Goal: Information Seeking & Learning: Learn about a topic

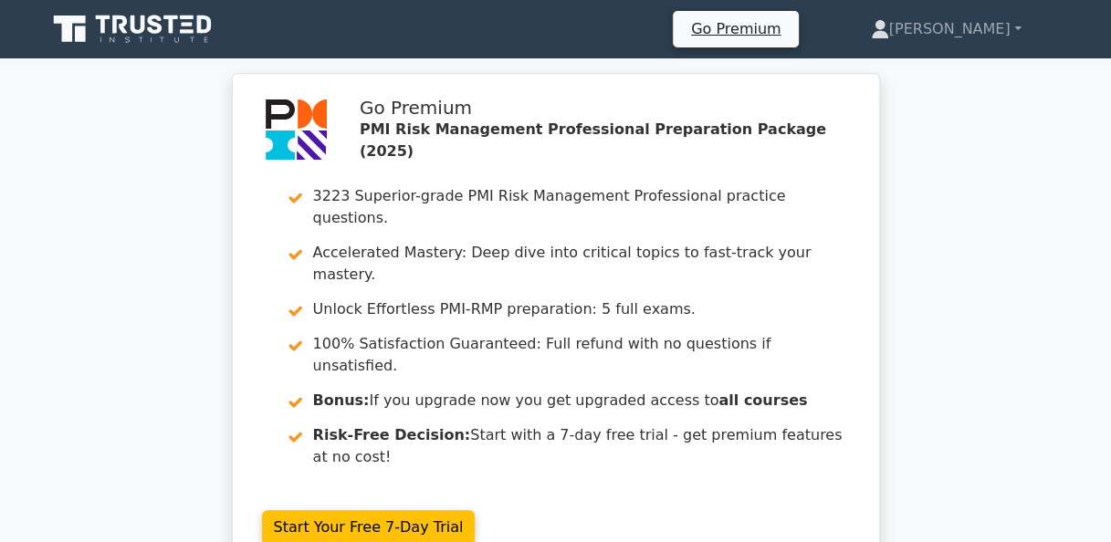
click at [999, 461] on div "Go Premium PMI Risk Management Professional Preparation Package (2025) 3223 Sup…" at bounding box center [555, 335] width 1111 height 524
click at [1017, 27] on link "[PERSON_NAME]" at bounding box center [946, 29] width 238 height 37
click at [964, 22] on link "[PERSON_NAME]" at bounding box center [946, 29] width 238 height 37
click at [923, 20] on link "[PERSON_NAME]" at bounding box center [946, 29] width 238 height 37
click at [972, 26] on link "[PERSON_NAME]" at bounding box center [946, 29] width 238 height 37
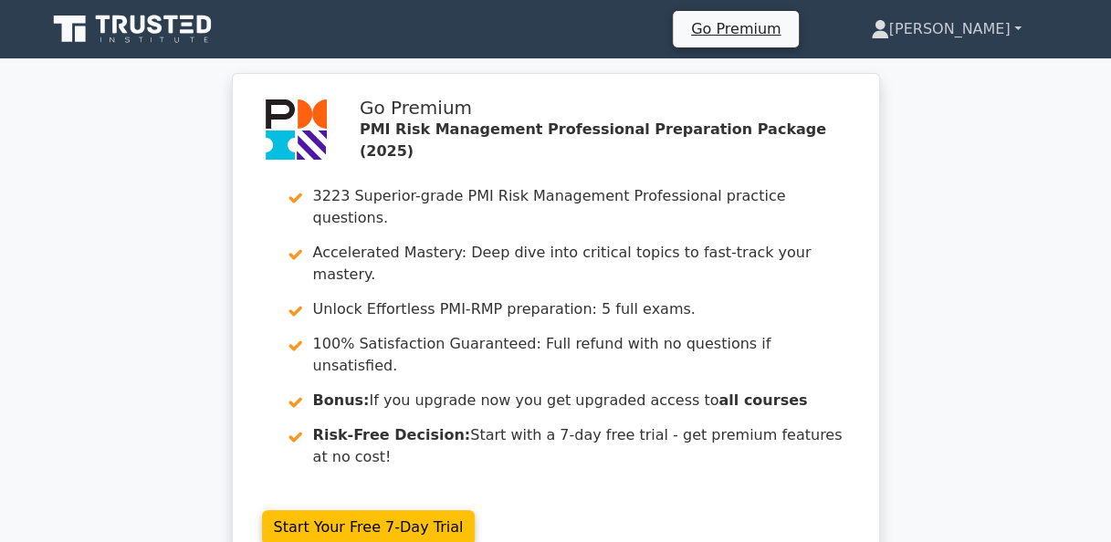
click at [1011, 29] on link "[PERSON_NAME]" at bounding box center [946, 29] width 238 height 37
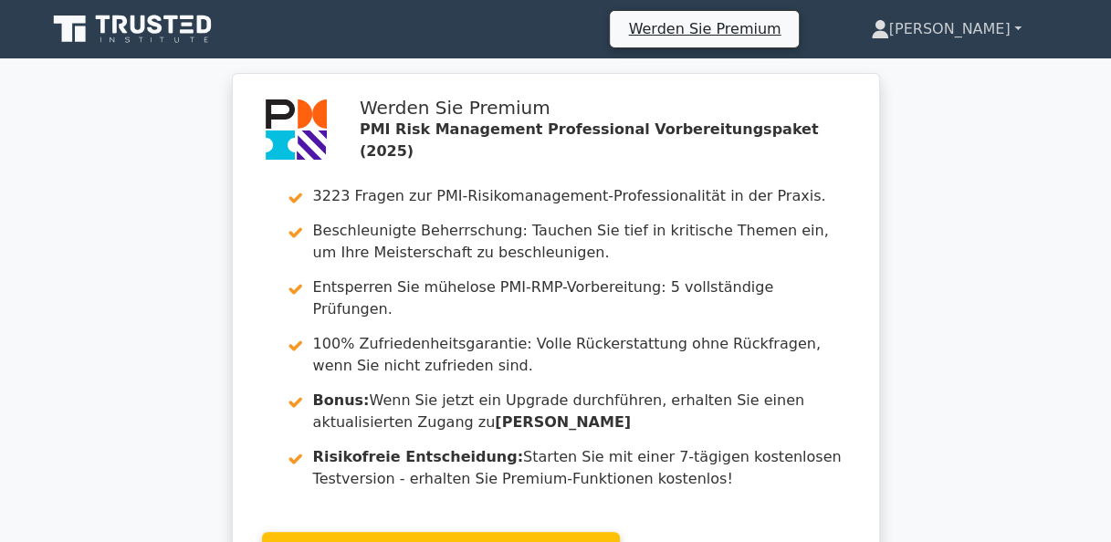
click at [1019, 22] on link "[PERSON_NAME]" at bounding box center [946, 29] width 238 height 37
click at [1018, 29] on link "Johann" at bounding box center [946, 29] width 238 height 37
click at [987, 29] on font "Johann" at bounding box center [949, 28] width 121 height 17
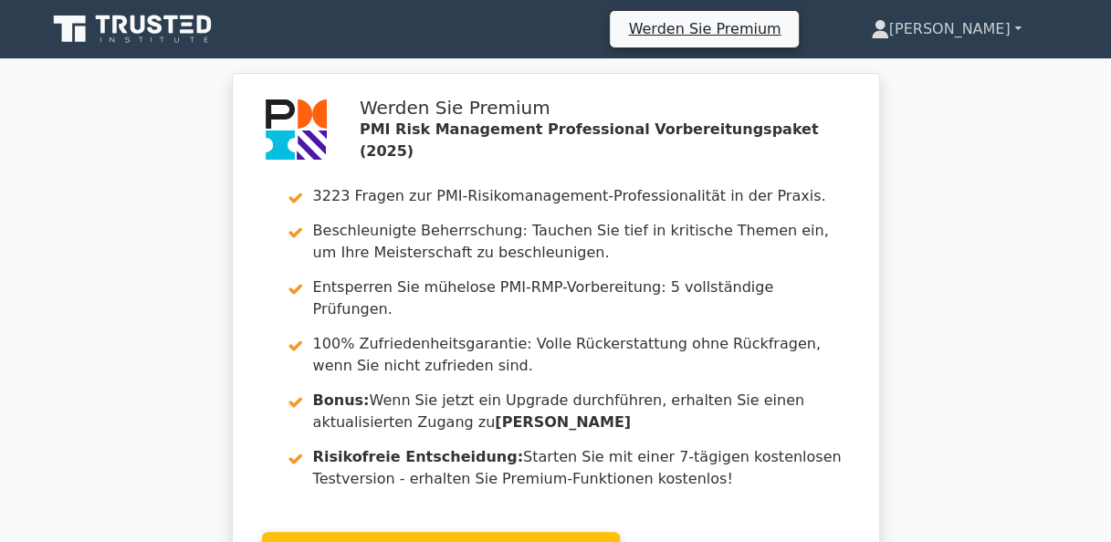
click at [987, 29] on font "Johann" at bounding box center [949, 28] width 121 height 17
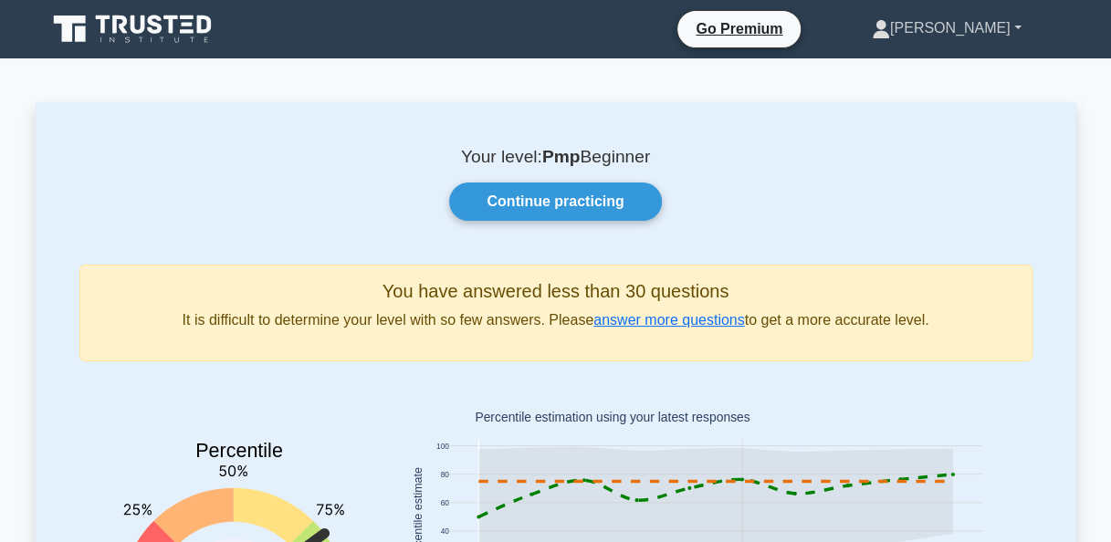
click at [1009, 34] on link "[PERSON_NAME]" at bounding box center [946, 28] width 237 height 37
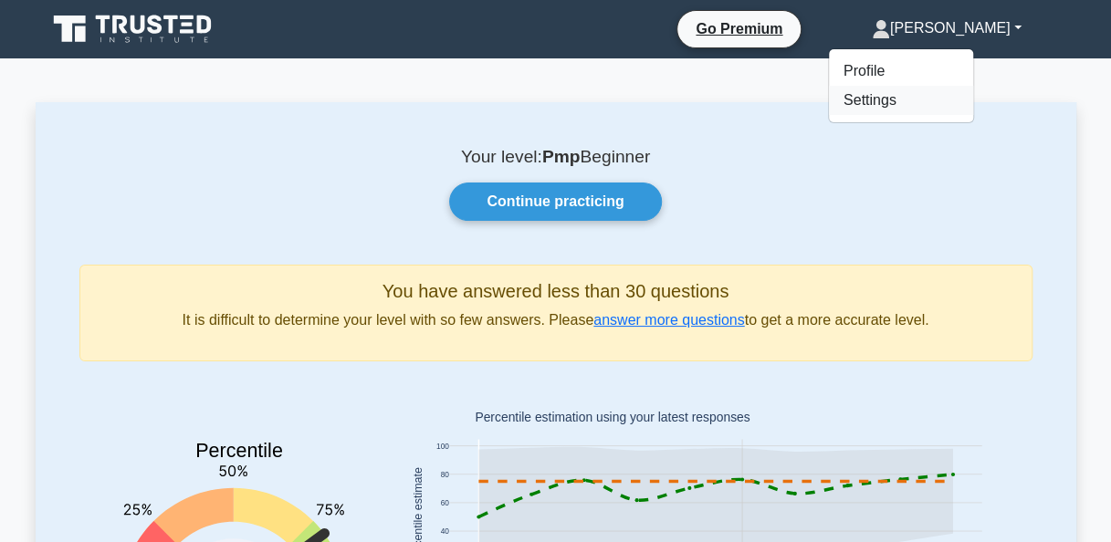
click at [937, 100] on link "Settings" at bounding box center [901, 100] width 144 height 29
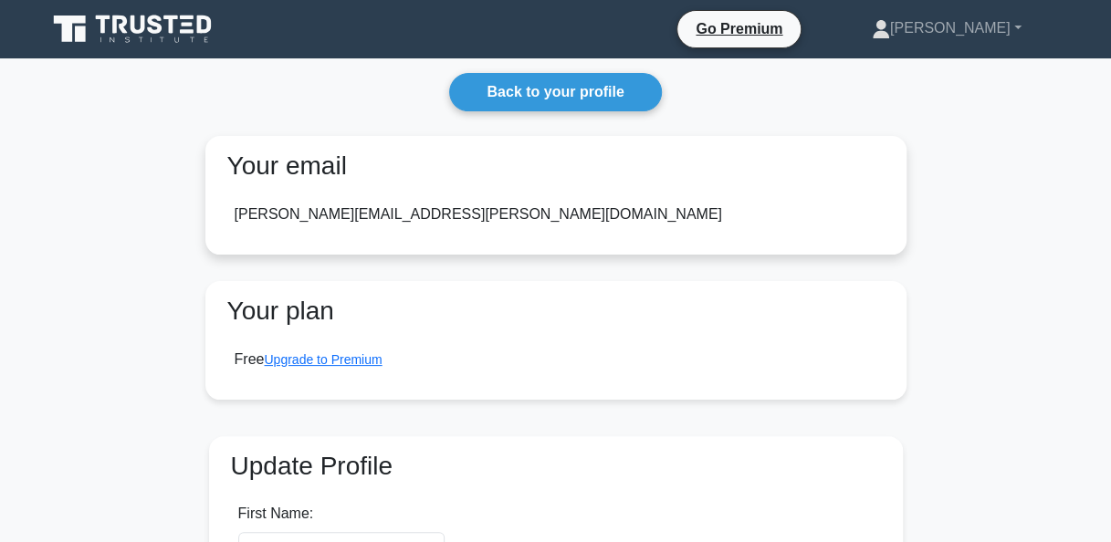
click at [365, 221] on div "johann.forster@aptiv.com" at bounding box center [479, 215] width 488 height 22
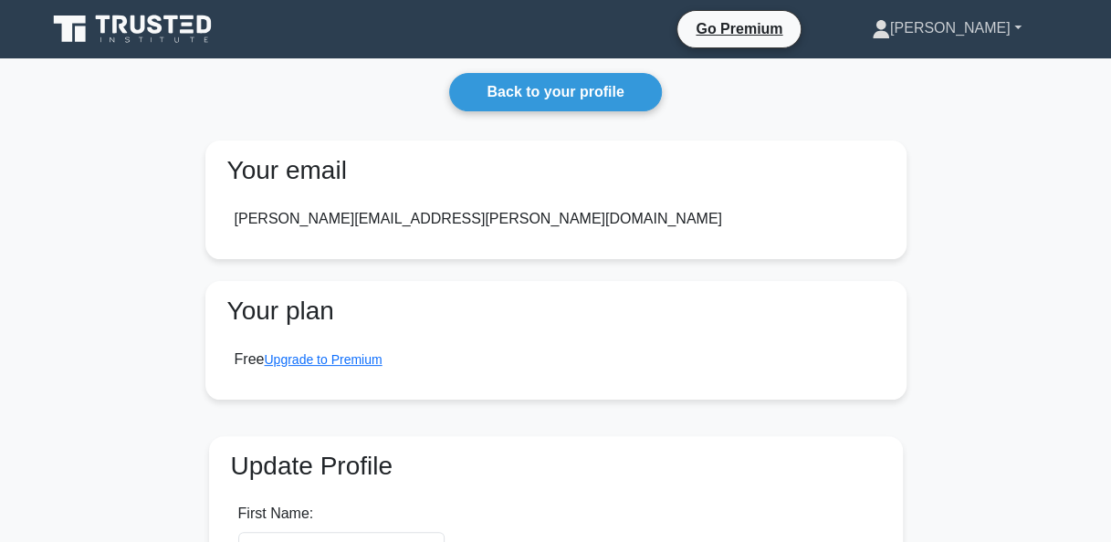
click at [1014, 25] on link "[PERSON_NAME]" at bounding box center [946, 28] width 237 height 37
click at [922, 101] on link "Settings" at bounding box center [901, 100] width 144 height 29
click at [972, 29] on link "[PERSON_NAME]" at bounding box center [946, 28] width 237 height 37
click at [931, 68] on link "Profile" at bounding box center [901, 71] width 144 height 29
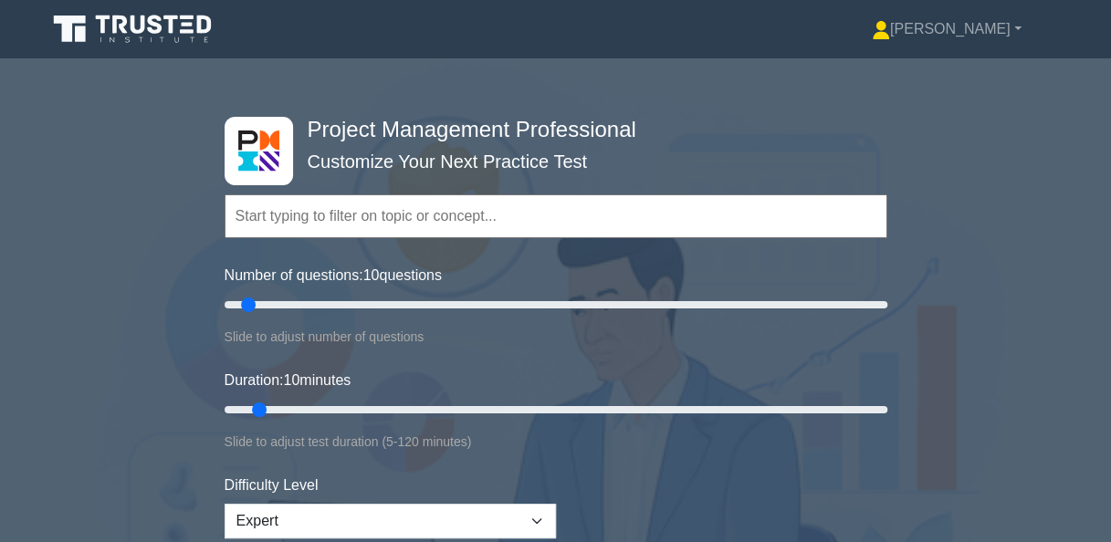
click at [264, 234] on input "text" at bounding box center [556, 216] width 663 height 44
click at [259, 217] on input "text" at bounding box center [556, 216] width 663 height 44
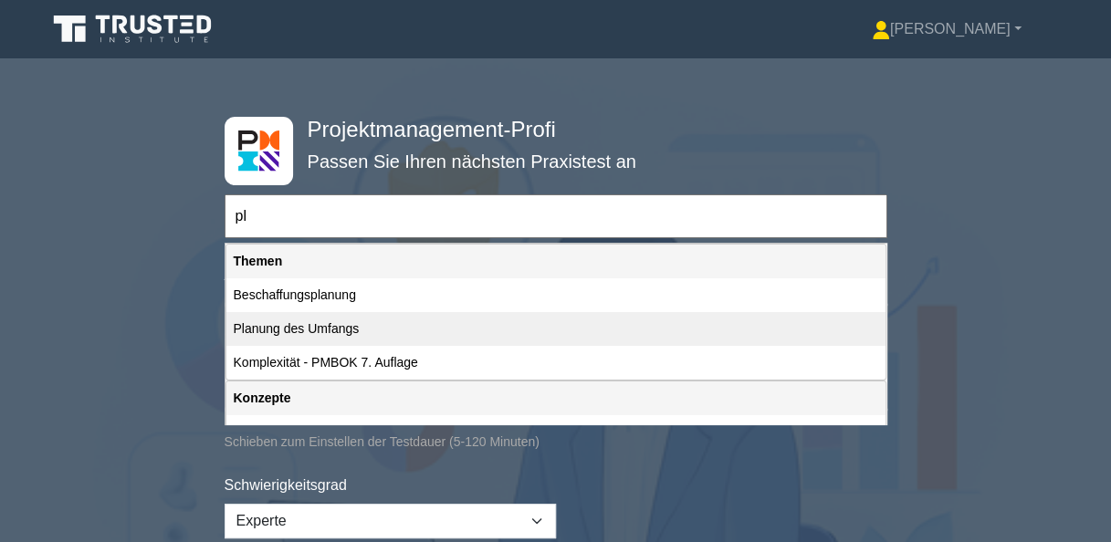
click at [335, 331] on div "Planung des Umfangs" at bounding box center [555, 329] width 659 height 34
type input "Planung des Umfangs"
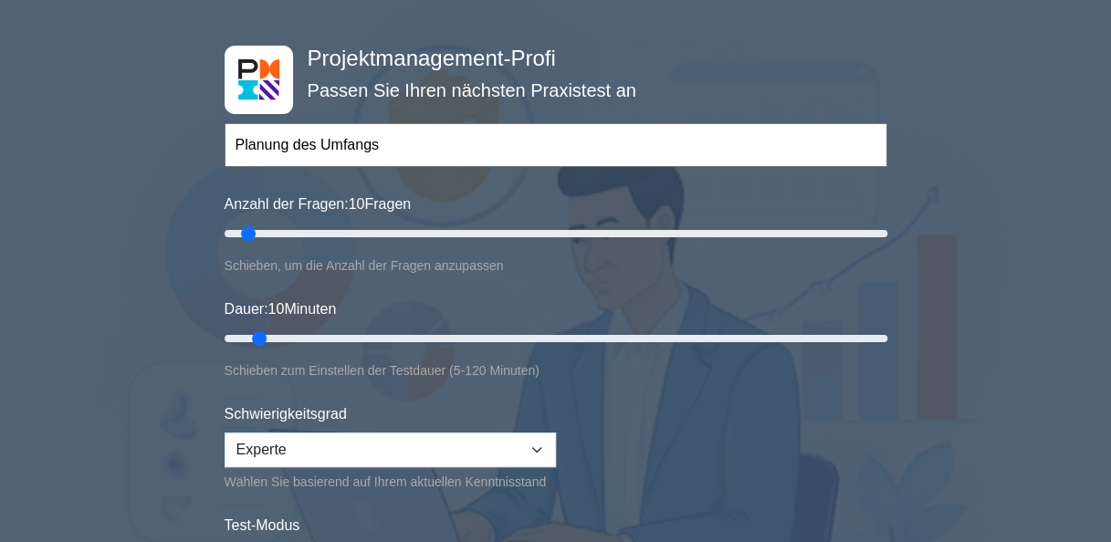
scroll to position [183, 0]
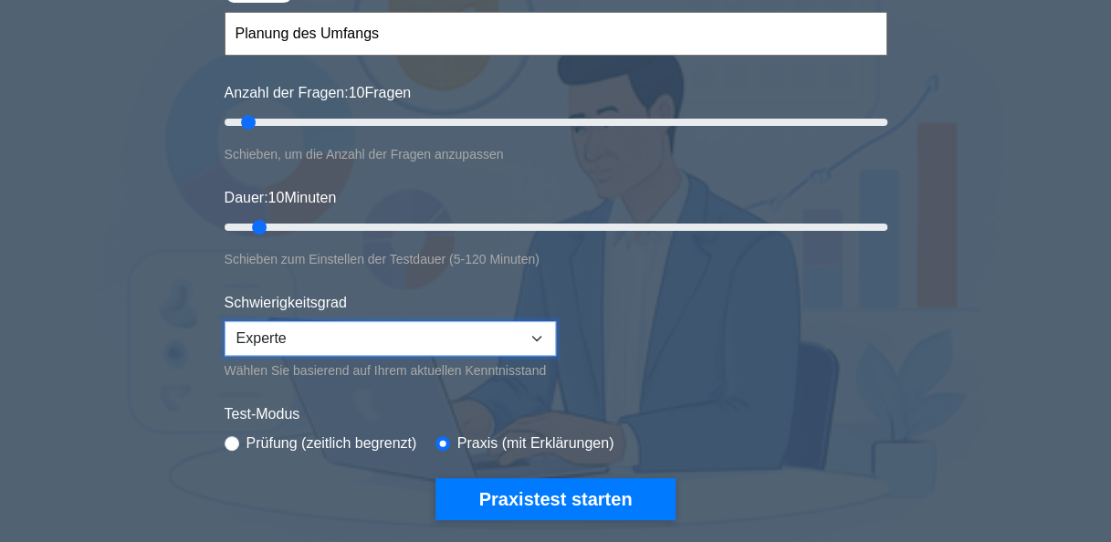
click at [539, 337] on select "Anfänger Dazwischenliegend Experte" at bounding box center [390, 338] width 331 height 35
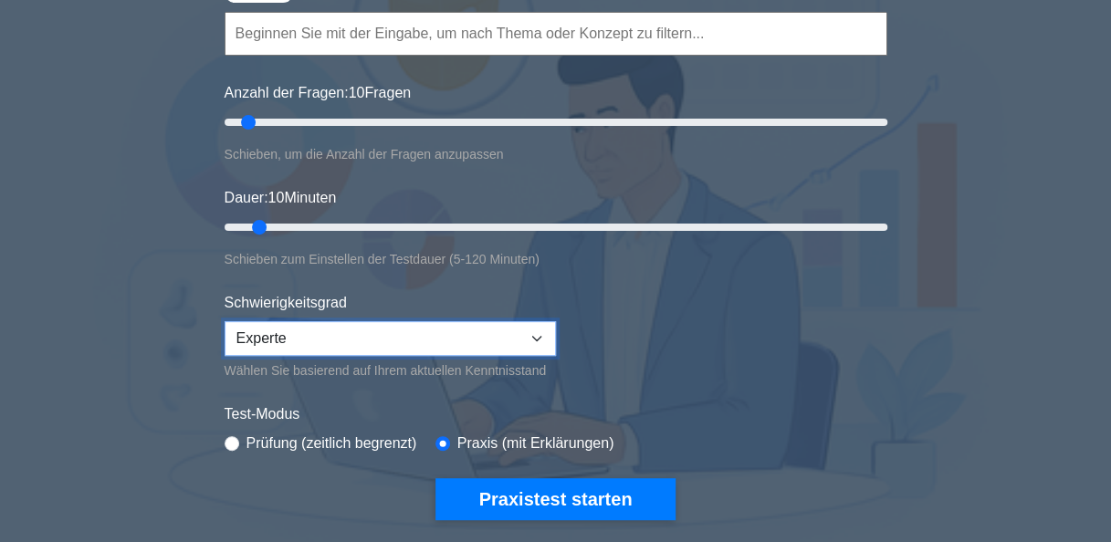
click at [539, 337] on select "Anfänger Dazwischenliegend Experte" at bounding box center [390, 338] width 331 height 35
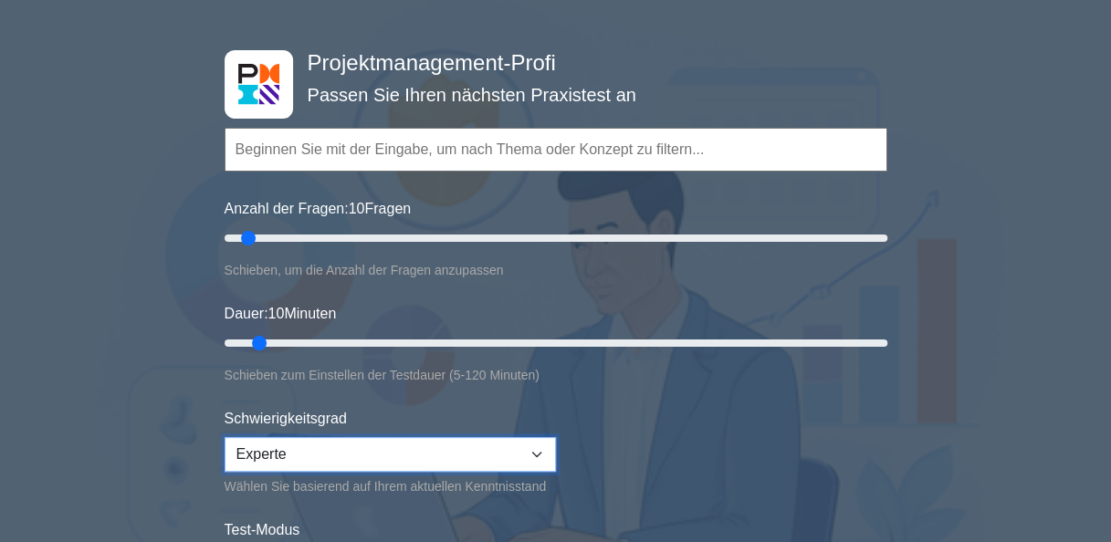
scroll to position [0, 0]
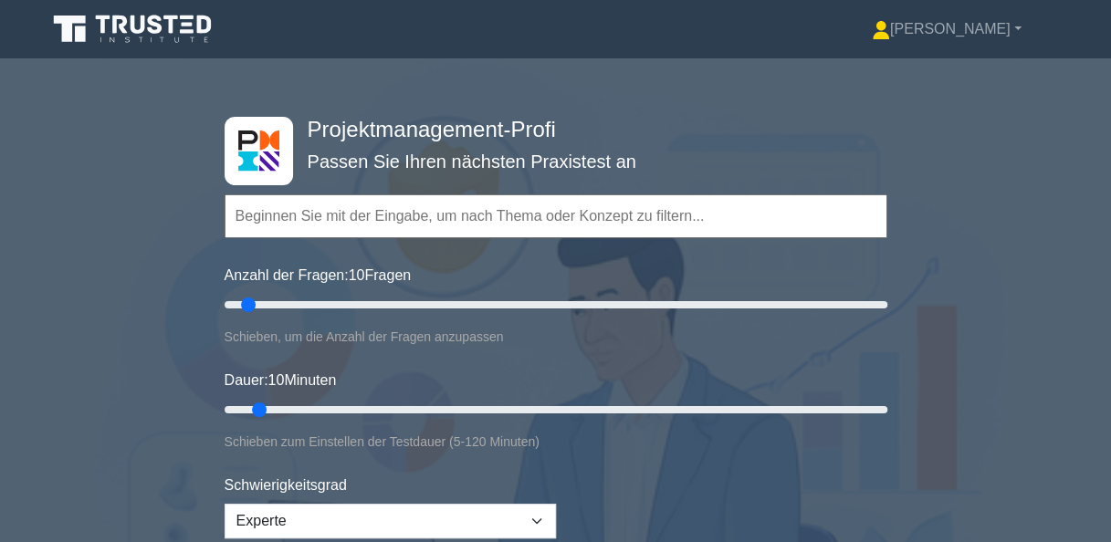
click at [331, 208] on input "text" at bounding box center [556, 216] width 663 height 44
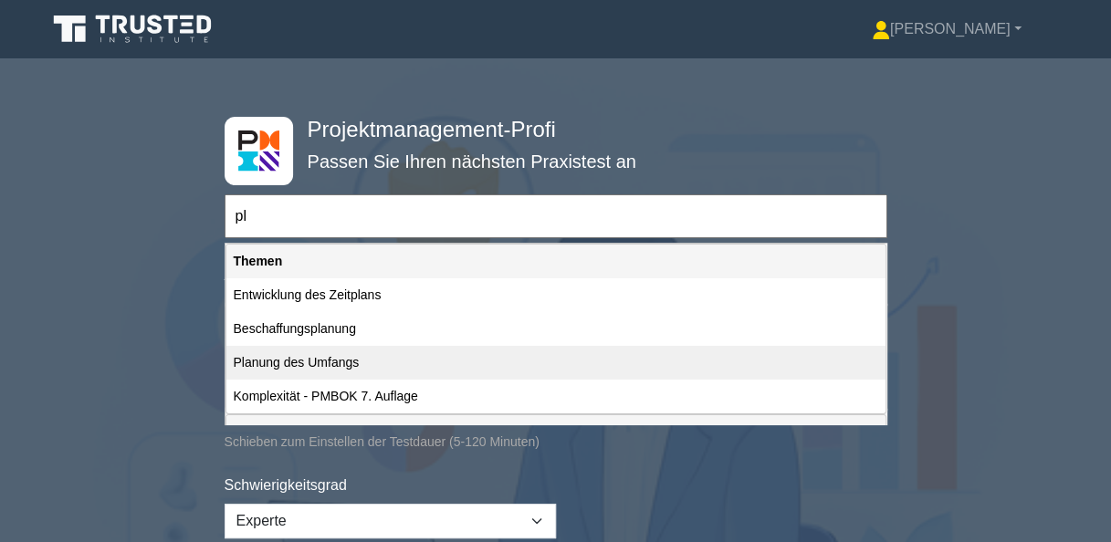
click at [316, 368] on div "Planung des Umfangs" at bounding box center [555, 363] width 659 height 34
type input "Planung des Umfangs"
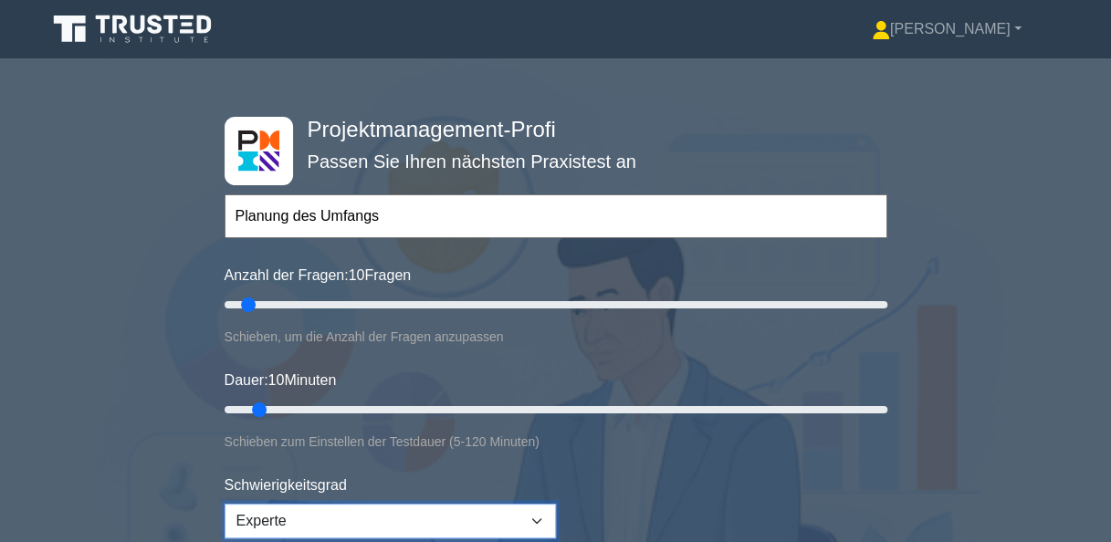
click at [407, 519] on select "Anfänger Dazwischenliegend Experte" at bounding box center [390, 521] width 331 height 35
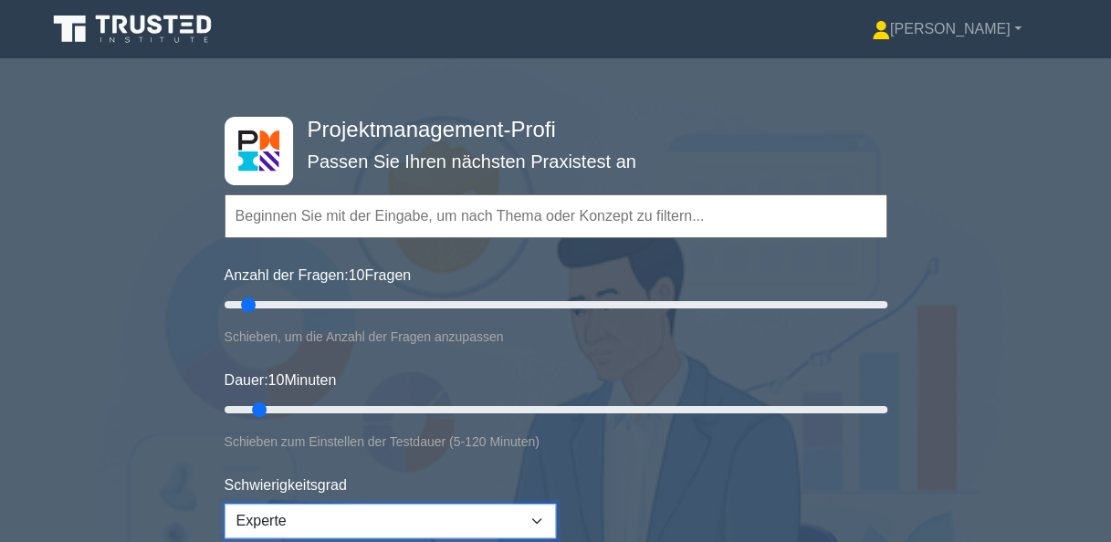
click at [225, 504] on select "Anfänger Dazwischenliegend Experte" at bounding box center [390, 521] width 331 height 35
click at [290, 214] on input "text" at bounding box center [556, 216] width 663 height 44
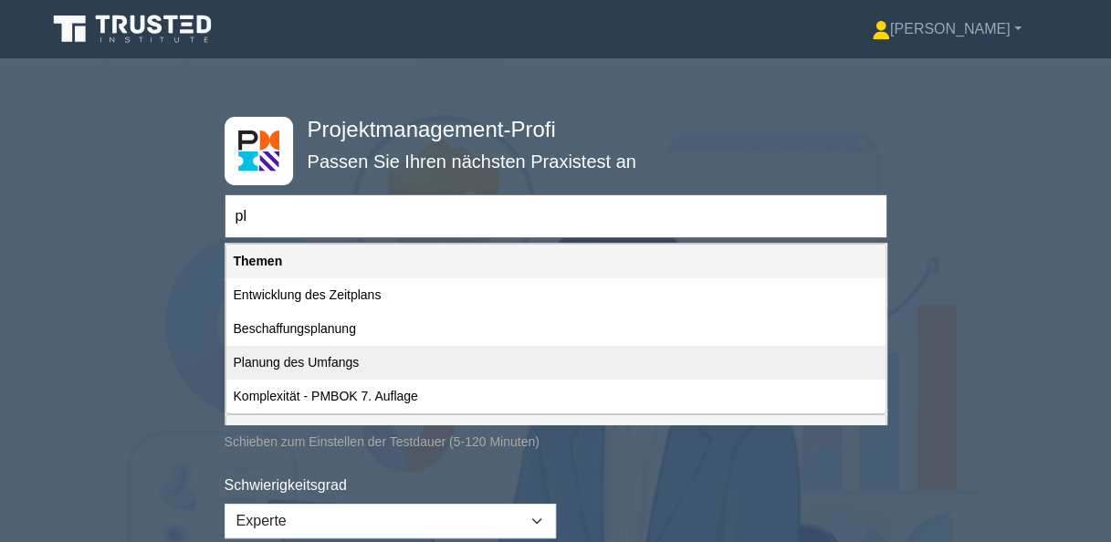
click at [319, 363] on div "Planung des Umfangs" at bounding box center [555, 363] width 659 height 34
type input "Planung des Umfangs"
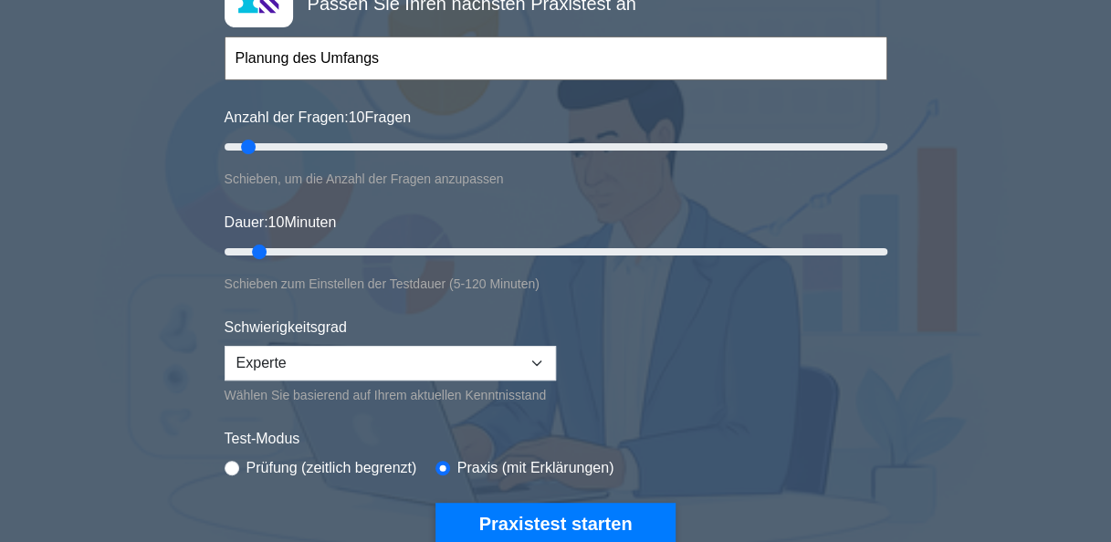
scroll to position [183, 0]
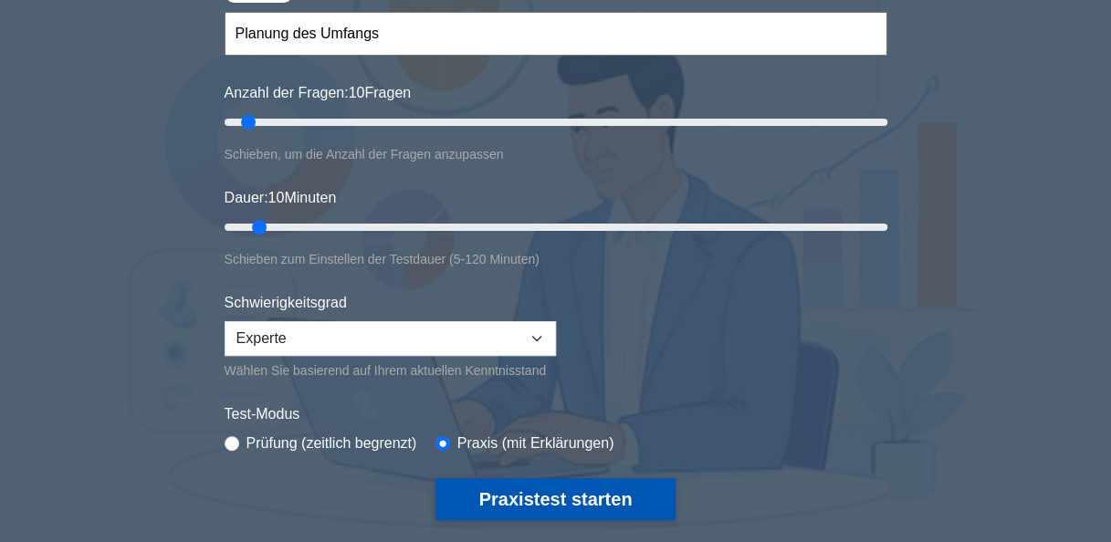
click at [546, 500] on button "Praxistest starten" at bounding box center [556, 499] width 241 height 42
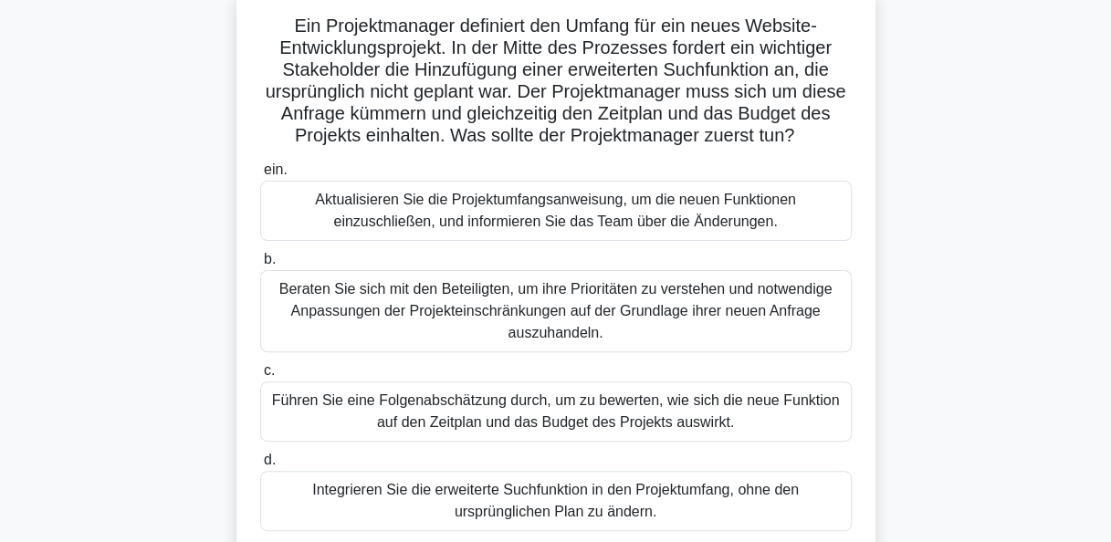
scroll to position [91, 0]
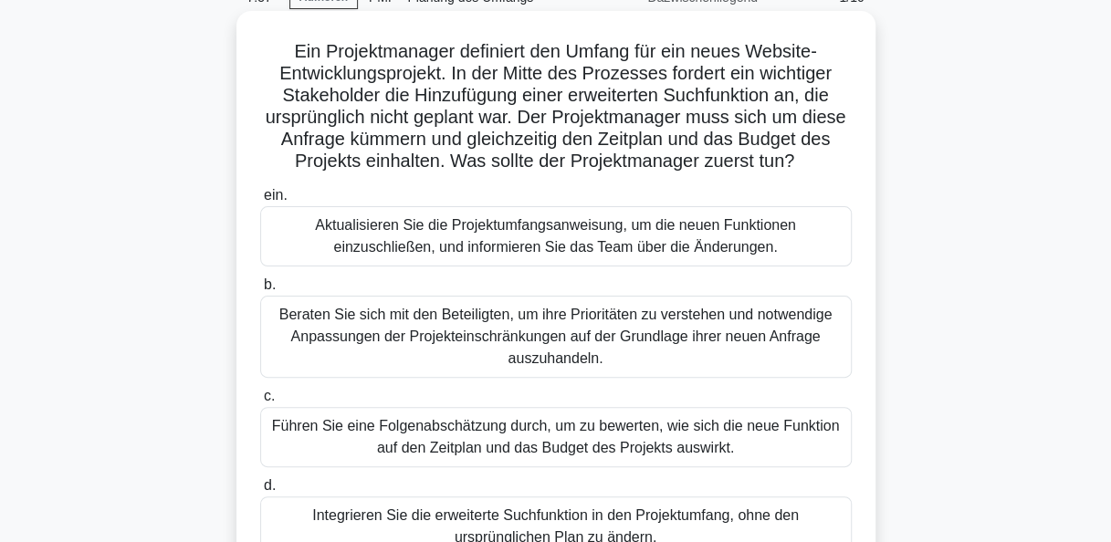
click at [654, 323] on div "Beraten Sie sich mit den Beteiligten, um ihre Prioritäten zu verstehen und notw…" at bounding box center [556, 337] width 592 height 82
click at [260, 291] on input "b. Beraten Sie sich mit den Beteiligten, um ihre Prioritäten zu verstehen und n…" at bounding box center [260, 285] width 0 height 12
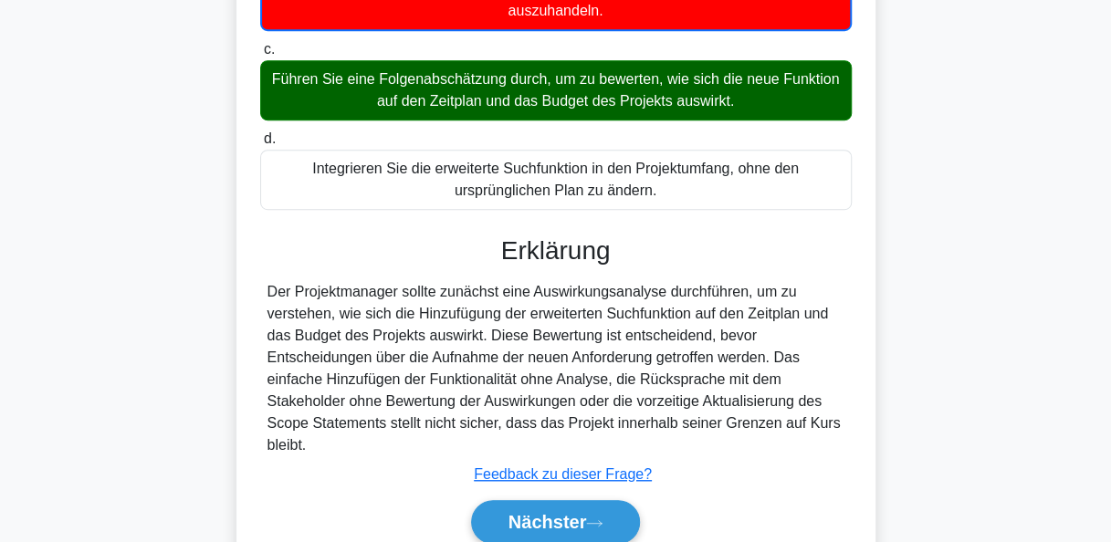
scroll to position [518, 0]
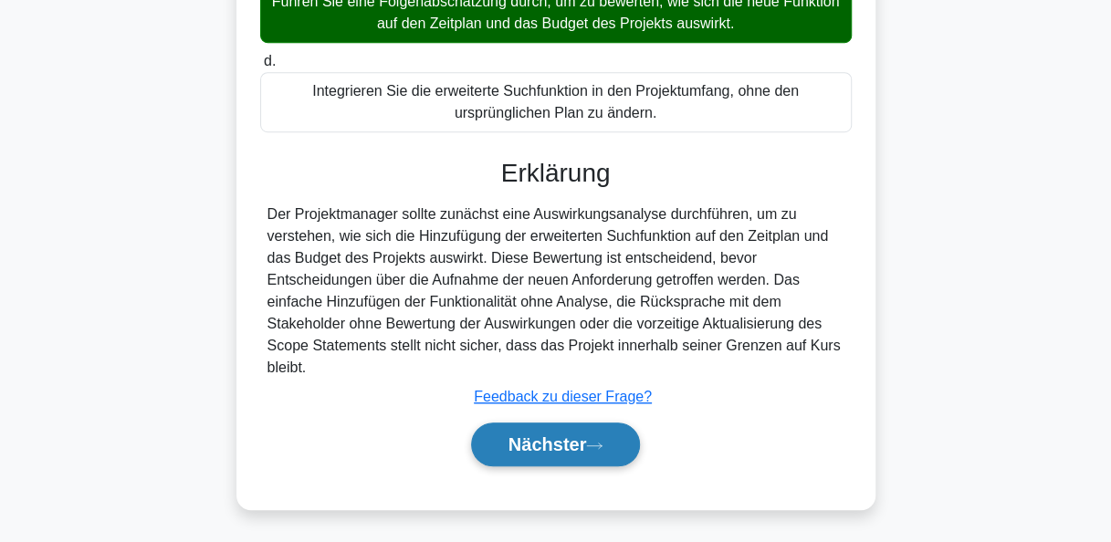
click at [599, 431] on button "Nächster" at bounding box center [556, 445] width 170 height 44
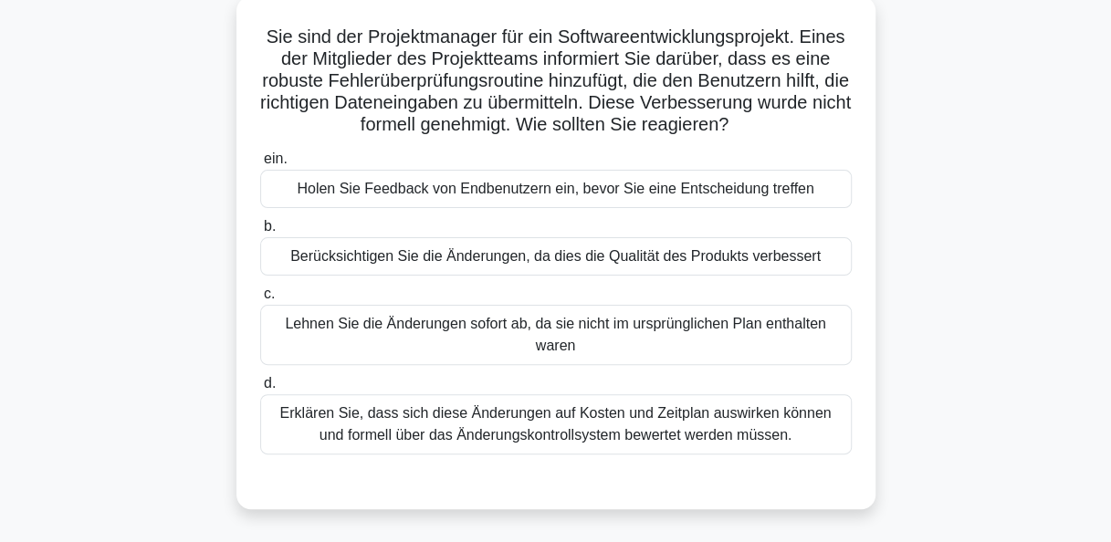
scroll to position [79, 0]
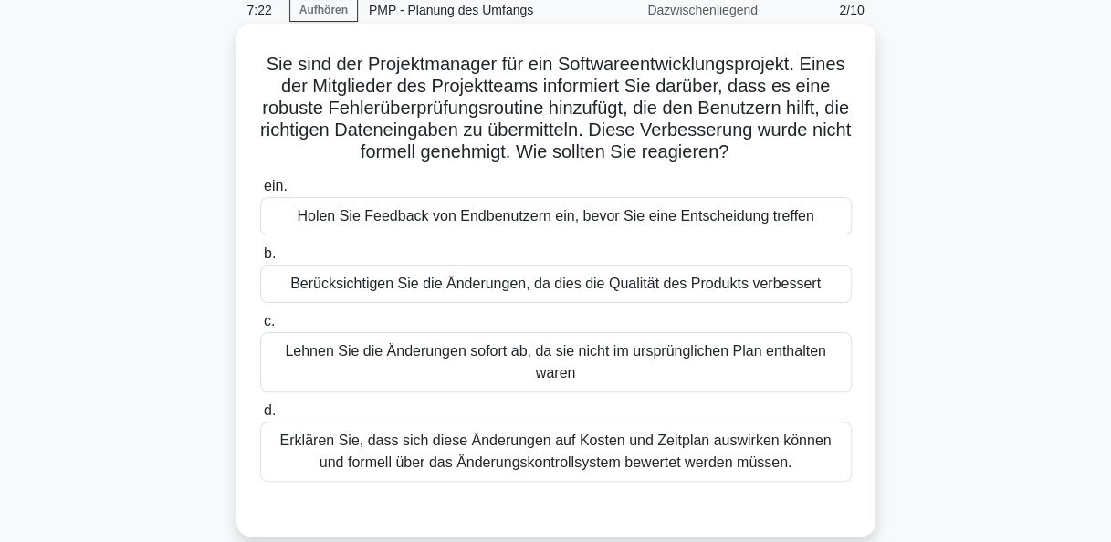
click at [623, 460] on div "Erklären Sie, dass sich diese Änderungen auf Kosten und Zeitplan auswirken könn…" at bounding box center [556, 452] width 592 height 60
click at [260, 417] on input "d. Erklären Sie, dass sich diese Änderungen auf Kosten und Zeitplan auswirken k…" at bounding box center [260, 411] width 0 height 12
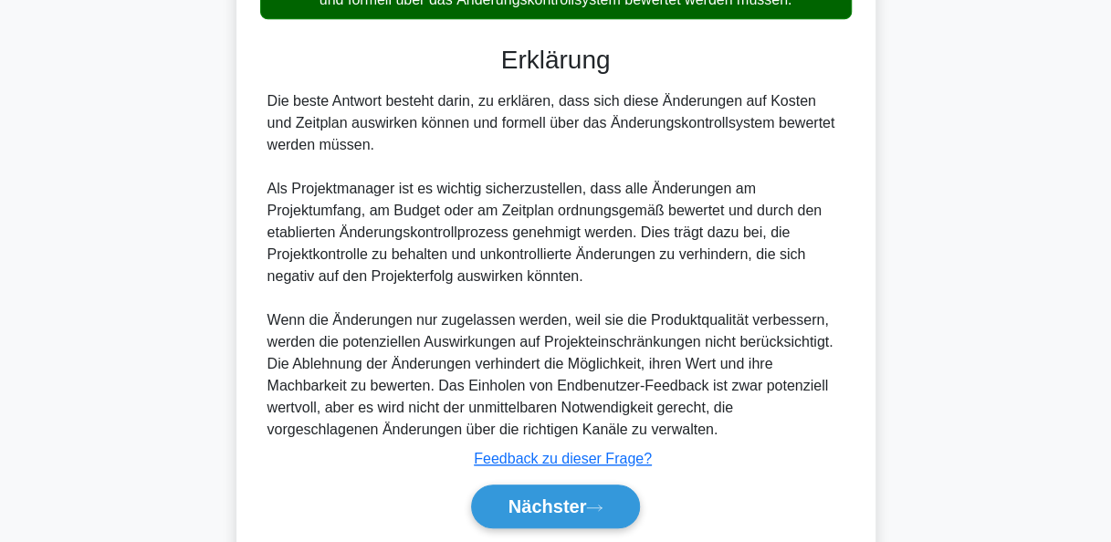
scroll to position [603, 0]
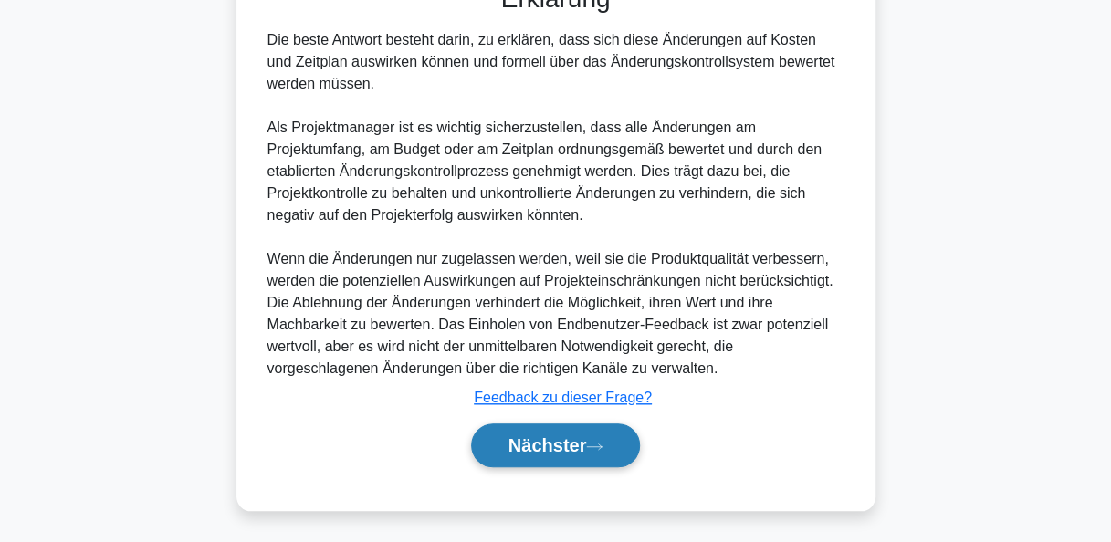
click at [603, 449] on icon at bounding box center [594, 447] width 16 height 10
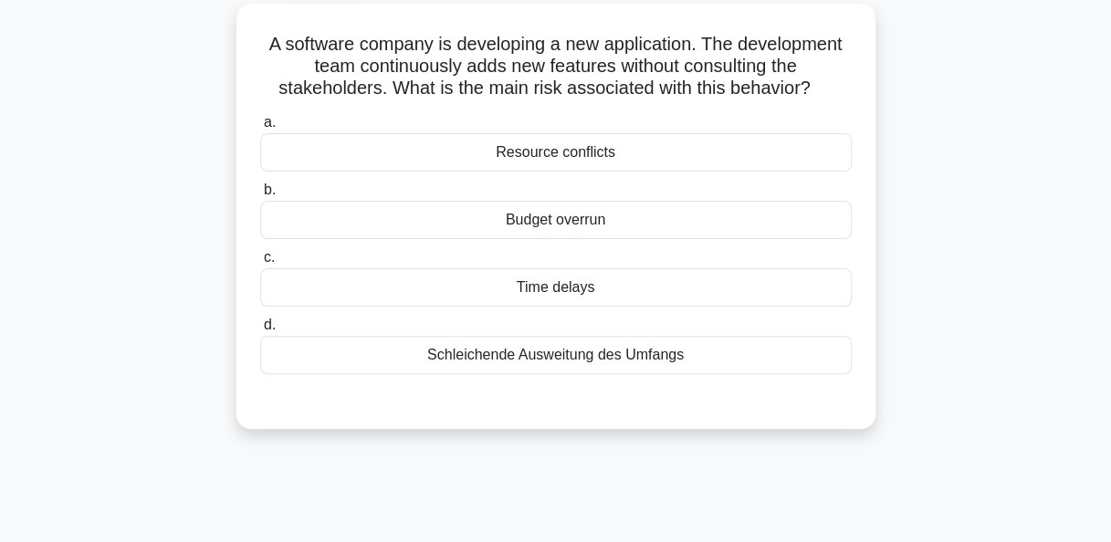
scroll to position [79, 0]
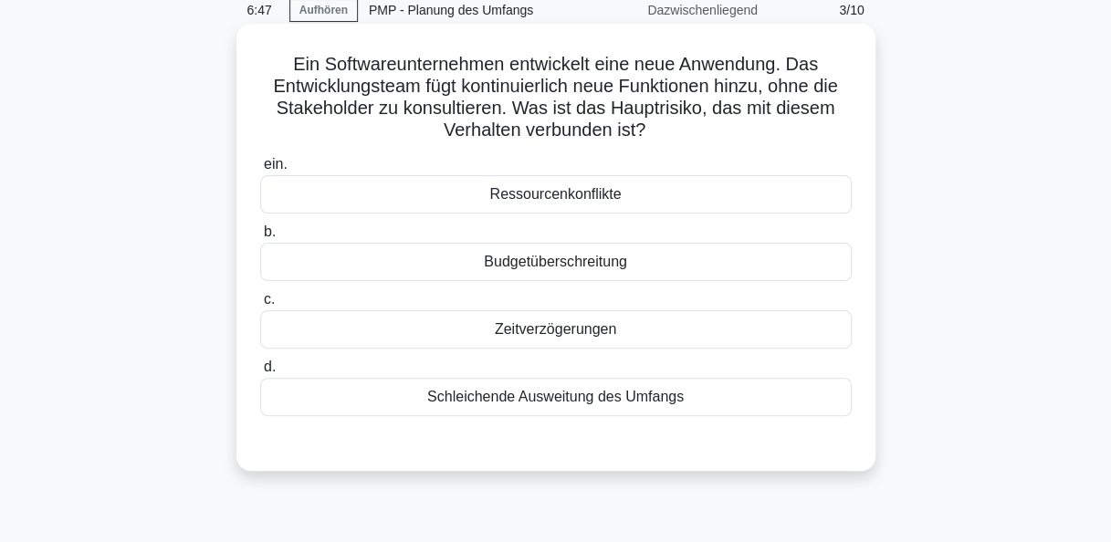
click at [606, 399] on div "Schleichende Ausweitung des Umfangs" at bounding box center [556, 397] width 592 height 38
click at [260, 373] on input "d. Schleichende Ausweitung des Umfangs" at bounding box center [260, 368] width 0 height 12
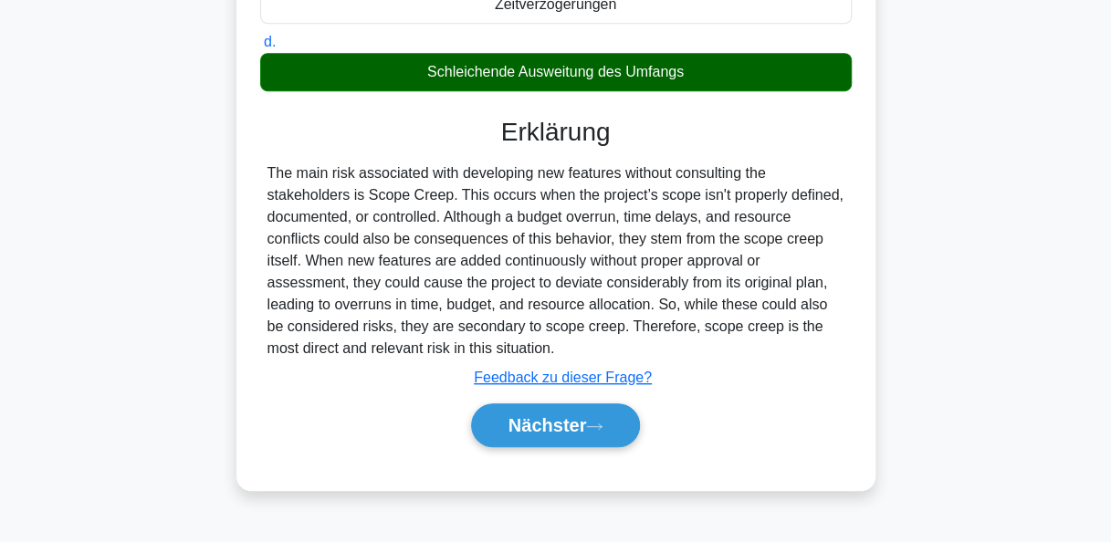
scroll to position [444, 0]
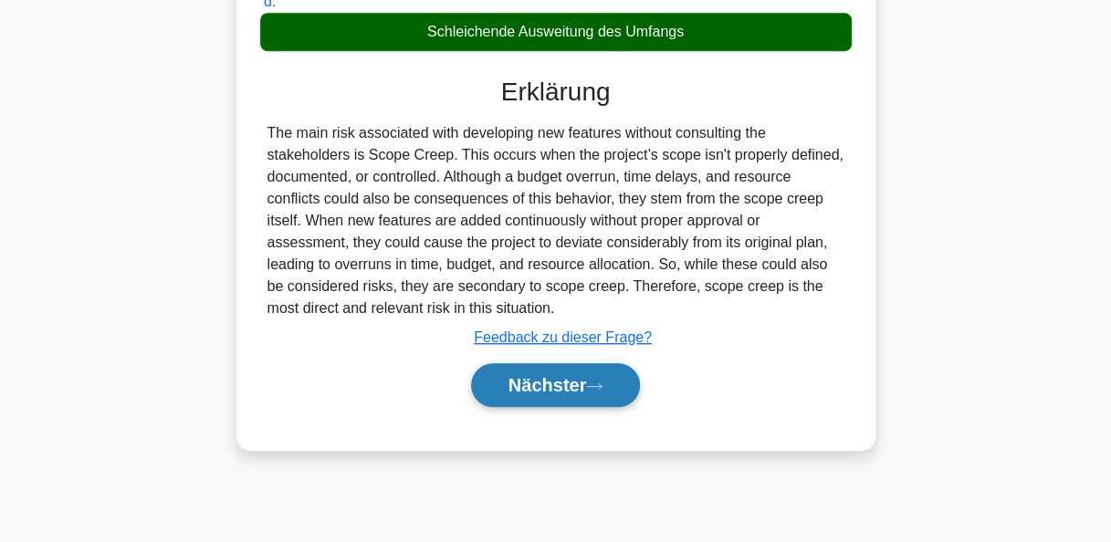
click at [592, 390] on button "Nächster" at bounding box center [556, 385] width 170 height 44
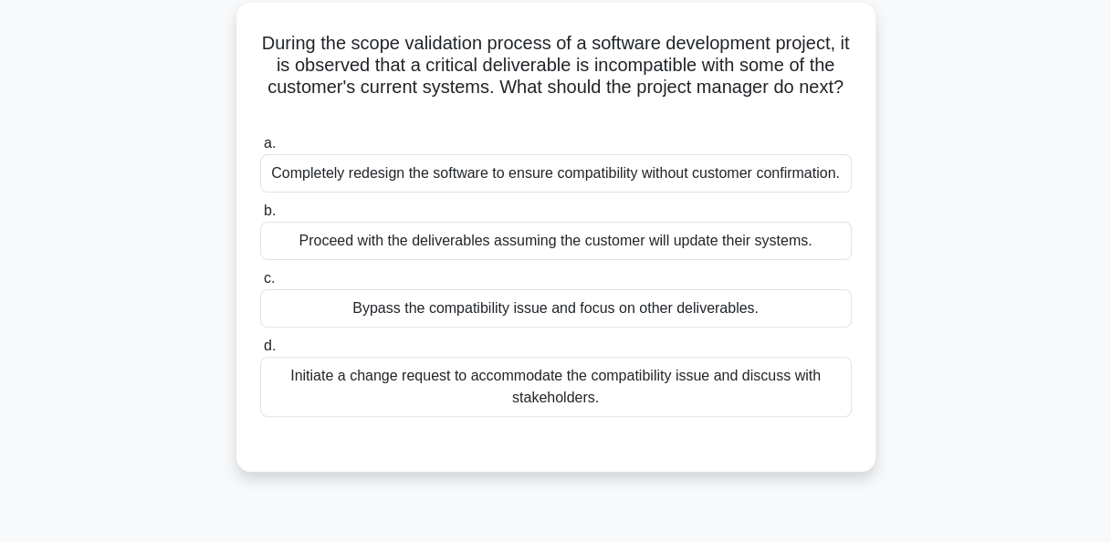
scroll to position [79, 0]
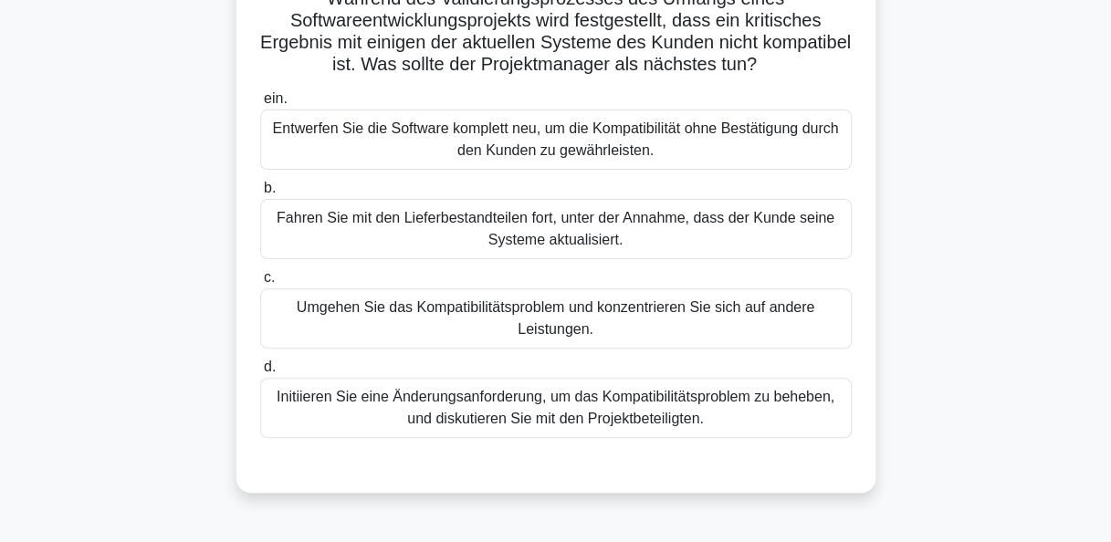
scroll to position [170, 0]
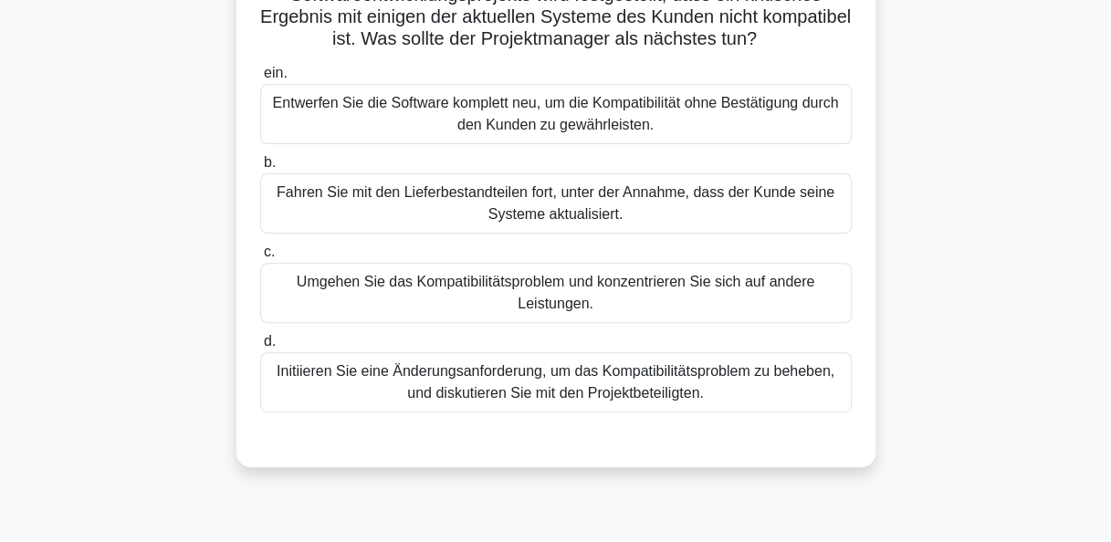
click at [537, 389] on div "Initiieren Sie eine Änderungsanforderung, um das Kompatibilitätsproblem zu behe…" at bounding box center [556, 382] width 592 height 60
click at [260, 348] on input "d. Initiieren Sie eine Änderungsanforderung, um das Kompatibilitätsproblem zu b…" at bounding box center [260, 342] width 0 height 12
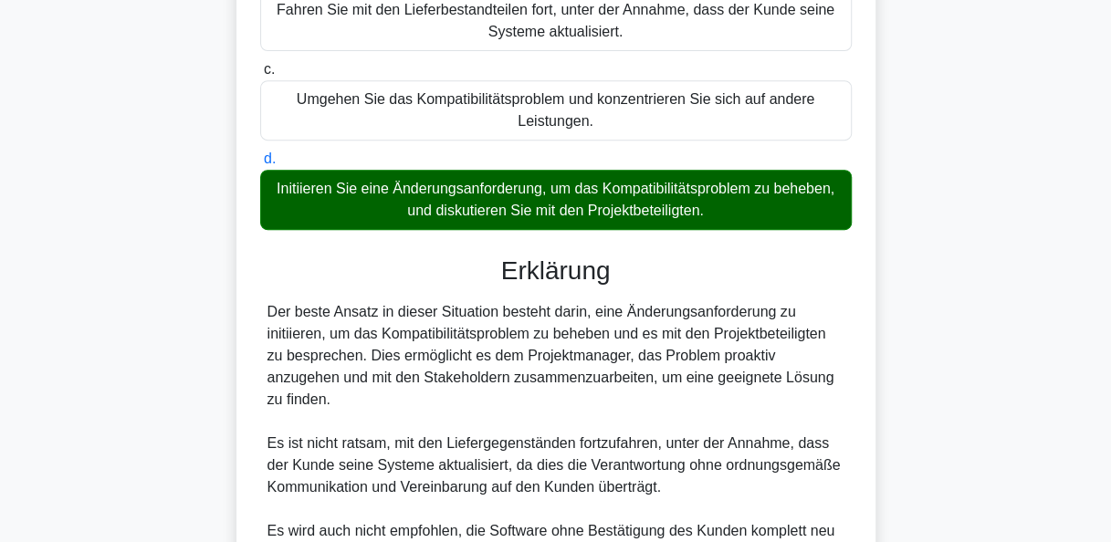
scroll to position [668, 0]
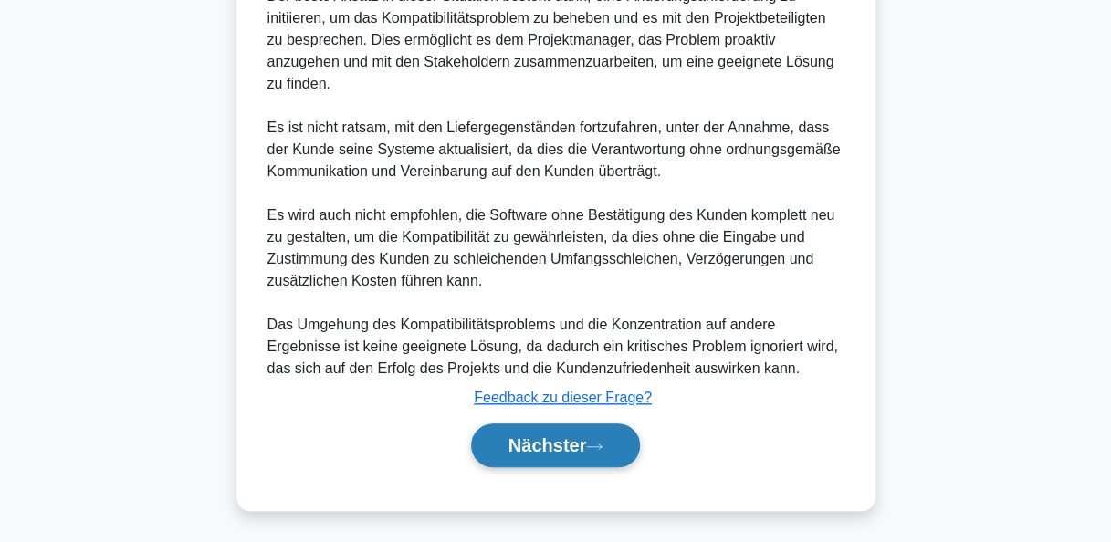
click at [543, 442] on font "Nächster" at bounding box center [548, 446] width 79 height 20
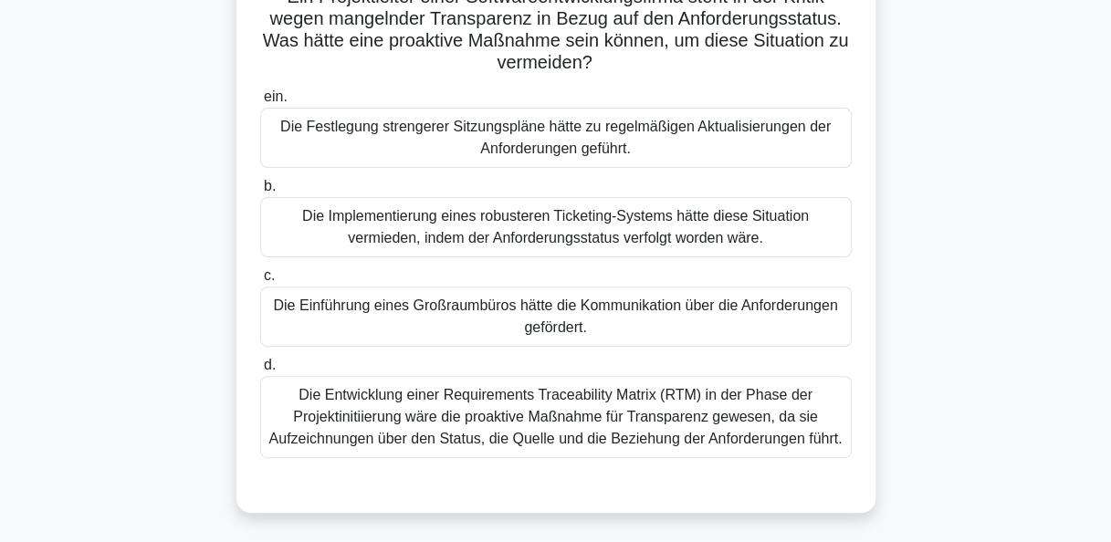
scroll to position [170, 0]
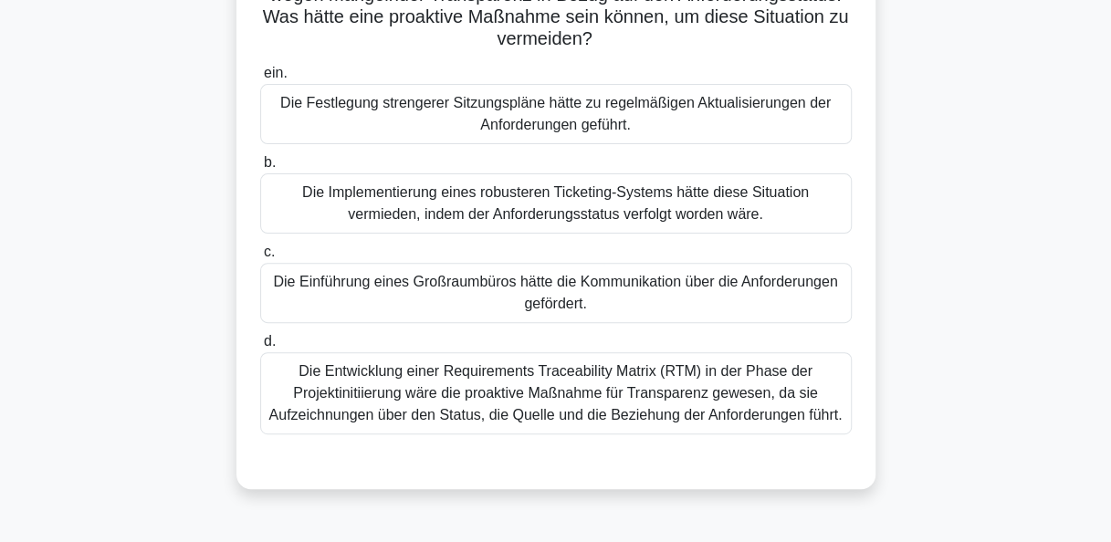
click at [550, 405] on div "Die Entwicklung einer Requirements Traceability Matrix (RTM) in der Phase der P…" at bounding box center [556, 393] width 592 height 82
click at [260, 348] on input "d. Die Entwicklung einer Requirements Traceability Matrix (RTM) in der Phase de…" at bounding box center [260, 342] width 0 height 12
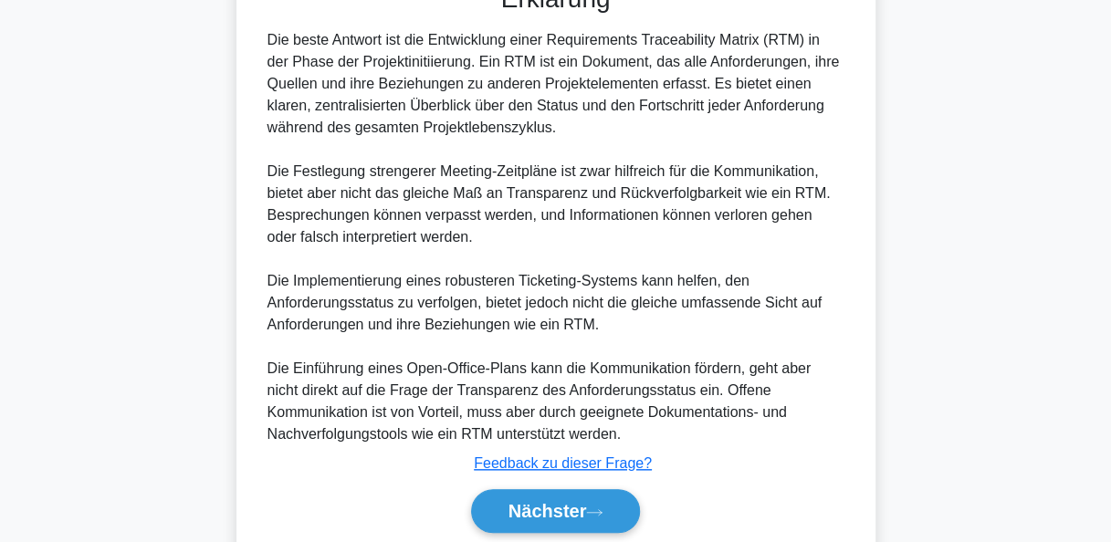
scroll to position [718, 0]
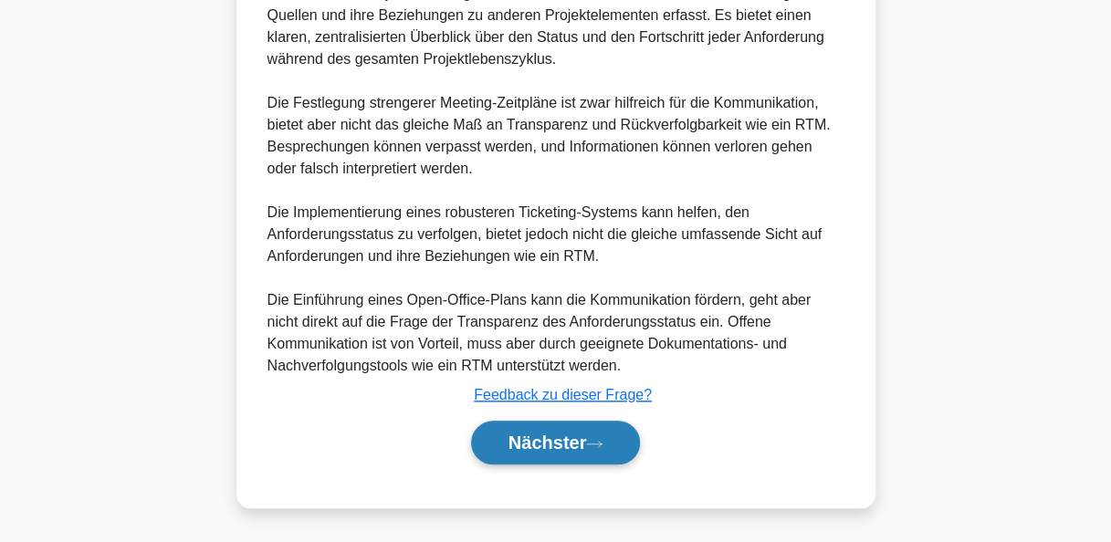
click at [548, 447] on button "Nächster" at bounding box center [556, 443] width 170 height 44
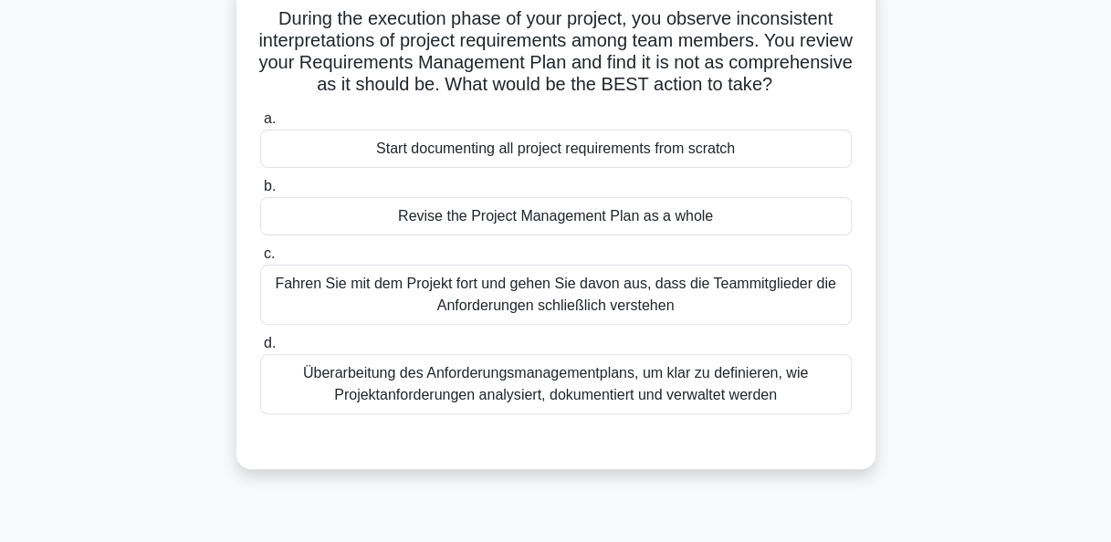
scroll to position [79, 0]
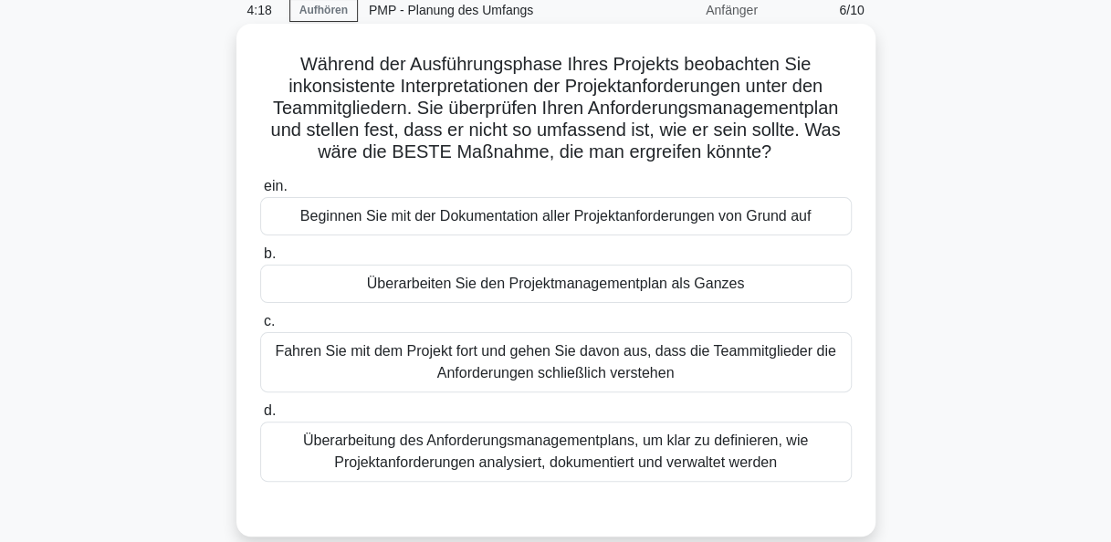
click at [546, 451] on div "Überarbeitung des Anforderungsmanagementplans, um klar zu definieren, wie Proje…" at bounding box center [556, 452] width 592 height 60
click at [260, 417] on input "d. Überarbeitung des Anforderungsmanagementplans, um klar zu definieren, wie Pr…" at bounding box center [260, 411] width 0 height 12
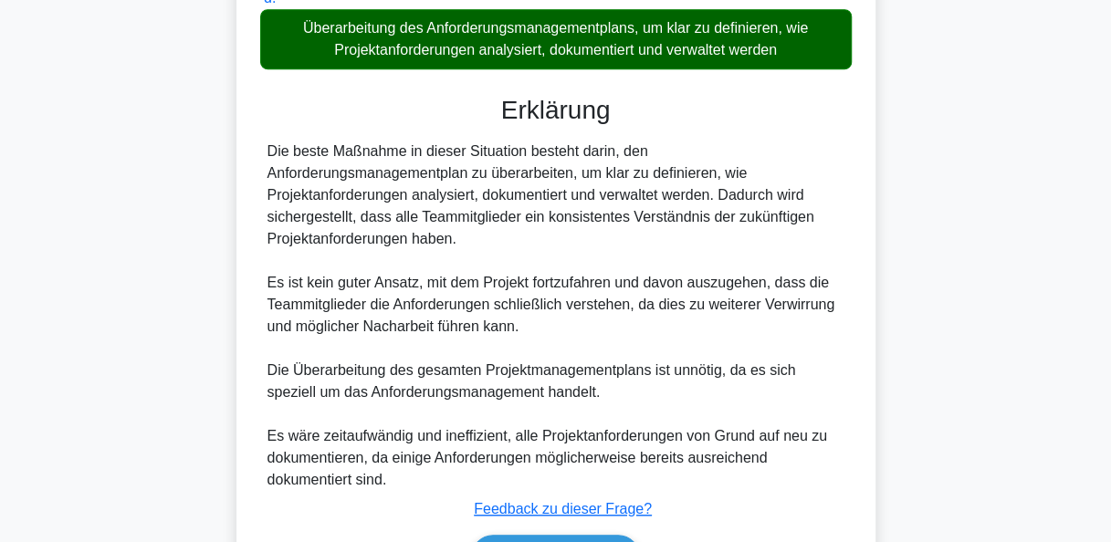
scroll to position [603, 0]
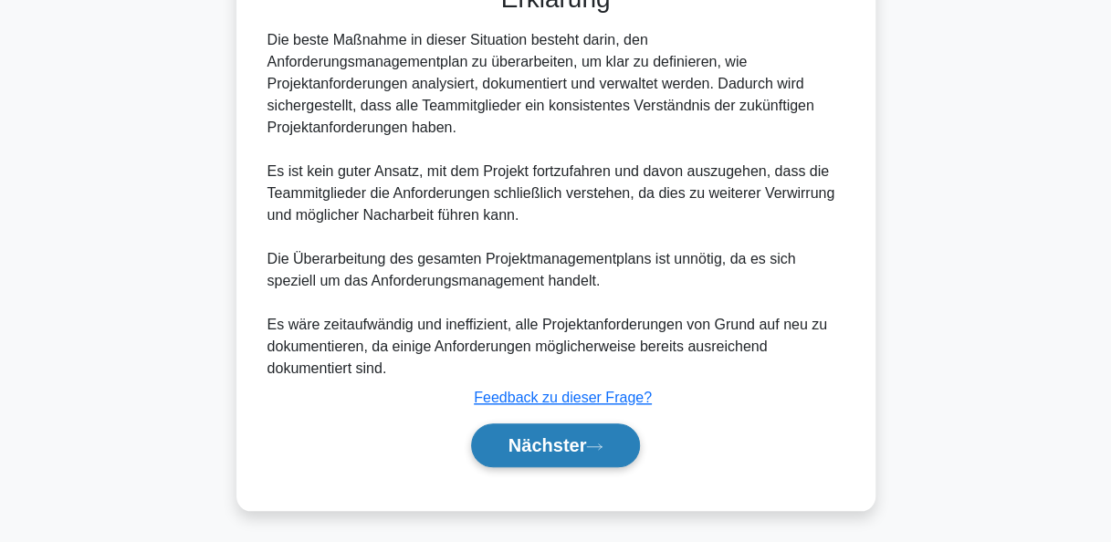
click at [554, 436] on font "Nächster" at bounding box center [548, 446] width 79 height 20
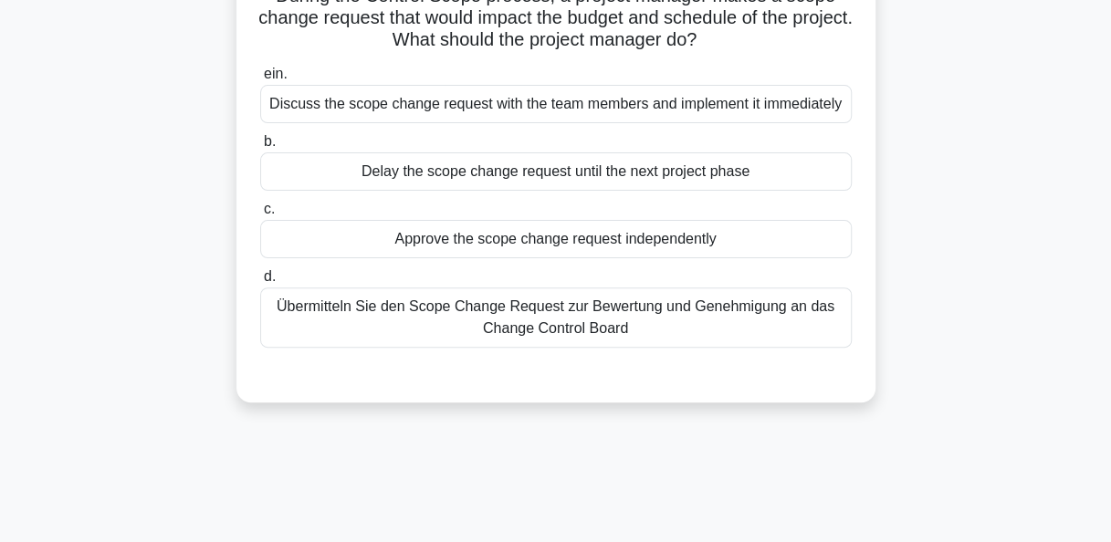
scroll to position [79, 0]
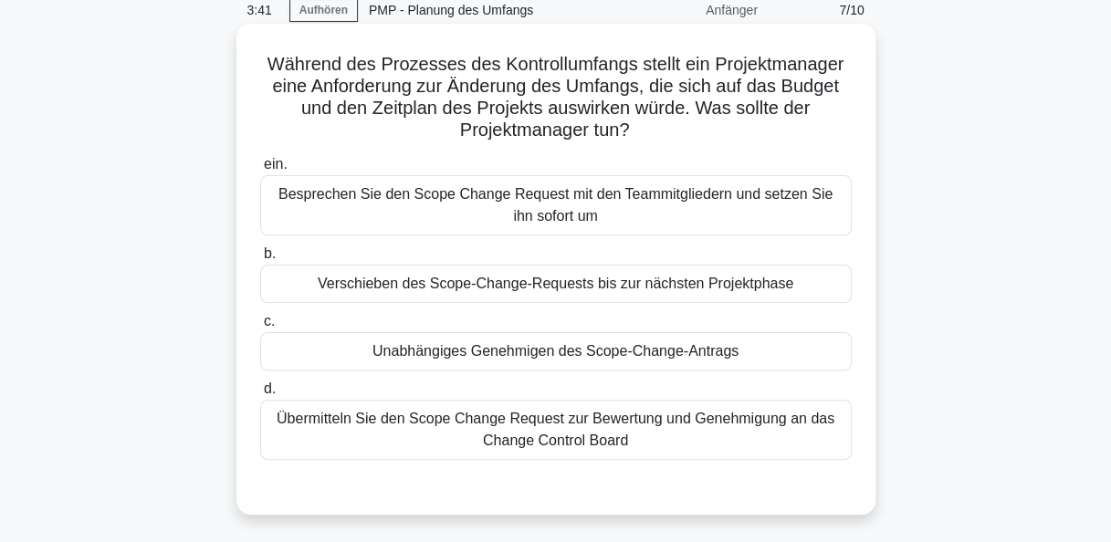
click at [553, 434] on div "Übermitteln Sie den Scope Change Request zur Bewertung und Genehmigung an das C…" at bounding box center [556, 430] width 592 height 60
click at [260, 395] on input "d. Übermitteln Sie den Scope Change Request zur Bewertung und Genehmigung an da…" at bounding box center [260, 390] width 0 height 12
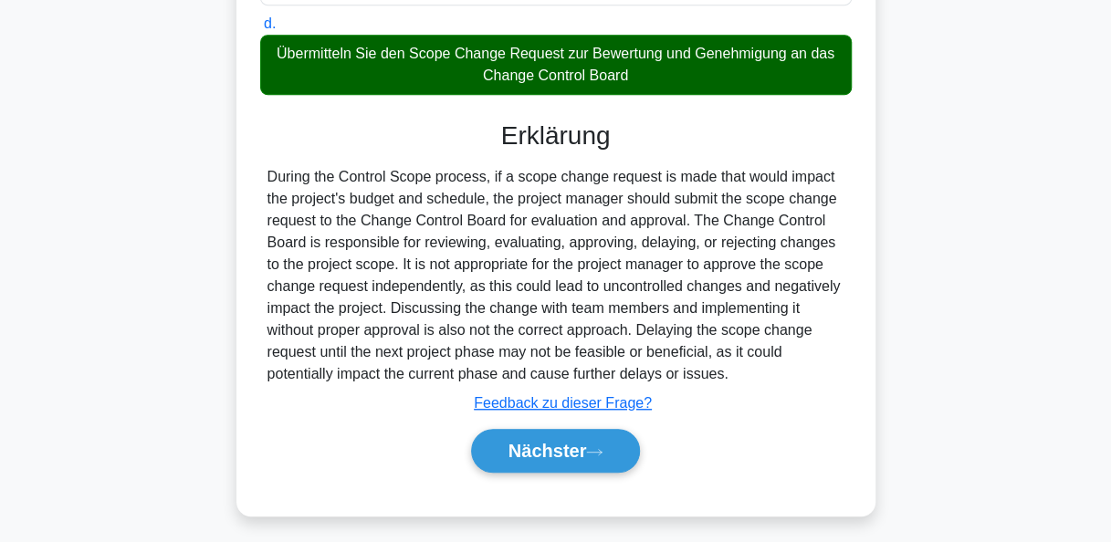
scroll to position [449, 0]
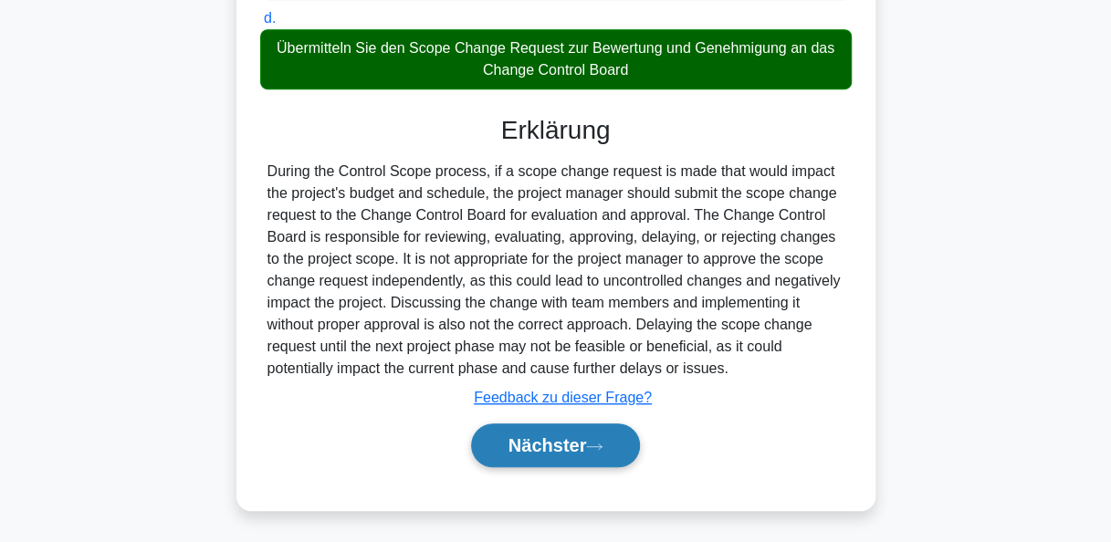
click at [625, 440] on button "Nächster" at bounding box center [556, 446] width 170 height 44
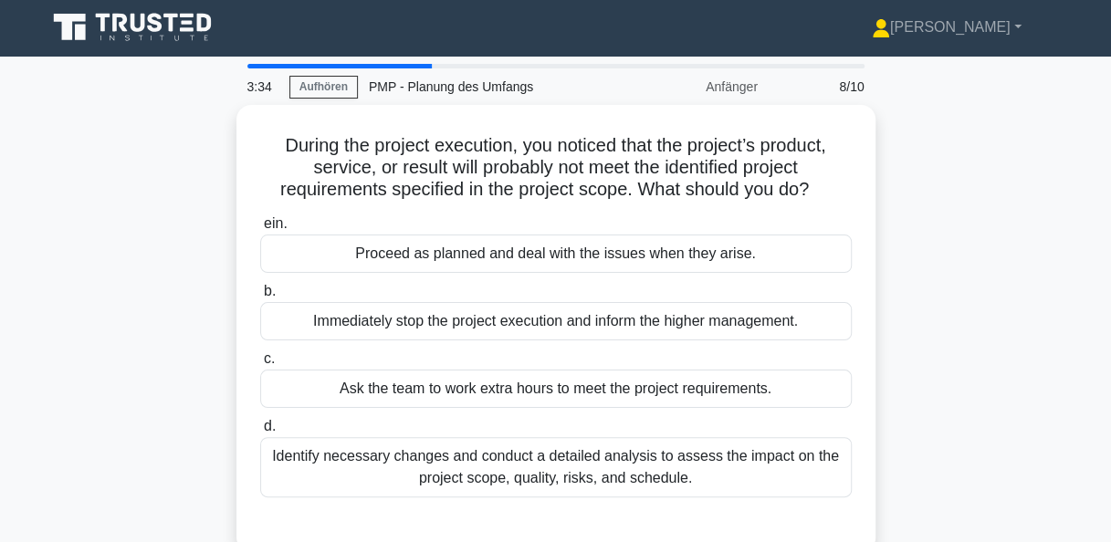
scroll to position [0, 0]
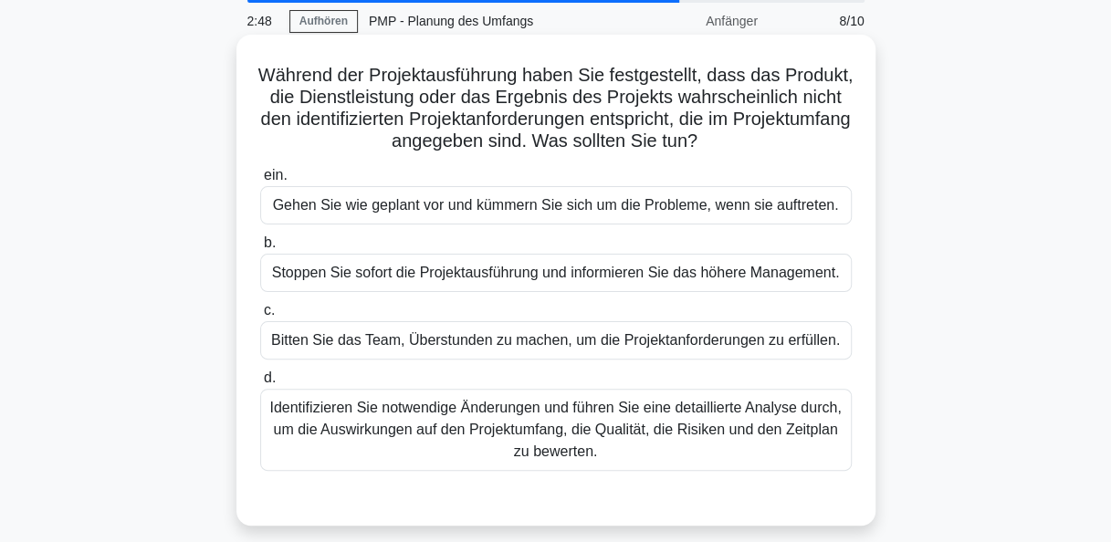
scroll to position [91, 0]
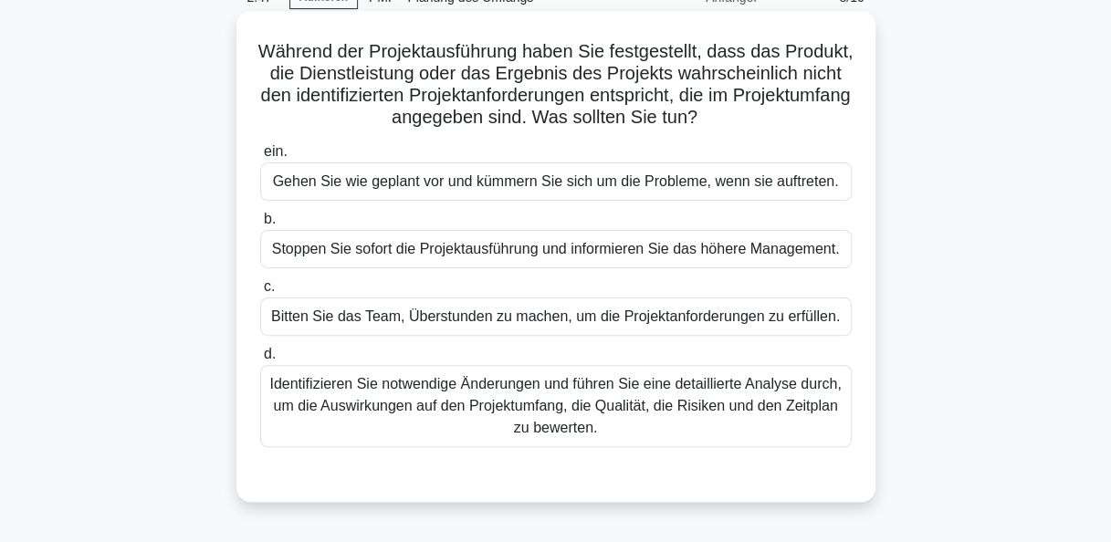
click at [539, 416] on div "Identifizieren Sie notwendige Änderungen und führen Sie eine detaillierte Analy…" at bounding box center [556, 406] width 592 height 82
click at [260, 361] on input "d. Identifizieren Sie notwendige Änderungen und führen Sie eine detaillierte An…" at bounding box center [260, 355] width 0 height 12
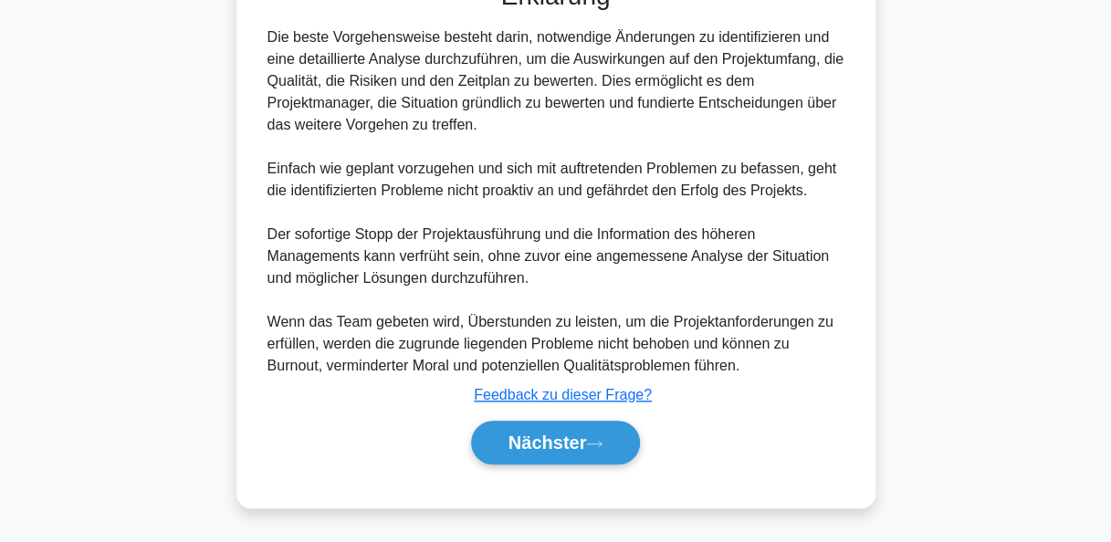
scroll to position [603, 0]
click at [598, 439] on icon at bounding box center [594, 444] width 16 height 10
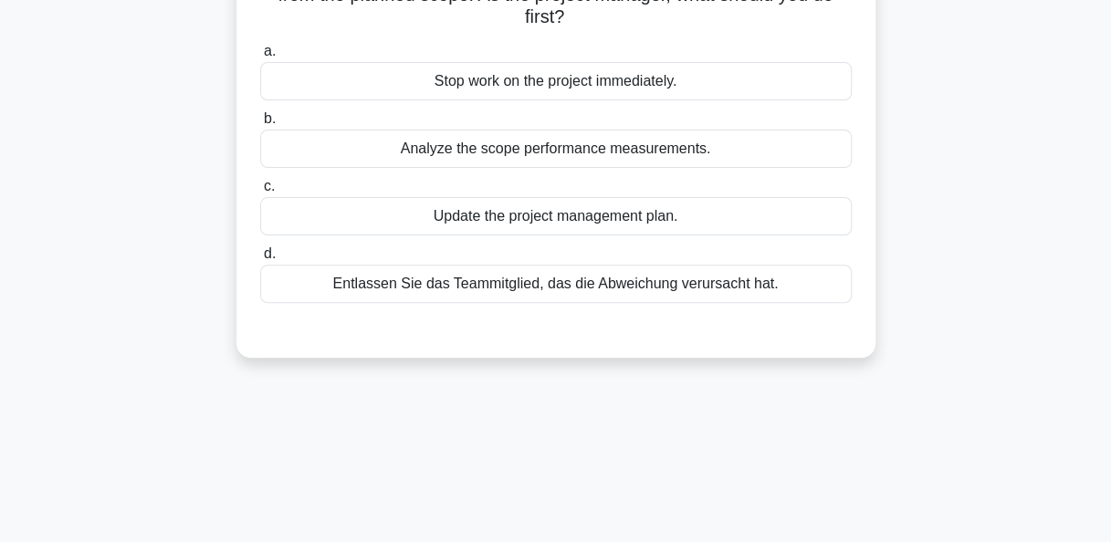
scroll to position [79, 0]
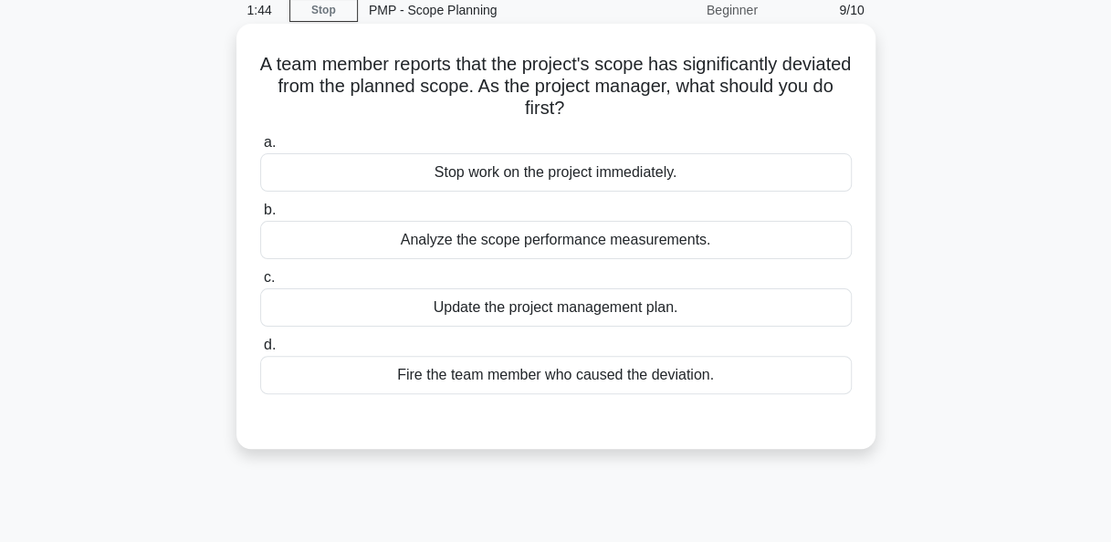
click at [576, 242] on div "Analyze the scope performance measurements." at bounding box center [556, 240] width 592 height 38
click at [260, 216] on input "b. Analyze the scope performance measurements." at bounding box center [260, 211] width 0 height 12
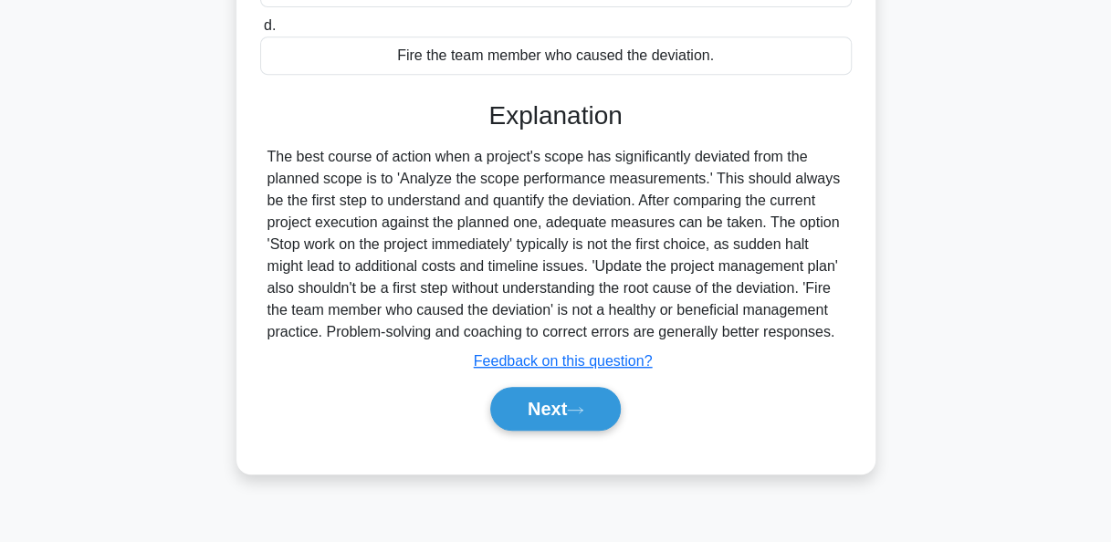
scroll to position [444, 0]
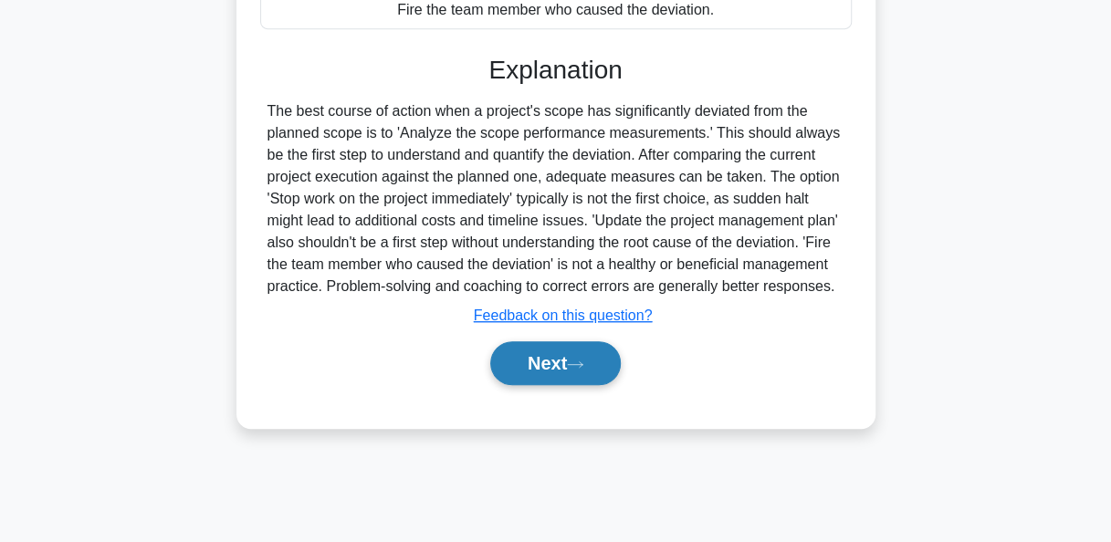
click at [576, 354] on button "Next" at bounding box center [555, 363] width 131 height 44
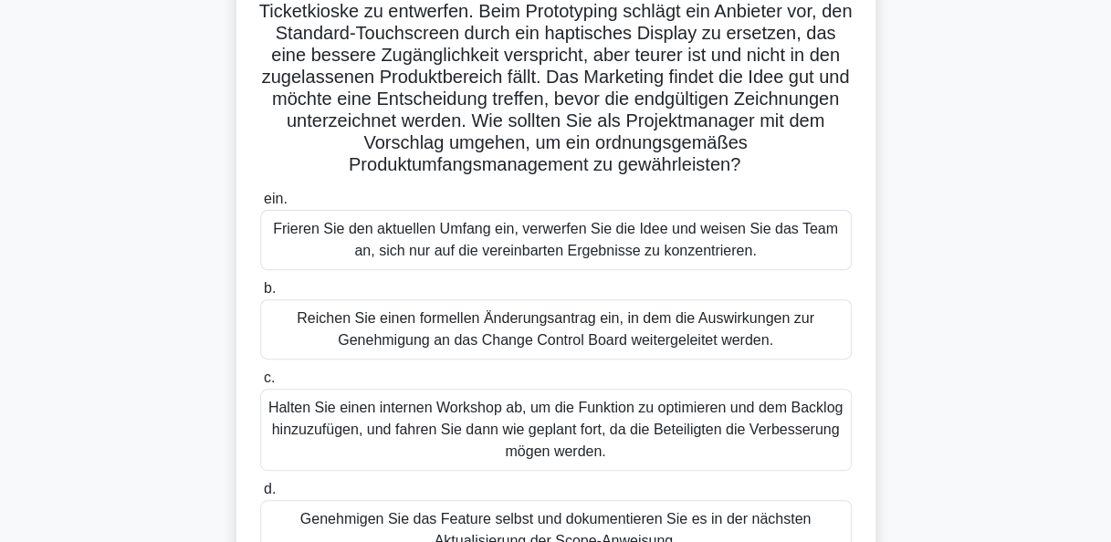
scroll to position [183, 0]
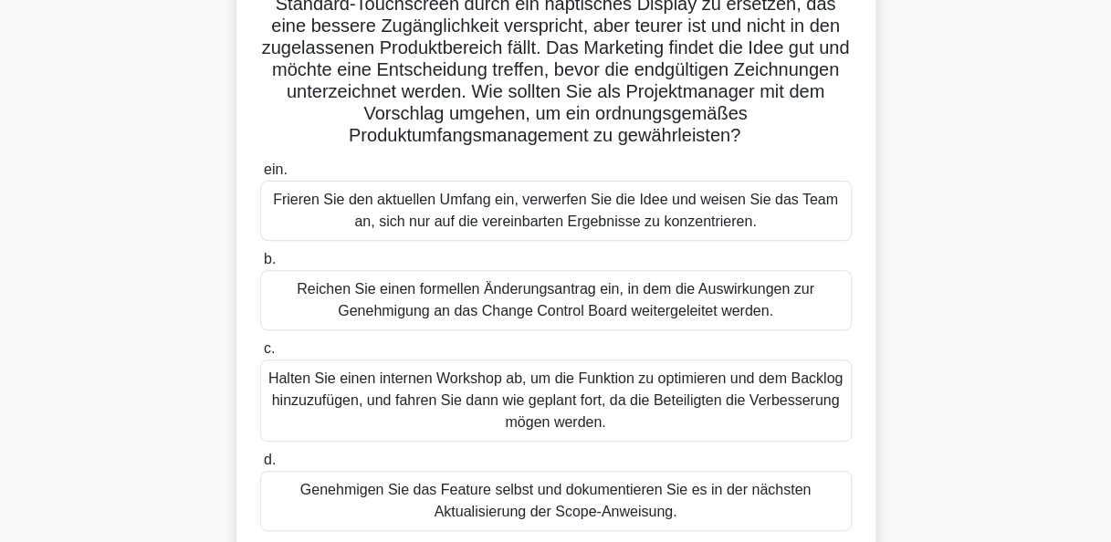
click at [656, 312] on div "Reichen Sie einen formellen Änderungsantrag ein, in dem die Auswirkungen zur Ge…" at bounding box center [556, 300] width 592 height 60
click at [260, 266] on input "b. Reichen Sie einen formellen Änderungsantrag ein, in dem die Auswirkungen zur…" at bounding box center [260, 260] width 0 height 12
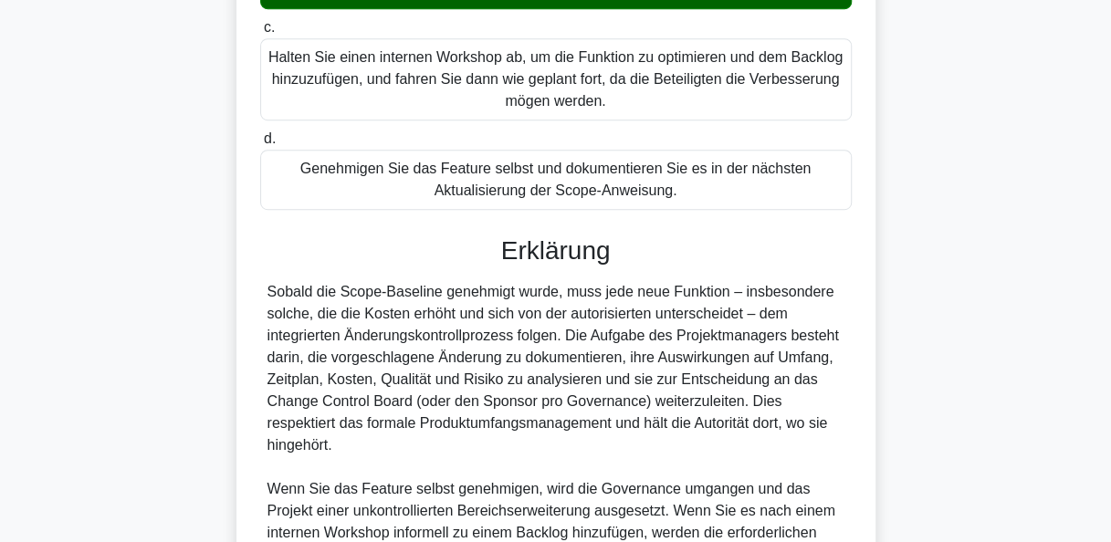
scroll to position [778, 0]
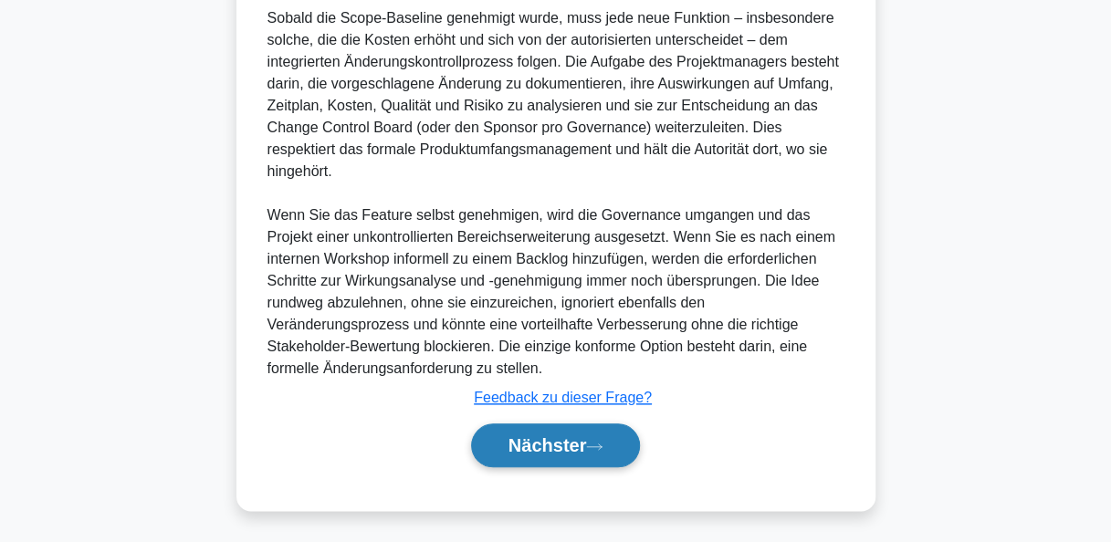
click at [592, 436] on button "Nächster" at bounding box center [556, 446] width 170 height 44
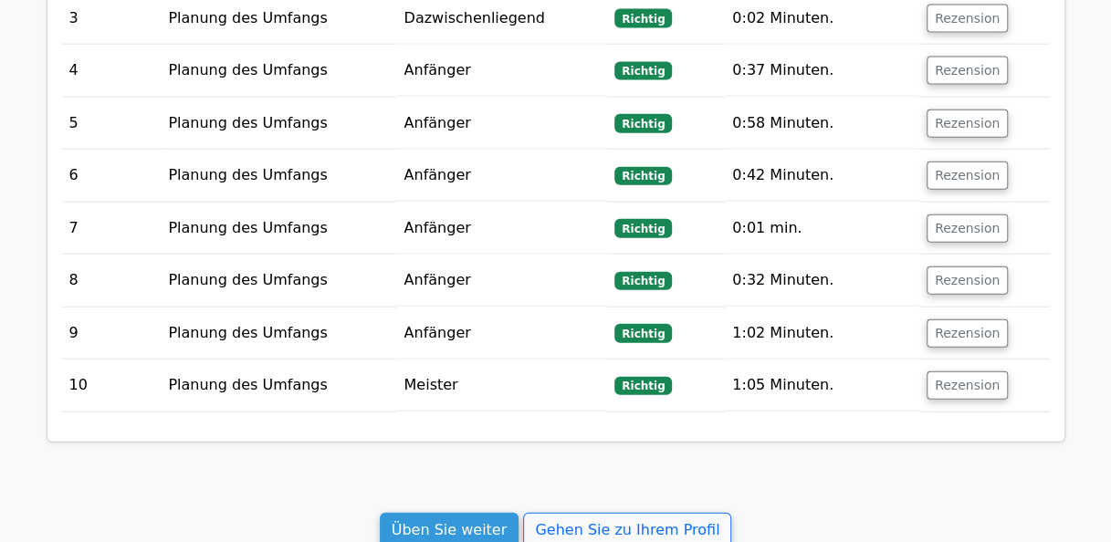
scroll to position [2191, 0]
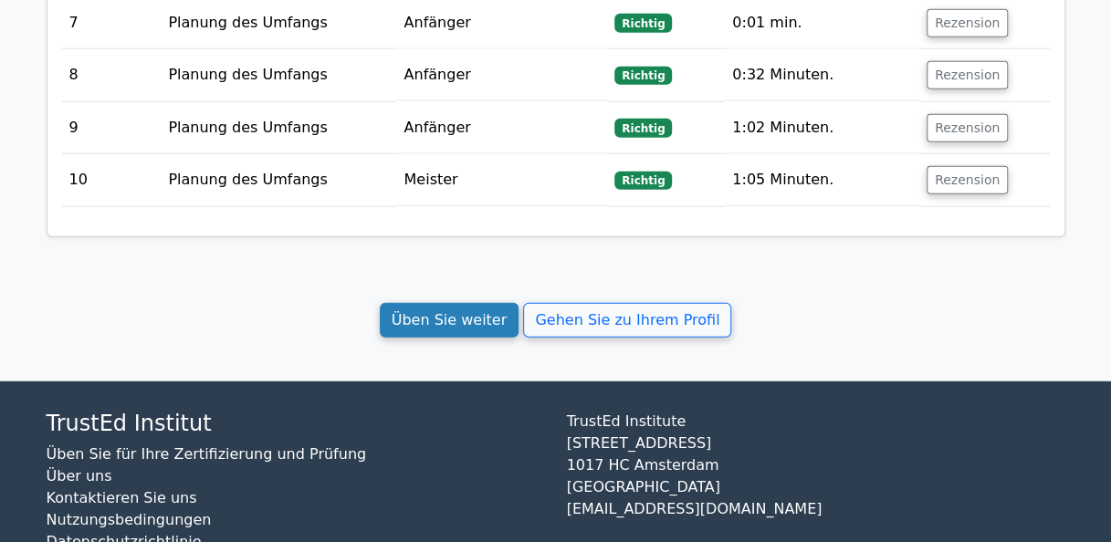
click at [488, 303] on link "Üben Sie weiter" at bounding box center [450, 320] width 140 height 35
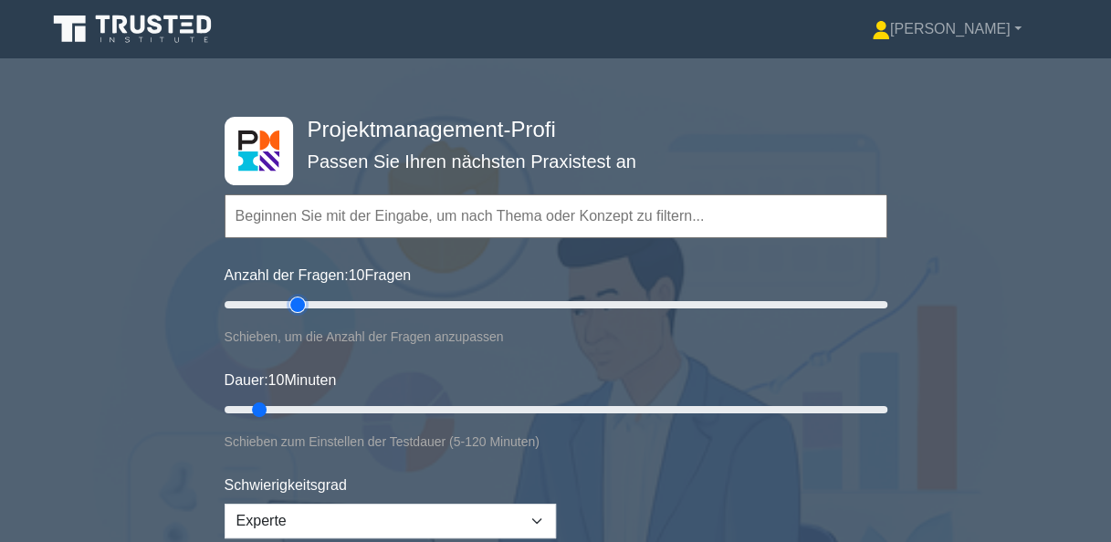
click at [291, 303] on input "Anzahl der Fragen: 10 Fragen" at bounding box center [556, 305] width 663 height 22
type input "30"
click at [310, 307] on input "Anzahl der Fragen: 30 Fragen" at bounding box center [556, 305] width 663 height 22
click at [316, 405] on input "Dauer: 10 Minuten" at bounding box center [556, 410] width 663 height 22
click at [341, 409] on input "Dauer: 25 Minuten" at bounding box center [556, 410] width 663 height 22
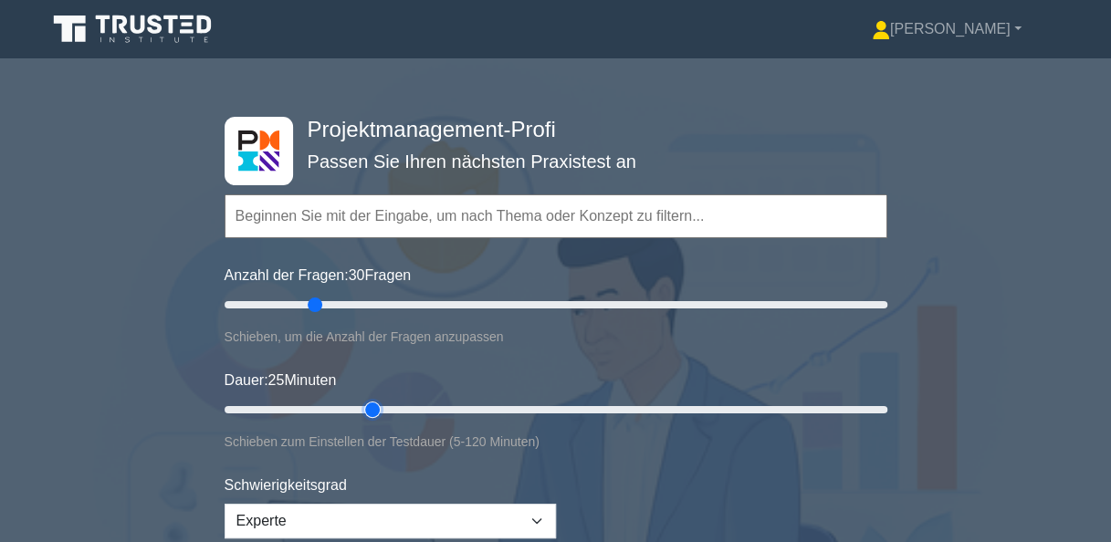
click at [376, 405] on input "Dauer: 25 Minuten" at bounding box center [556, 410] width 663 height 22
click at [391, 403] on input "Dauer: 30 Minuten" at bounding box center [556, 410] width 663 height 22
click at [414, 408] on input "Dauer: 35 Minuten" at bounding box center [556, 410] width 663 height 22
type input "40"
click at [421, 409] on input "Dauer: 35 Minuten" at bounding box center [556, 410] width 663 height 22
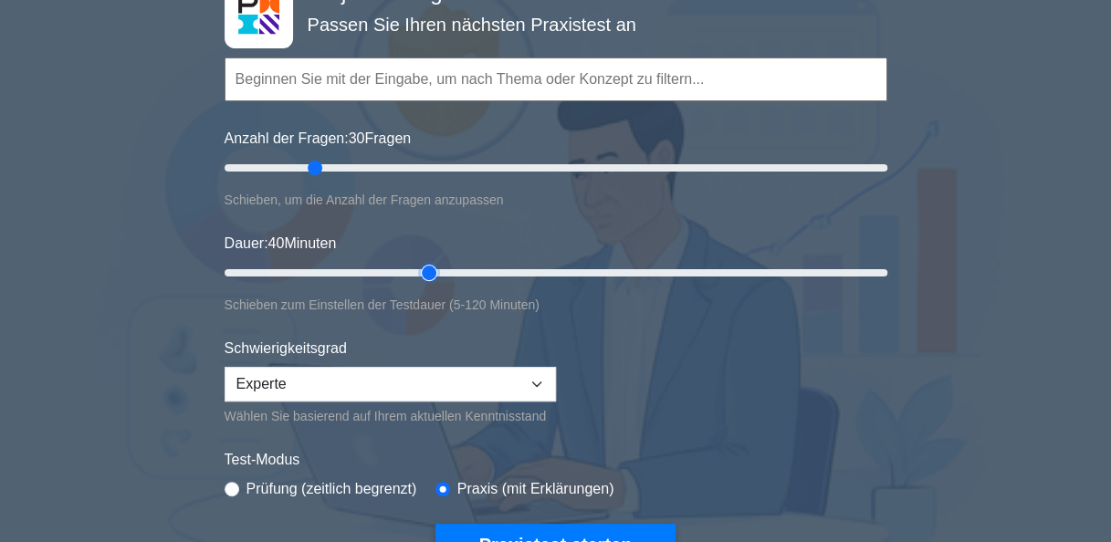
scroll to position [183, 0]
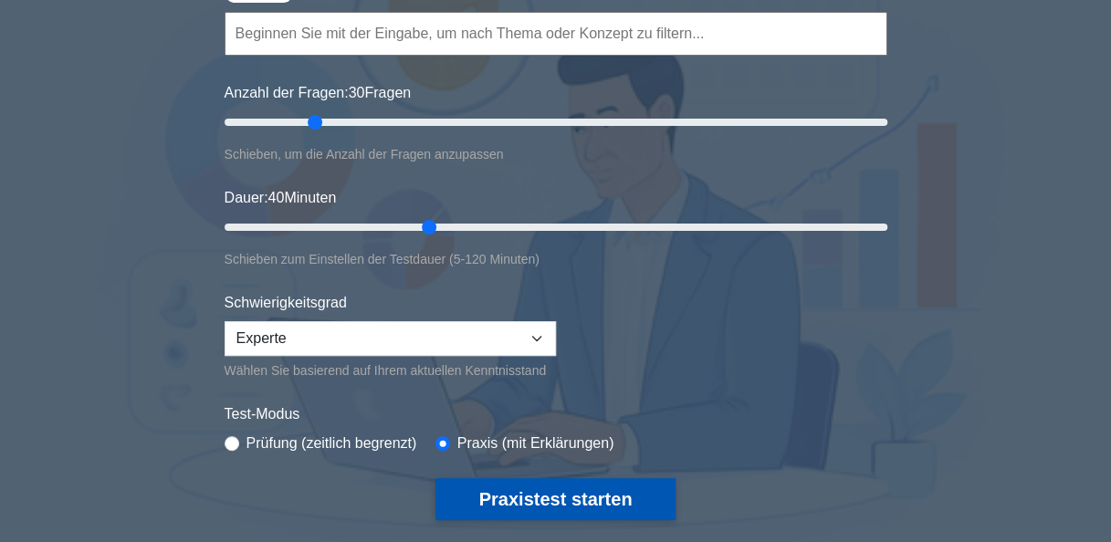
click at [567, 490] on button "Praxistest starten" at bounding box center [556, 499] width 241 height 42
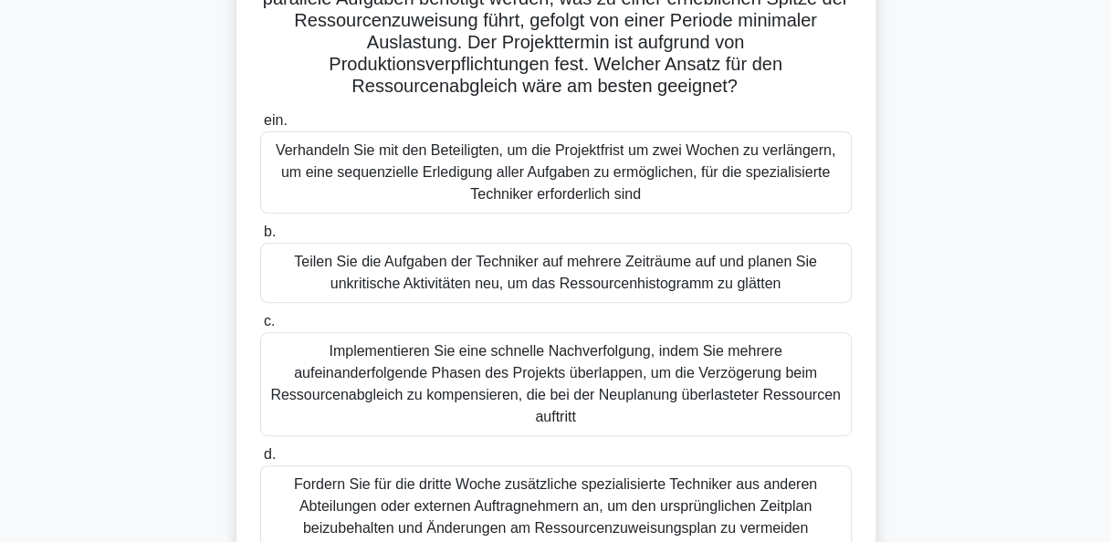
scroll to position [183, 0]
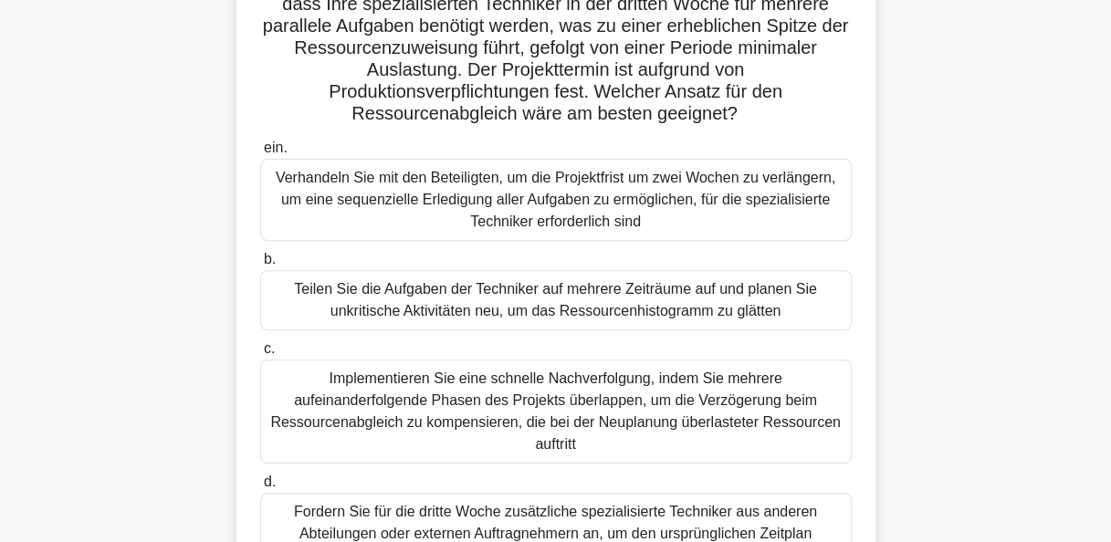
click at [610, 292] on div "Teilen Sie die Aufgaben der Techniker auf mehrere Zeiträume auf und planen Sie …" at bounding box center [556, 300] width 592 height 60
click at [260, 266] on input "b. Teilen Sie die Aufgaben der Techniker auf mehrere Zeiträume auf und planen S…" at bounding box center [260, 260] width 0 height 12
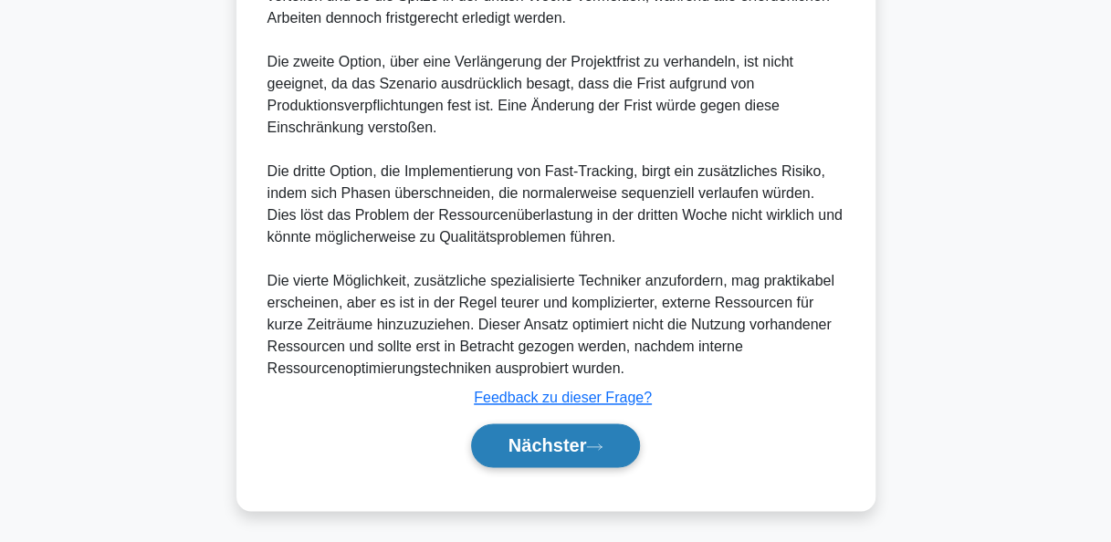
click at [583, 430] on button "Nächster" at bounding box center [556, 446] width 170 height 44
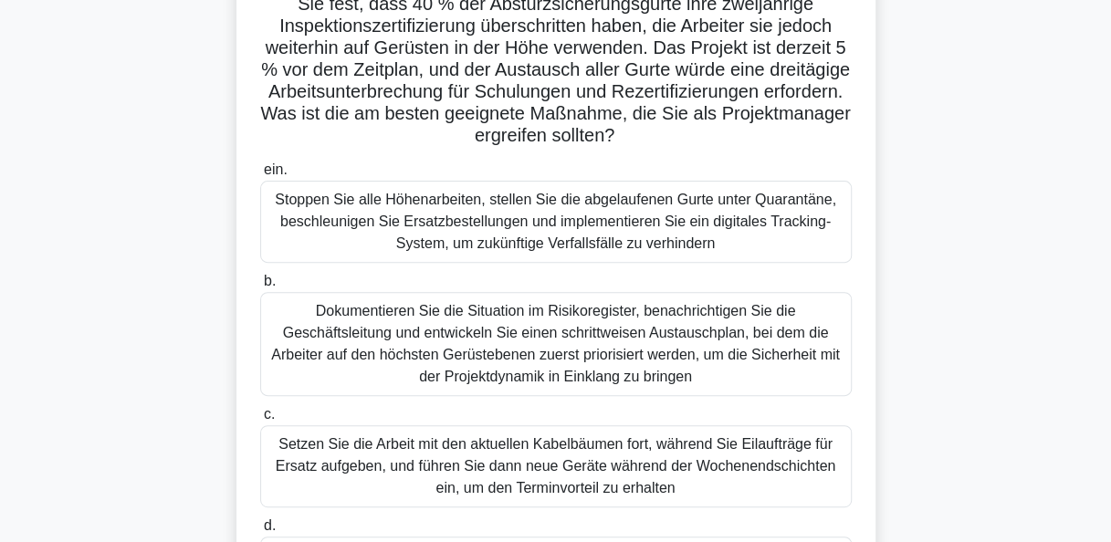
click at [639, 219] on div "Stoppen Sie alle Höhenarbeiten, stellen Sie die abgelaufenen Gurte unter Quaran…" at bounding box center [556, 222] width 592 height 82
click at [260, 176] on input "ein. Stoppen Sie alle Höhenarbeiten, stellen Sie die abgelaufenen Gurte unter Q…" at bounding box center [260, 170] width 0 height 12
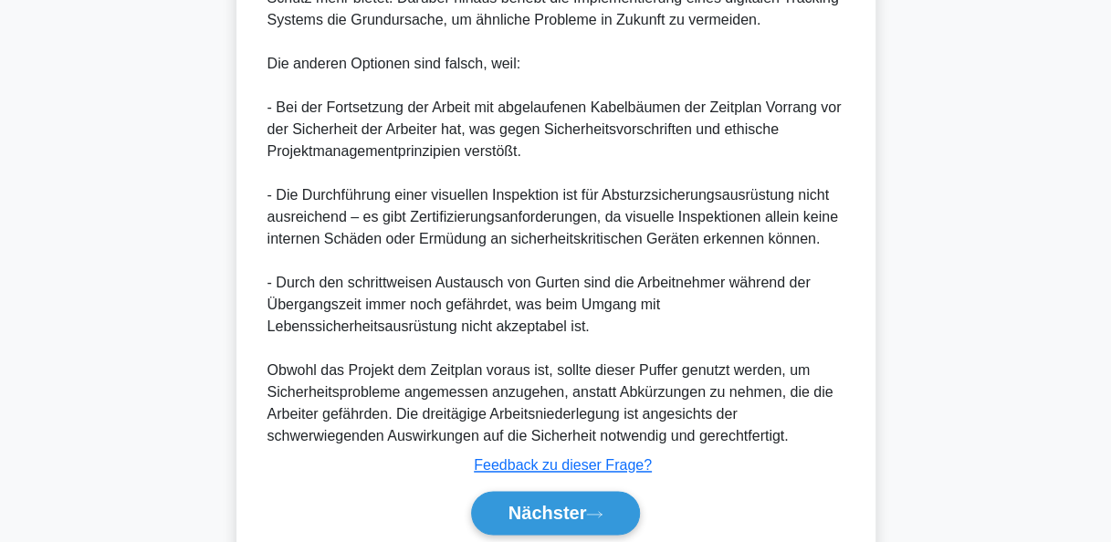
scroll to position [1151, 0]
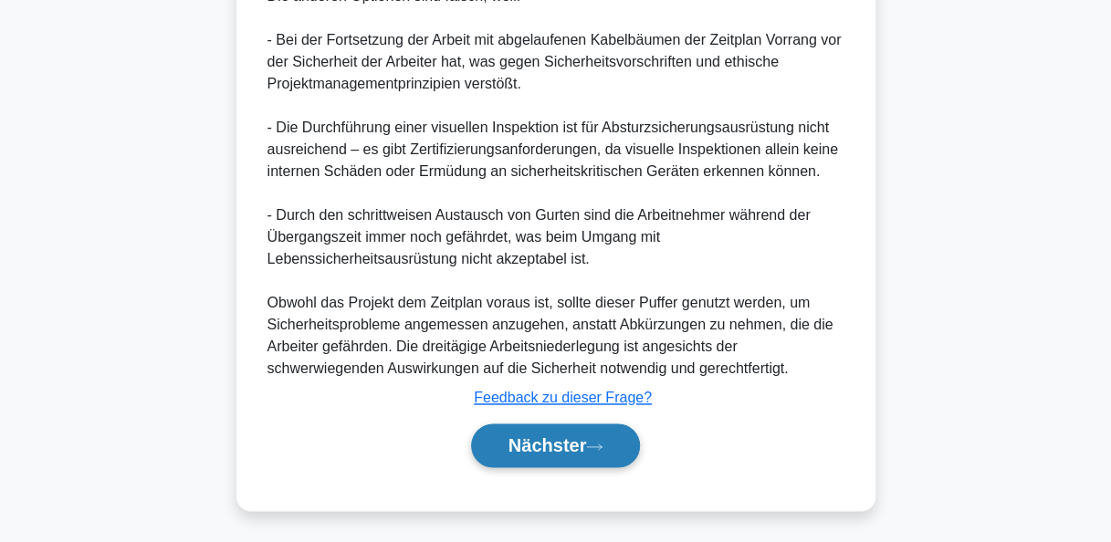
click at [604, 439] on button "Nächster" at bounding box center [556, 446] width 170 height 44
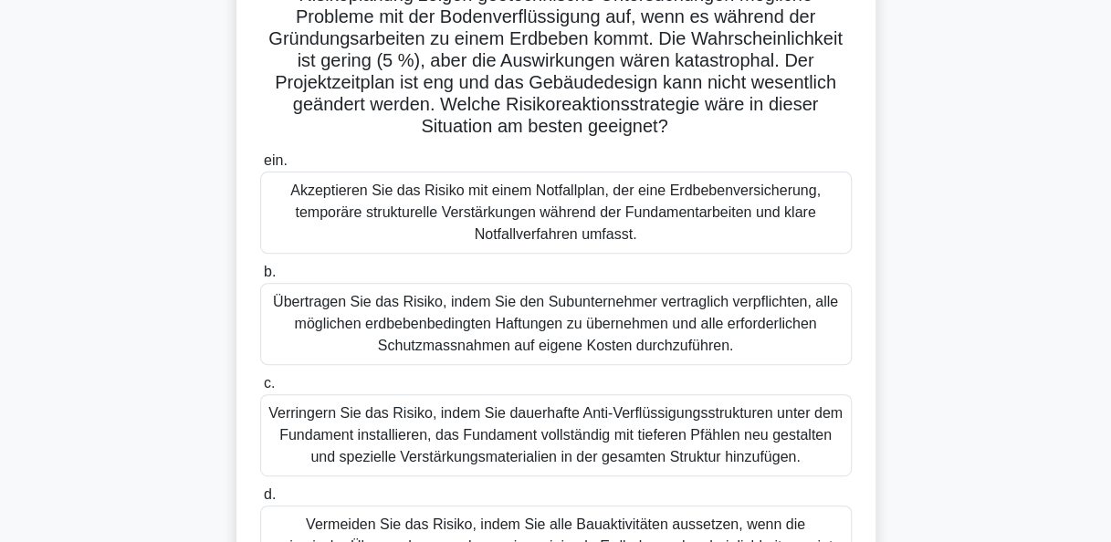
scroll to position [261, 0]
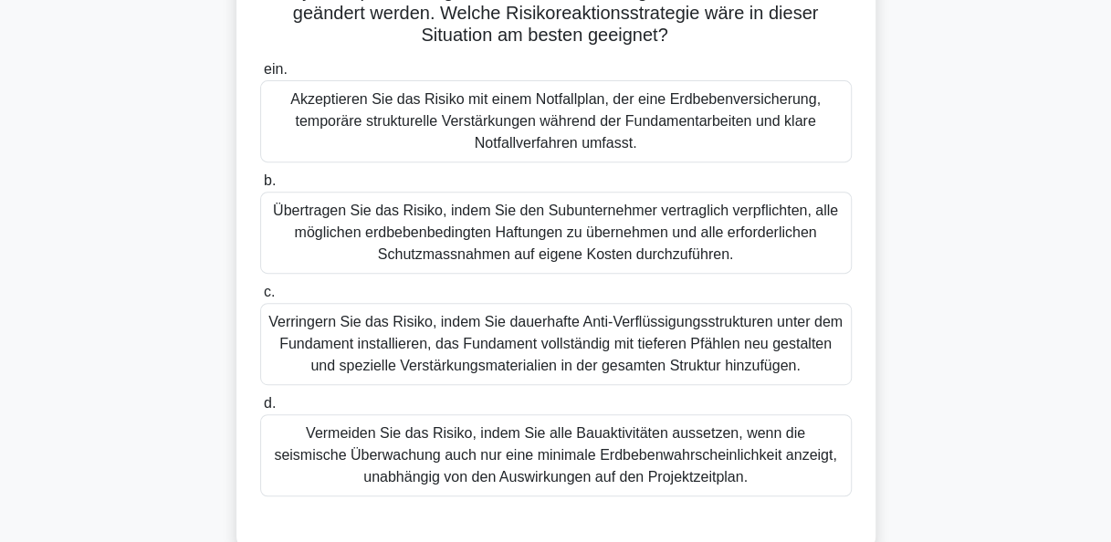
click at [511, 340] on div "Verringern Sie das Risiko, indem Sie dauerhafte Anti-Verflüssigungsstrukturen u…" at bounding box center [556, 344] width 592 height 82
click at [260, 299] on input "c. Verringern Sie das Risiko, indem Sie dauerhafte Anti-Verflüssigungsstrukture…" at bounding box center [260, 293] width 0 height 12
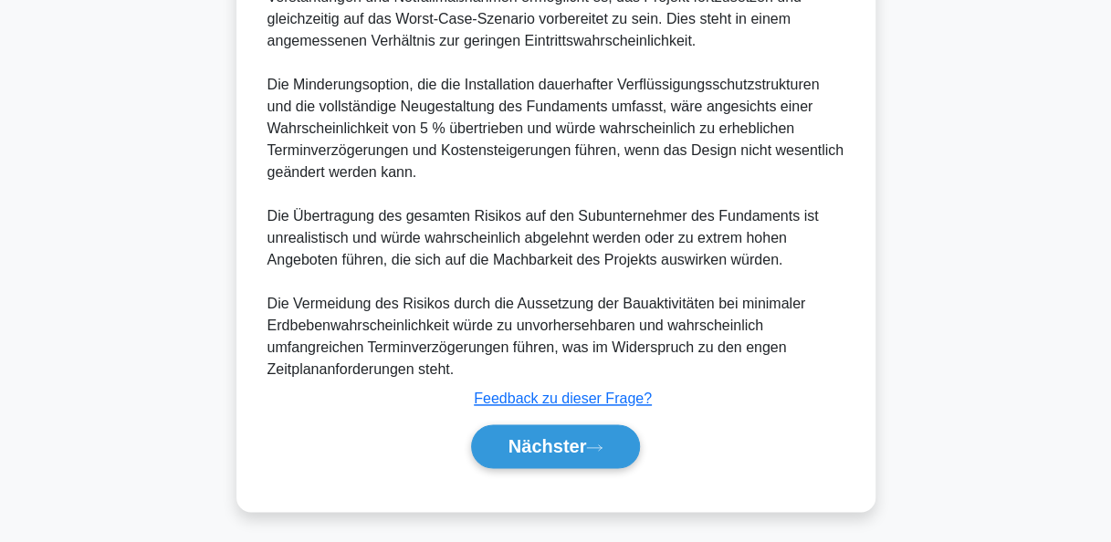
scroll to position [1000, 0]
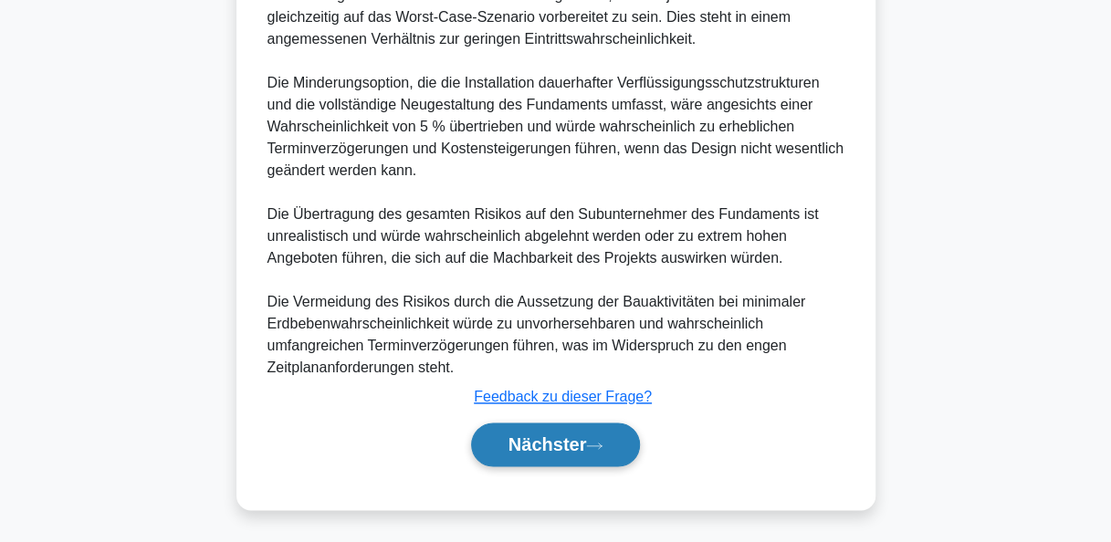
click at [554, 448] on font "Nächster" at bounding box center [548, 445] width 79 height 20
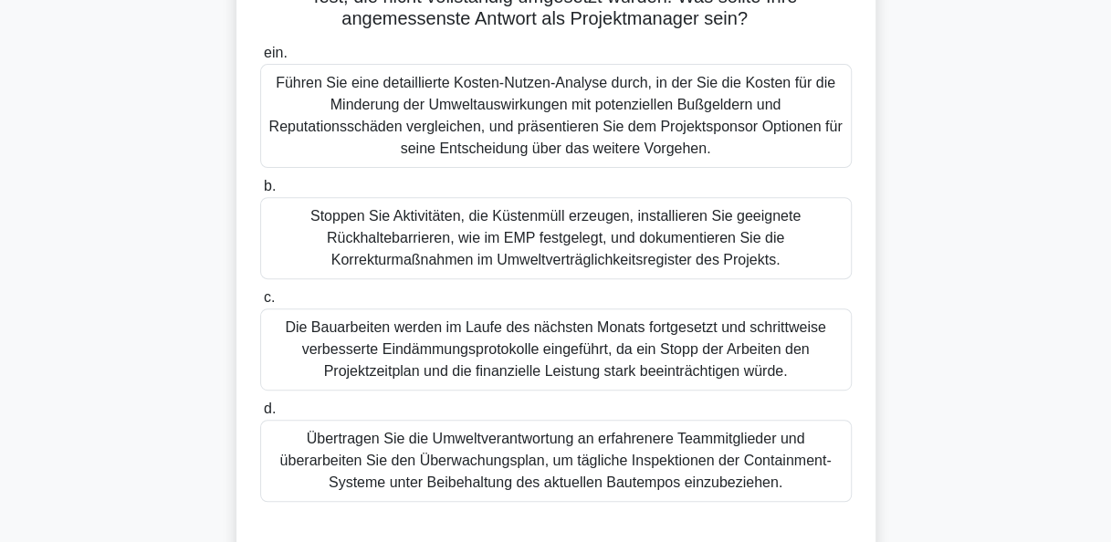
scroll to position [261, 0]
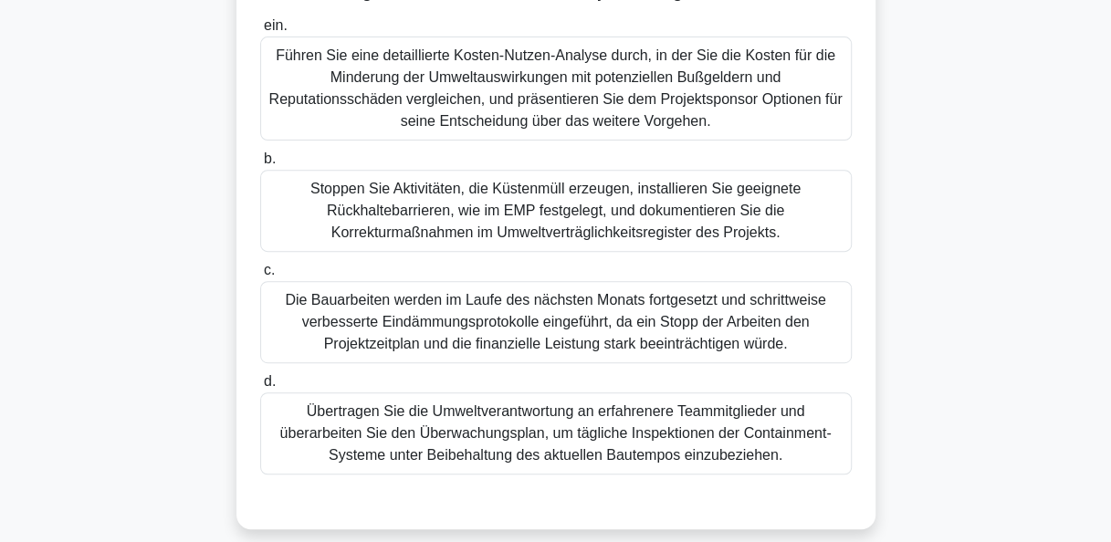
click at [562, 229] on div "Stoppen Sie Aktivitäten, die Küstenmüll erzeugen, installieren Sie geeignete Rü…" at bounding box center [556, 211] width 592 height 82
click at [260, 165] on input "b. Stoppen Sie Aktivitäten, die Küstenmüll erzeugen, installieren Sie geeignete…" at bounding box center [260, 159] width 0 height 12
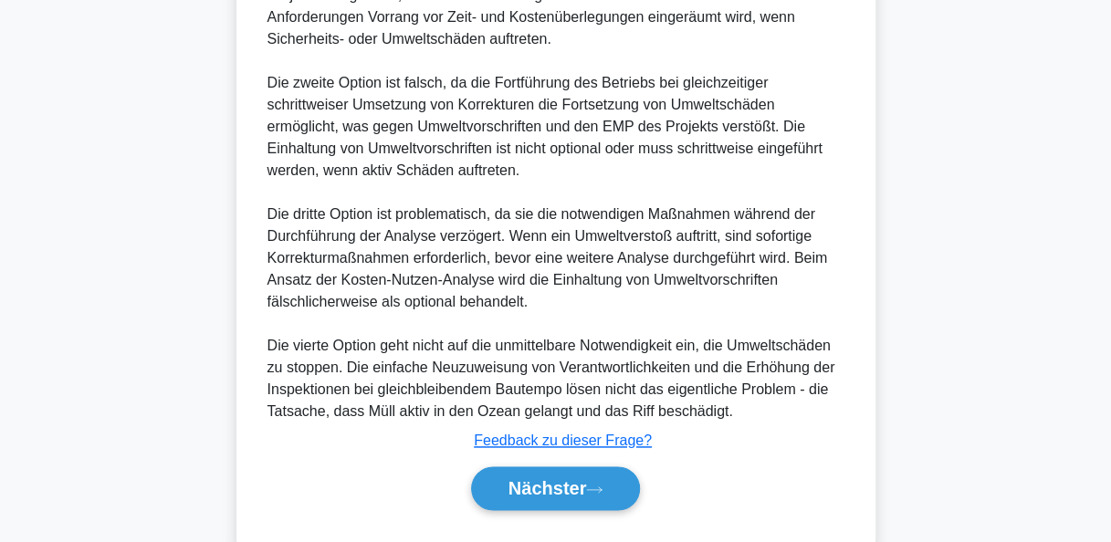
scroll to position [1063, 0]
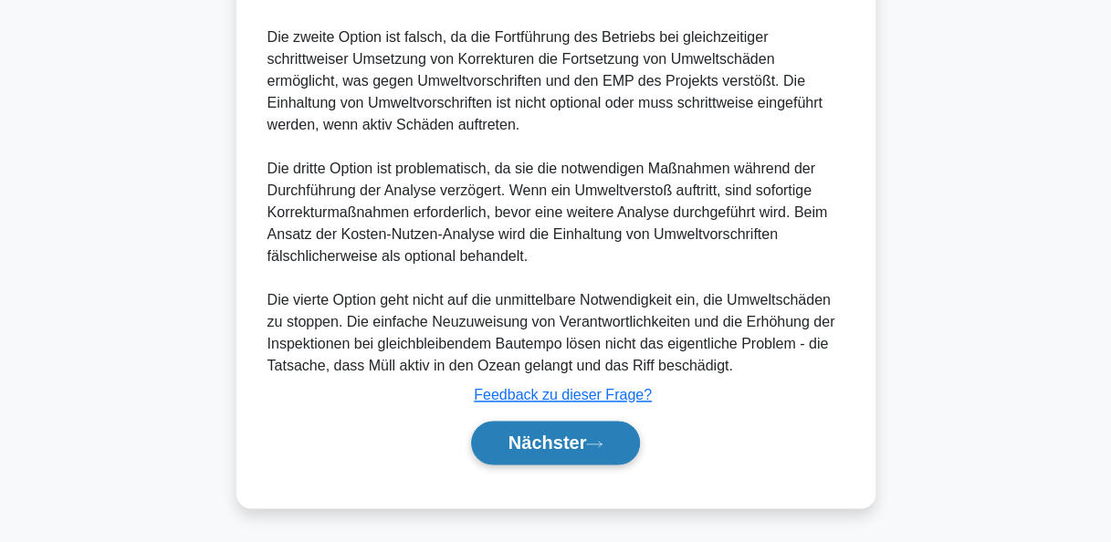
click at [570, 443] on font "Nächster" at bounding box center [548, 443] width 79 height 20
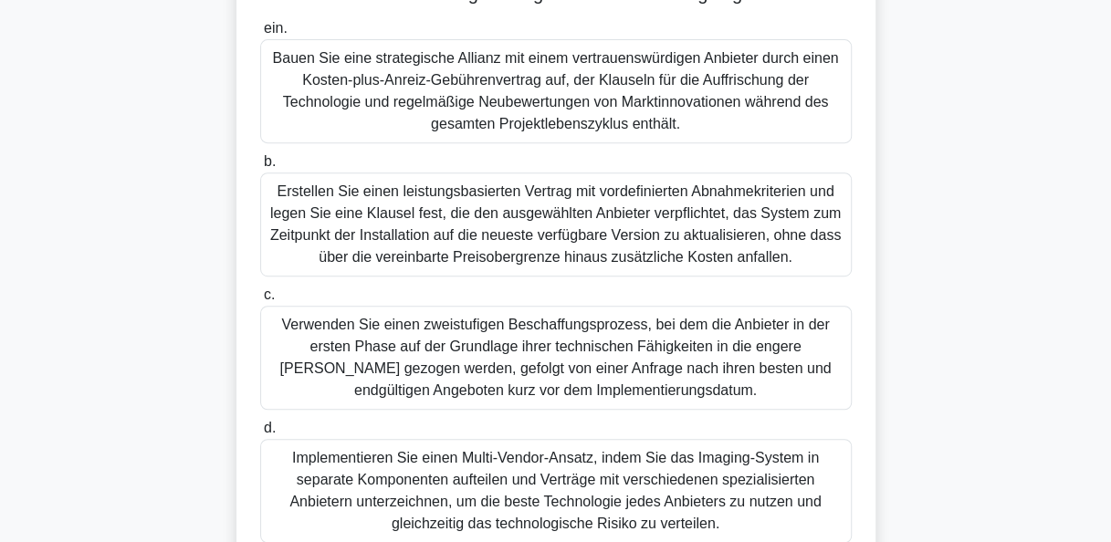
scroll to position [365, 0]
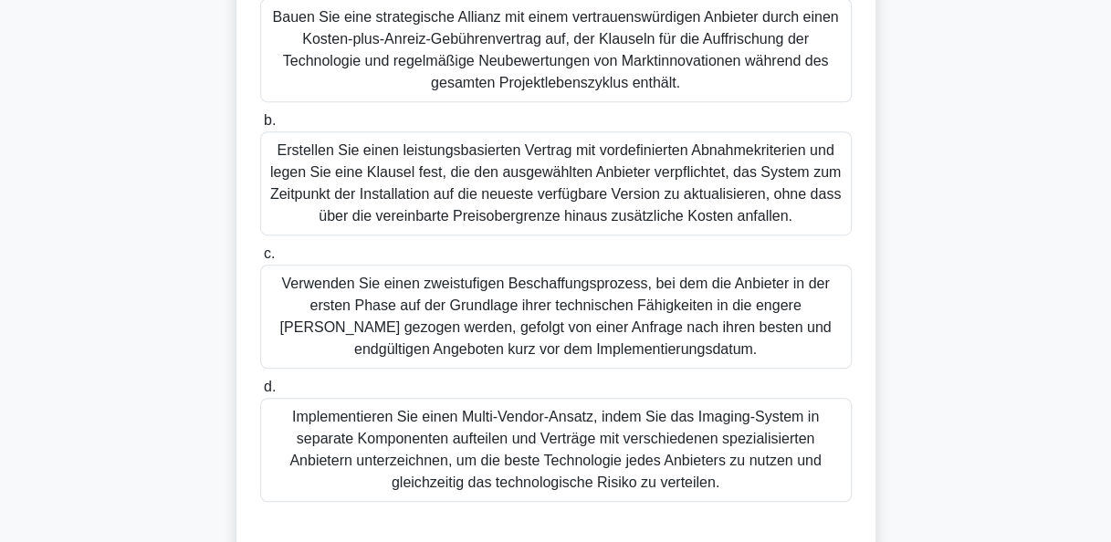
click at [597, 91] on div "Bauen Sie eine strategische Allianz mit einem vertrauenswürdigen Anbieter durch…" at bounding box center [556, 50] width 592 height 104
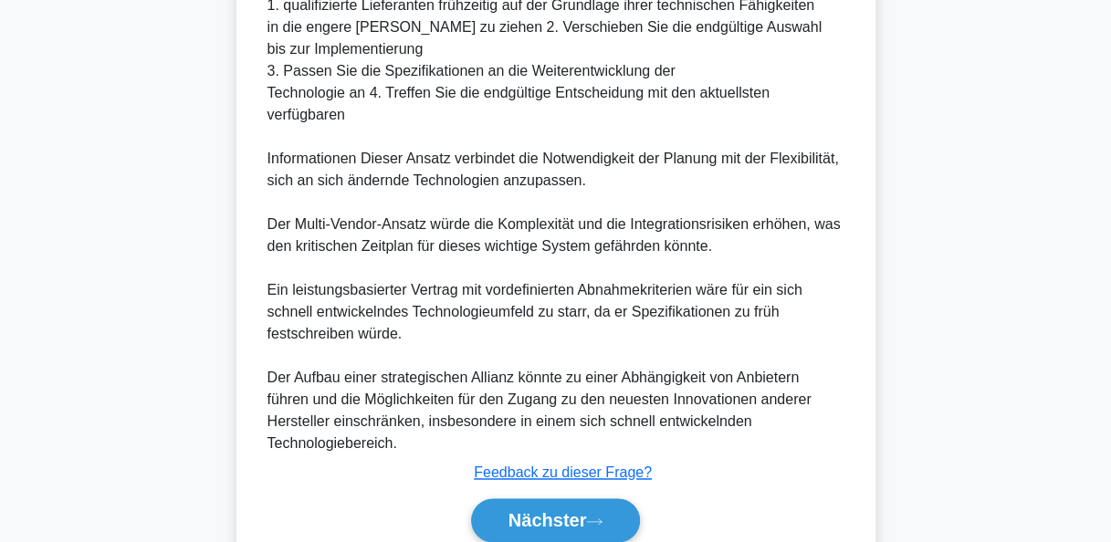
scroll to position [1175, 0]
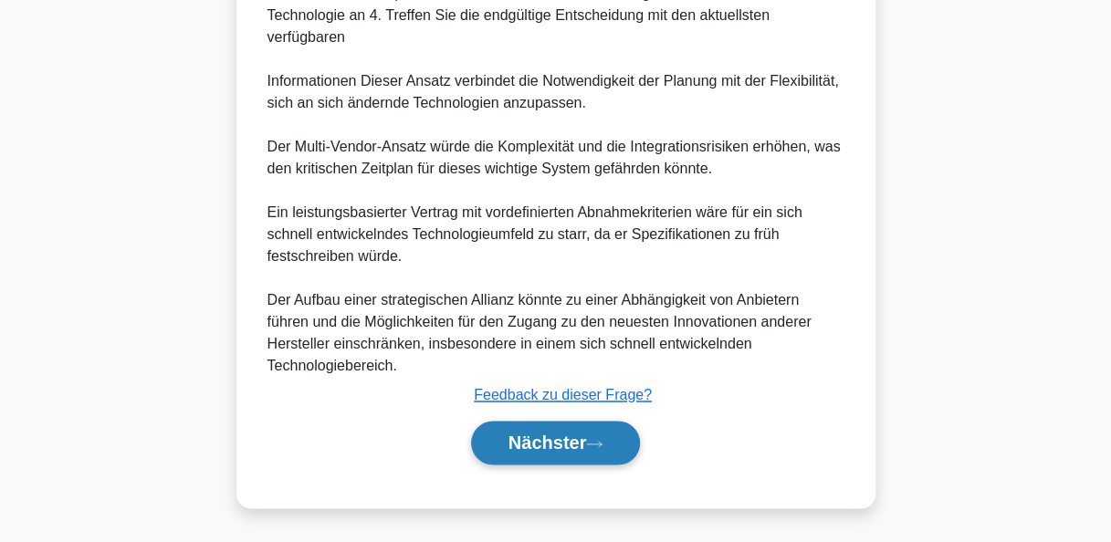
click at [591, 433] on button "Nächster" at bounding box center [556, 443] width 170 height 44
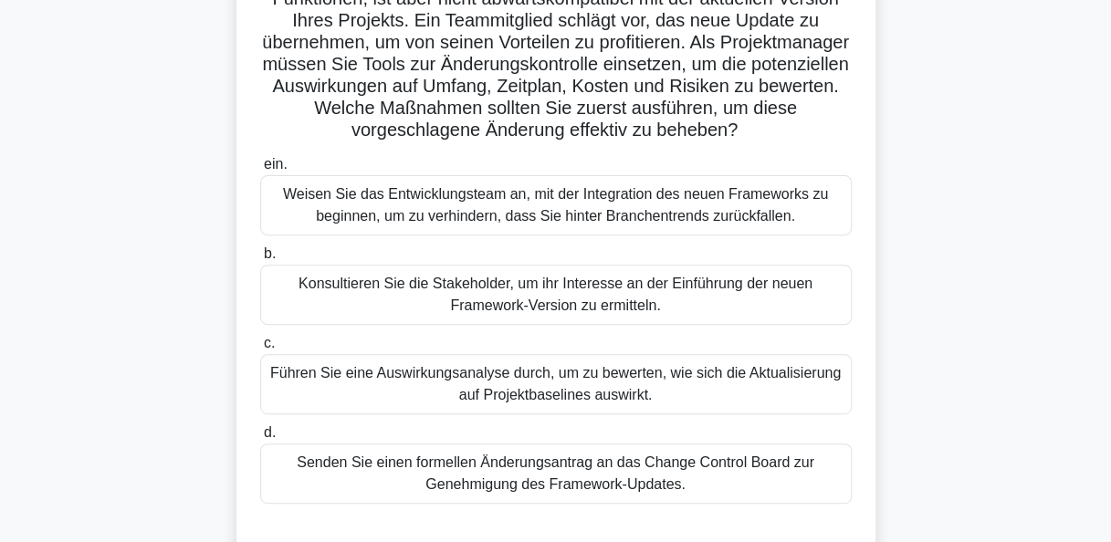
scroll to position [183, 0]
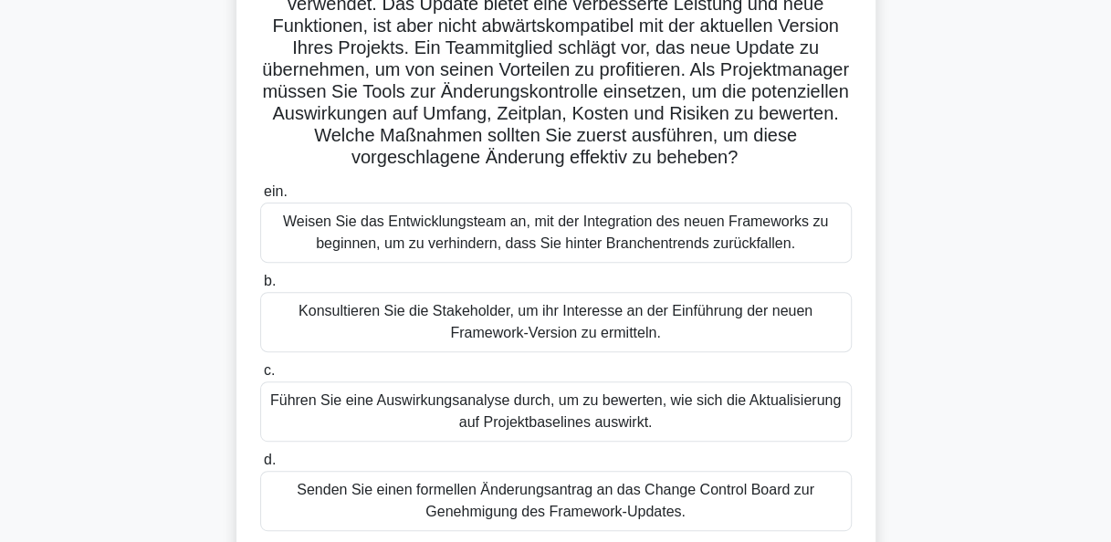
click at [612, 416] on div "Führen Sie eine Auswirkungsanalyse durch, um zu bewerten, wie sich die Aktualis…" at bounding box center [556, 412] width 592 height 60
click at [260, 377] on input "c. Führen Sie eine Auswirkungsanalyse durch, um zu bewerten, wie sich die Aktua…" at bounding box center [260, 371] width 0 height 12
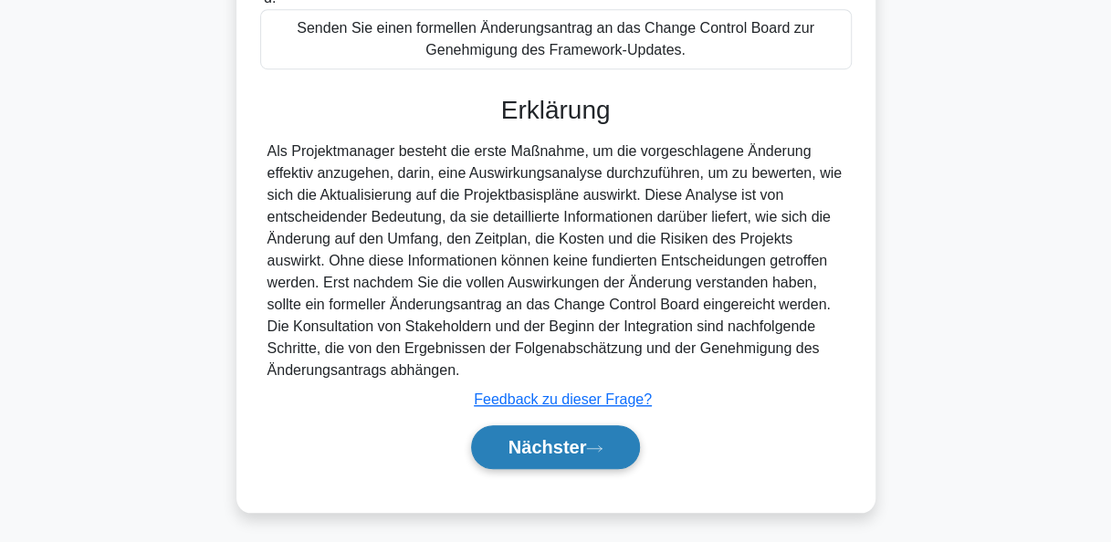
scroll to position [646, 0]
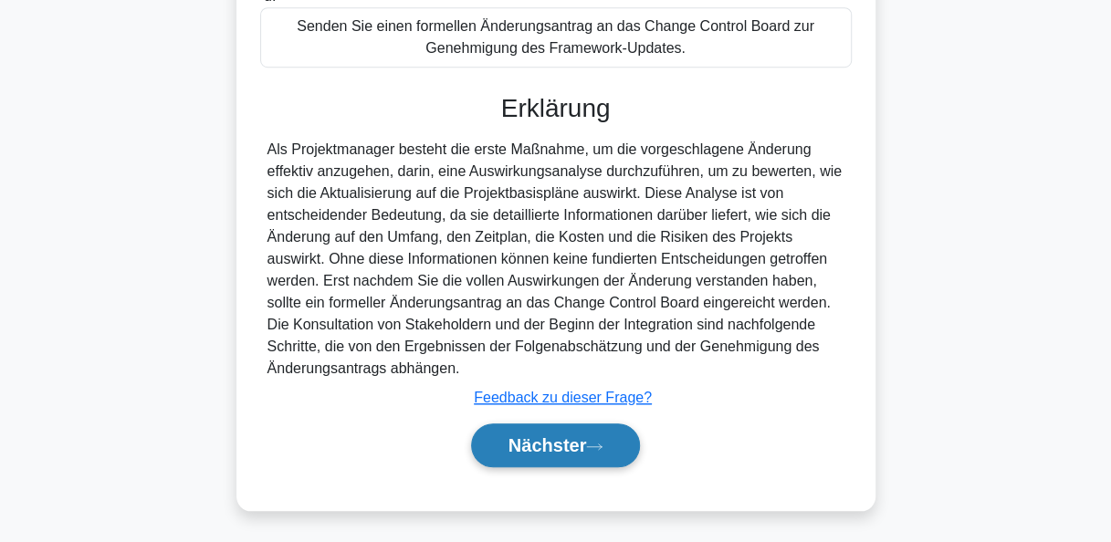
click at [592, 442] on icon at bounding box center [594, 447] width 16 height 10
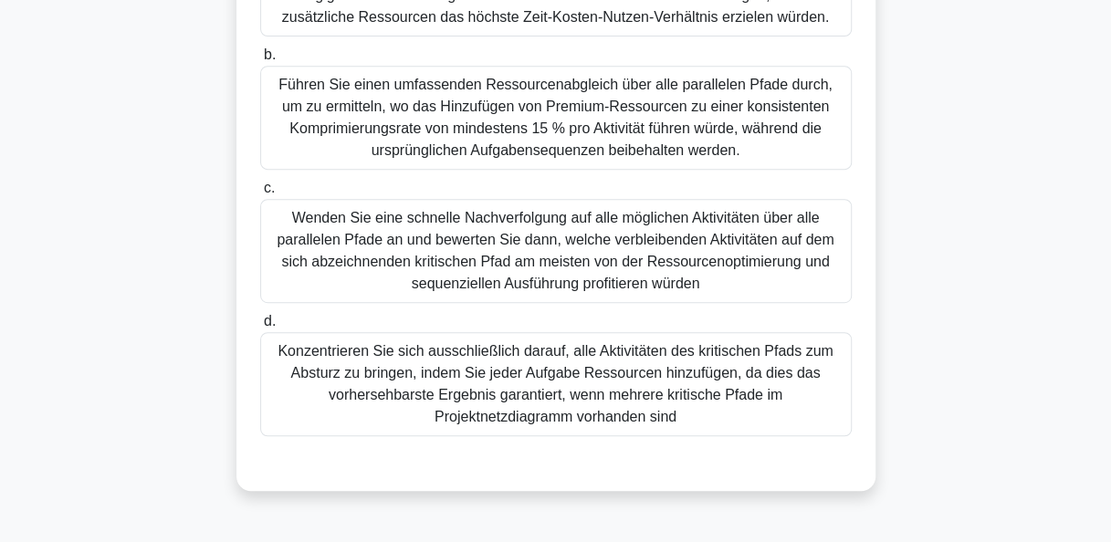
scroll to position [274, 0]
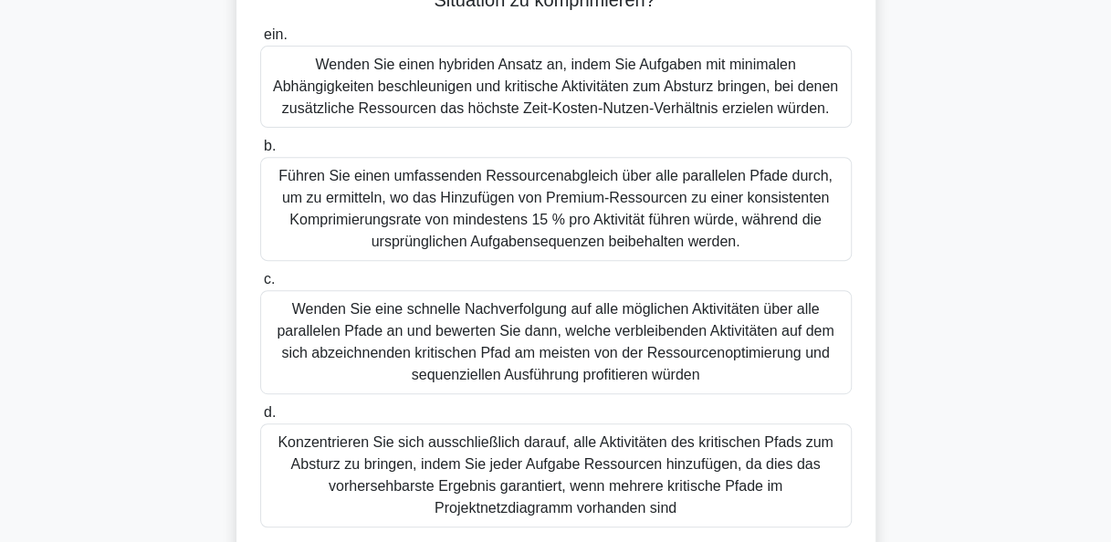
click at [758, 452] on div "Konzentrieren Sie sich ausschließlich darauf, alle Aktivitäten des kritischen P…" at bounding box center [556, 476] width 592 height 104
click at [260, 419] on input "d. Konzentrieren Sie sich ausschließlich darauf, alle Aktivitäten des kritische…" at bounding box center [260, 413] width 0 height 12
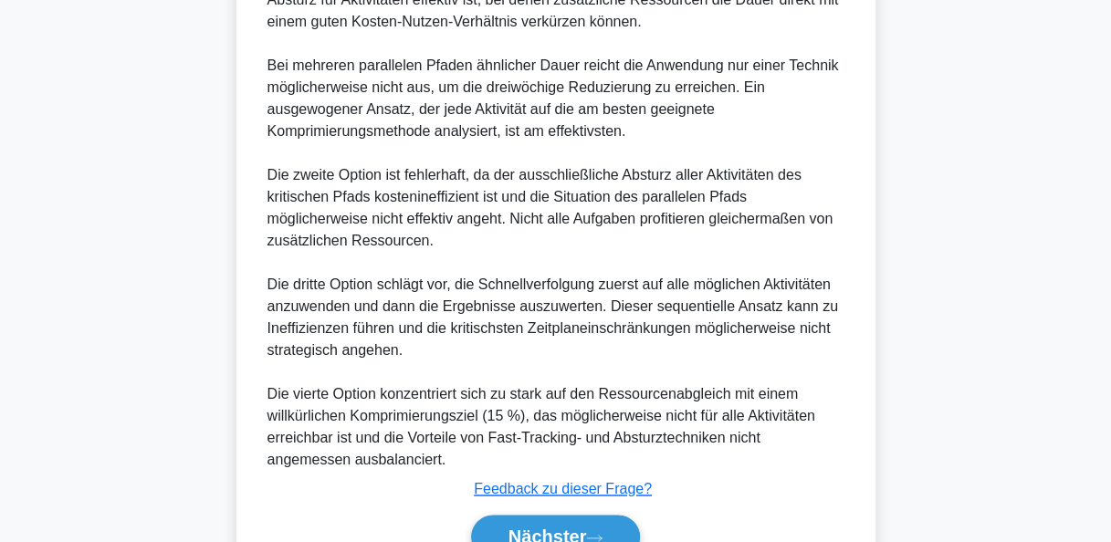
scroll to position [1153, 0]
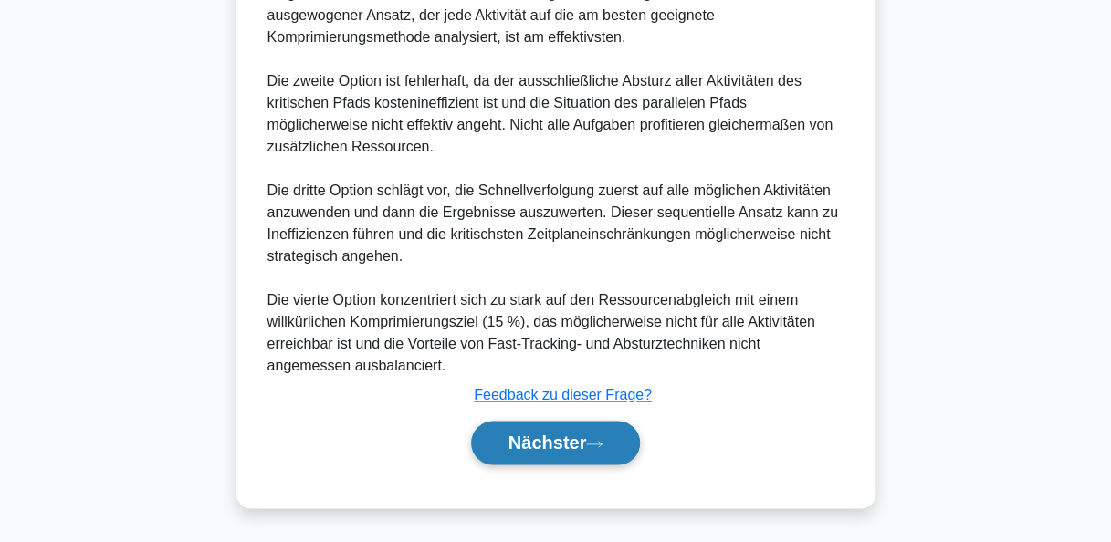
click at [601, 432] on button "Nächster" at bounding box center [556, 443] width 170 height 44
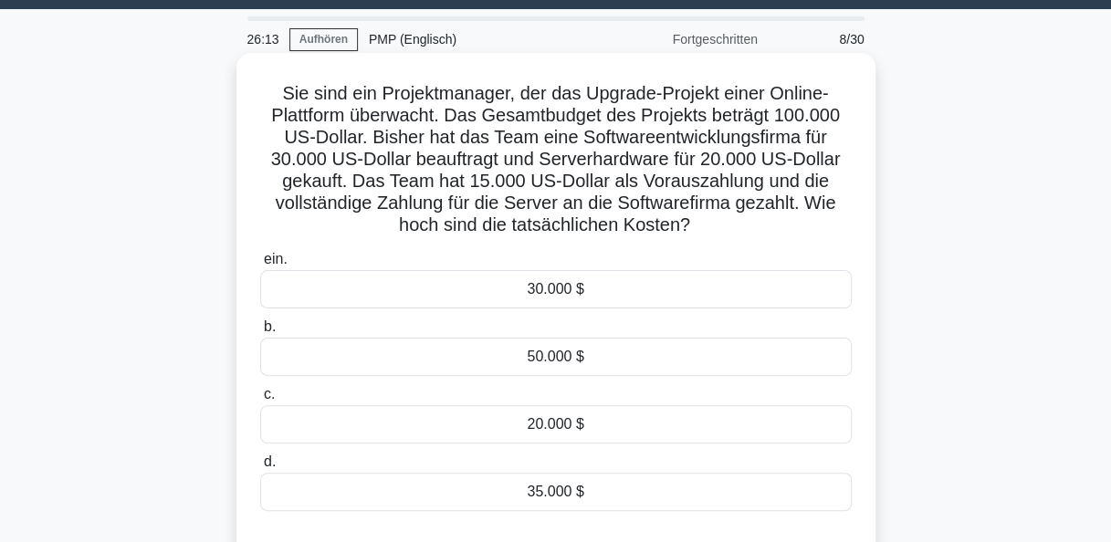
scroll to position [91, 0]
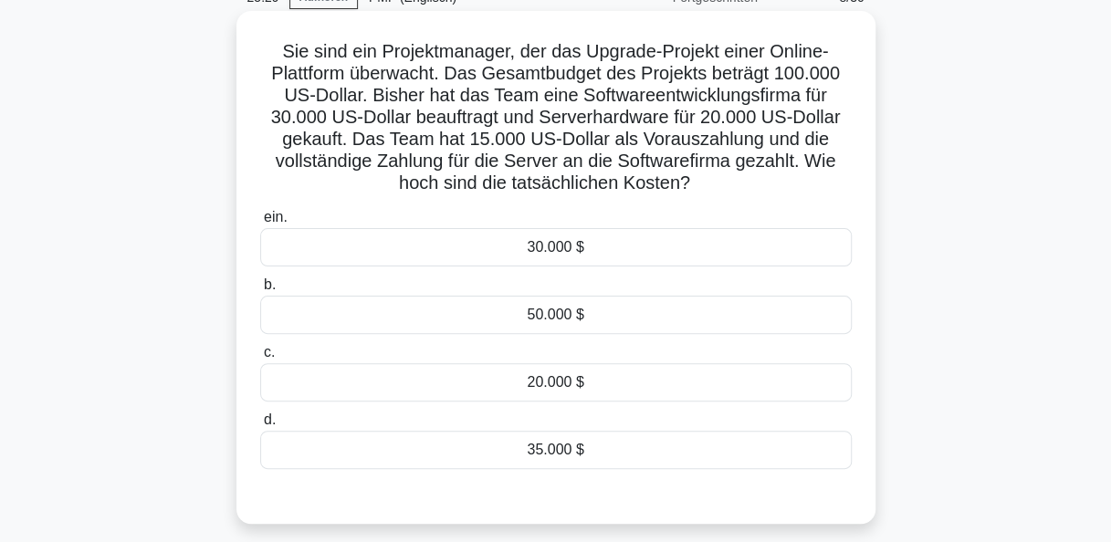
click at [559, 449] on div "35.000 $" at bounding box center [556, 450] width 592 height 38
click at [260, 426] on input "d. 35.000 $" at bounding box center [260, 421] width 0 height 12
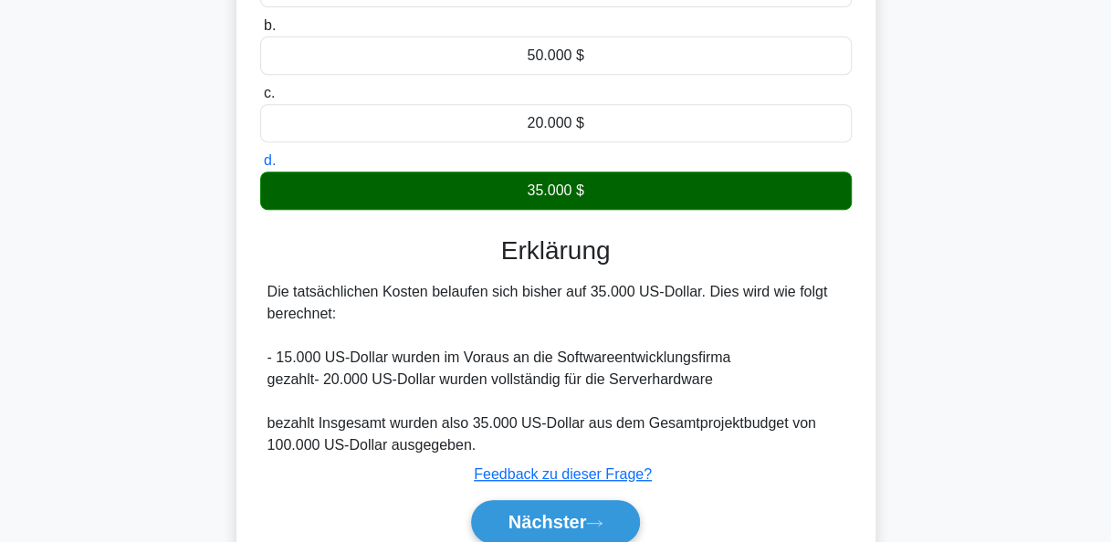
scroll to position [444, 0]
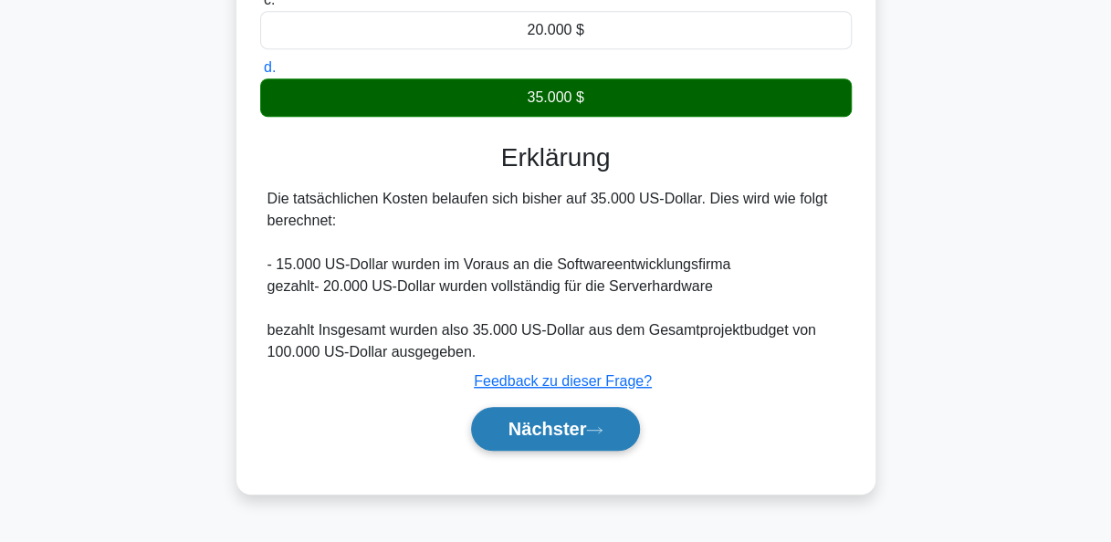
click at [585, 435] on font "Nächster" at bounding box center [548, 429] width 79 height 20
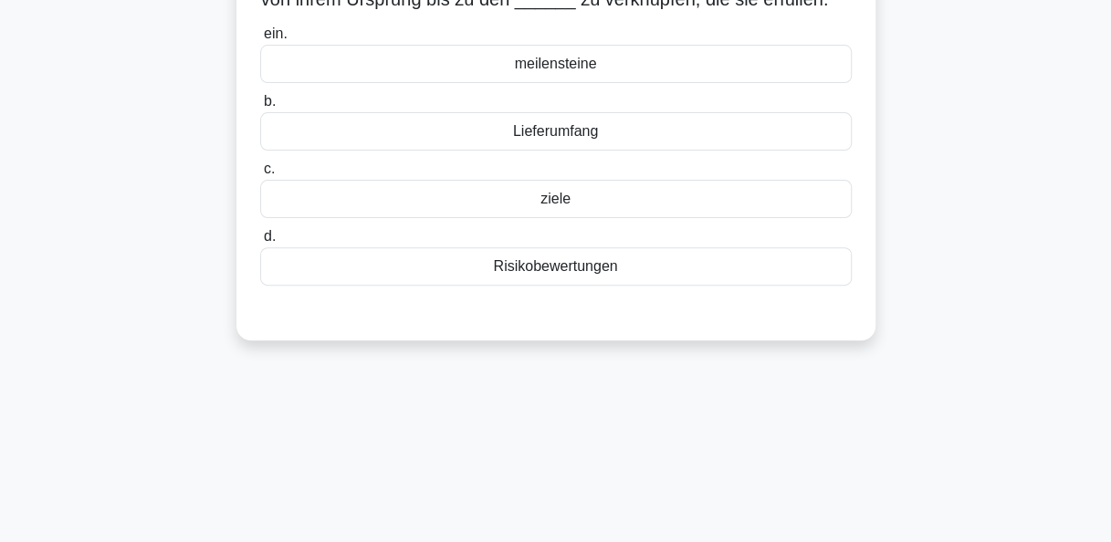
scroll to position [0, 0]
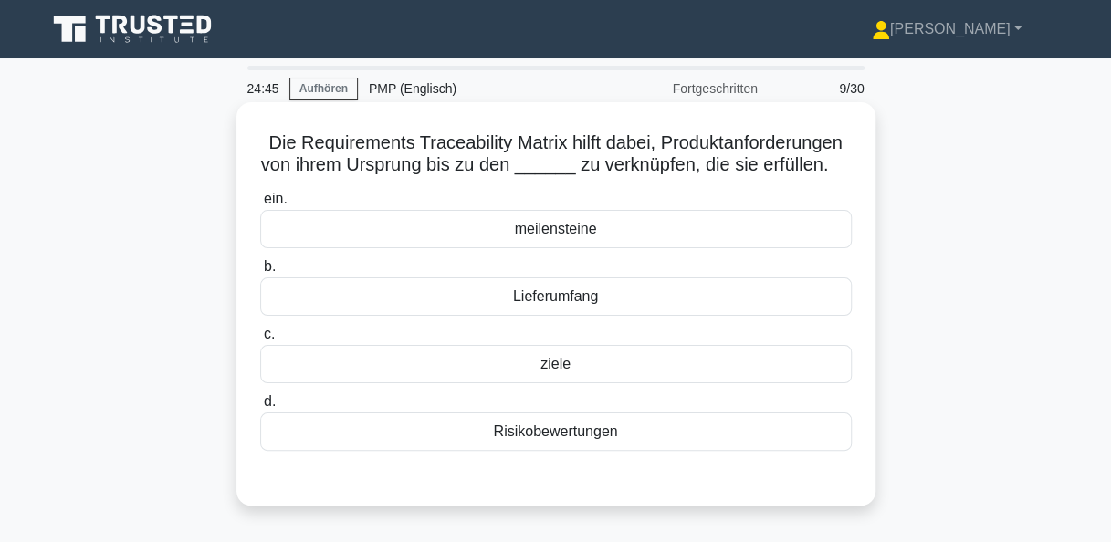
click at [576, 310] on div "Lieferumfang" at bounding box center [556, 297] width 592 height 38
click at [260, 273] on input "b. Lieferumfang" at bounding box center [260, 267] width 0 height 12
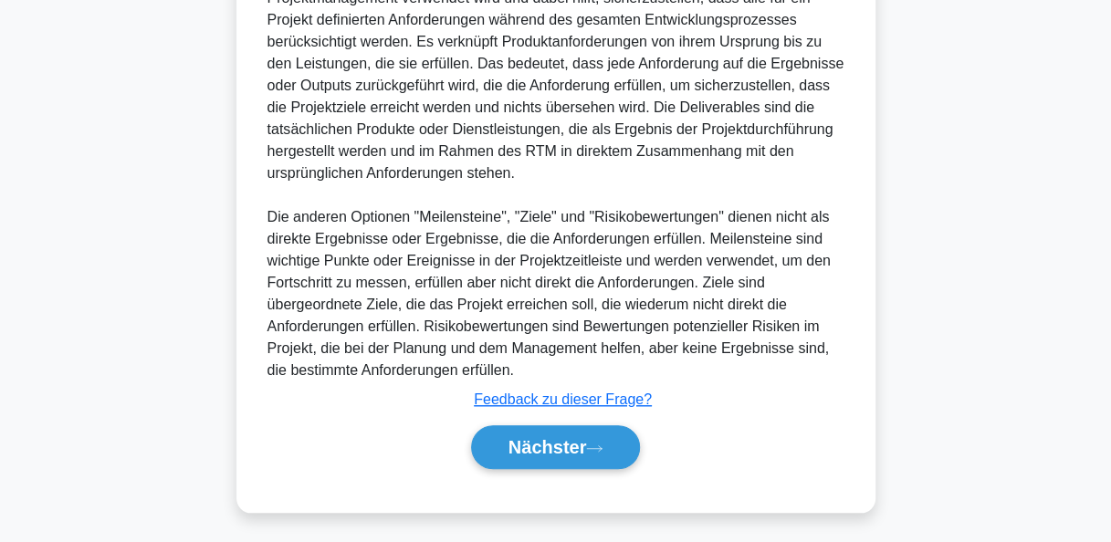
scroll to position [559, 0]
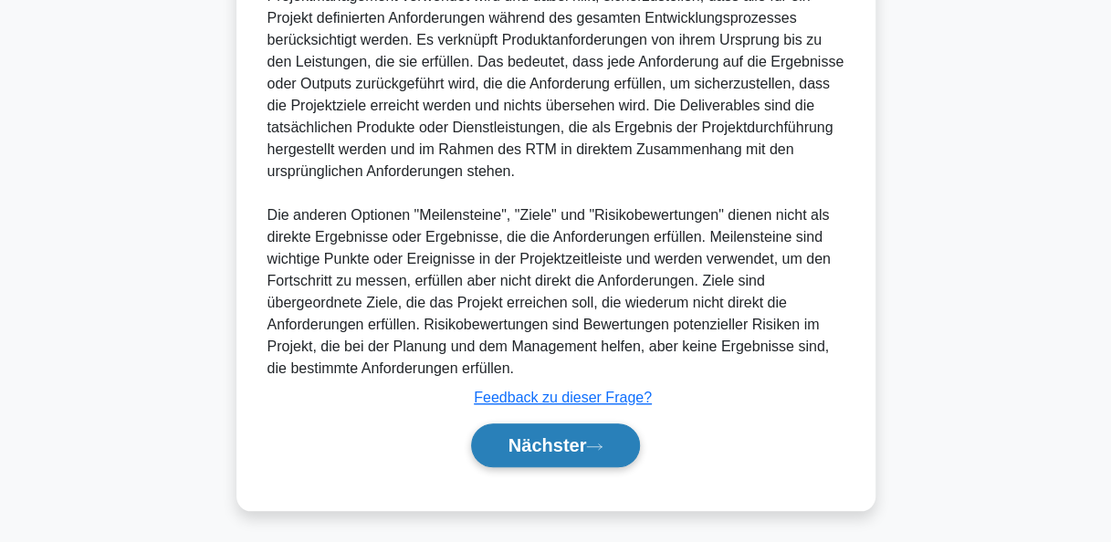
click at [573, 447] on font "Nächster" at bounding box center [548, 446] width 79 height 20
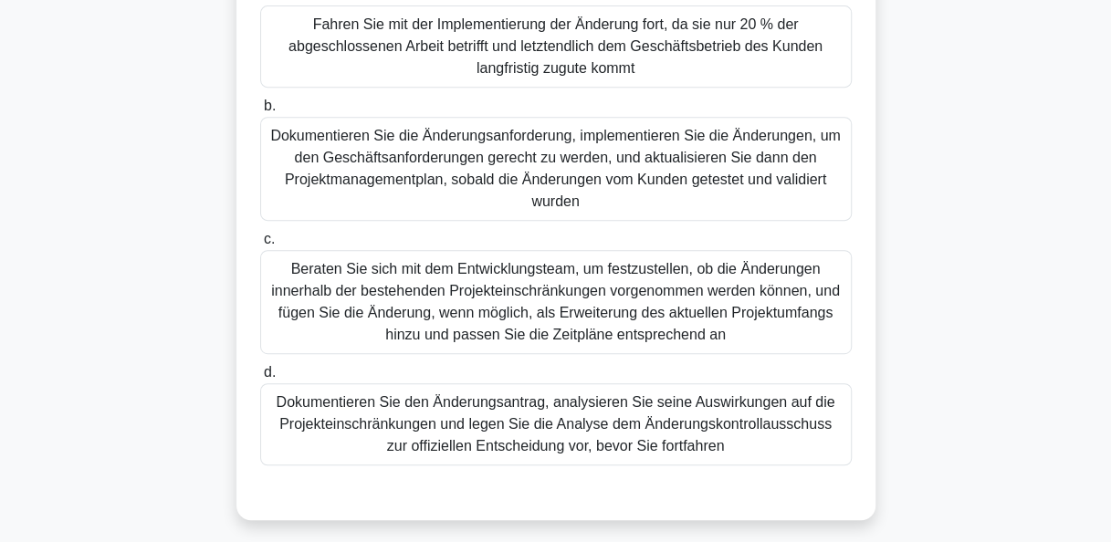
scroll to position [365, 0]
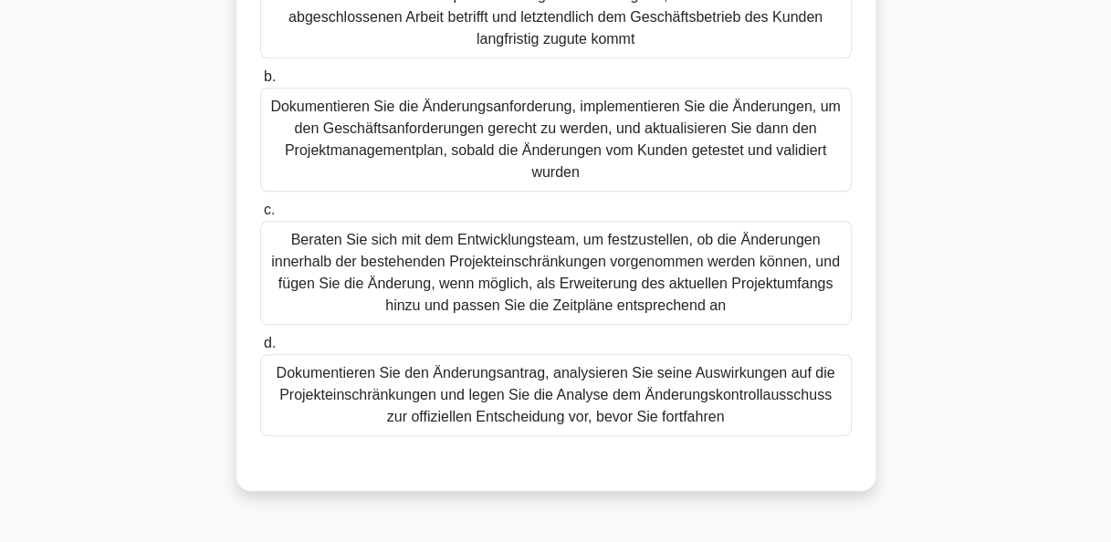
click at [546, 399] on div "Dokumentieren Sie den Änderungsantrag, analysieren Sie seine Auswirkungen auf d…" at bounding box center [556, 395] width 592 height 82
click at [260, 350] on input "d. Dokumentieren Sie den Änderungsantrag, analysieren Sie seine Auswirkungen au…" at bounding box center [260, 344] width 0 height 12
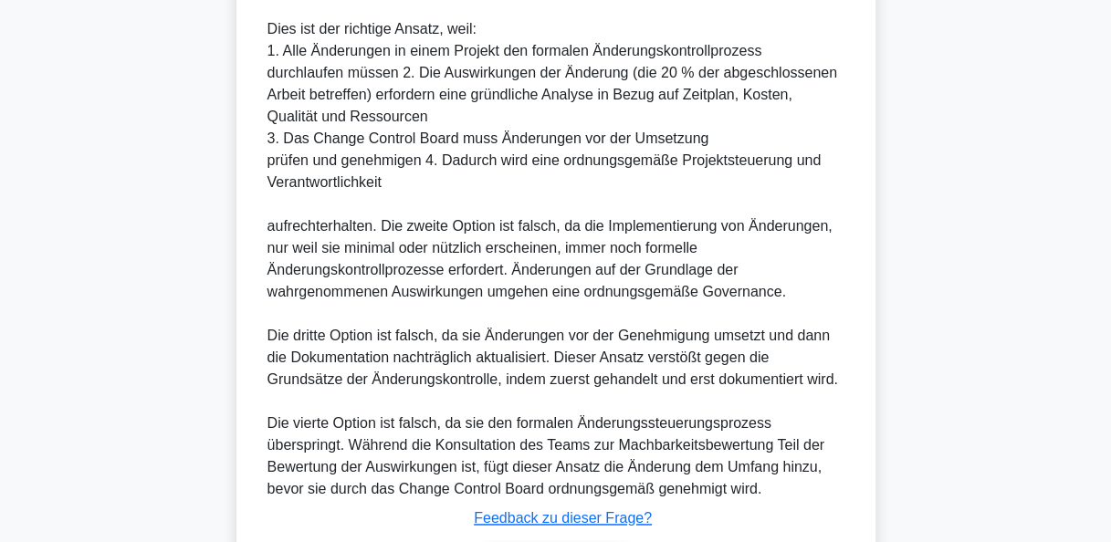
scroll to position [1085, 0]
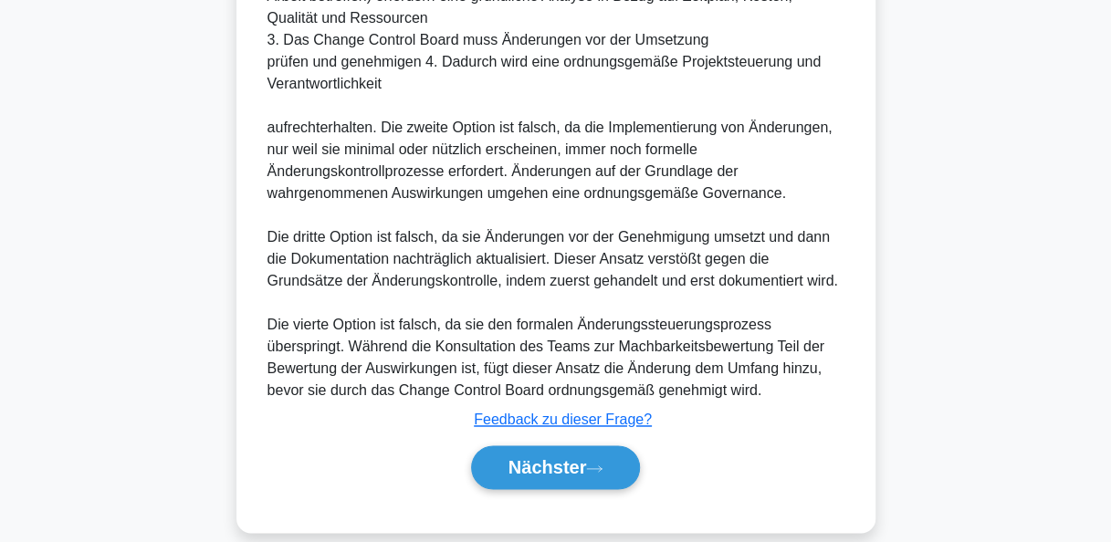
click at [528, 455] on button "Nächster" at bounding box center [556, 468] width 170 height 44
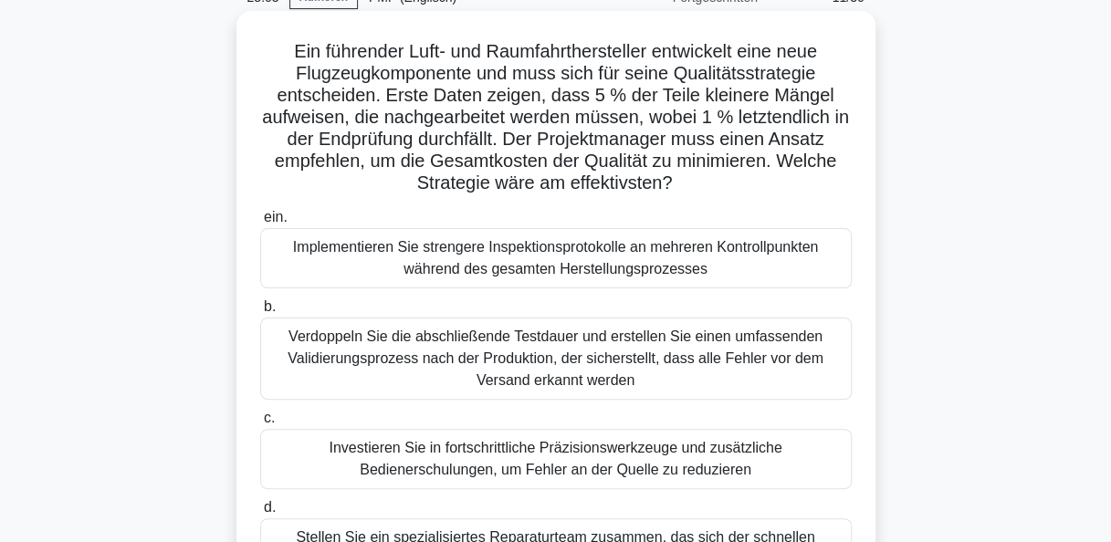
scroll to position [183, 0]
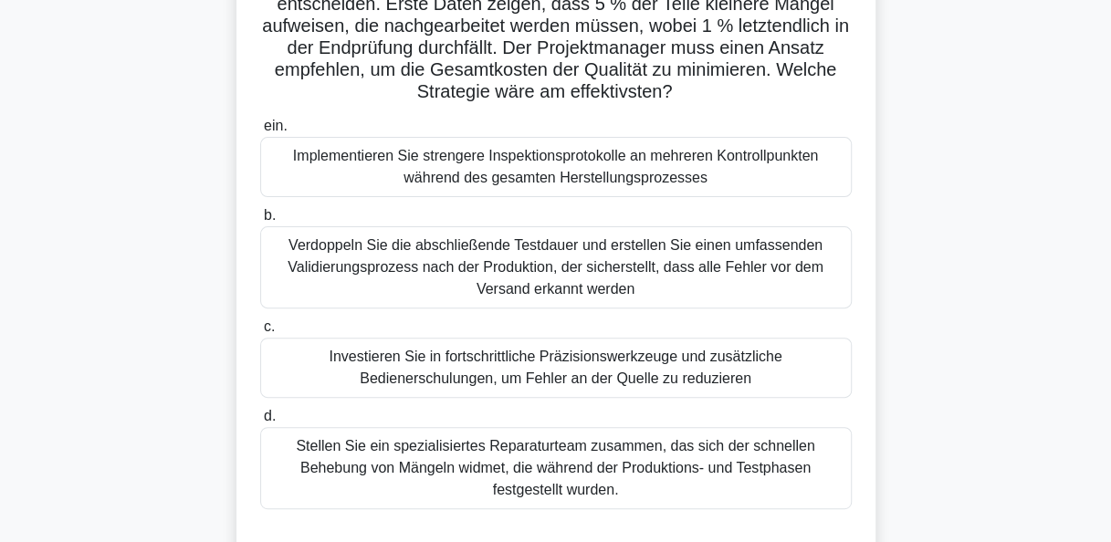
click at [646, 374] on div "Investieren Sie in fortschrittliche Präzisionswerkzeuge und zusätzliche Bediene…" at bounding box center [556, 368] width 592 height 60
click at [260, 333] on input "c. Investieren Sie in fortschrittliche Präzisionswerkzeuge und zusätzliche Bedi…" at bounding box center [260, 327] width 0 height 12
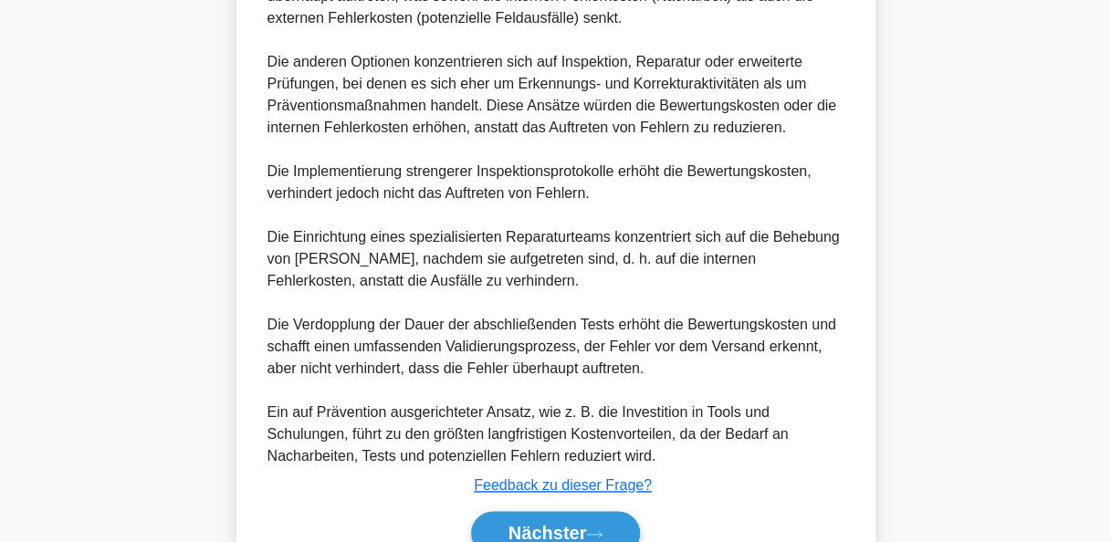
scroll to position [1041, 0]
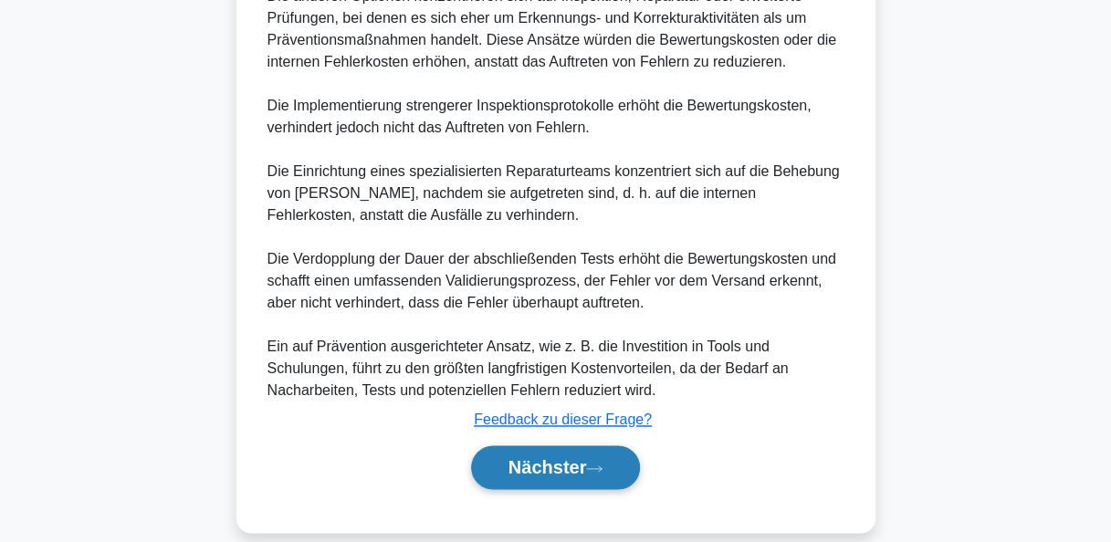
click at [614, 446] on button "Nächster" at bounding box center [556, 468] width 170 height 44
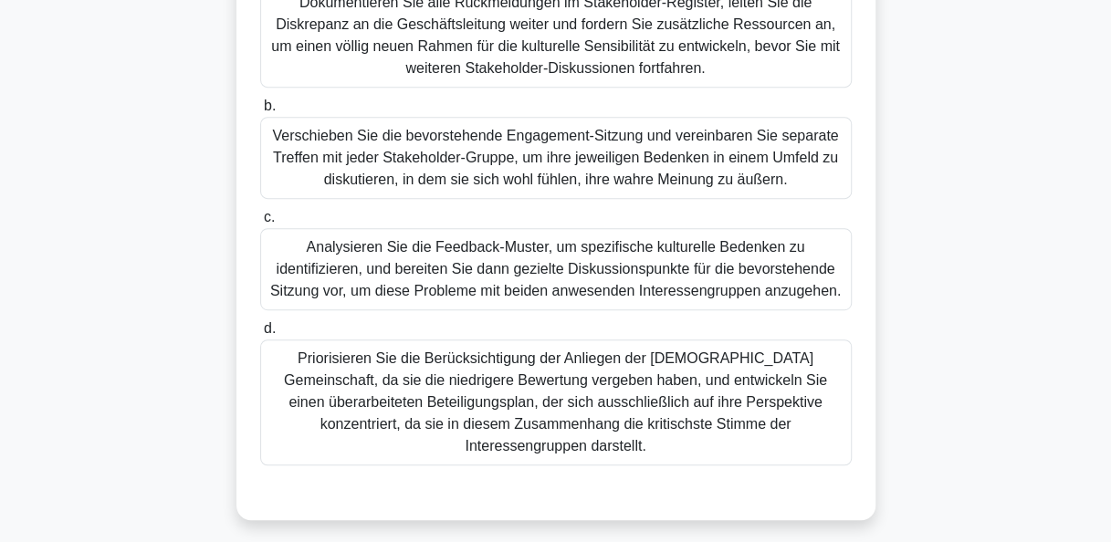
scroll to position [365, 0]
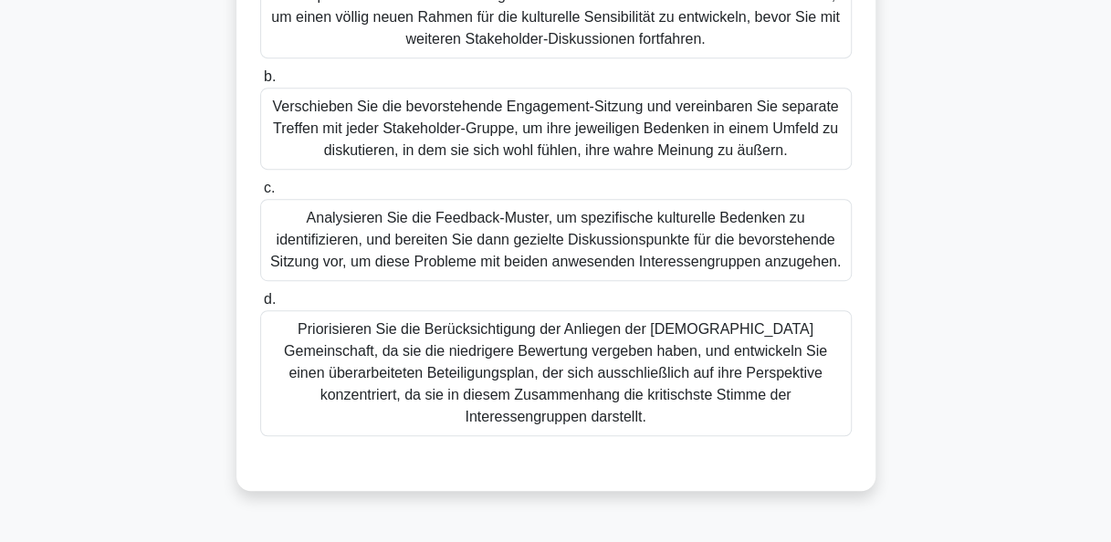
click at [586, 248] on div "Analysieren Sie die Feedback-Muster, um spezifische kulturelle Bedenken zu iden…" at bounding box center [556, 240] width 592 height 82
click at [260, 194] on input "c. Analysieren Sie die Feedback-Muster, um spezifische kulturelle Bedenken zu i…" at bounding box center [260, 189] width 0 height 12
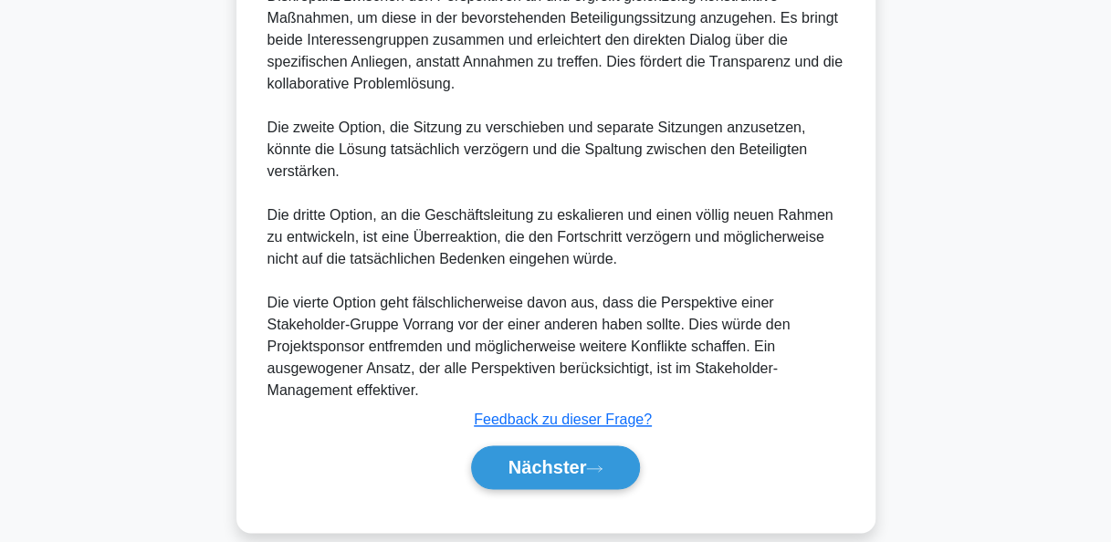
scroll to position [975, 0]
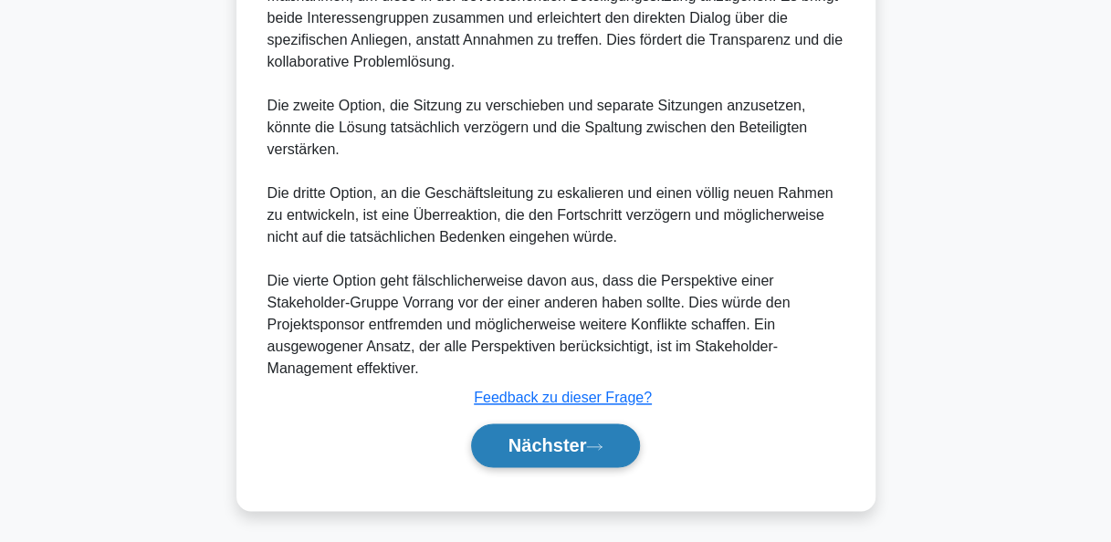
click at [595, 438] on button "Nächster" at bounding box center [556, 446] width 170 height 44
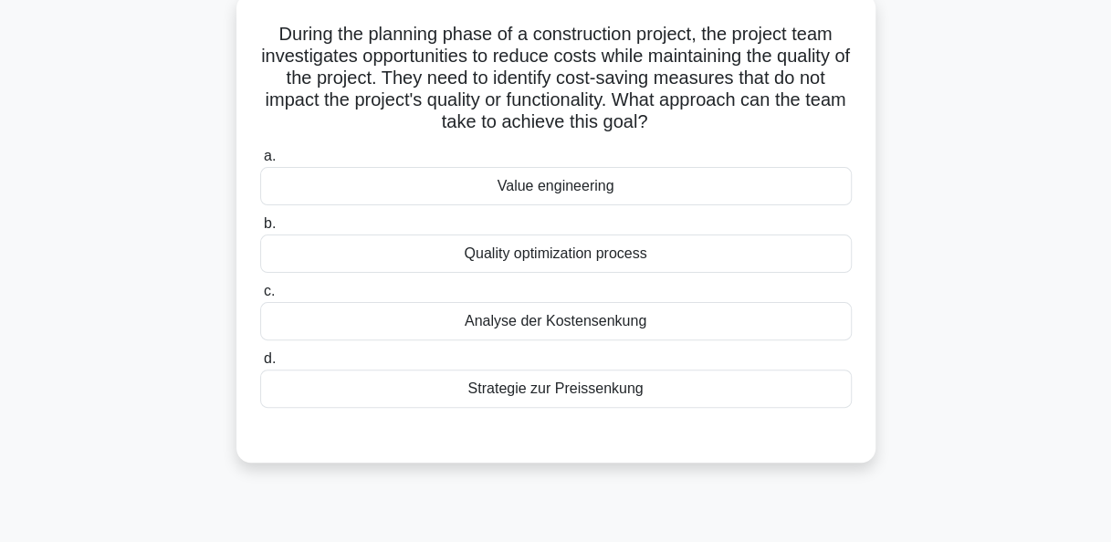
scroll to position [79, 0]
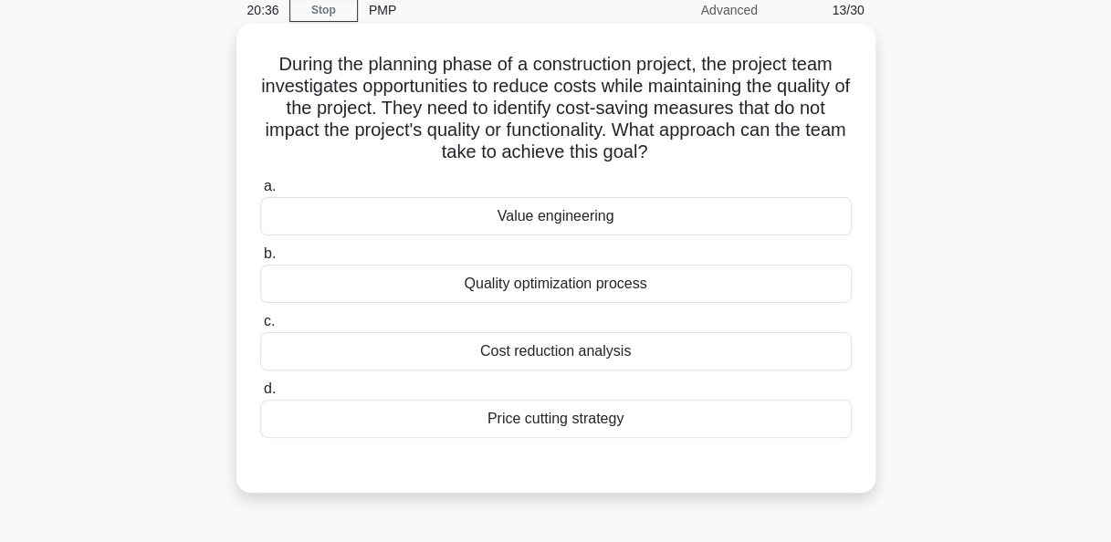
click at [568, 219] on div "Value engineering" at bounding box center [556, 216] width 592 height 38
click at [260, 193] on input "a. Value engineering" at bounding box center [260, 187] width 0 height 12
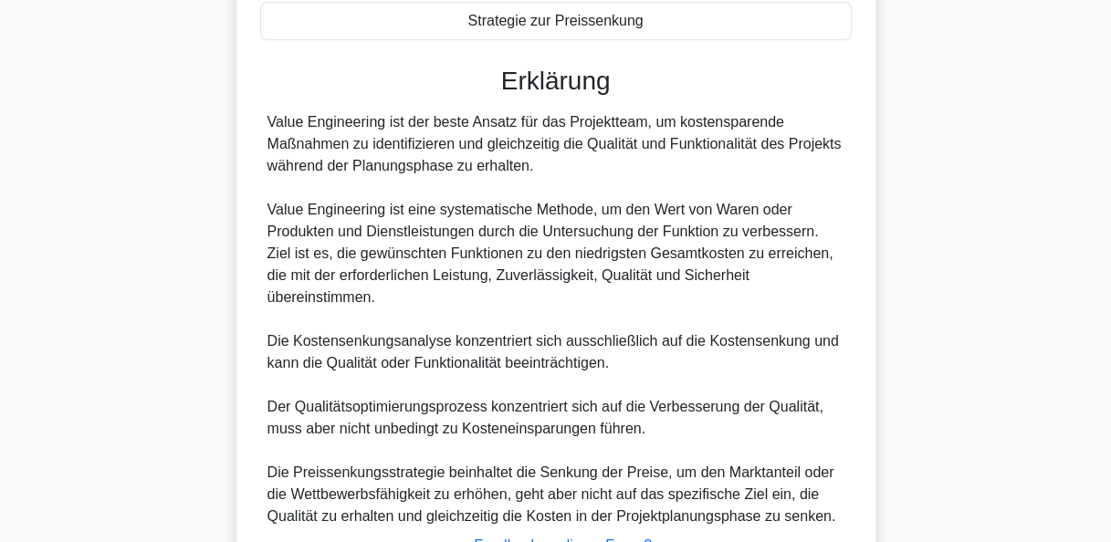
scroll to position [625, 0]
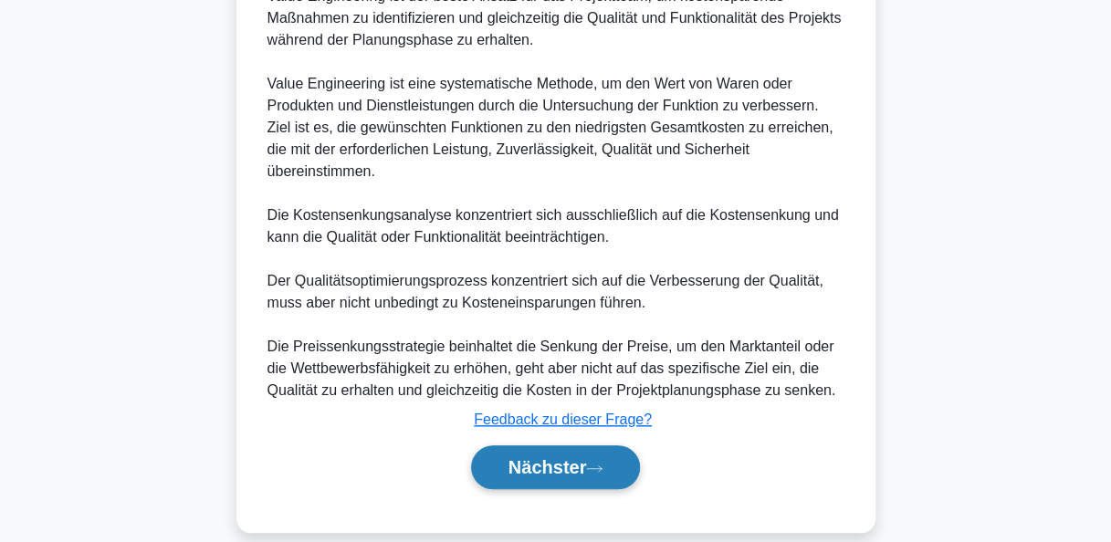
click at [610, 446] on button "Nächster" at bounding box center [556, 468] width 170 height 44
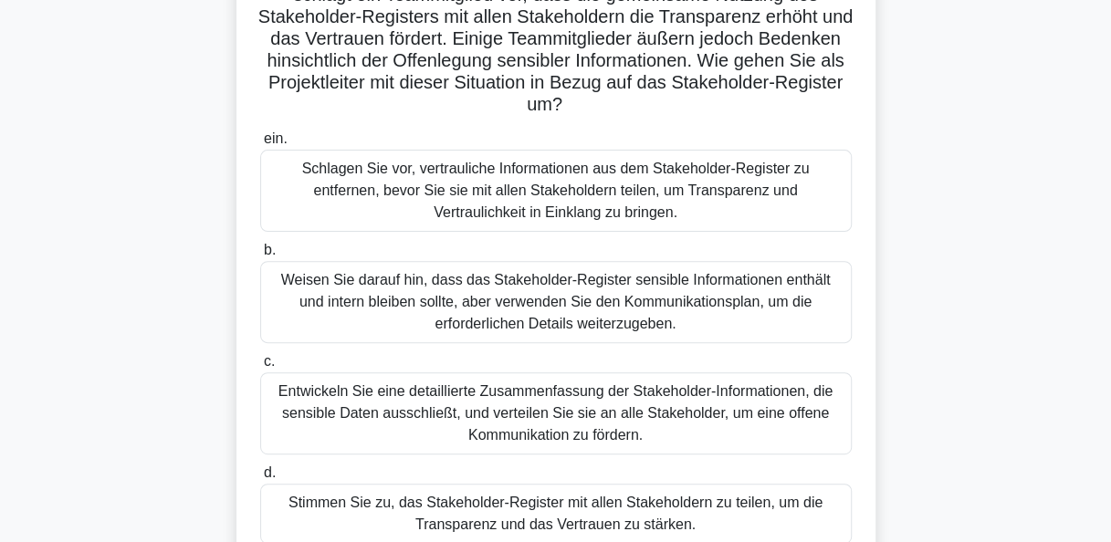
scroll to position [0, 0]
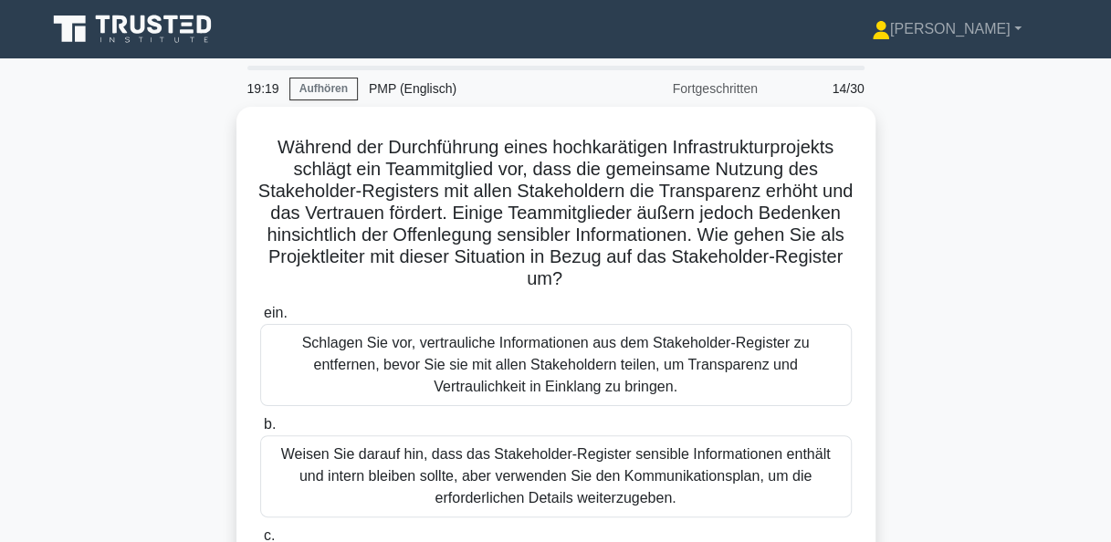
click at [970, 128] on div "Während der Durchführung eines hochkarätigen Infrastrukturprojekts schlägt ein …" at bounding box center [556, 451] width 1041 height 688
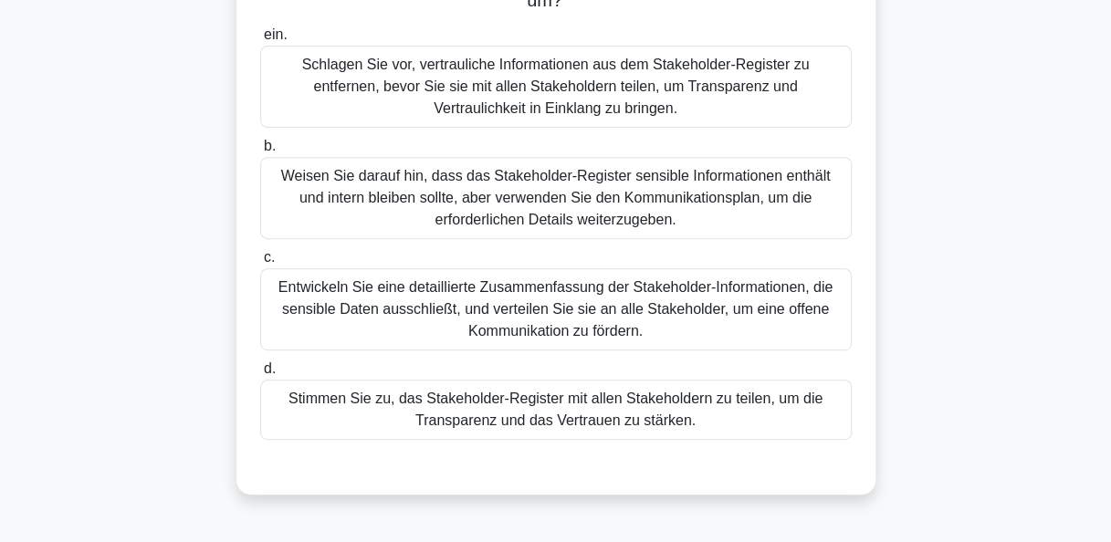
scroll to position [183, 0]
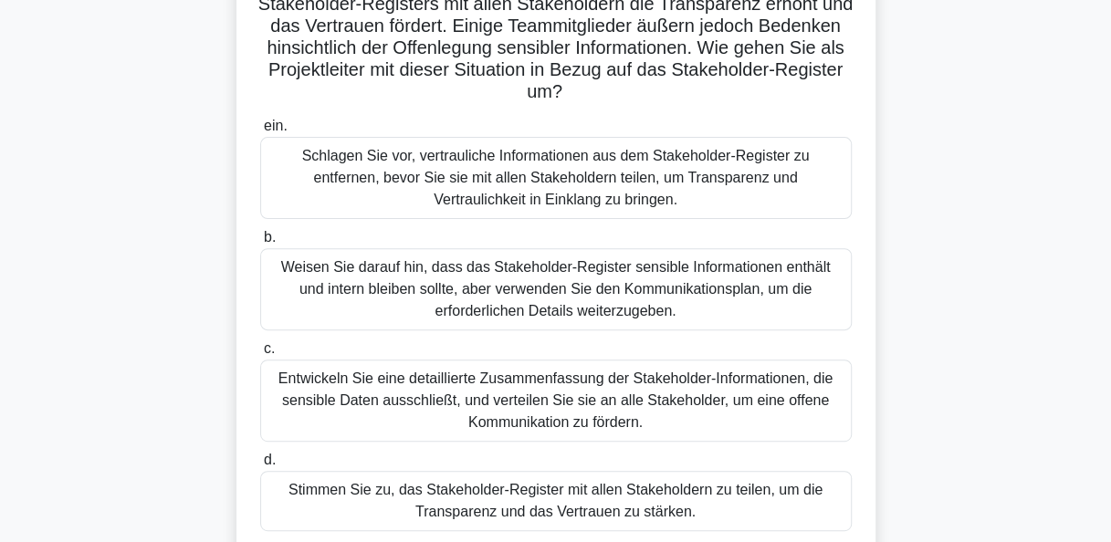
click at [636, 177] on div "Schlagen Sie vor, vertrauliche Informationen aus dem Stakeholder-Register zu en…" at bounding box center [556, 178] width 592 height 82
click at [260, 132] on input "ein. Schlagen Sie vor, vertrauliche Informationen aus dem Stakeholder-Register …" at bounding box center [260, 127] width 0 height 12
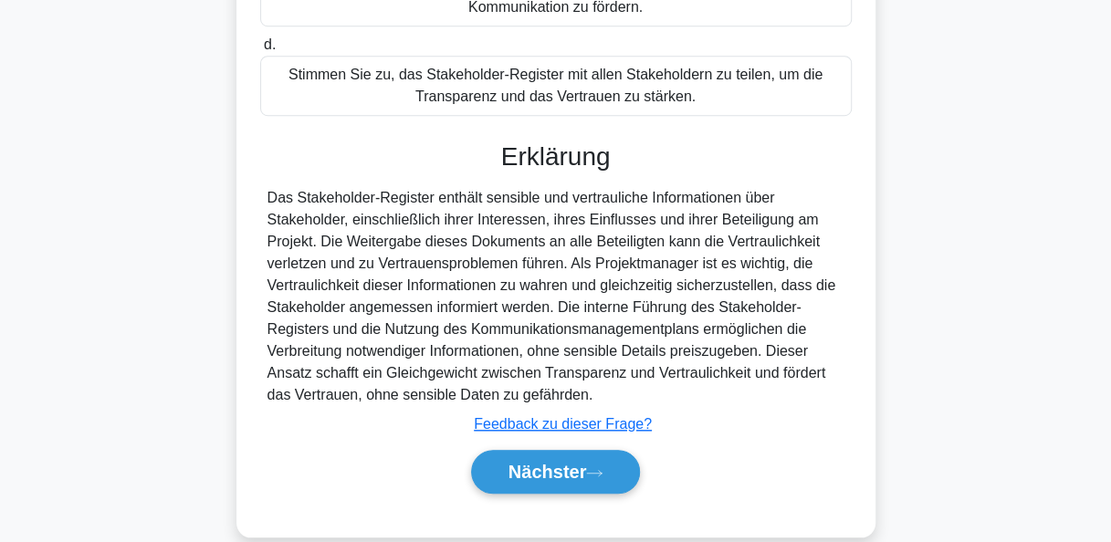
scroll to position [627, 0]
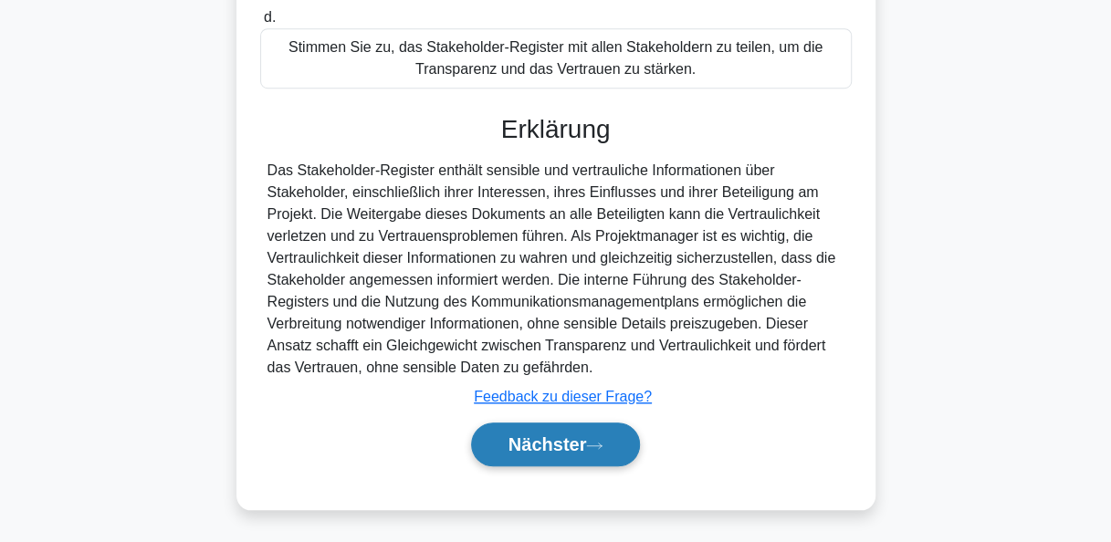
click at [581, 439] on font "Nächster" at bounding box center [548, 445] width 79 height 20
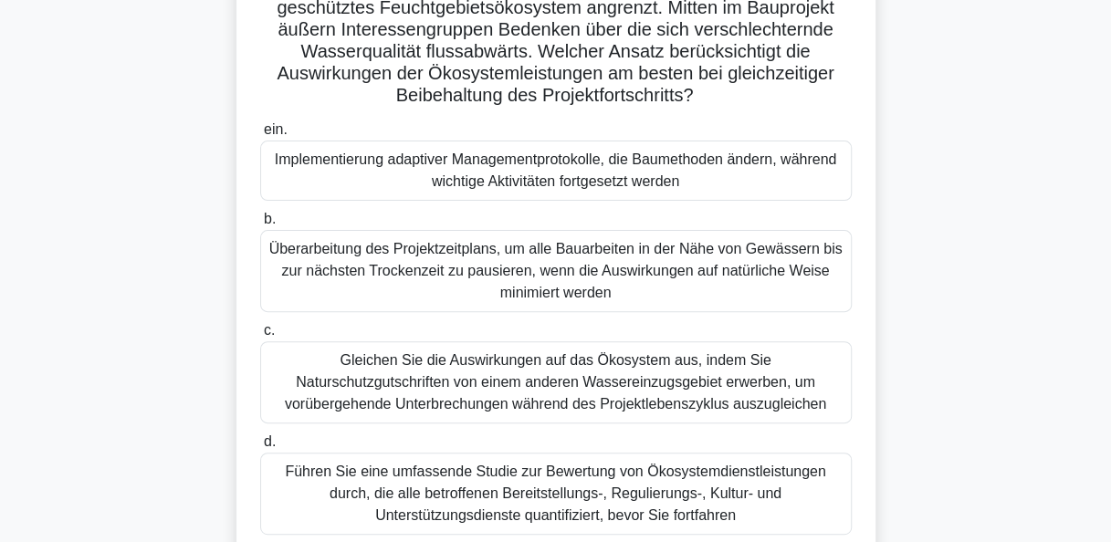
scroll to position [183, 0]
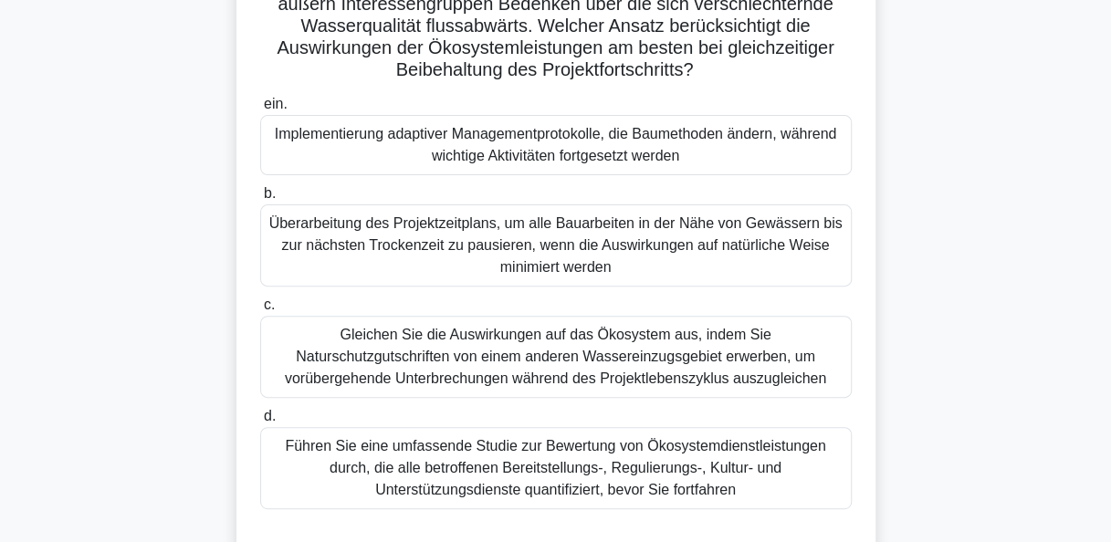
click at [604, 476] on div "Führen Sie eine umfassende Studie zur Bewertung von Ökosystemdienstleistungen d…" at bounding box center [556, 468] width 592 height 82
click at [260, 423] on input "d. Führen Sie eine umfassende Studie zur Bewertung von Ökosystemdienstleistunge…" at bounding box center [260, 417] width 0 height 12
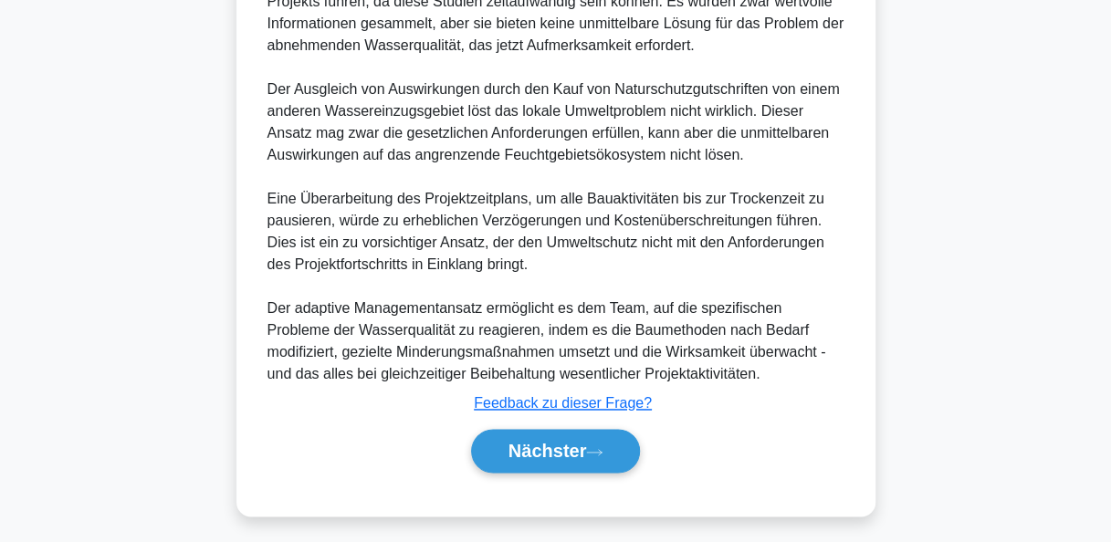
scroll to position [1109, 0]
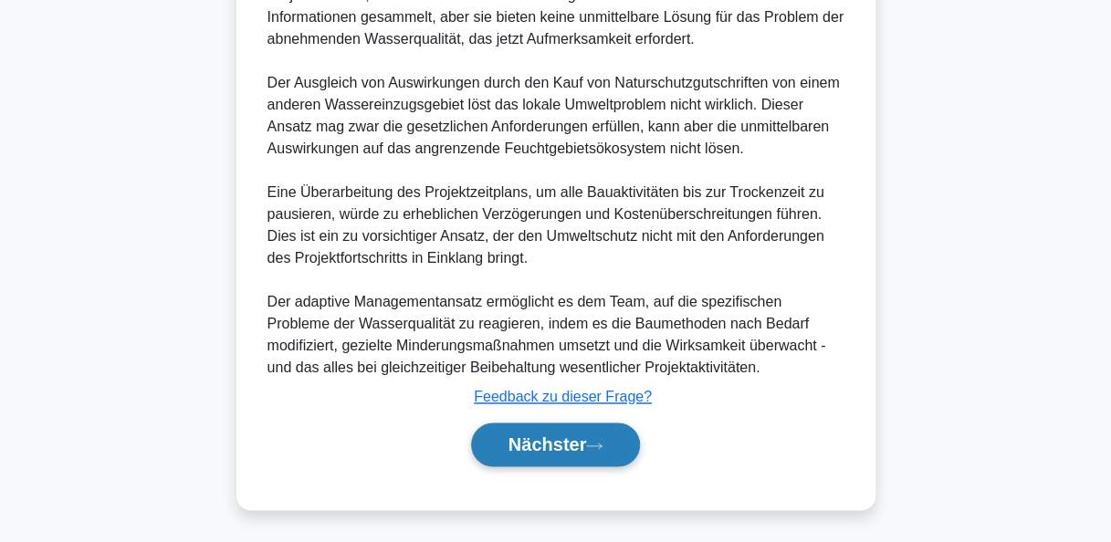
click at [597, 454] on button "Nächster" at bounding box center [556, 445] width 170 height 44
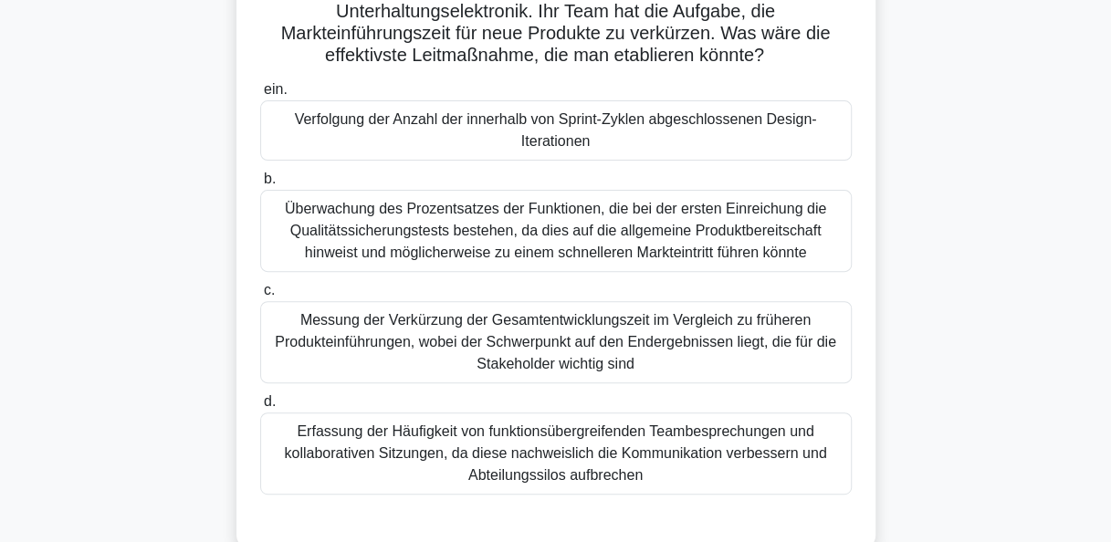
scroll to position [183, 0]
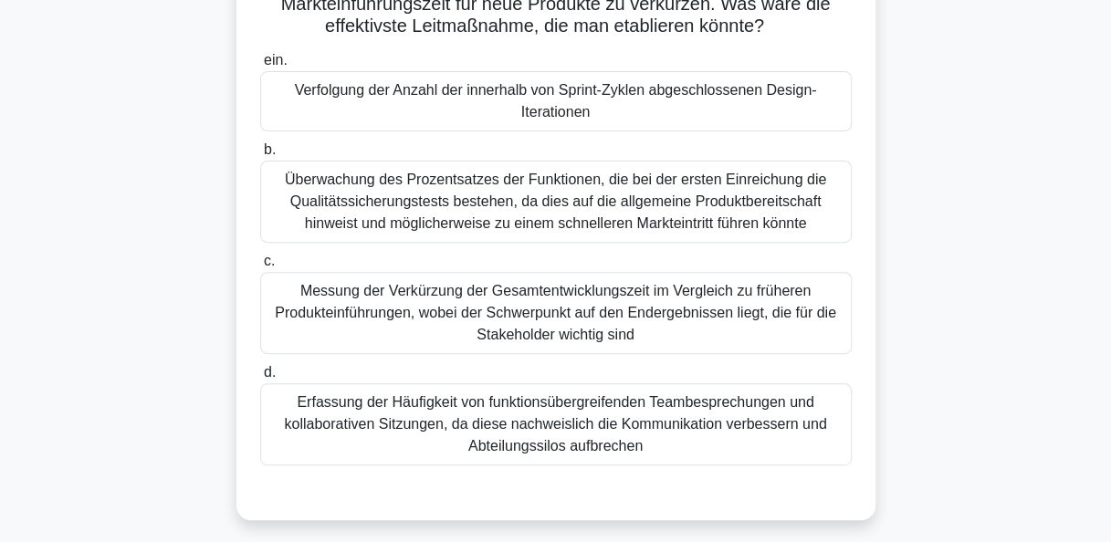
click at [585, 101] on div "Verfolgung der Anzahl der innerhalb von Sprint-Zyklen abgeschlossenen Design-It…" at bounding box center [556, 101] width 592 height 60
click at [260, 67] on input "ein. Verfolgung der Anzahl der innerhalb von Sprint-Zyklen abgeschlossenen Desi…" at bounding box center [260, 61] width 0 height 12
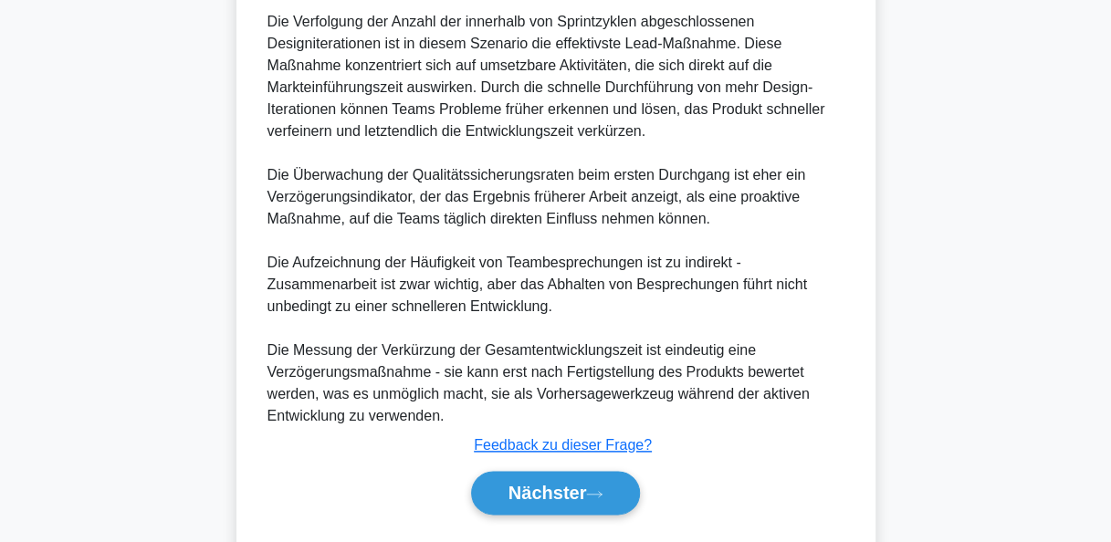
scroll to position [844, 0]
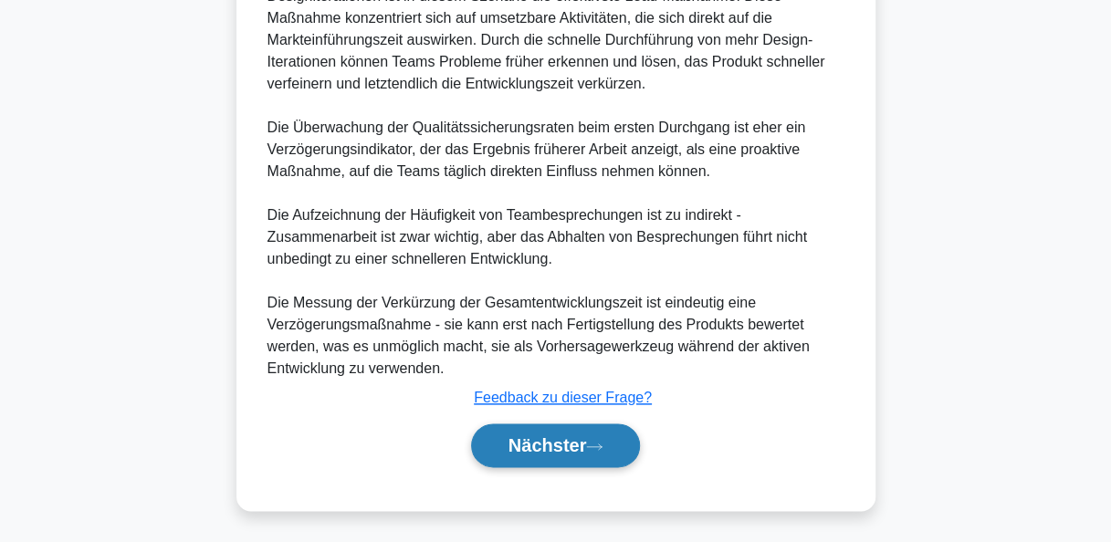
click at [577, 444] on font "Nächster" at bounding box center [548, 446] width 79 height 20
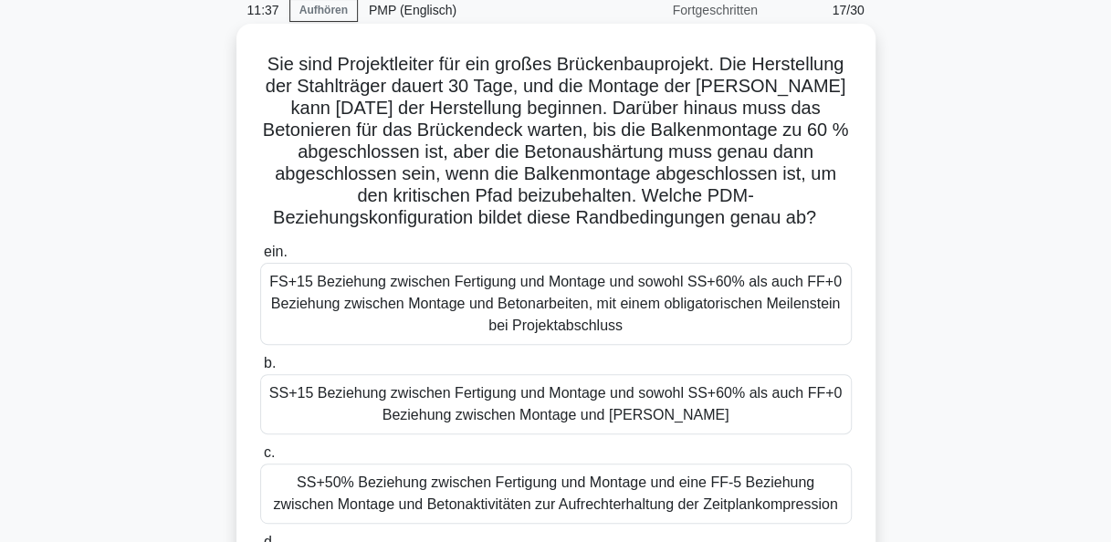
scroll to position [170, 0]
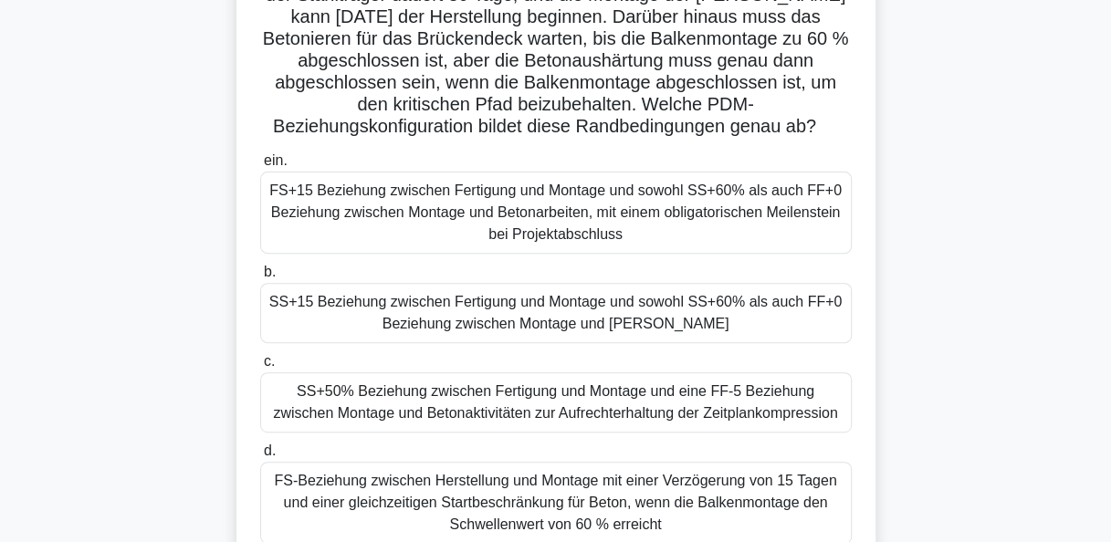
click at [583, 320] on div "SS+15 Beziehung zwischen Fertigung und Montage und sowohl SS+60% als auch FF+0 …" at bounding box center [556, 313] width 592 height 60
click at [260, 278] on input "b. SS+15 Beziehung zwischen Fertigung und Montage und sowohl SS+60% als auch FF…" at bounding box center [260, 273] width 0 height 12
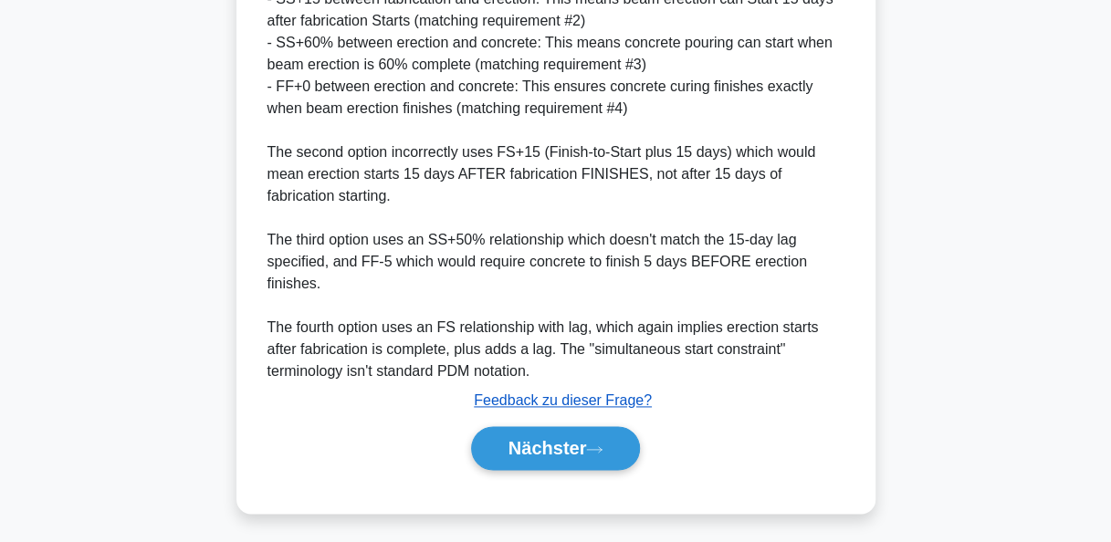
scroll to position [1019, 0]
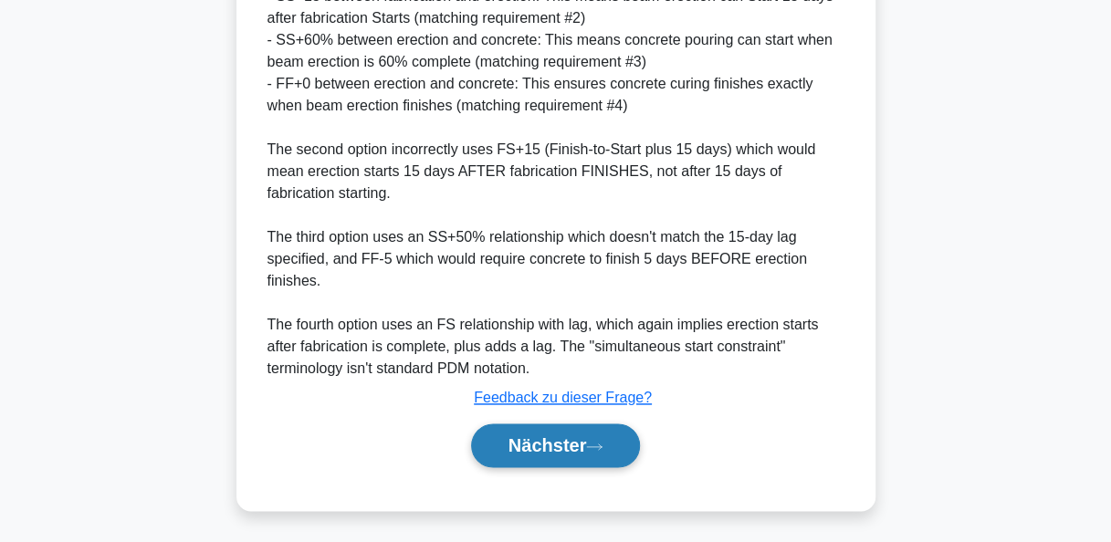
click at [561, 444] on font "Nächster" at bounding box center [548, 446] width 79 height 20
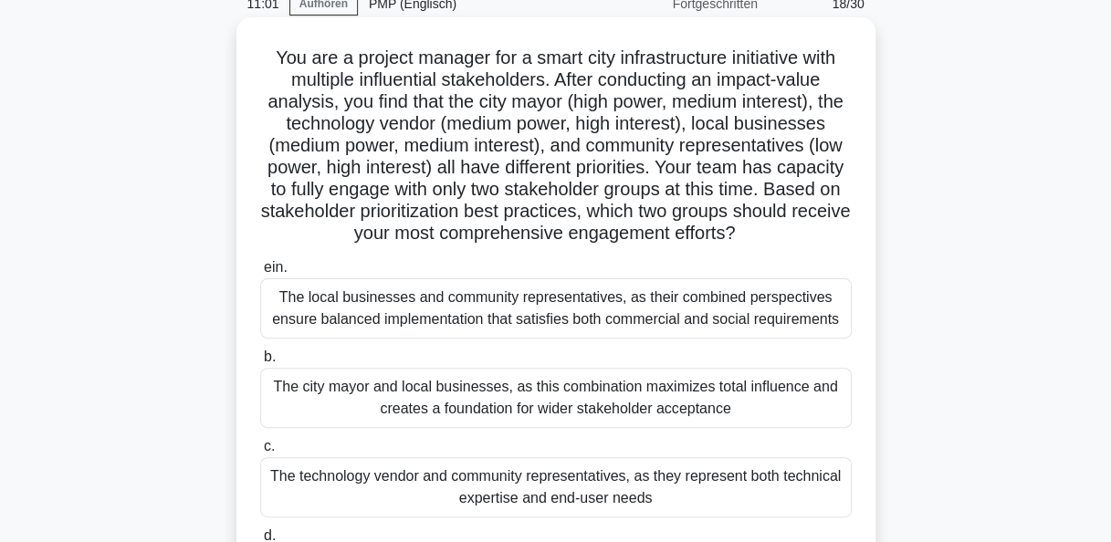
scroll to position [0, 0]
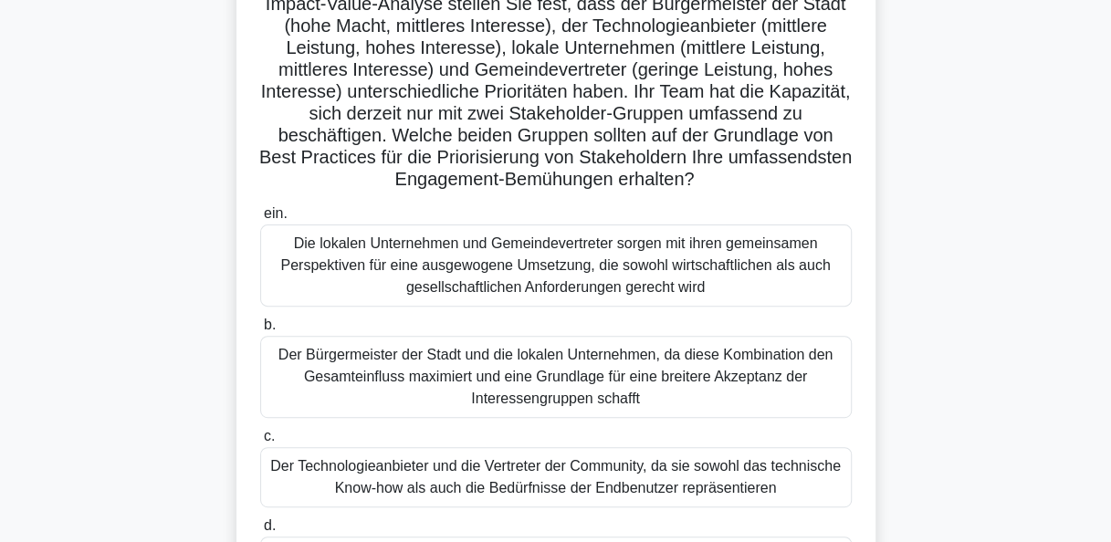
scroll to position [274, 0]
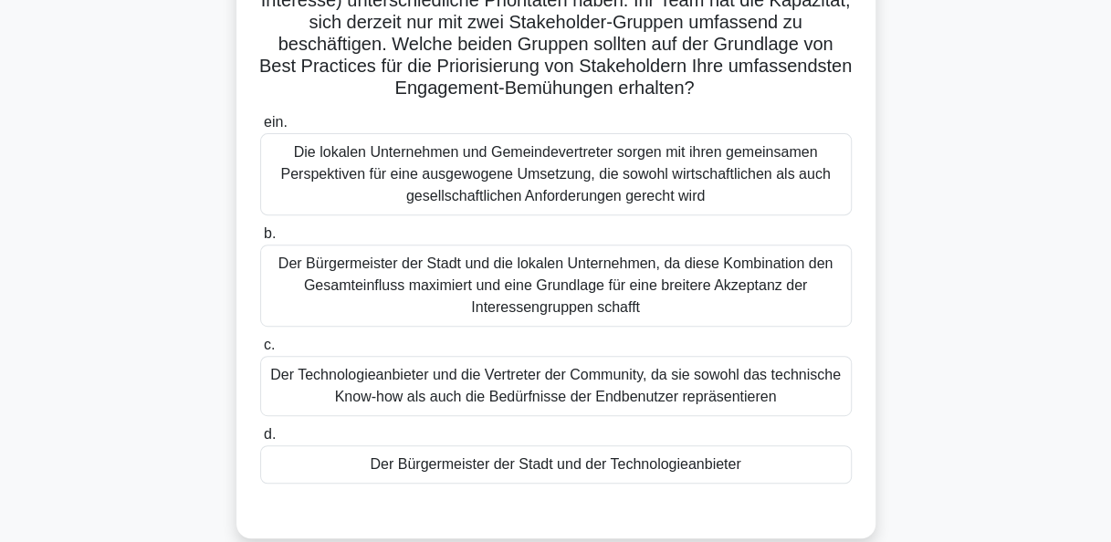
click at [608, 184] on div "Die lokalen Unternehmen und Gemeindevertreter sorgen mit ihren gemeinsamen Pers…" at bounding box center [556, 174] width 592 height 82
click at [260, 129] on input "ein. Die lokalen Unternehmen und Gemeindevertreter sorgen mit ihren gemeinsamen…" at bounding box center [260, 123] width 0 height 12
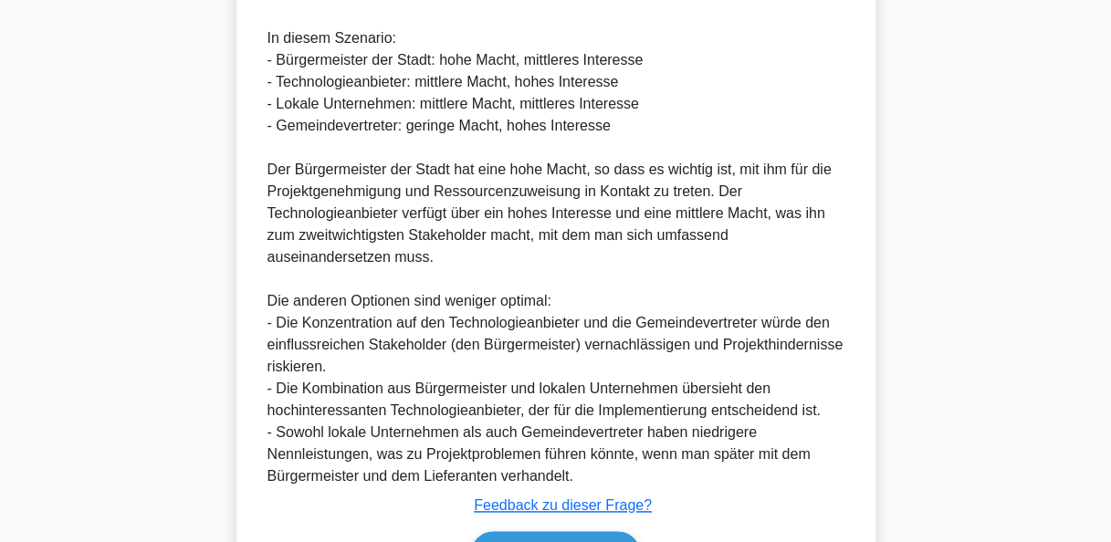
scroll to position [1022, 0]
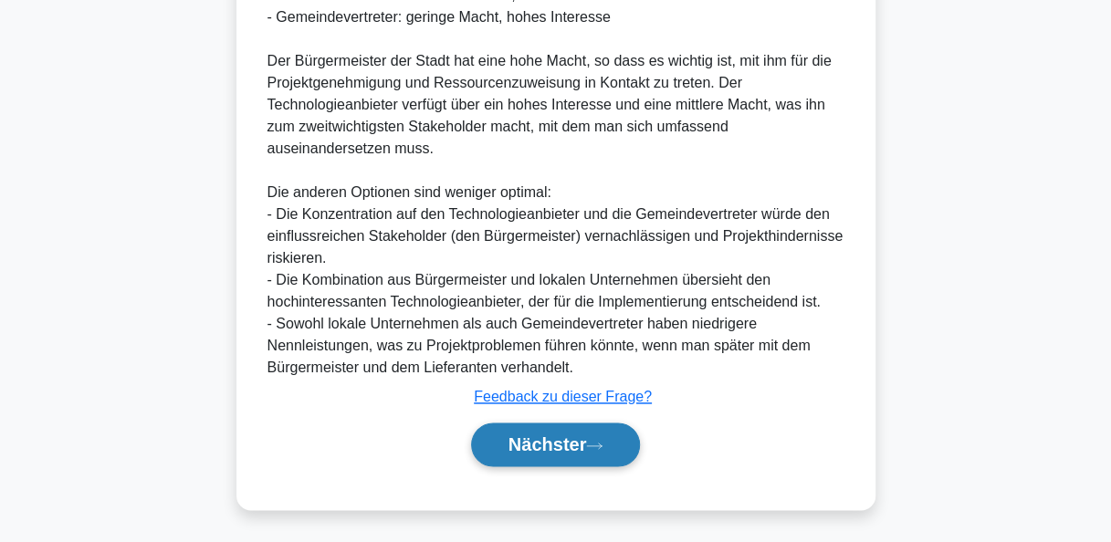
click at [570, 437] on font "Nächster" at bounding box center [548, 445] width 79 height 20
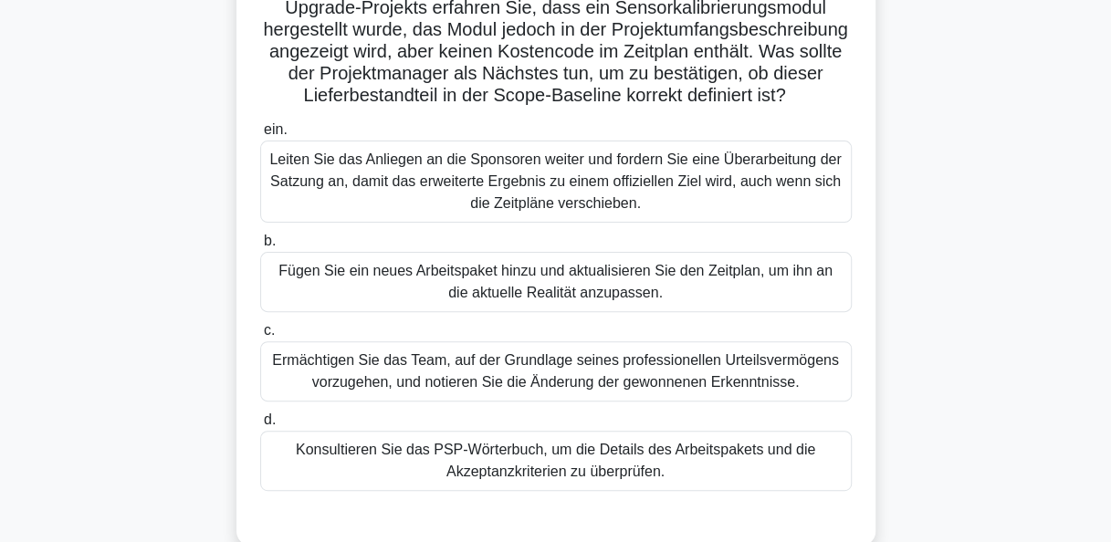
scroll to position [183, 0]
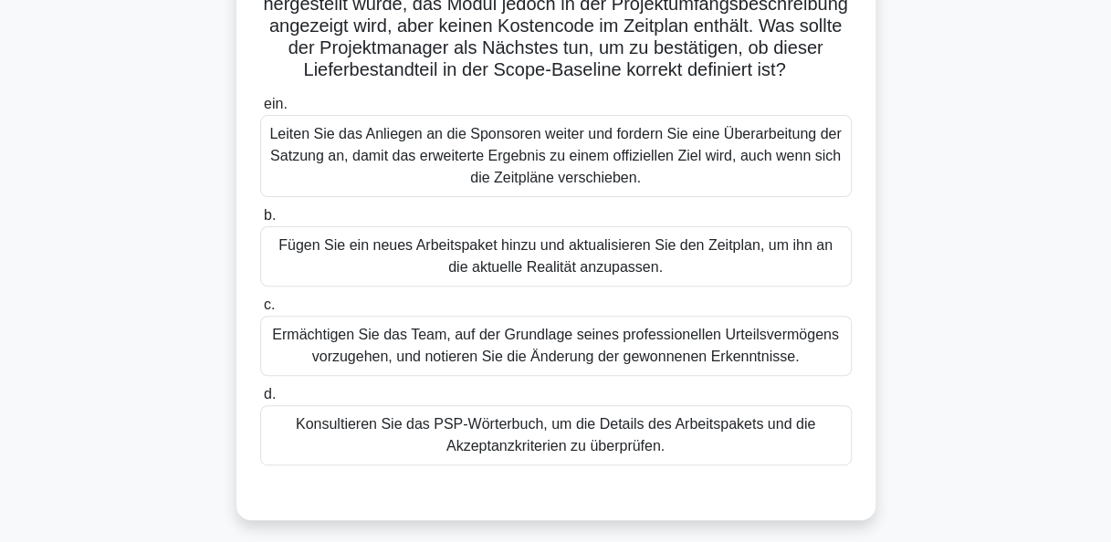
click at [657, 275] on div "Fügen Sie ein neues Arbeitspaket hinzu und aktualisieren Sie den Zeitplan, um i…" at bounding box center [556, 256] width 592 height 60
click at [260, 222] on input "b. Fügen Sie ein neues Arbeitspaket hinzu und aktualisieren Sie den Zeitplan, u…" at bounding box center [260, 216] width 0 height 12
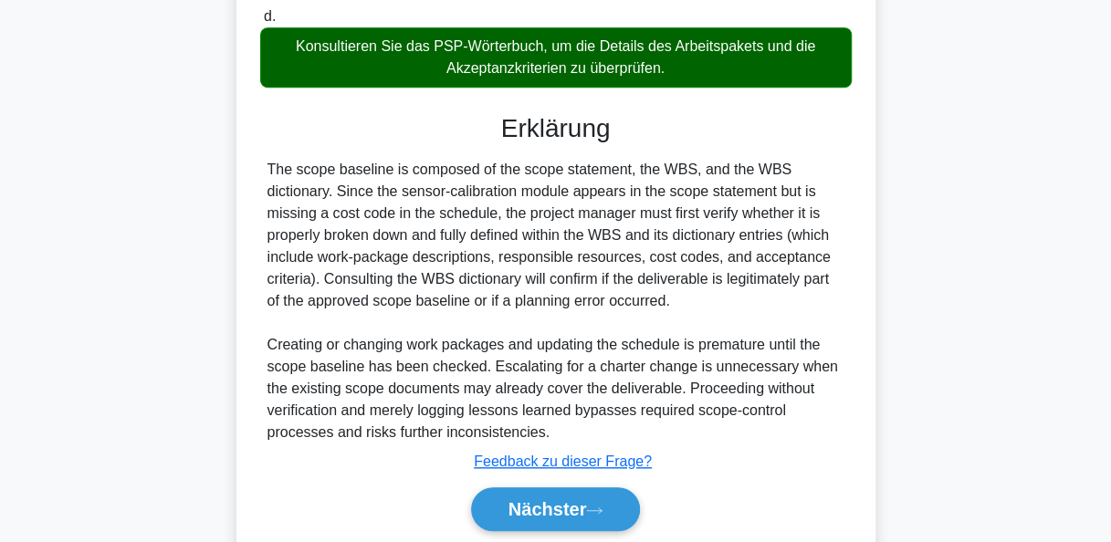
scroll to position [649, 0]
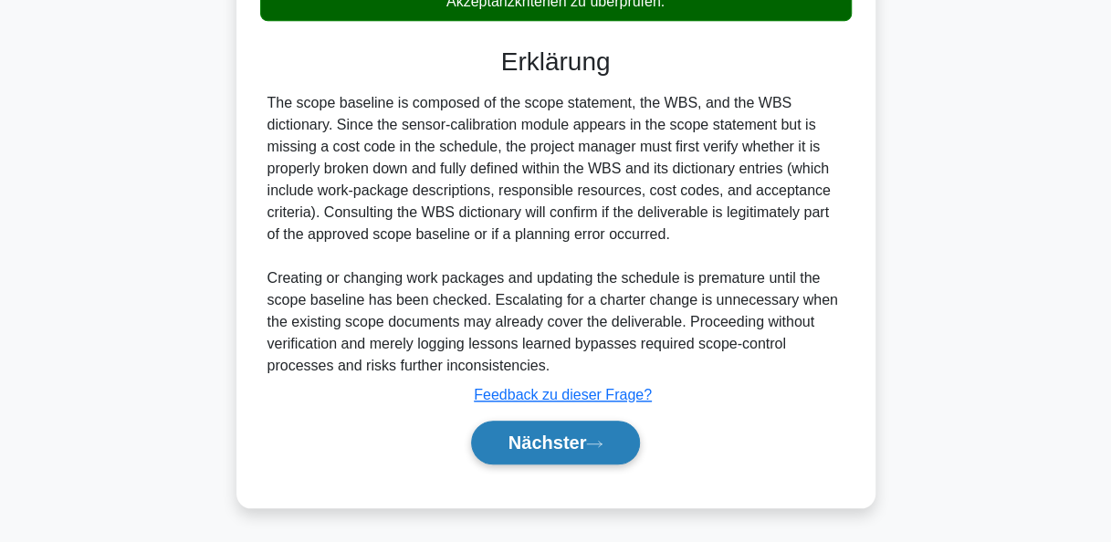
click at [606, 431] on button "Nächster" at bounding box center [556, 443] width 170 height 44
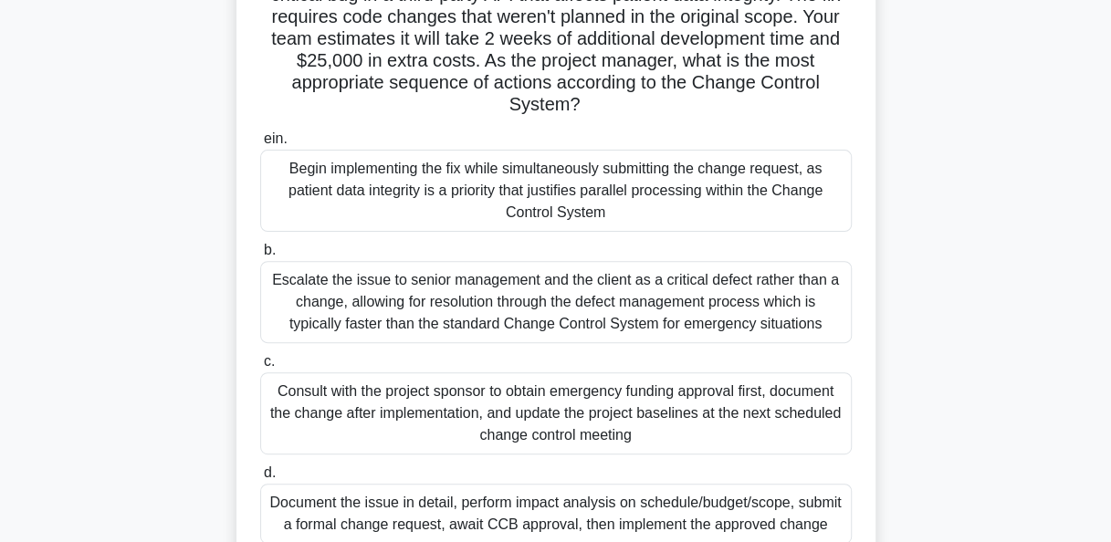
scroll to position [0, 0]
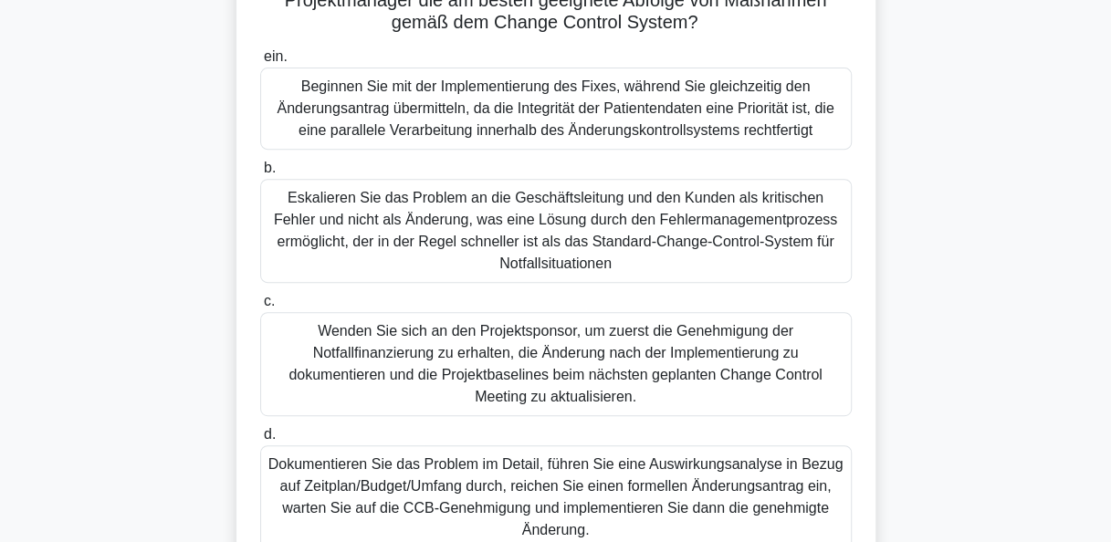
scroll to position [365, 0]
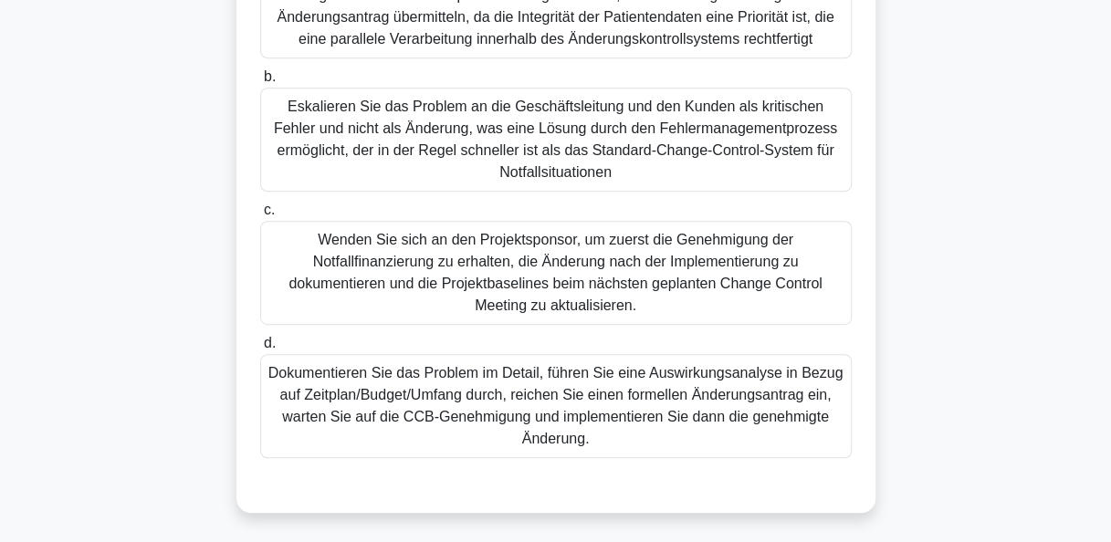
click at [669, 415] on div "Dokumentieren Sie das Problem im Detail, führen Sie eine Auswirkungsanalyse in …" at bounding box center [556, 406] width 592 height 104
click at [260, 350] on input "d. Dokumentieren Sie das Problem im Detail, führen Sie eine Auswirkungsanalyse …" at bounding box center [260, 344] width 0 height 12
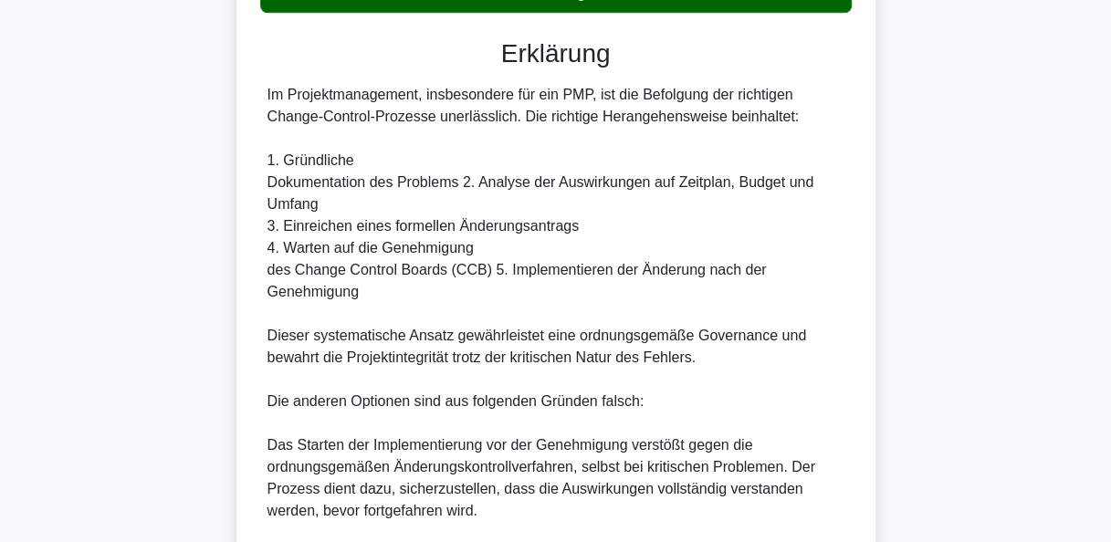
scroll to position [1004, 0]
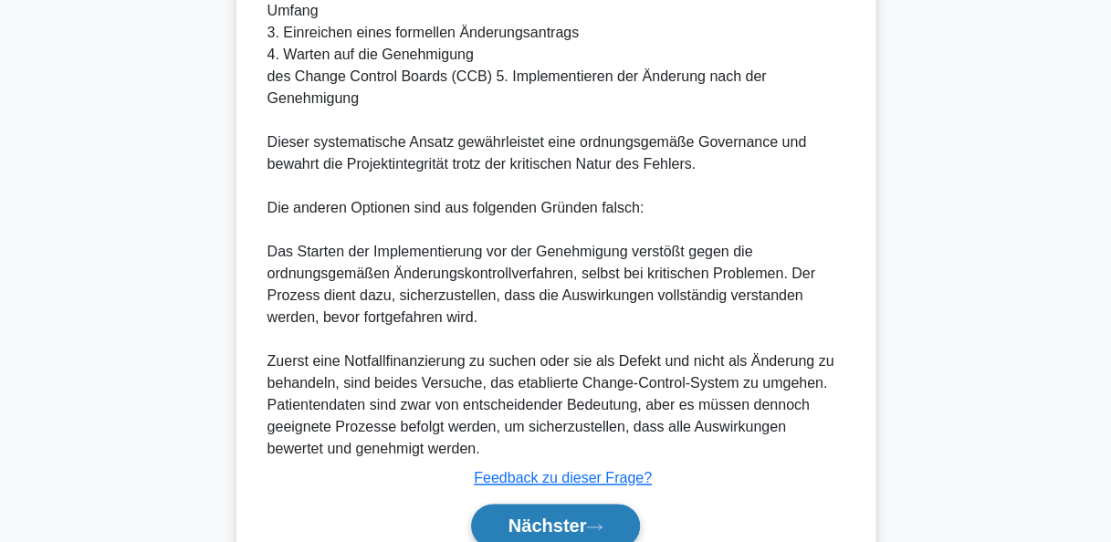
click at [629, 517] on button "Nächster" at bounding box center [556, 526] width 170 height 44
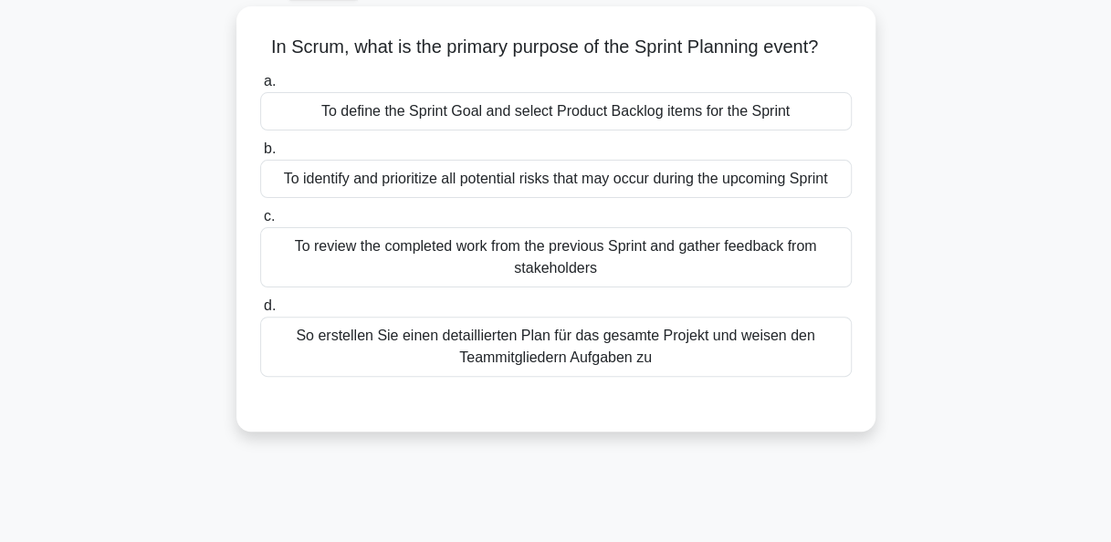
scroll to position [79, 0]
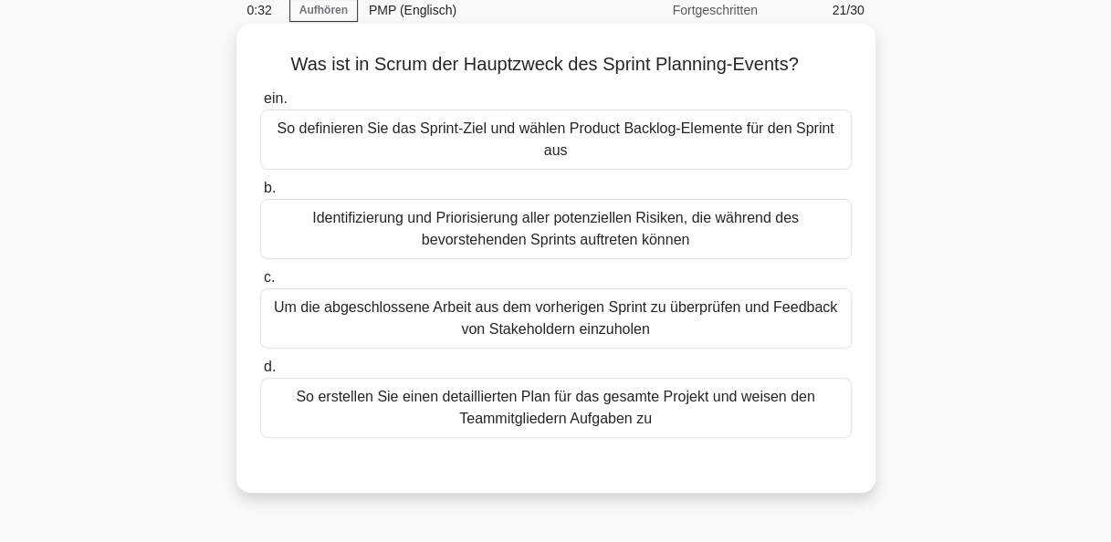
click at [532, 137] on div "So definieren Sie das Sprint-Ziel und wählen Product Backlog-Elemente für den S…" at bounding box center [556, 140] width 592 height 60
click at [260, 105] on input "ein. So definieren Sie das Sprint-Ziel und wählen Product Backlog-Elemente für …" at bounding box center [260, 99] width 0 height 12
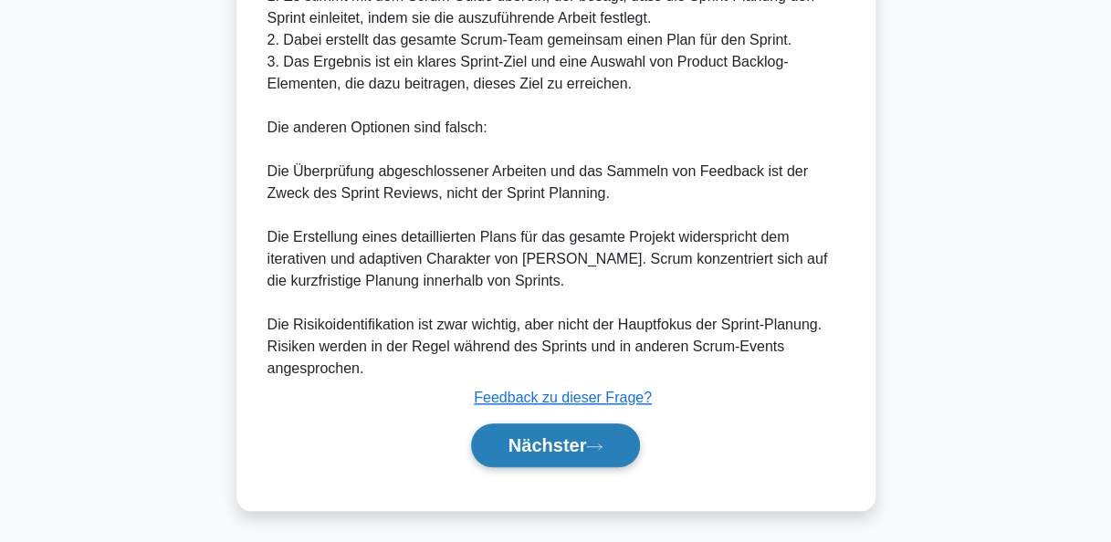
click at [543, 449] on font "Nächster" at bounding box center [548, 446] width 79 height 20
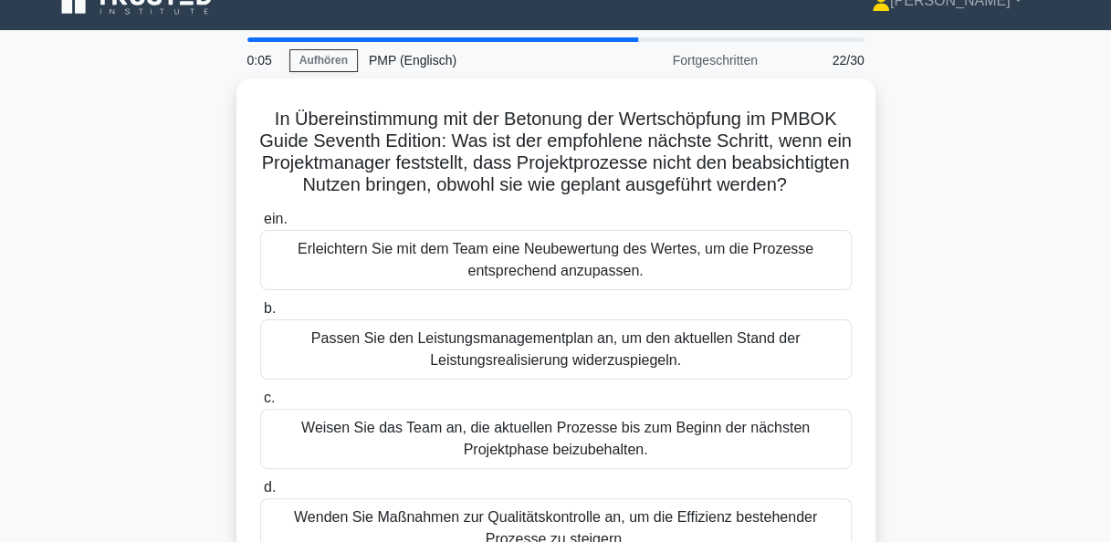
scroll to position [0, 0]
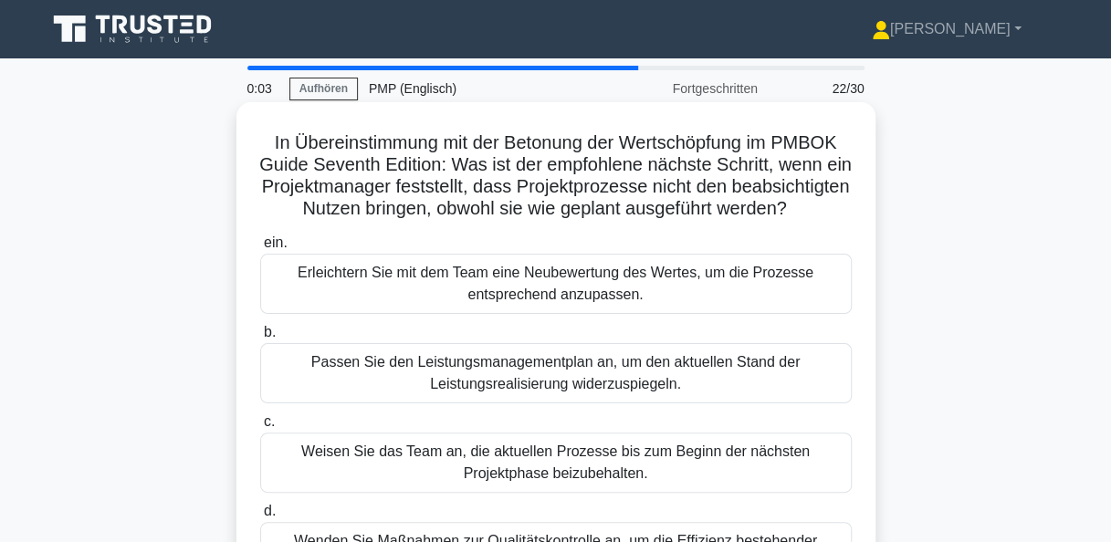
click at [588, 312] on div "Erleichtern Sie mit dem Team eine Neubewertung des Wertes, um die Prozesse ents…" at bounding box center [556, 284] width 592 height 60
click at [260, 249] on input "ein. Erleichtern Sie mit dem Team eine Neubewertung des Wertes, um die Prozesse…" at bounding box center [260, 243] width 0 height 12
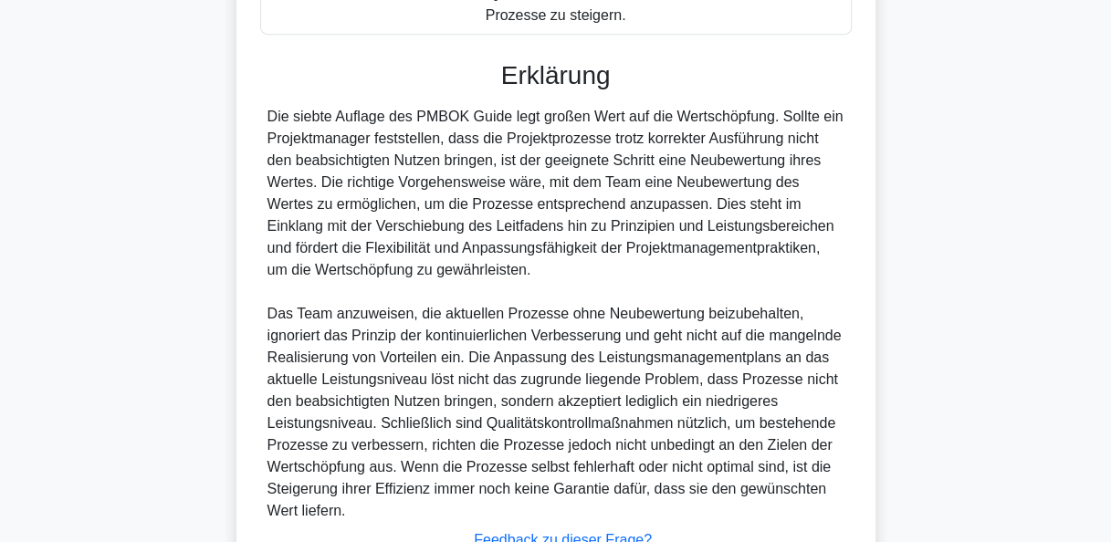
scroll to position [712, 0]
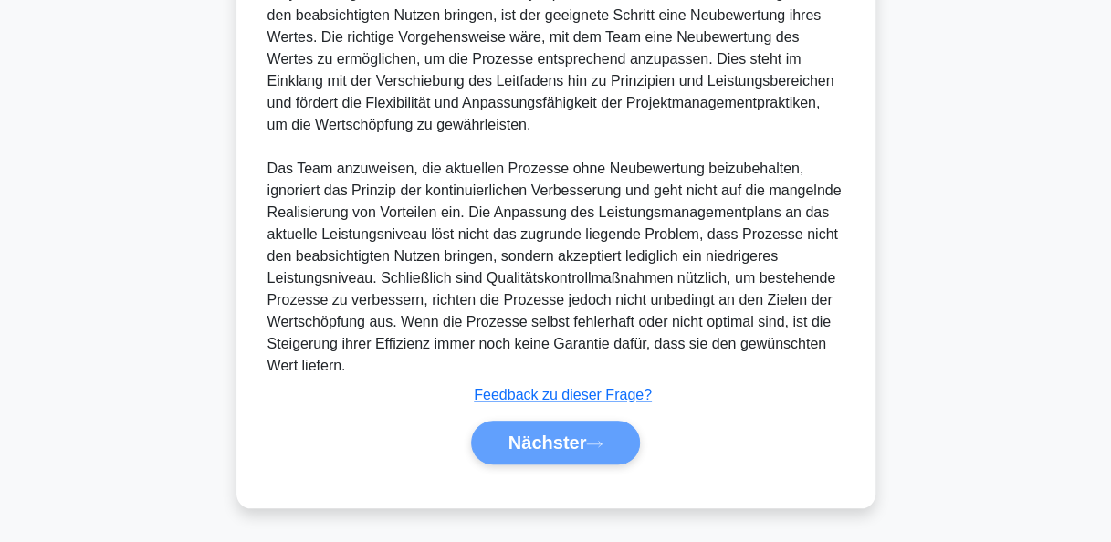
click at [568, 437] on div "Nächster" at bounding box center [556, 443] width 599 height 44
click at [560, 431] on div "Nächster" at bounding box center [556, 443] width 599 height 44
click at [561, 443] on div "Nächster" at bounding box center [556, 443] width 599 height 44
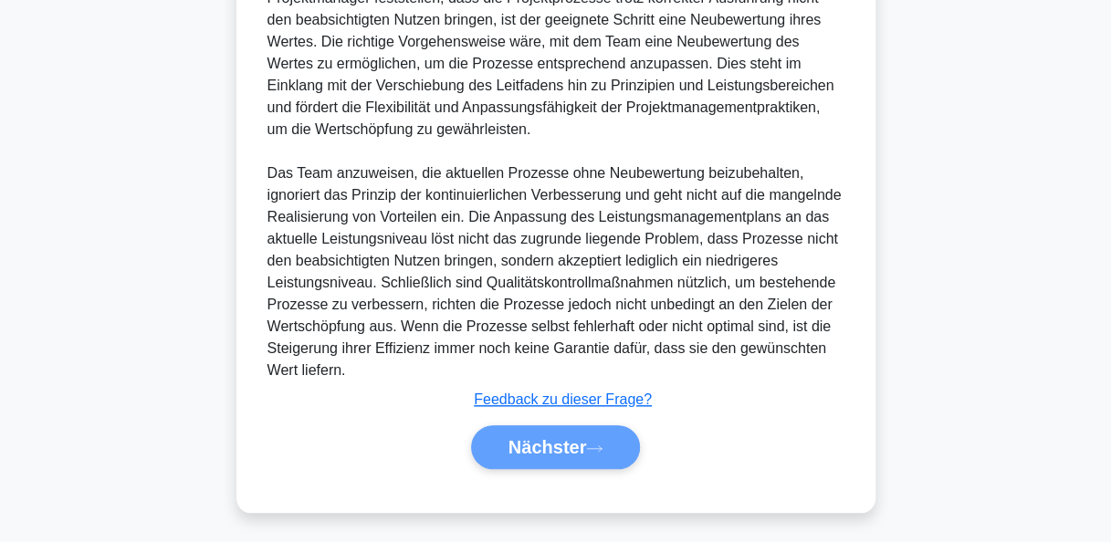
drag, startPoint x: 561, startPoint y: 443, endPoint x: 934, endPoint y: 370, distance: 380.5
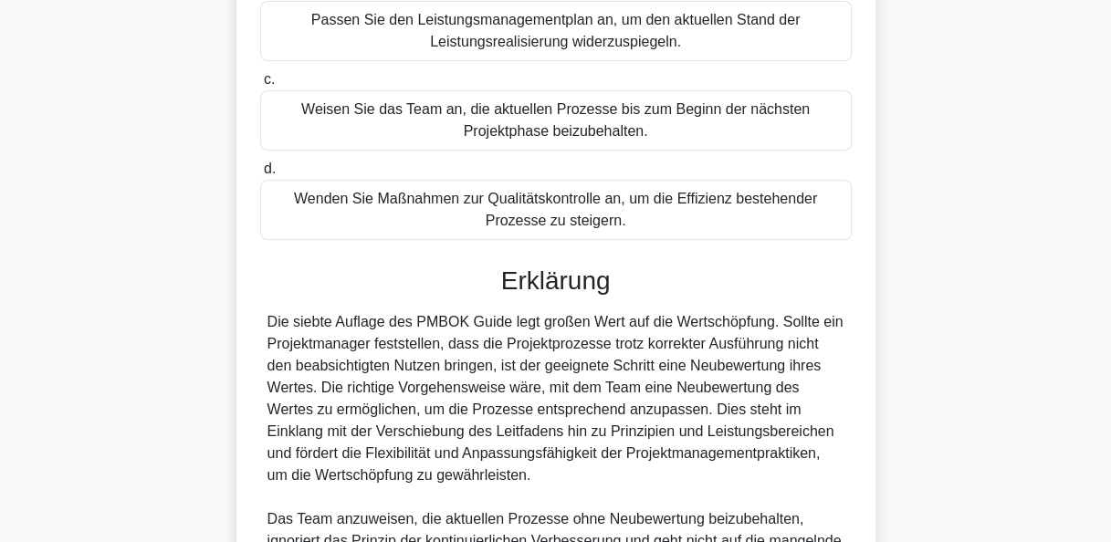
scroll to position [0, 0]
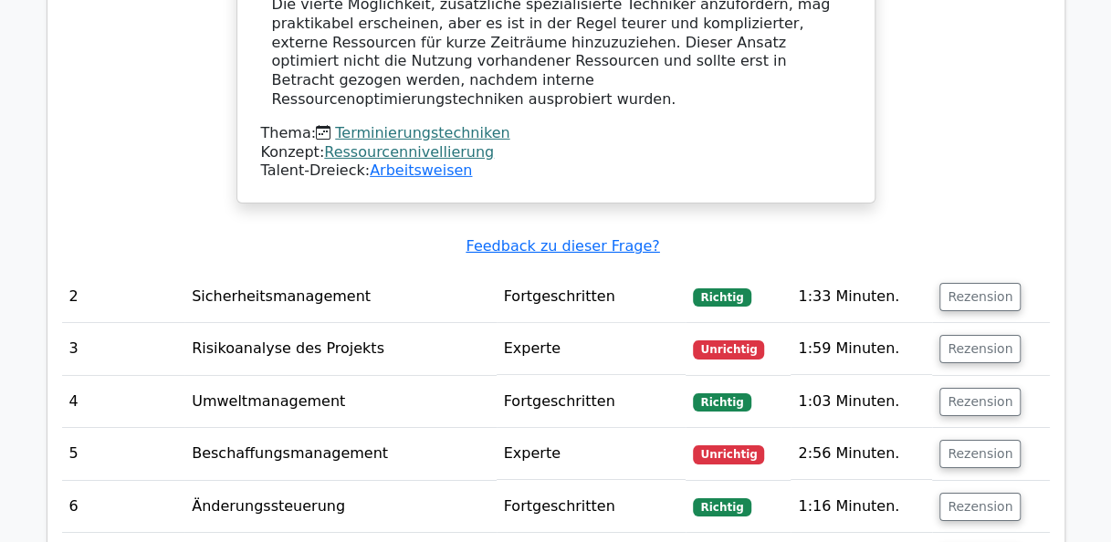
scroll to position [2831, 0]
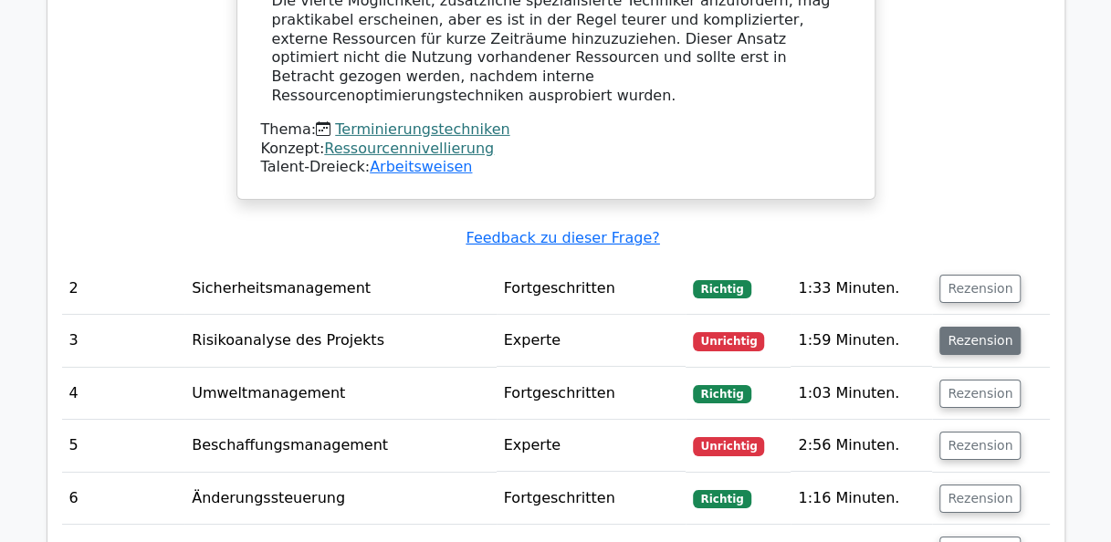
click at [972, 327] on button "Rezension" at bounding box center [980, 341] width 81 height 28
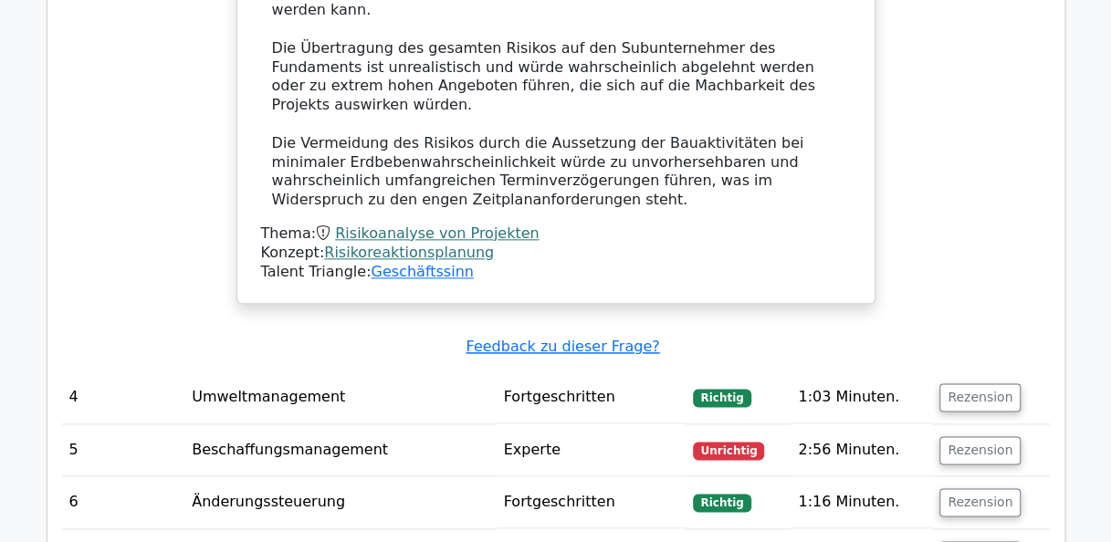
scroll to position [4292, 0]
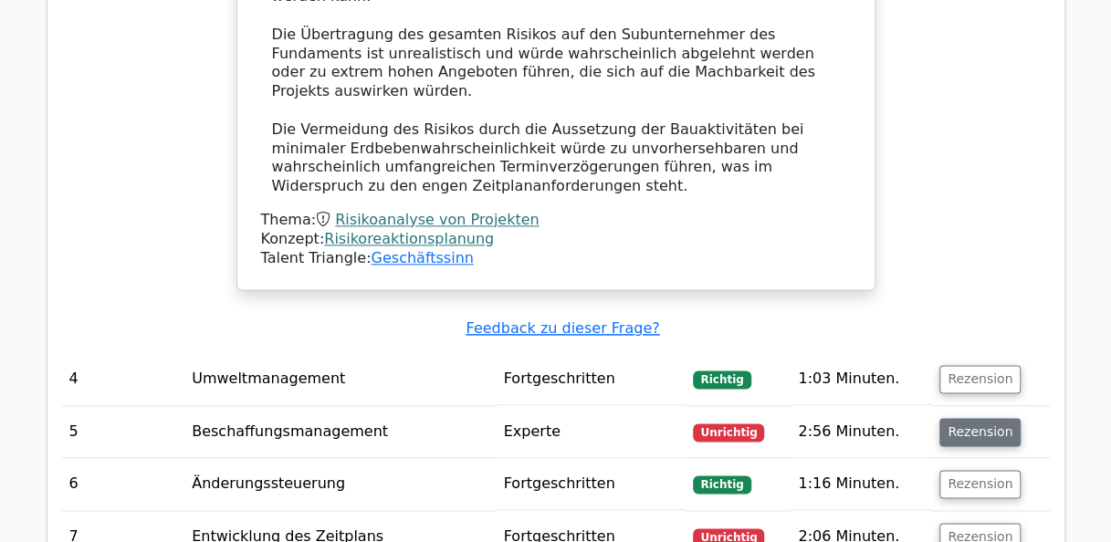
click at [986, 418] on button "Rezension" at bounding box center [980, 432] width 81 height 28
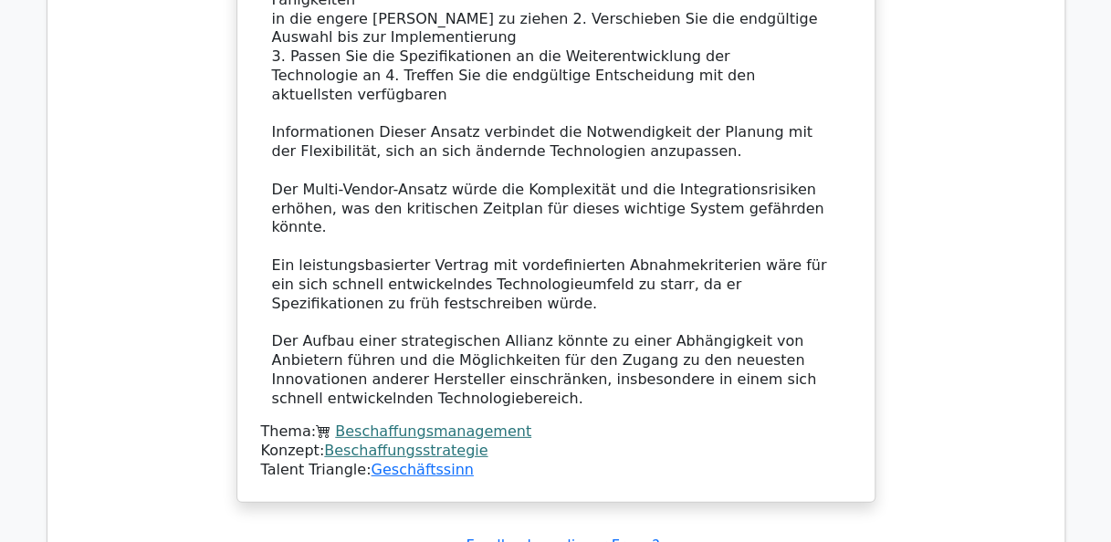
scroll to position [5753, 0]
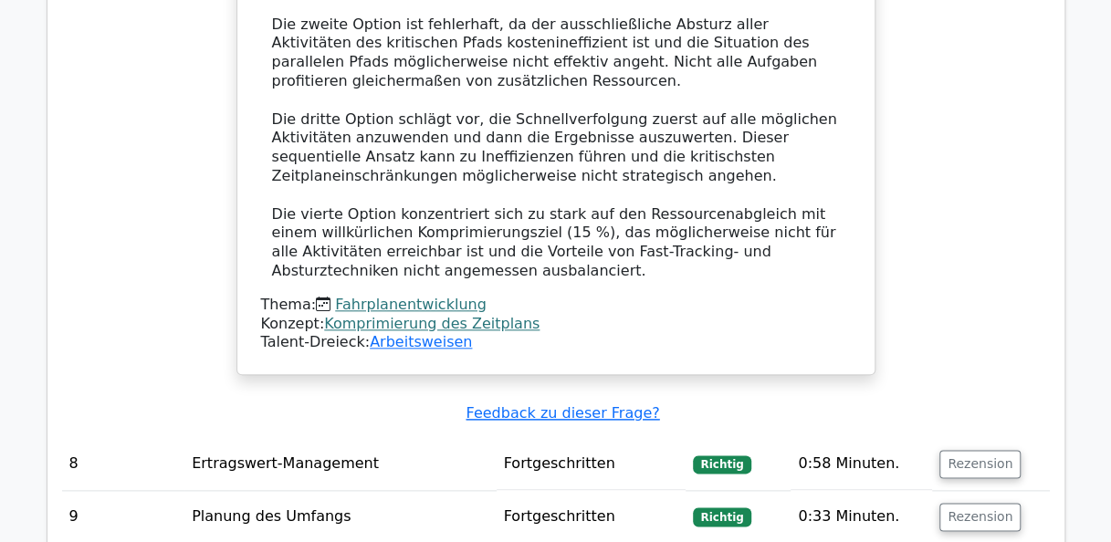
scroll to position [7487, 0]
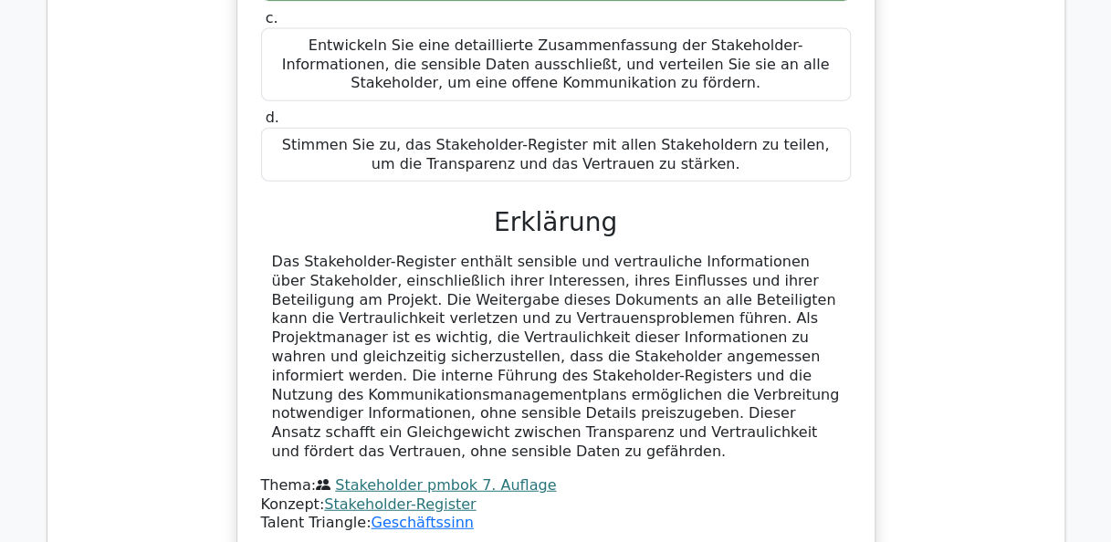
scroll to position [8948, 0]
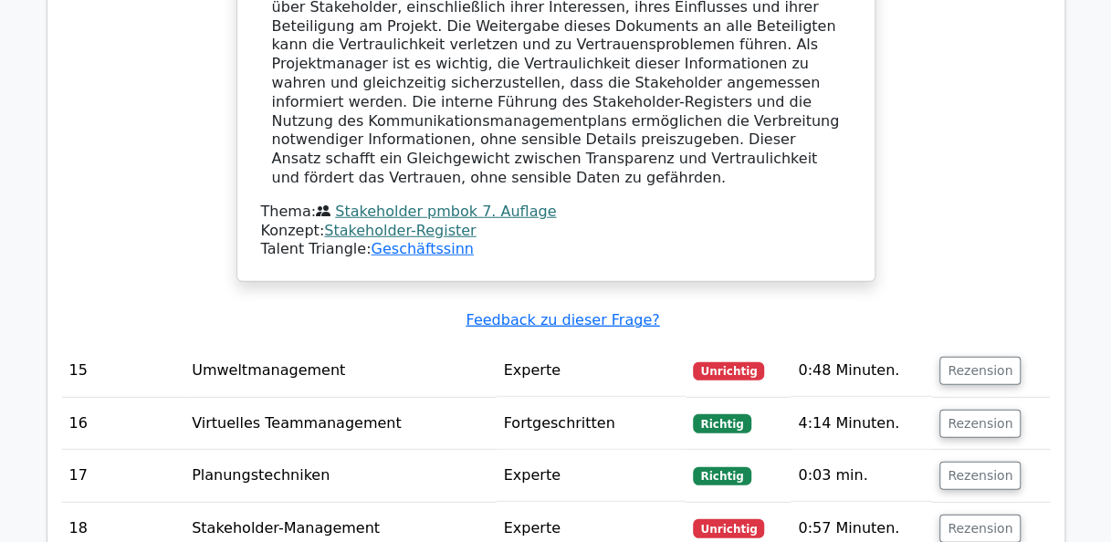
click at [959, 503] on td "Rezension" at bounding box center [990, 529] width 117 height 52
click at [962, 515] on button "Rezension" at bounding box center [980, 529] width 81 height 28
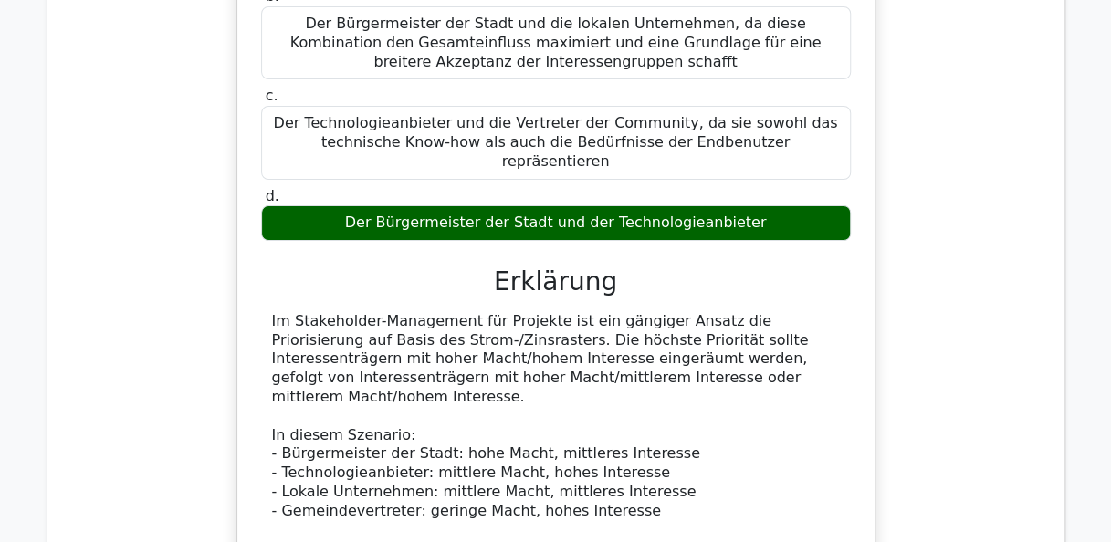
scroll to position [10044, 0]
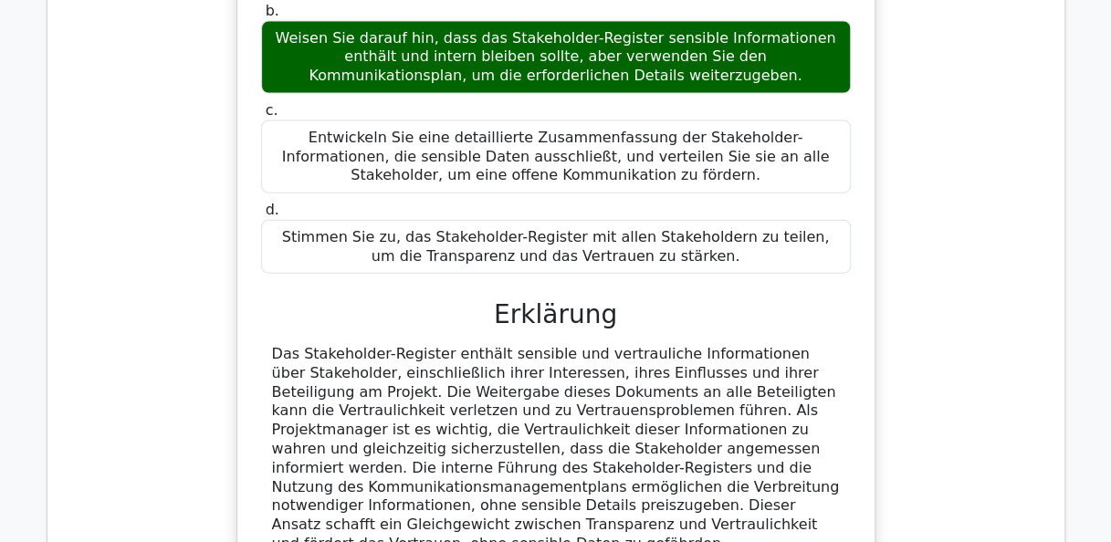
scroll to position [8583, 0]
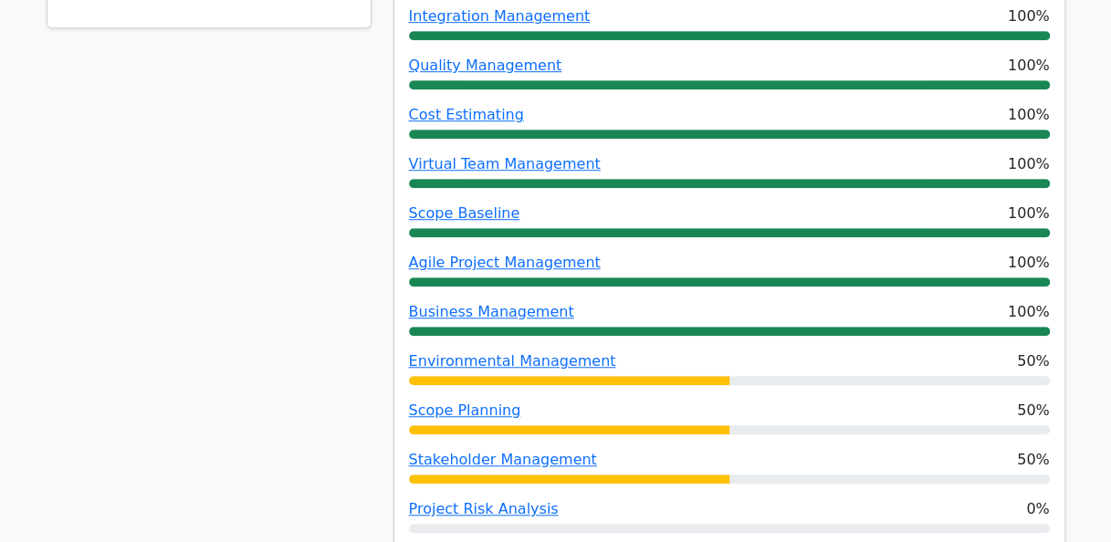
scroll to position [0, 0]
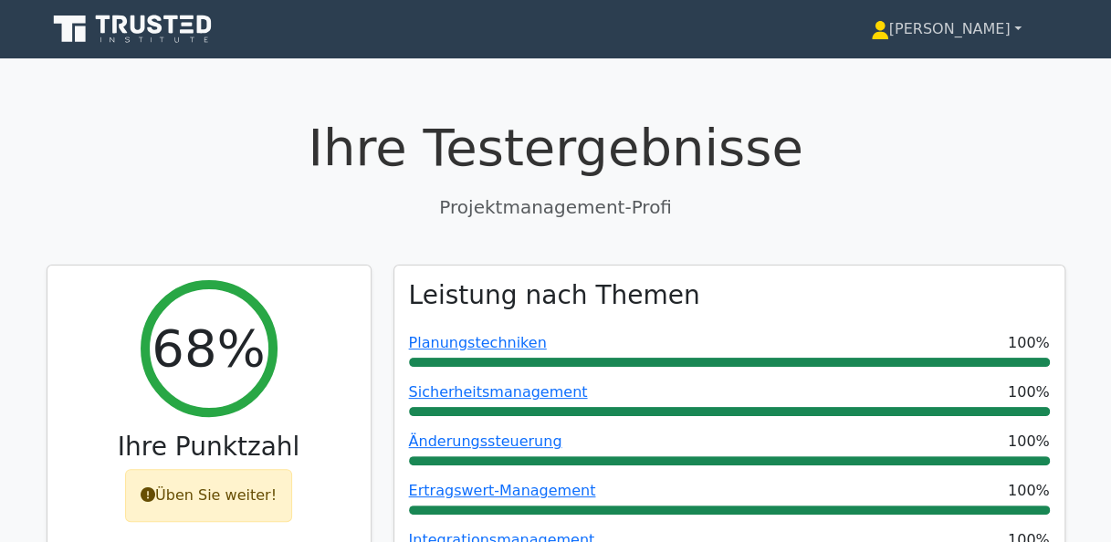
click at [1001, 34] on font "[PERSON_NAME]" at bounding box center [949, 28] width 121 height 17
click at [1018, 27] on link "[PERSON_NAME]" at bounding box center [946, 29] width 238 height 37
click at [888, 36] on icon at bounding box center [880, 34] width 16 height 7
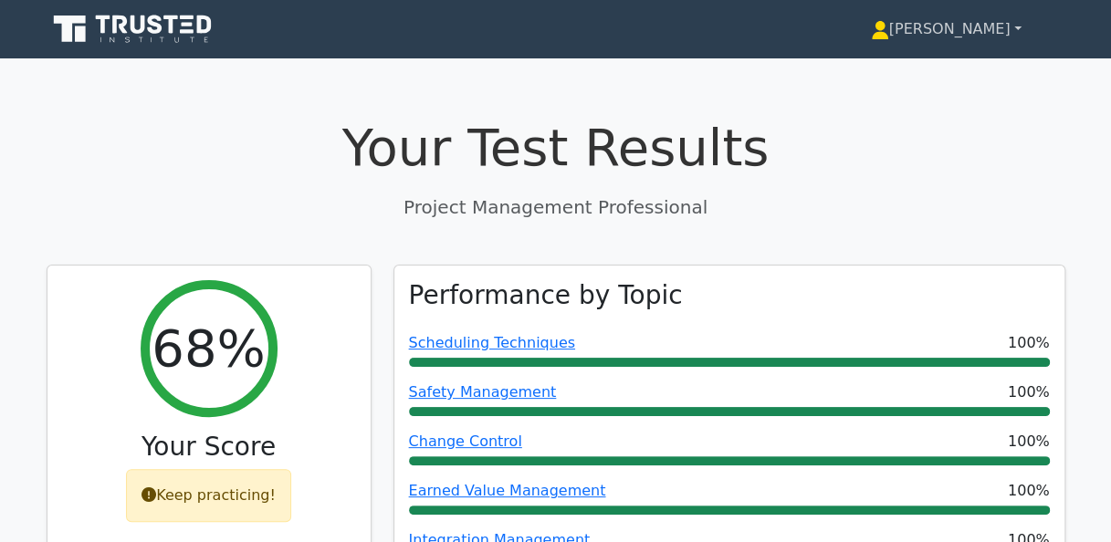
click at [889, 33] on icon at bounding box center [880, 30] width 18 height 18
click at [1017, 27] on link "[PERSON_NAME]" at bounding box center [946, 29] width 238 height 37
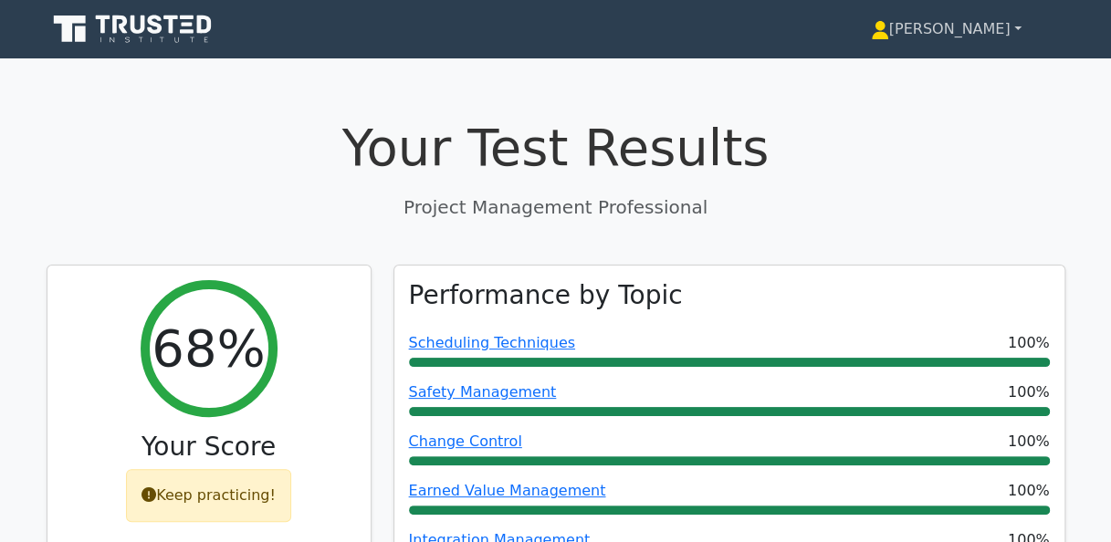
click at [1017, 29] on link "[PERSON_NAME]" at bounding box center [946, 29] width 238 height 37
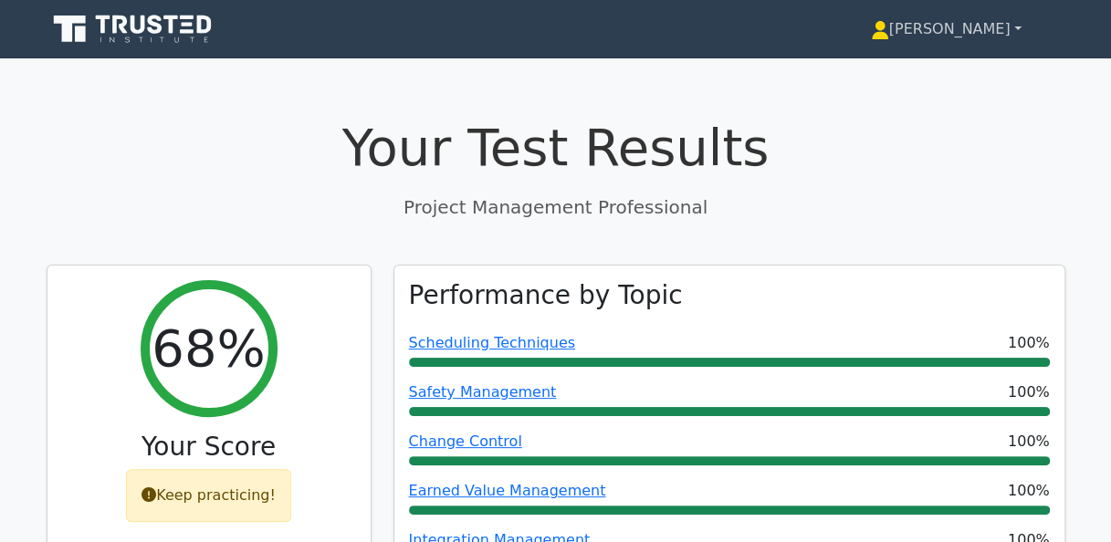
click at [1017, 29] on link "[PERSON_NAME]" at bounding box center [946, 29] width 238 height 37
click at [1003, 28] on link "[PERSON_NAME]" at bounding box center [946, 29] width 238 height 37
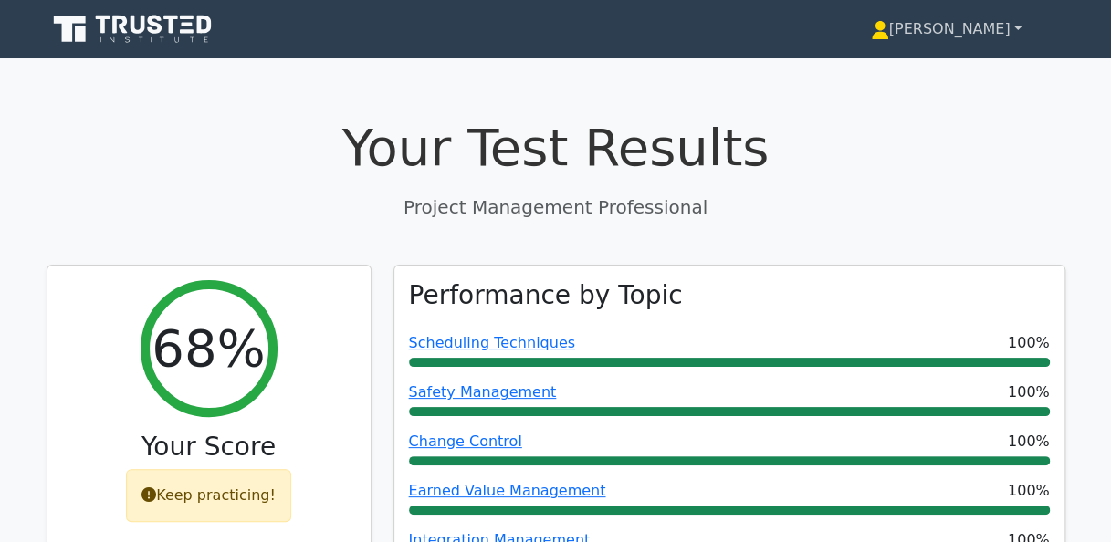
click at [1003, 28] on link "[PERSON_NAME]" at bounding box center [946, 29] width 238 height 37
click at [975, 37] on link "[PERSON_NAME]" at bounding box center [946, 29] width 238 height 37
click at [888, 37] on icon at bounding box center [880, 34] width 16 height 7
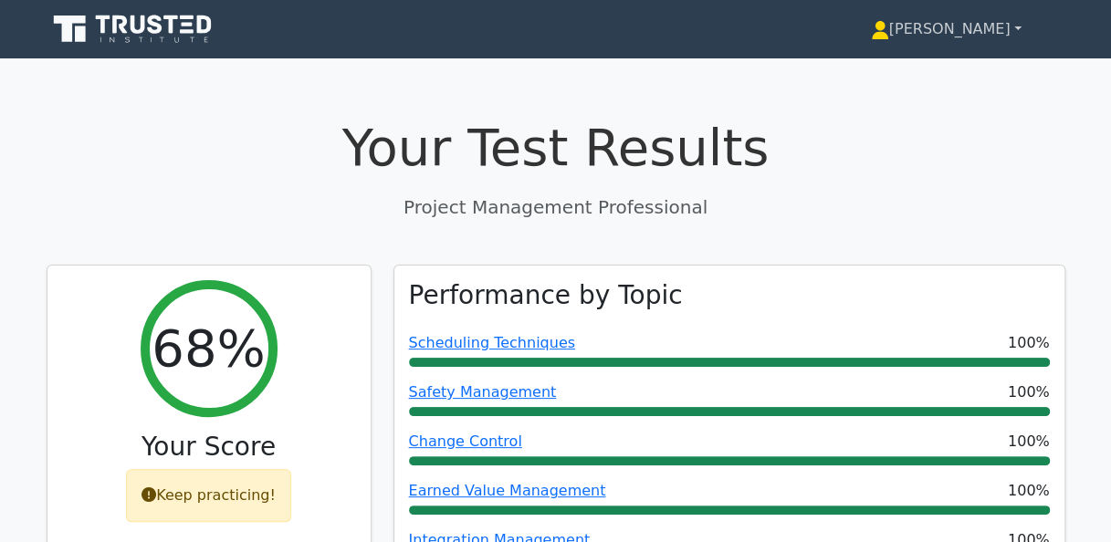
click at [888, 37] on icon at bounding box center [880, 34] width 16 height 7
click at [773, 174] on h1 "Your Test Results" at bounding box center [556, 147] width 1019 height 61
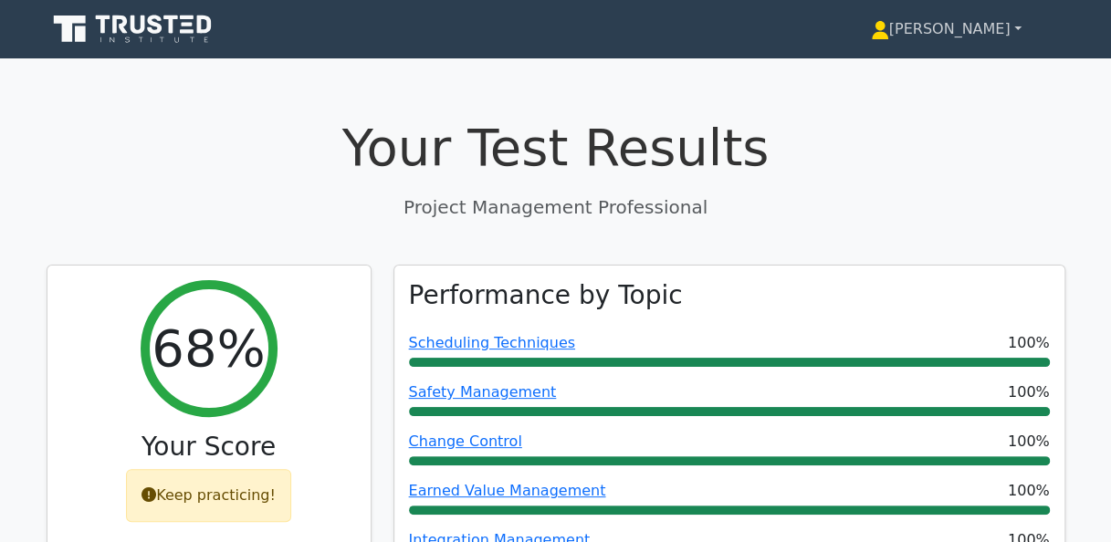
click at [1020, 29] on link "[PERSON_NAME]" at bounding box center [946, 29] width 238 height 37
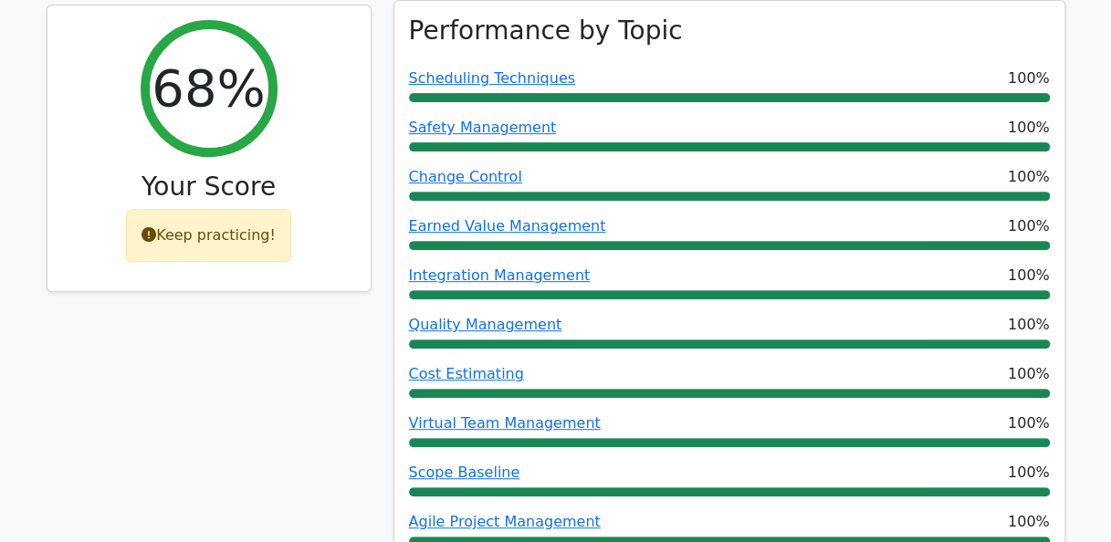
scroll to position [274, 0]
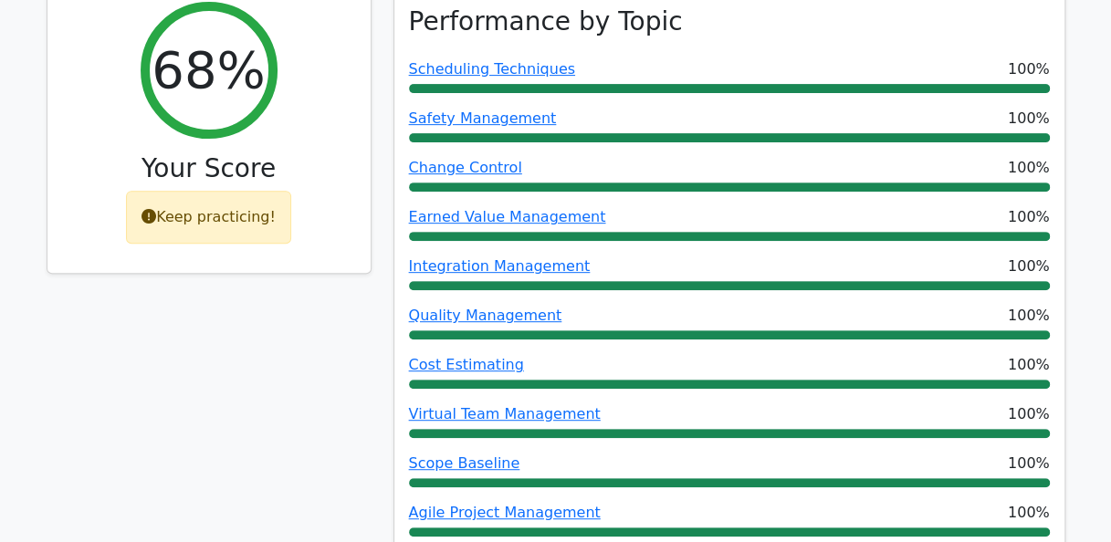
click at [253, 229] on div "Keep practicing!" at bounding box center [208, 217] width 165 height 53
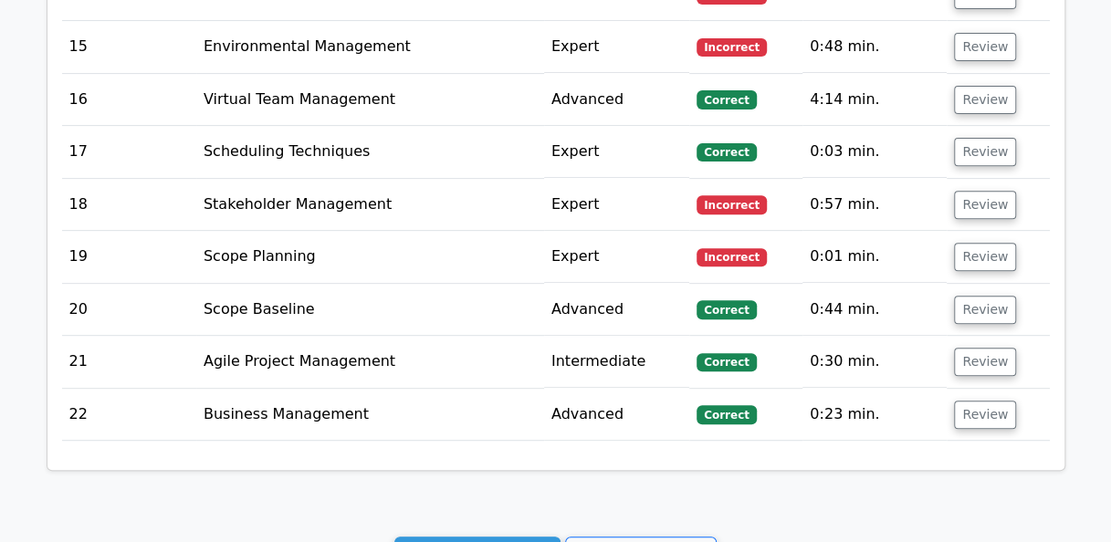
scroll to position [3816, 0]
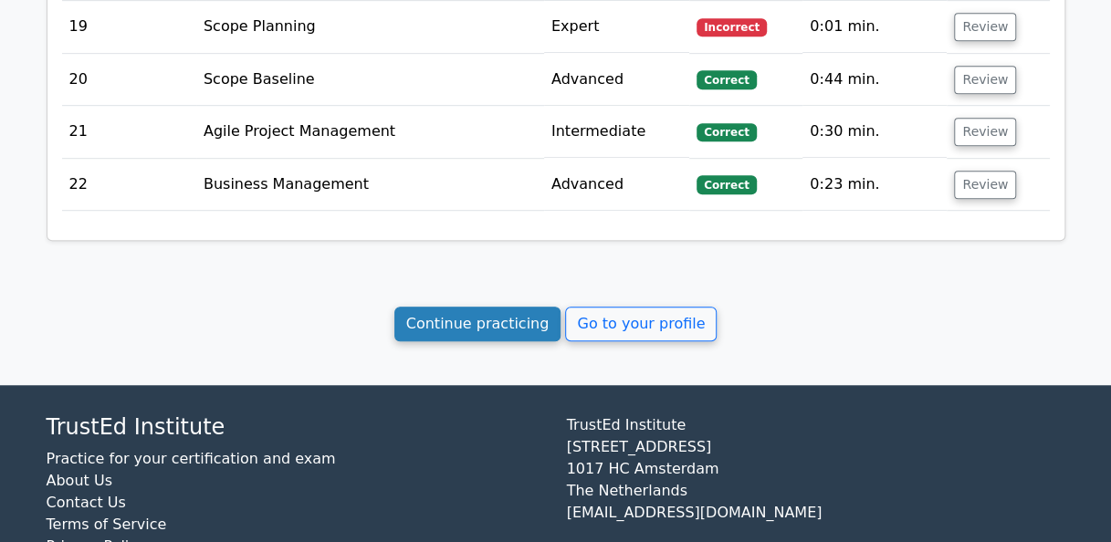
click at [499, 307] on link "Continue practicing" at bounding box center [477, 324] width 167 height 35
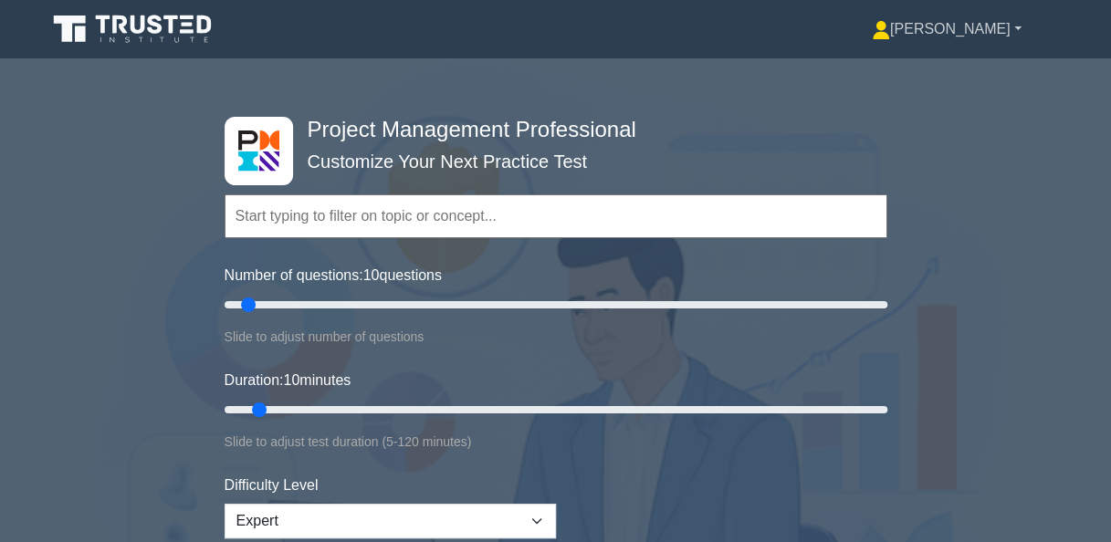
click at [997, 29] on link "[PERSON_NAME]" at bounding box center [946, 29] width 237 height 37
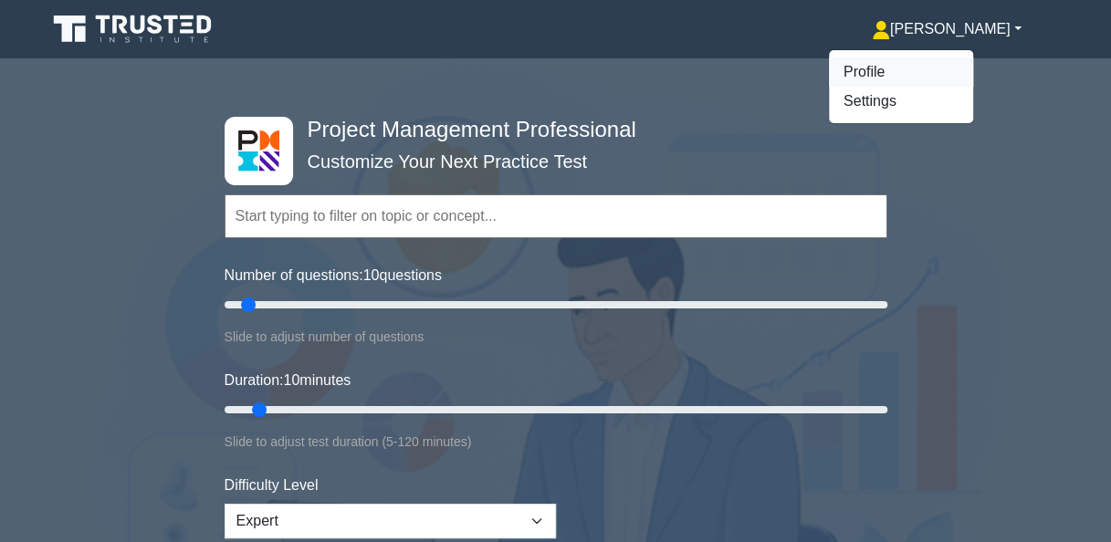
click at [958, 75] on link "Profile" at bounding box center [901, 72] width 144 height 29
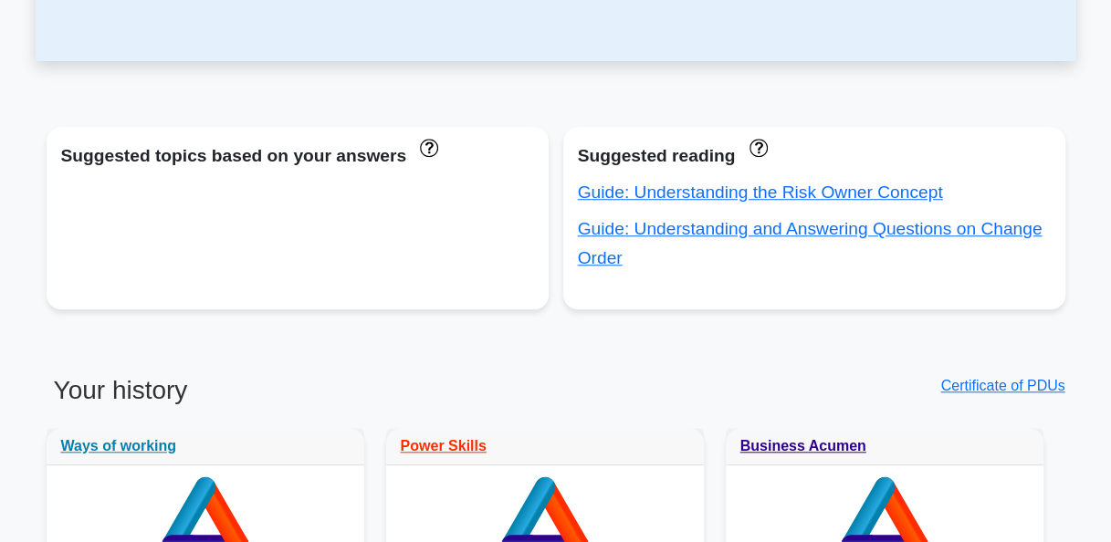
scroll to position [548, 0]
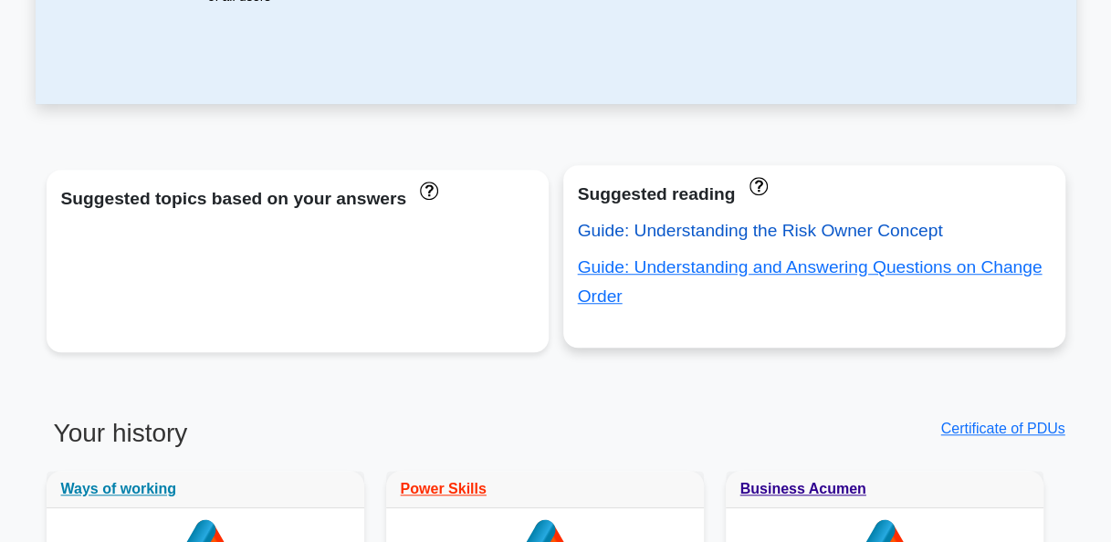
click at [729, 240] on link "Guide: Understanding the Risk Owner Concept" at bounding box center [760, 230] width 365 height 19
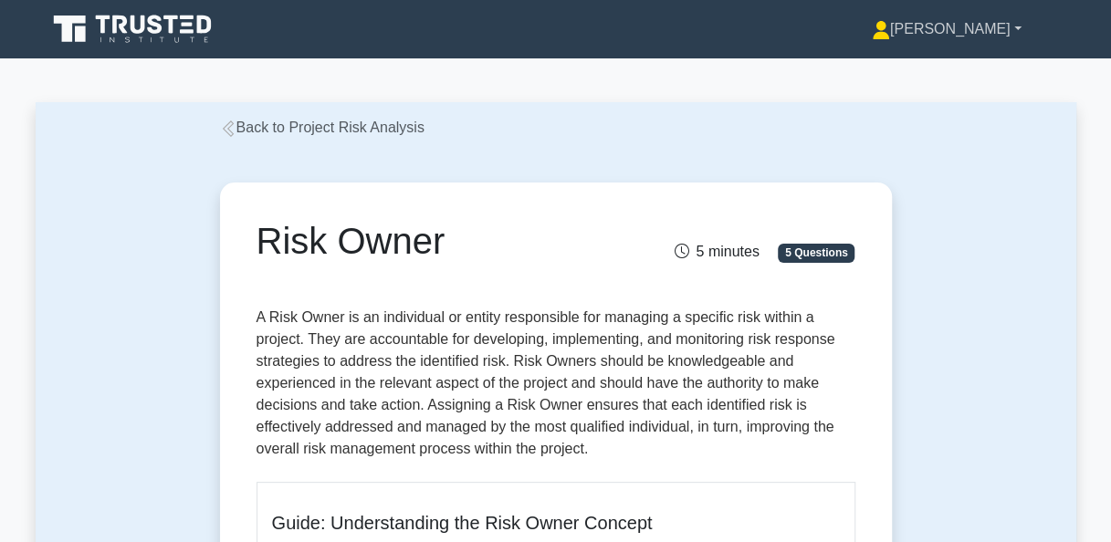
click at [1001, 29] on link "[PERSON_NAME]" at bounding box center [946, 29] width 237 height 37
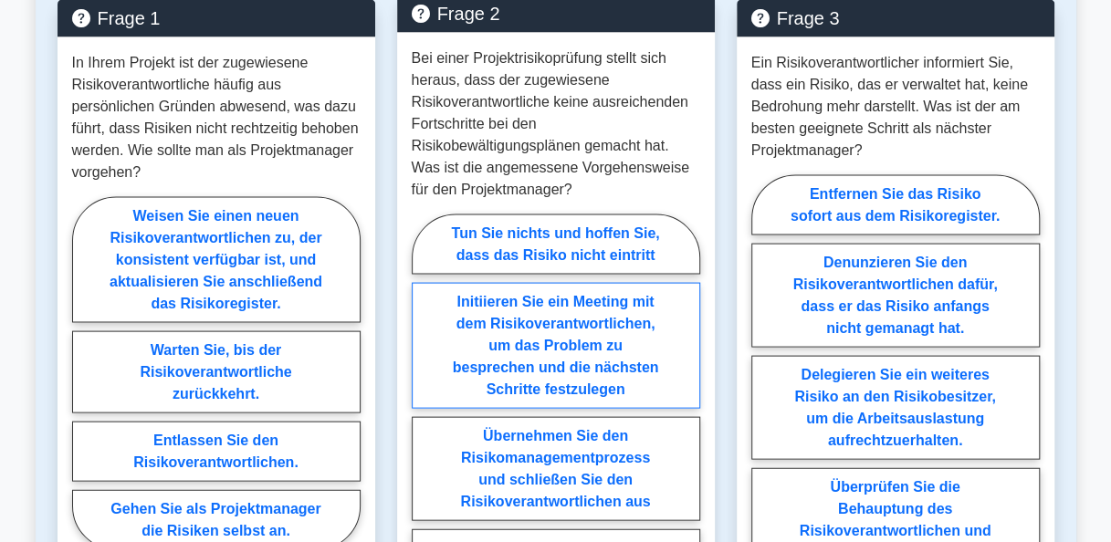
scroll to position [1735, 0]
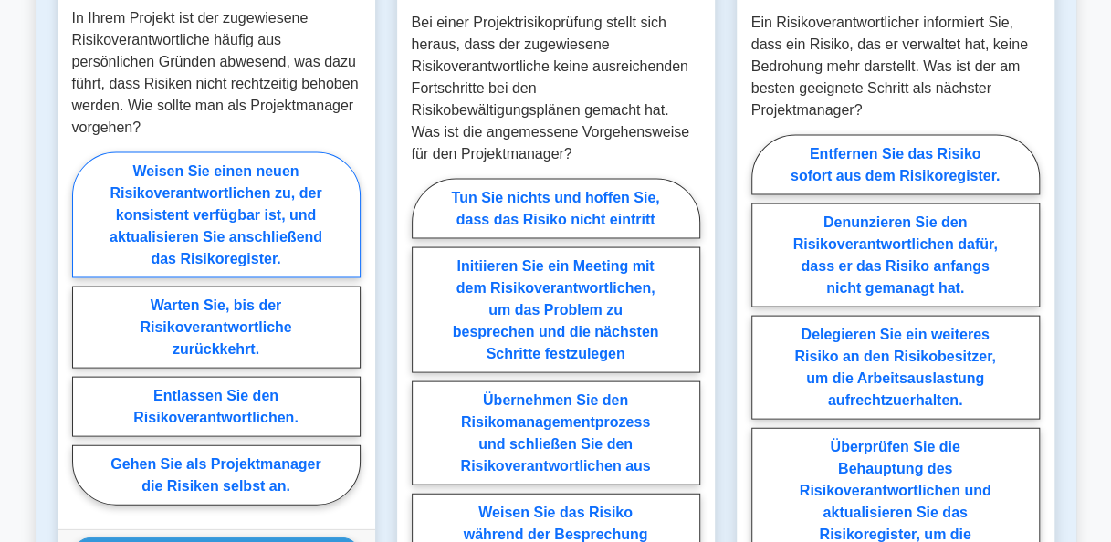
click at [258, 225] on label "Weisen Sie einen neuen Risikoverantwortlichen zu, der konsistent verfügbar ist,…" at bounding box center [216, 215] width 289 height 126
click at [84, 329] on input "Weisen Sie einen neuen Risikoverantwortlichen zu, der konsistent verfügbar ist,…" at bounding box center [78, 335] width 12 height 12
radio input "true"
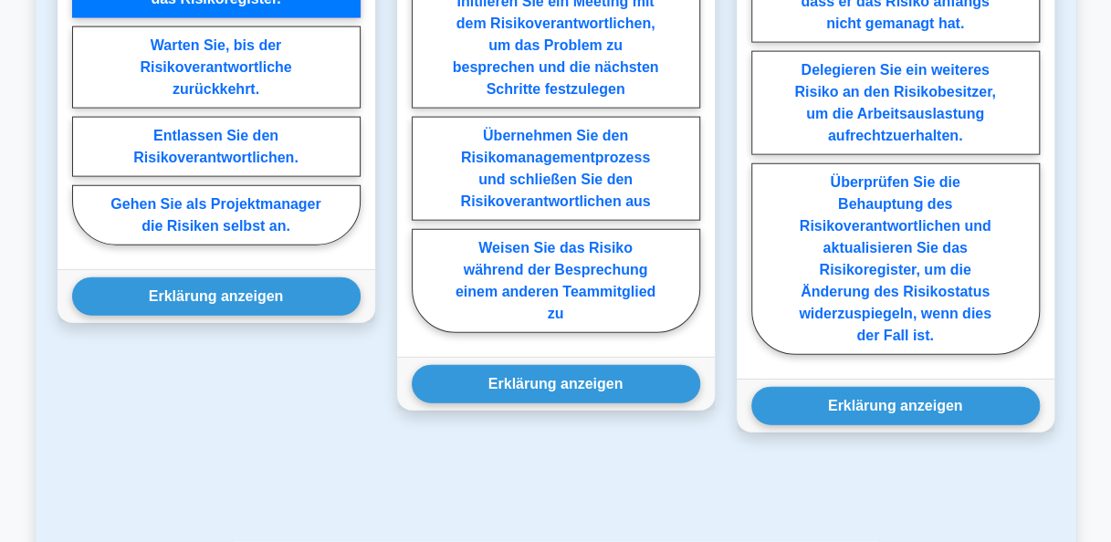
scroll to position [2009, 0]
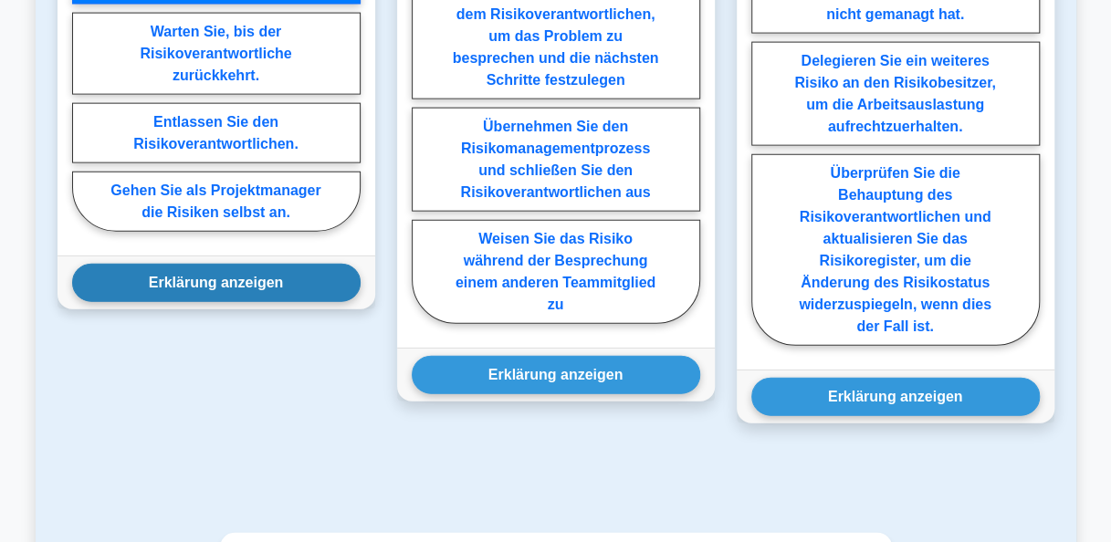
click at [304, 280] on button "Erklärung anzeigen" at bounding box center [216, 283] width 289 height 38
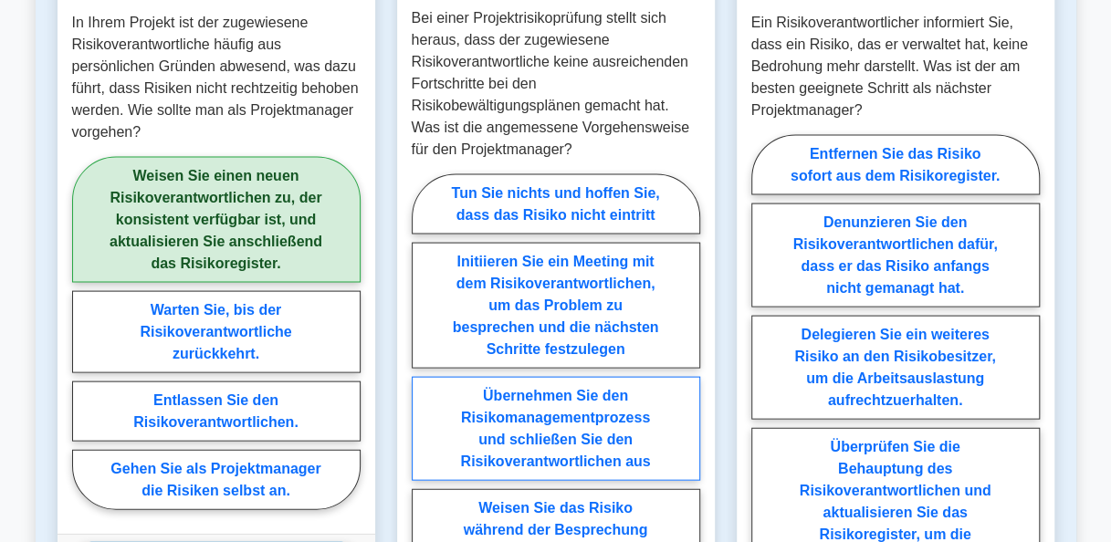
scroll to position [1826, 0]
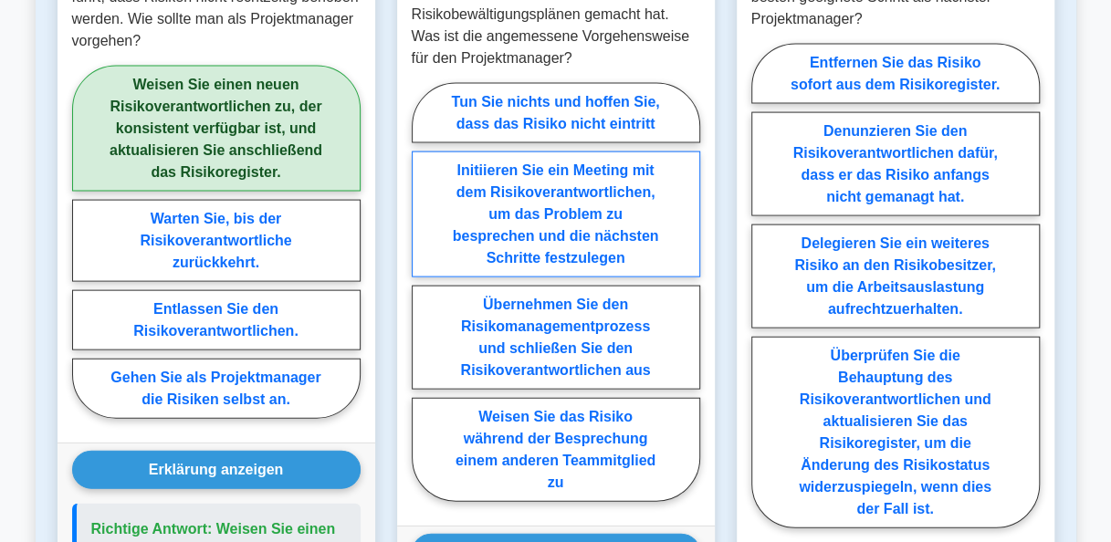
click at [586, 213] on label "Initiieren Sie ein Meeting mit dem Risikoverantwortlichen, um das Problem zu be…" at bounding box center [556, 215] width 289 height 126
click at [424, 292] on input "Initiieren Sie ein Meeting mit dem Risikoverantwortlichen, um das Problem zu be…" at bounding box center [418, 298] width 12 height 12
radio input "true"
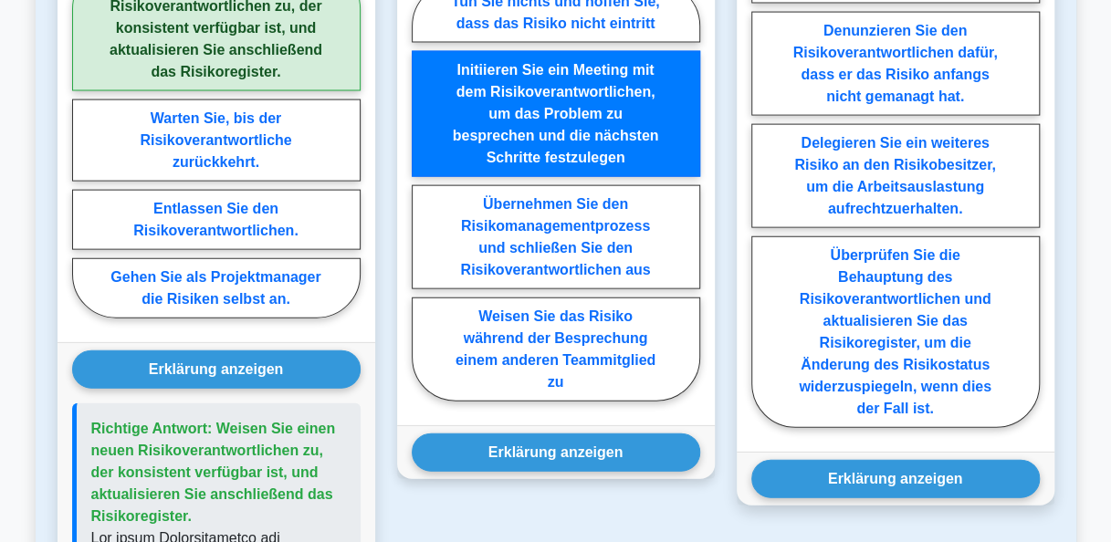
scroll to position [2009, 0]
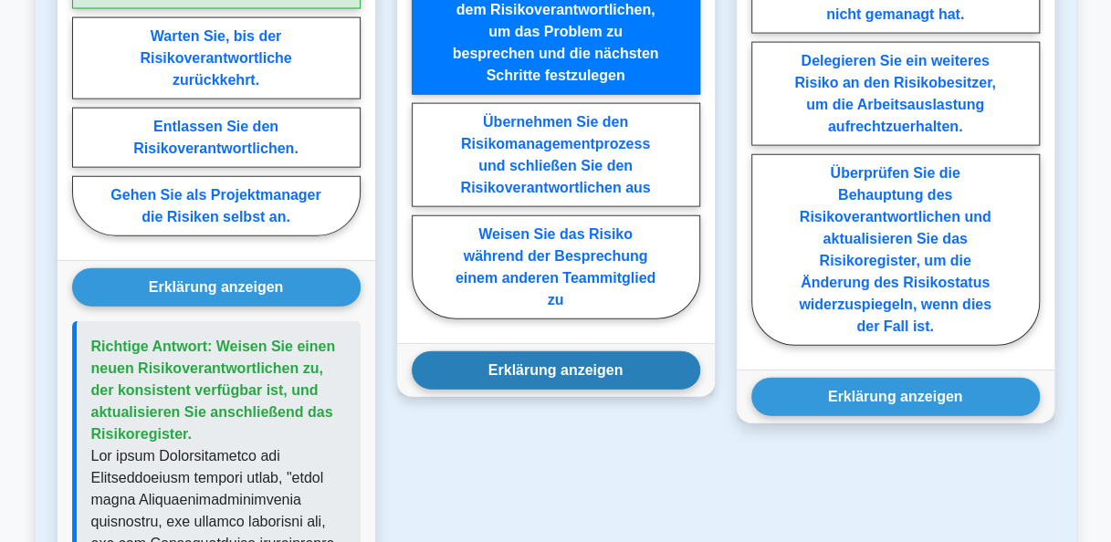
click at [562, 356] on button "Erklärung anzeigen" at bounding box center [556, 371] width 289 height 38
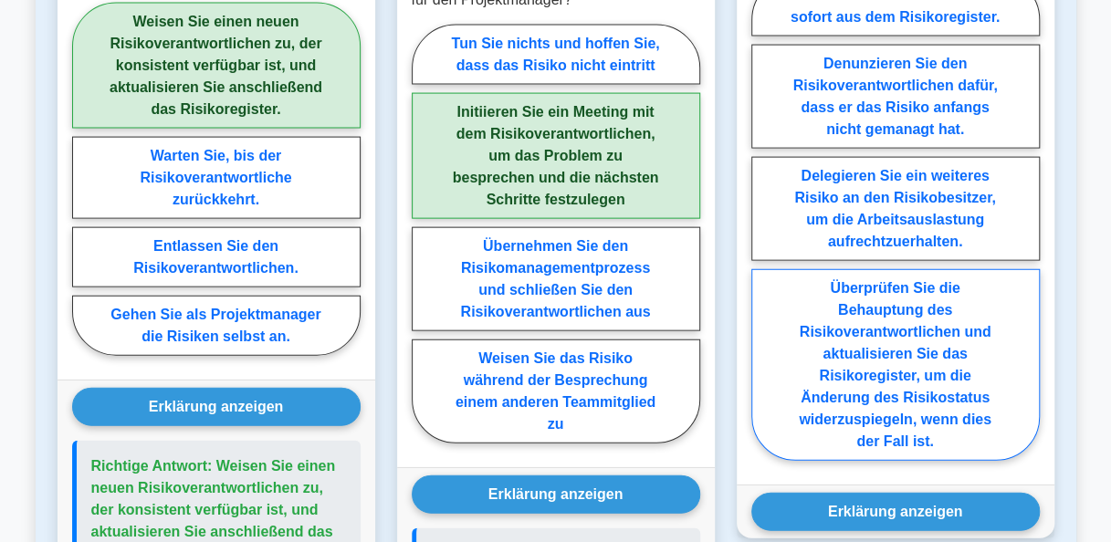
scroll to position [1918, 0]
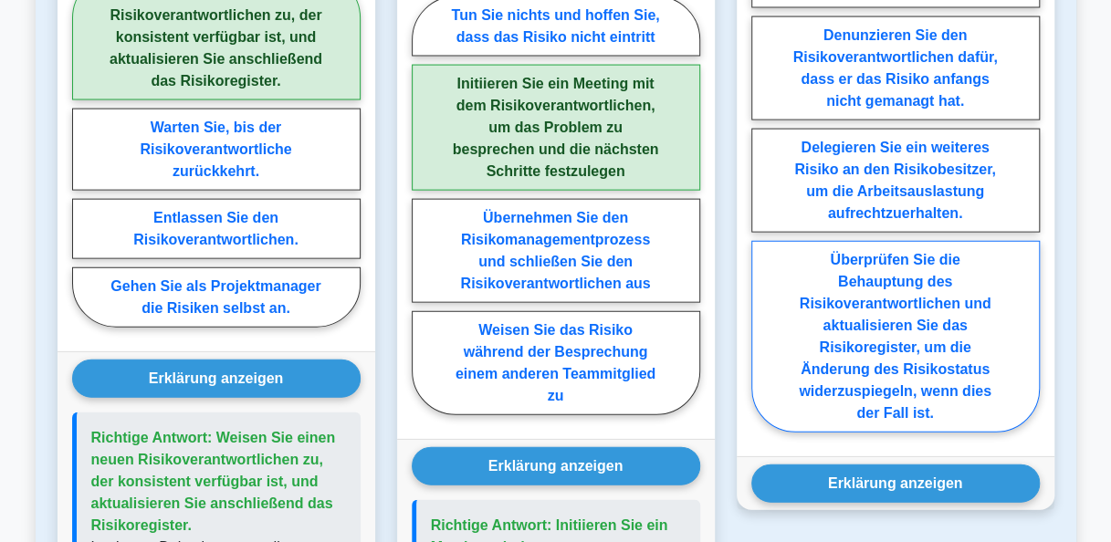
click at [905, 405] on label "Überprüfen Sie die Behauptung des Risikoverantwortlichen und aktualisieren Sie …" at bounding box center [895, 337] width 289 height 192
click at [763, 202] on input "Überprüfen Sie die Behauptung des Risikoverantwortlichen und aktualisieren Sie …" at bounding box center [757, 196] width 12 height 12
radio input "true"
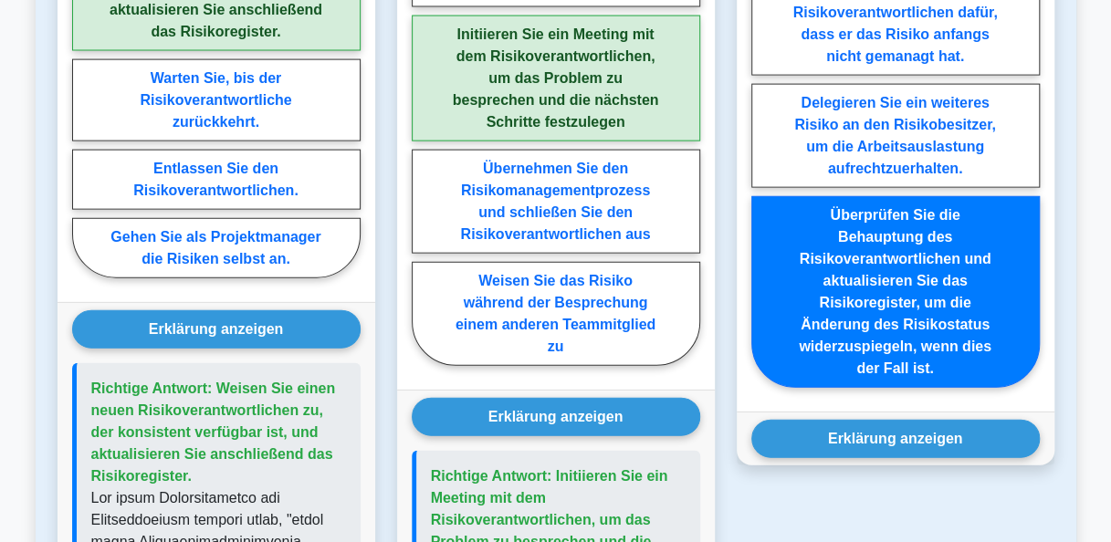
scroll to position [2009, 0]
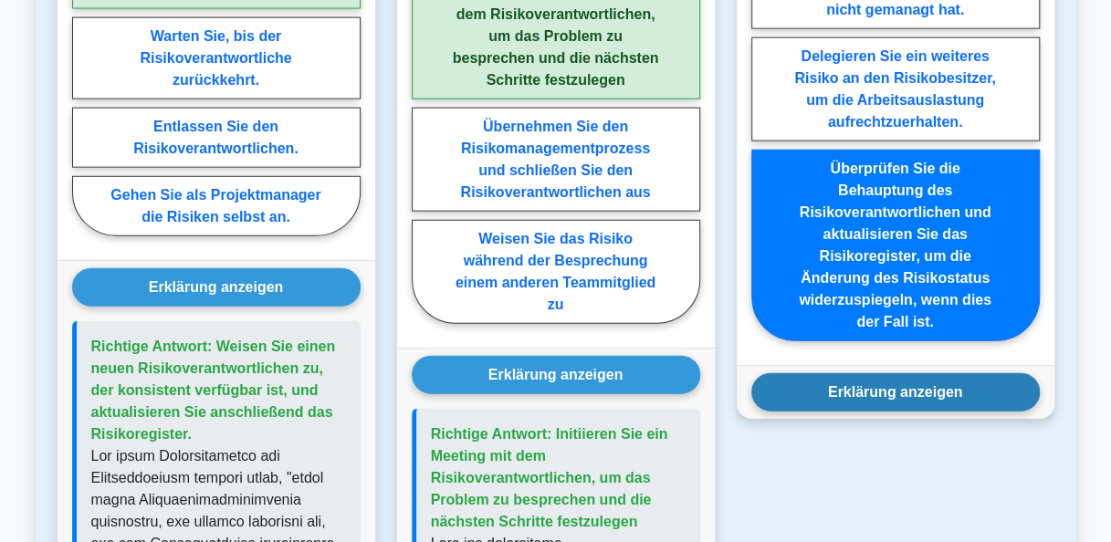
click at [947, 385] on button "Erklärung anzeigen" at bounding box center [895, 392] width 289 height 38
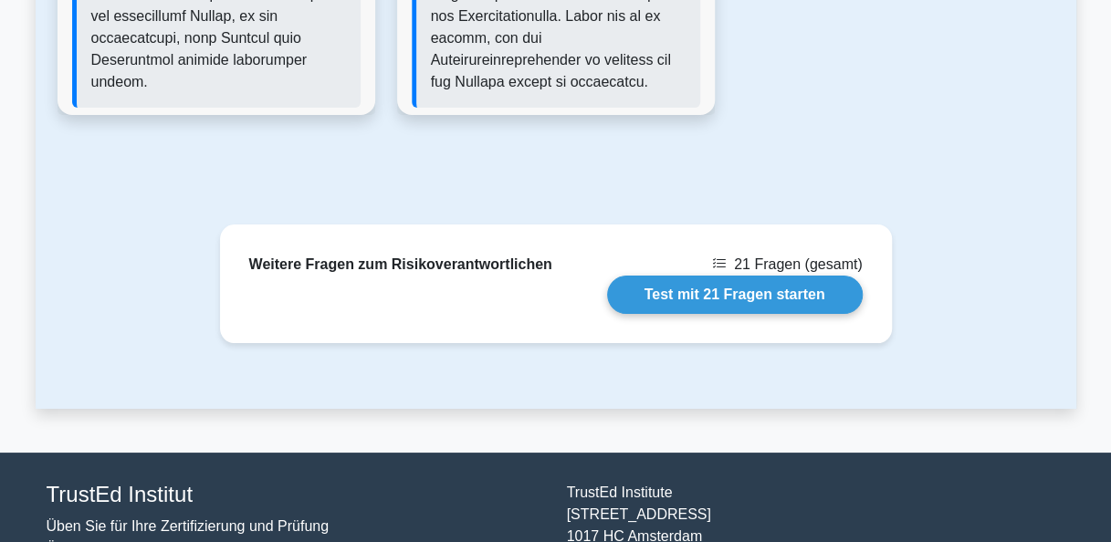
scroll to position [3287, 0]
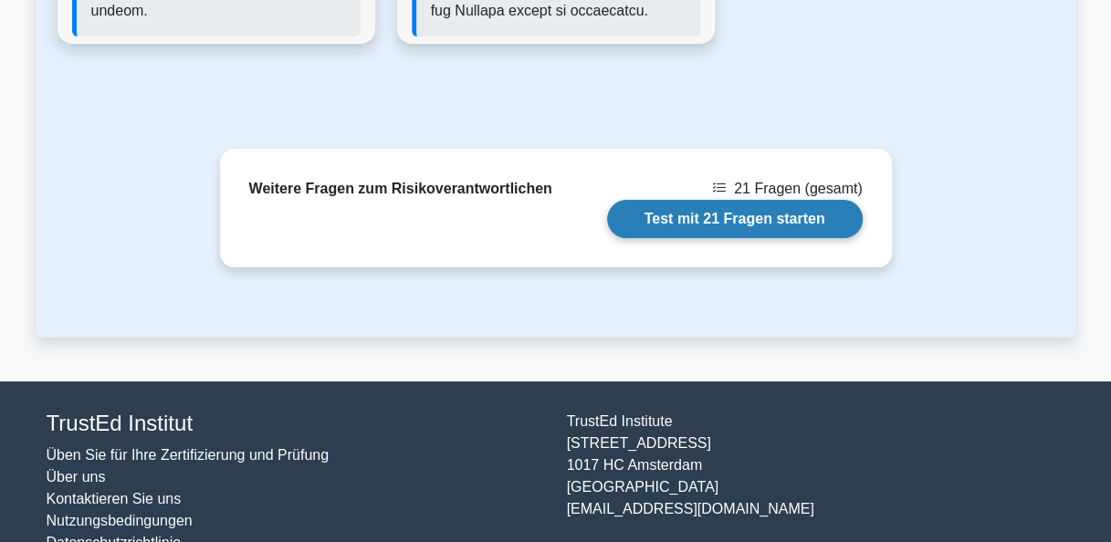
click at [777, 238] on link "Test mit 21 Fragen starten" at bounding box center [735, 219] width 256 height 38
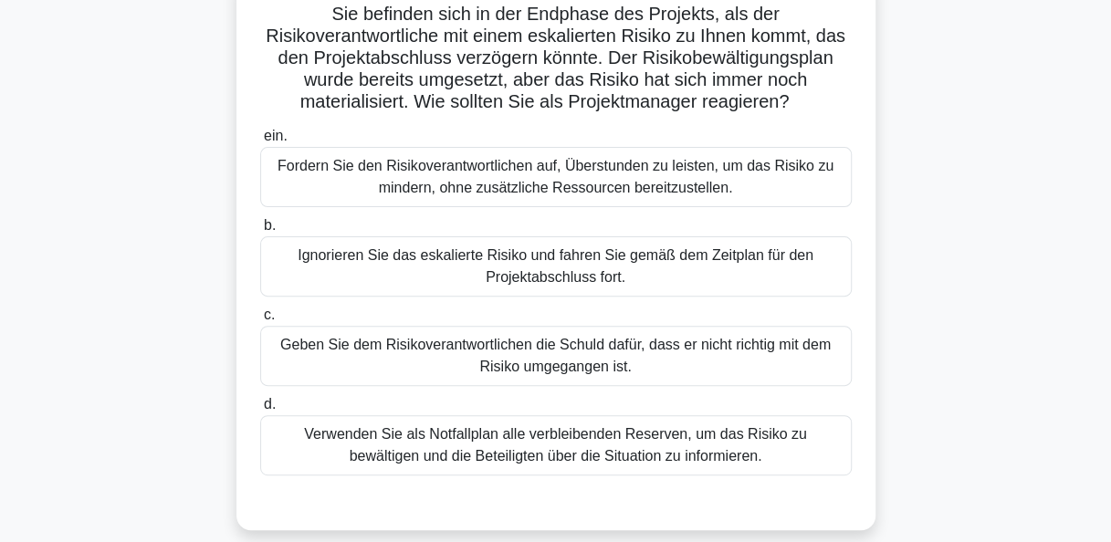
scroll to position [183, 0]
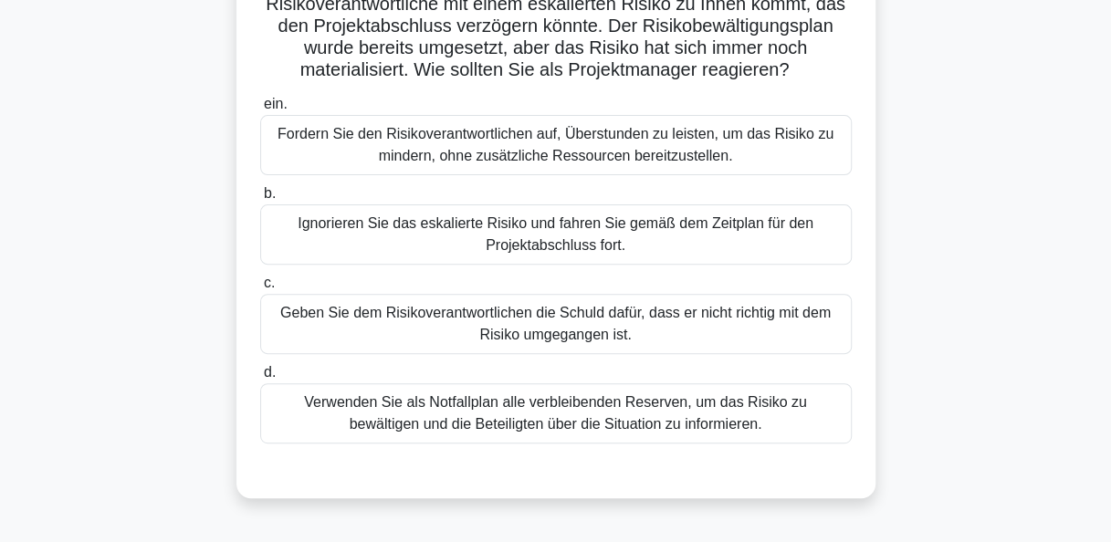
click at [677, 415] on div "Verwenden Sie als Notfallplan alle verbleibenden Reserven, um das Risiko zu bew…" at bounding box center [556, 414] width 592 height 60
click at [260, 379] on input "d. Verwenden Sie als Notfallplan alle verbleibenden Reserven, um das Risiko zu …" at bounding box center [260, 373] width 0 height 12
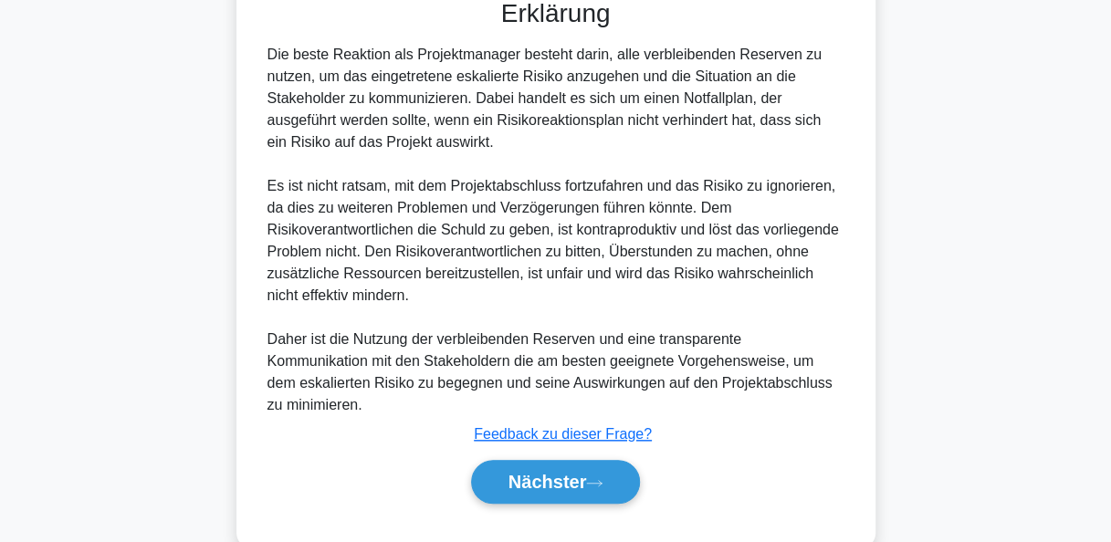
scroll to position [668, 0]
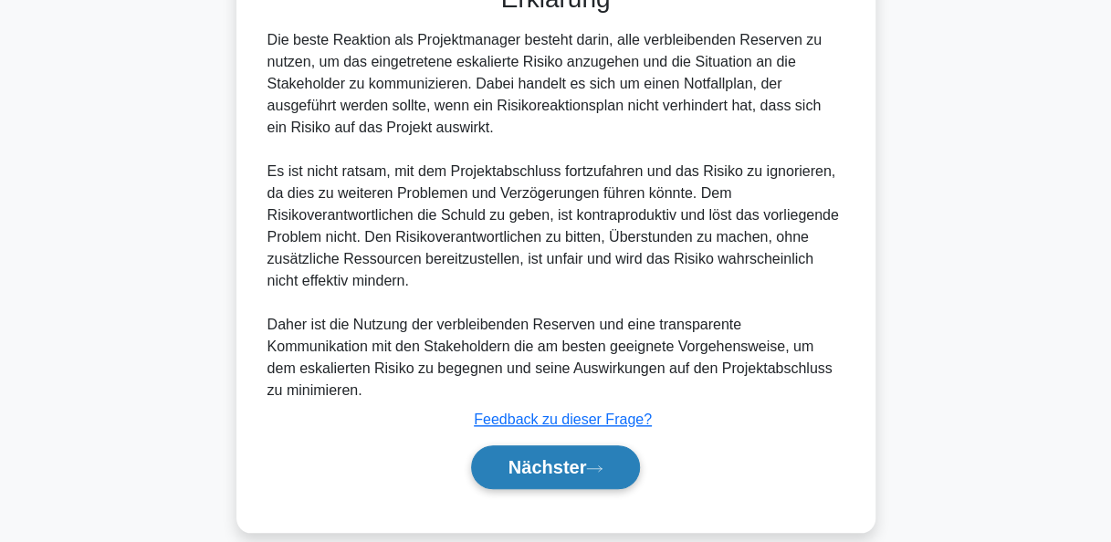
click at [634, 450] on button "Nächster" at bounding box center [556, 468] width 170 height 44
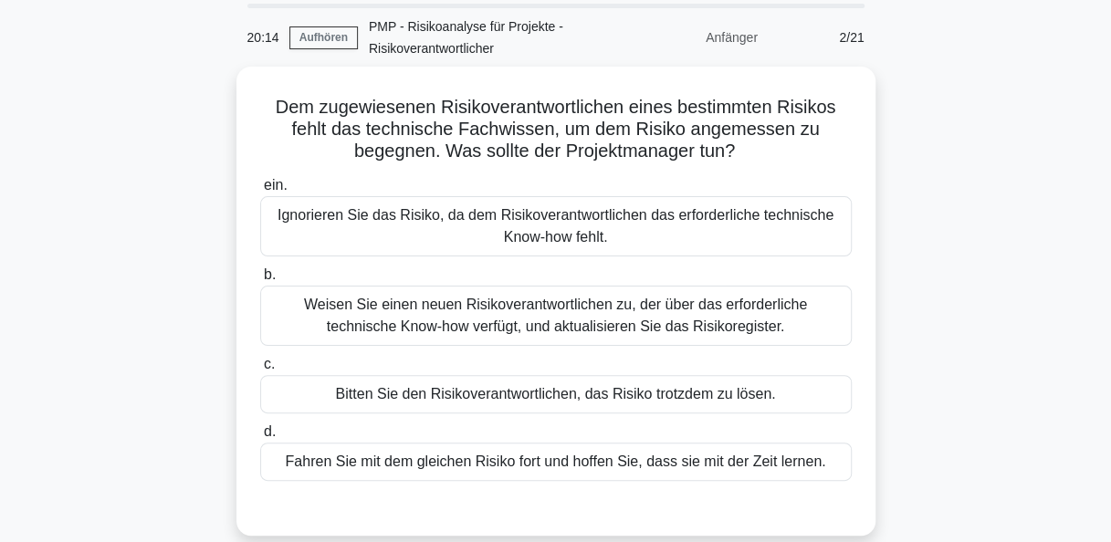
scroll to position [91, 0]
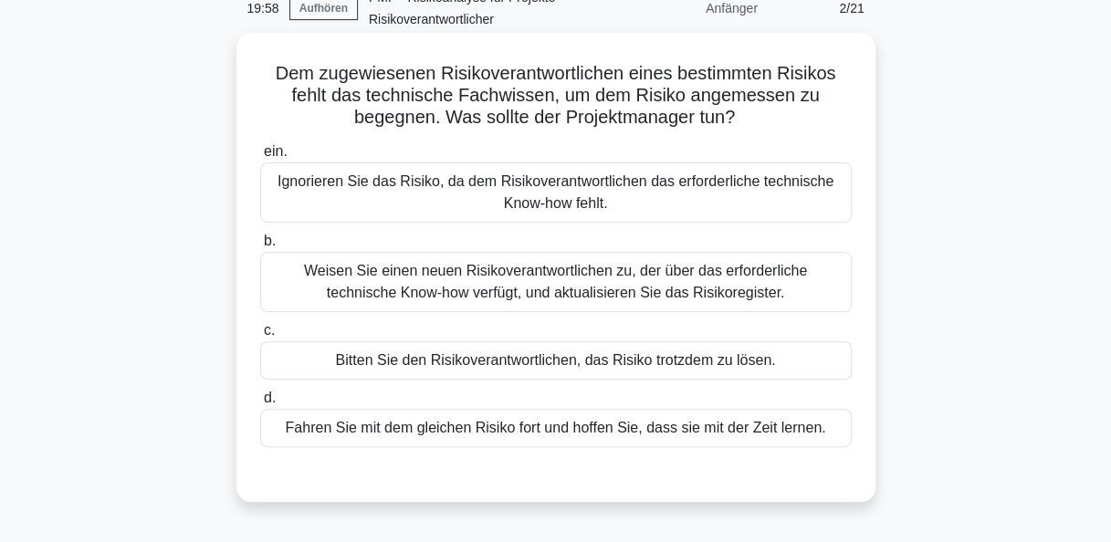
click at [598, 284] on div "Weisen Sie einen neuen Risikoverantwortlichen zu, der über das erforderliche te…" at bounding box center [556, 282] width 592 height 60
click at [260, 247] on input "b. Weisen Sie einen neuen Risikoverantwortlichen zu, der über das erforderliche…" at bounding box center [260, 242] width 0 height 12
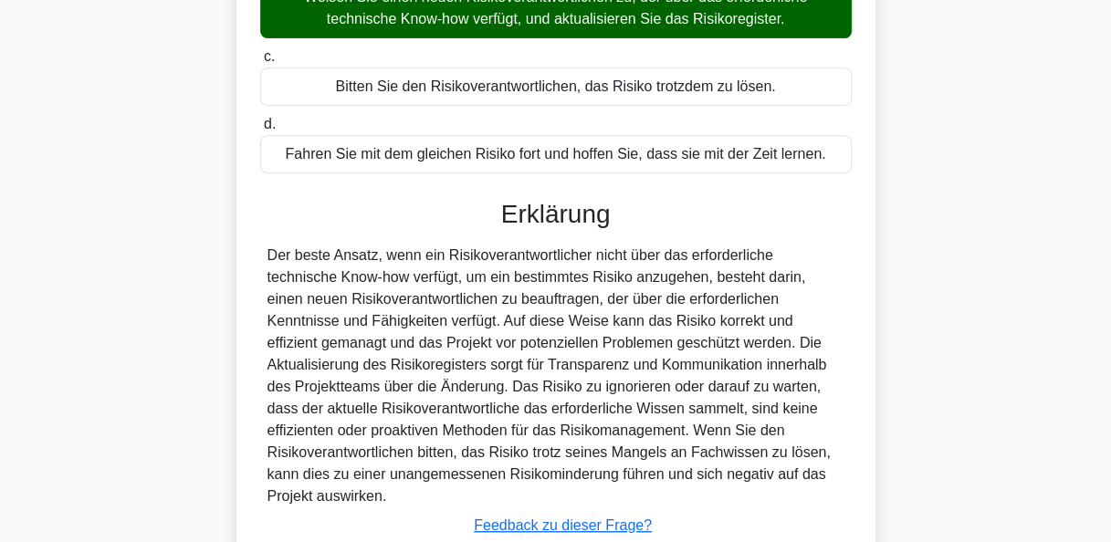
scroll to position [471, 0]
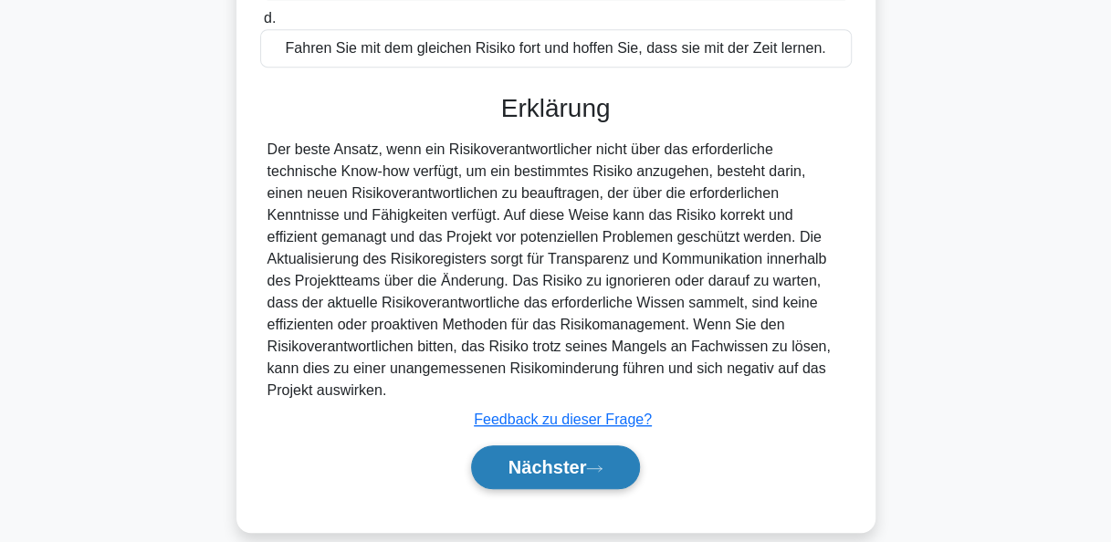
click at [598, 464] on icon at bounding box center [594, 469] width 16 height 10
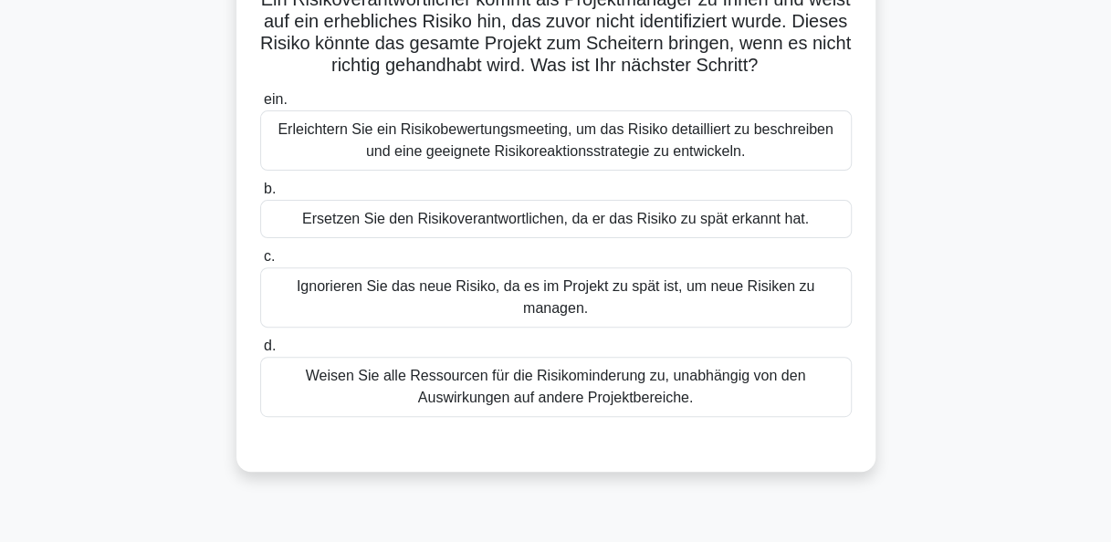
scroll to position [79, 0]
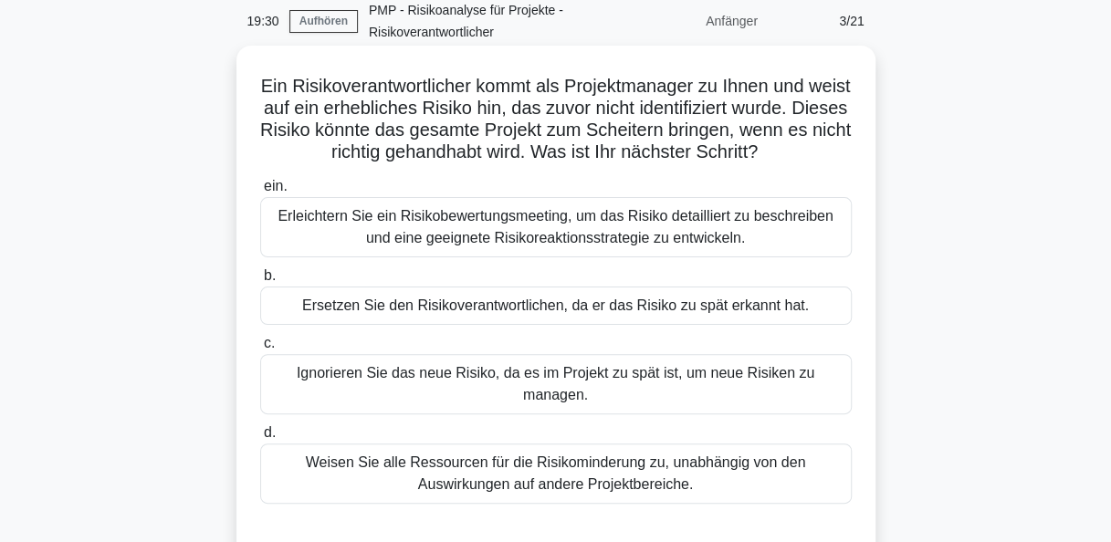
click at [546, 247] on div "Erleichtern Sie ein Risikobewertungsmeeting, um das Risiko detailliert zu besch…" at bounding box center [556, 227] width 592 height 60
click at [260, 193] on input "ein. Erleichtern Sie ein Risikobewertungsmeeting, um das Risiko detailliert zu …" at bounding box center [260, 187] width 0 height 12
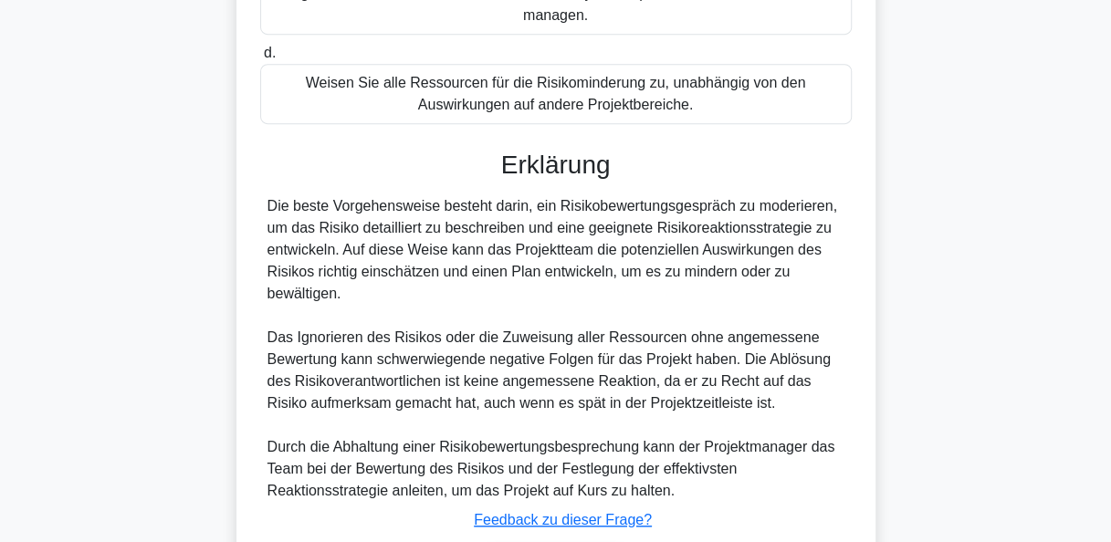
scroll to position [559, 0]
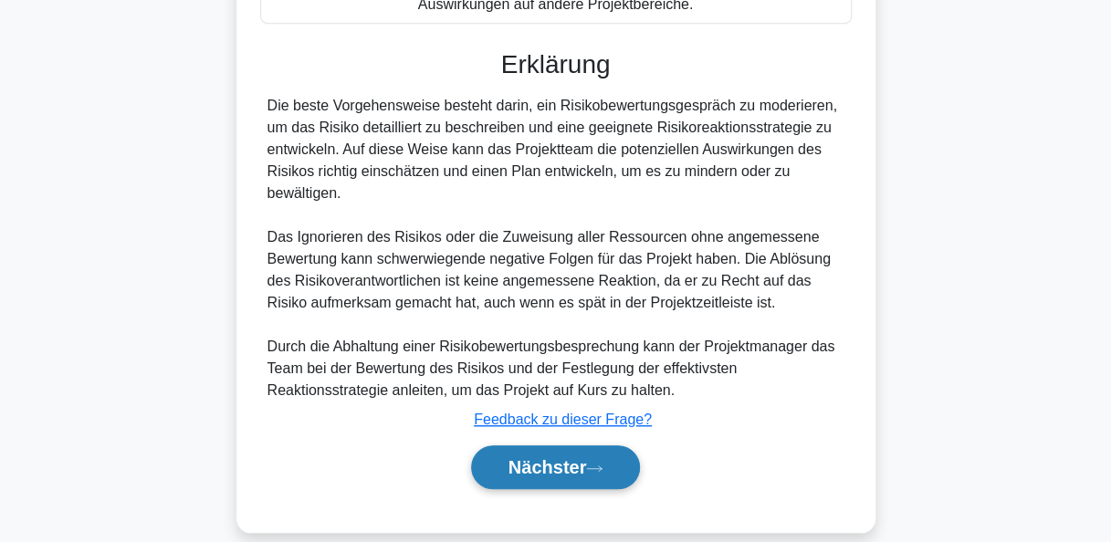
click at [573, 457] on font "Nächster" at bounding box center [548, 467] width 79 height 20
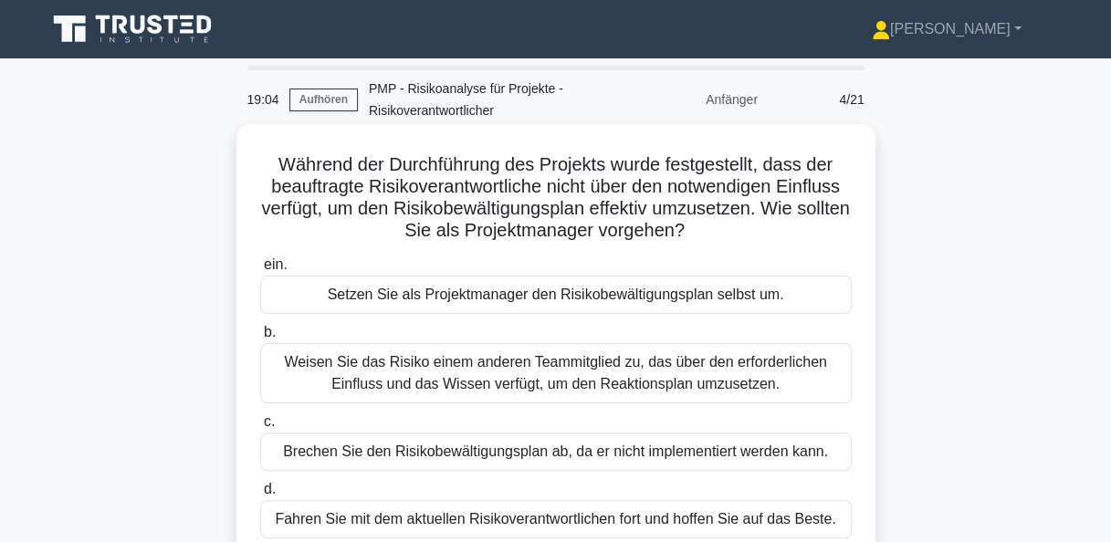
scroll to position [91, 0]
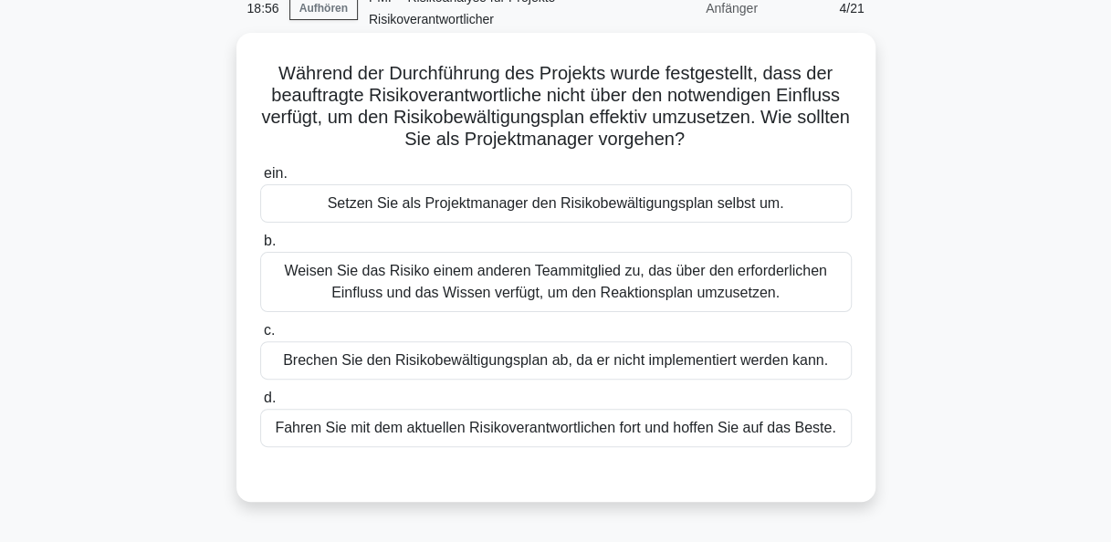
click at [562, 287] on div "Weisen Sie das Risiko einem anderen Teammitglied zu, das über den erforderliche…" at bounding box center [556, 282] width 592 height 60
click at [260, 247] on input "b. [PERSON_NAME] Sie das Risiko einem anderen Teammitglied zu, das über den erf…" at bounding box center [260, 242] width 0 height 12
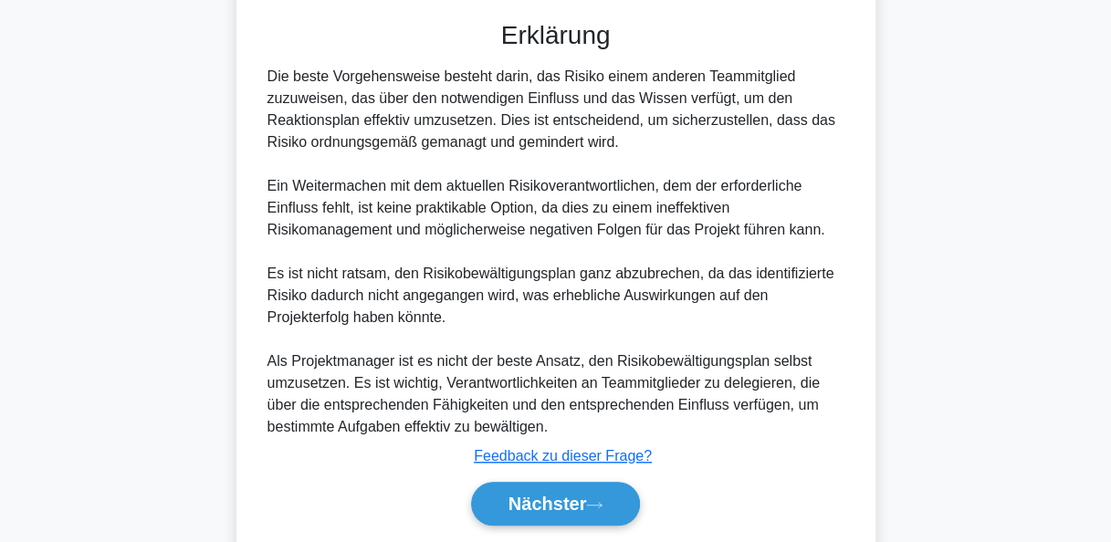
scroll to position [548, 0]
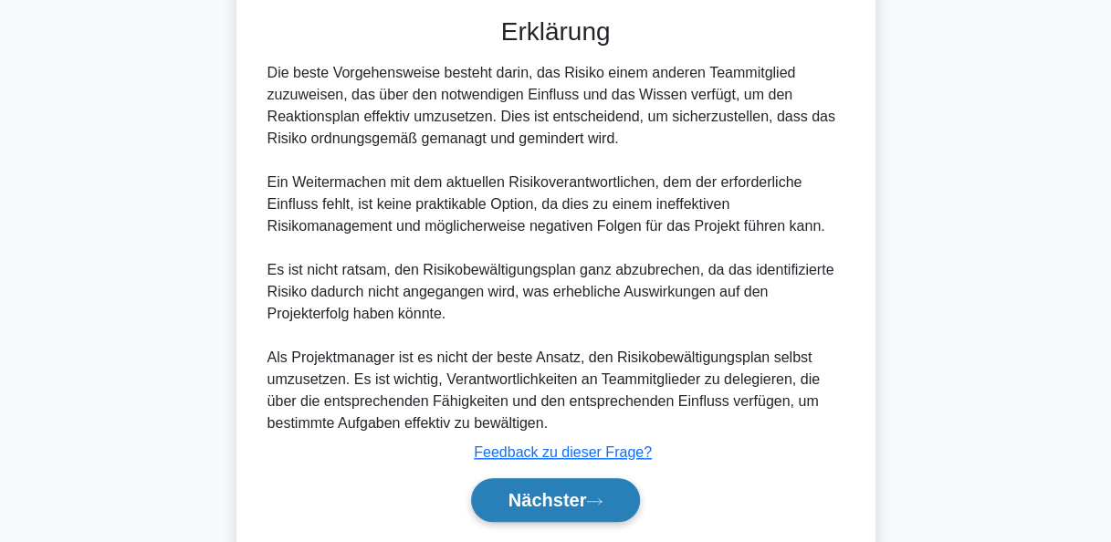
click at [555, 490] on font "Nächster" at bounding box center [548, 500] width 79 height 20
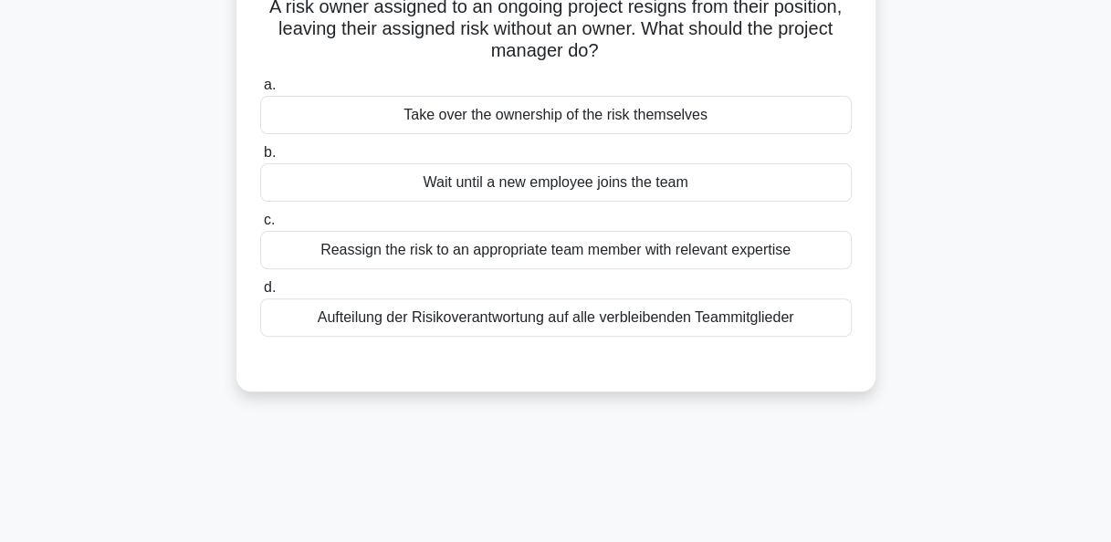
scroll to position [79, 0]
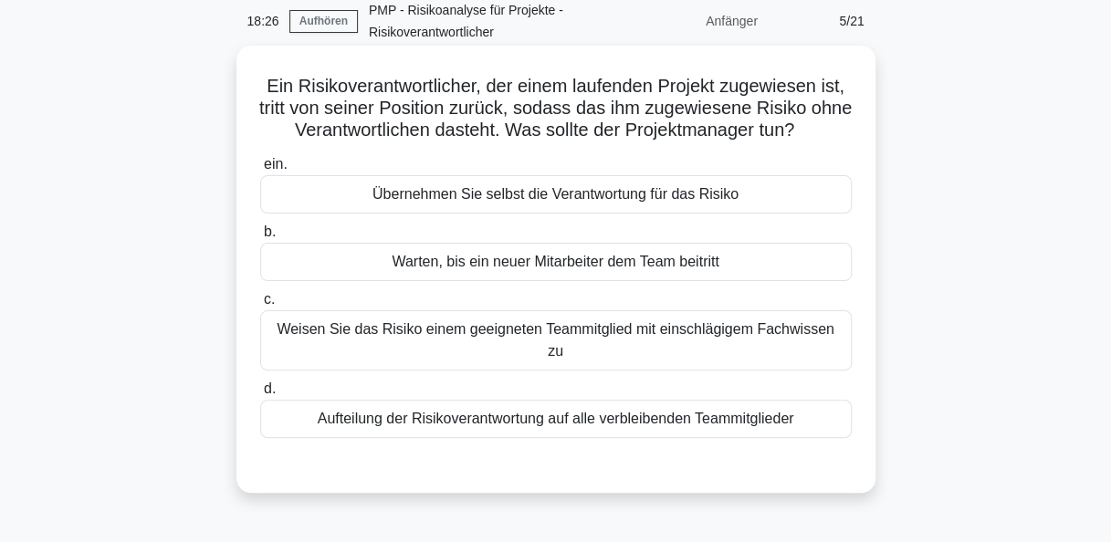
click at [574, 326] on div "Weisen Sie das Risiko einem geeigneten Teammitglied mit einschlägigem Fachwisse…" at bounding box center [556, 340] width 592 height 60
click at [260, 306] on input "c. Weisen Sie das Risiko einem geeigneten Teammitglied mit einschlägigem Fachwi…" at bounding box center [260, 300] width 0 height 12
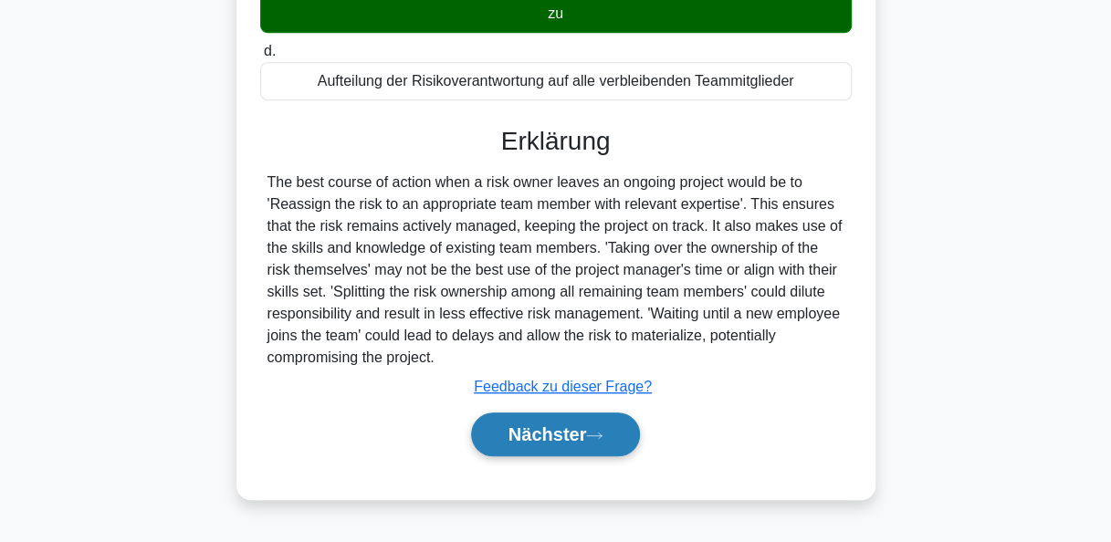
scroll to position [444, 0]
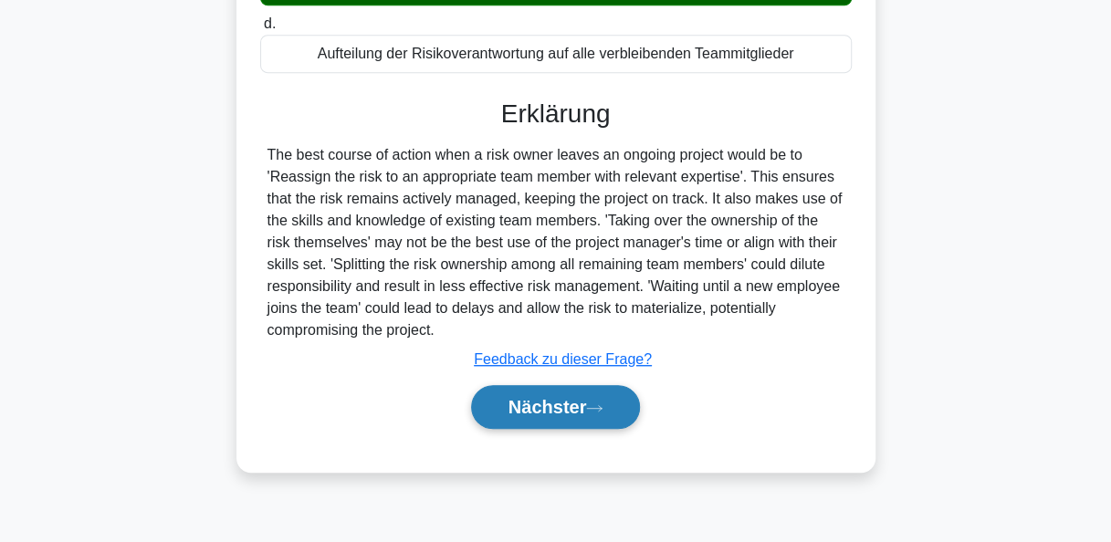
click at [561, 413] on font "Nächster" at bounding box center [548, 407] width 79 height 20
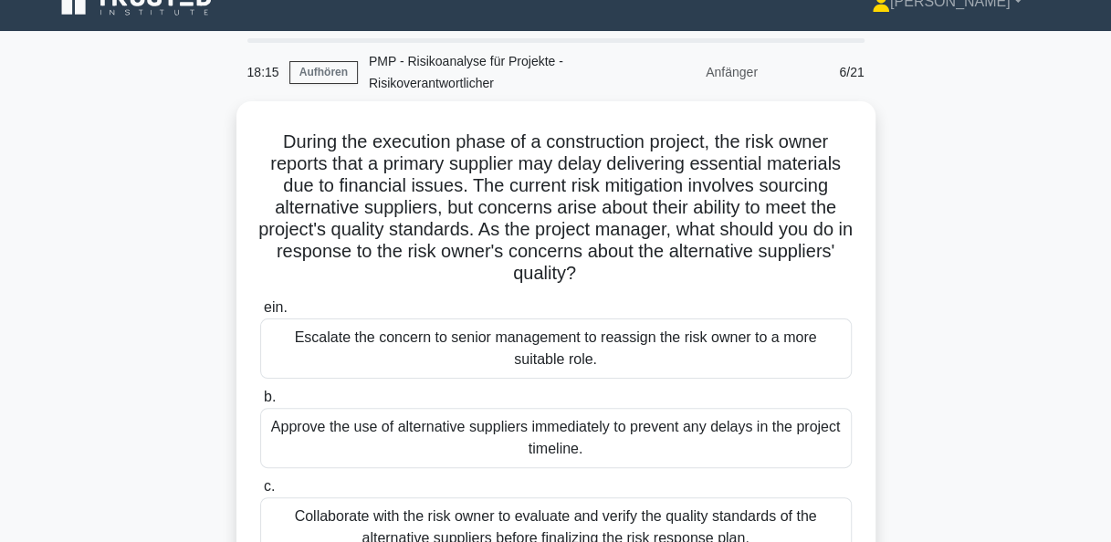
scroll to position [0, 0]
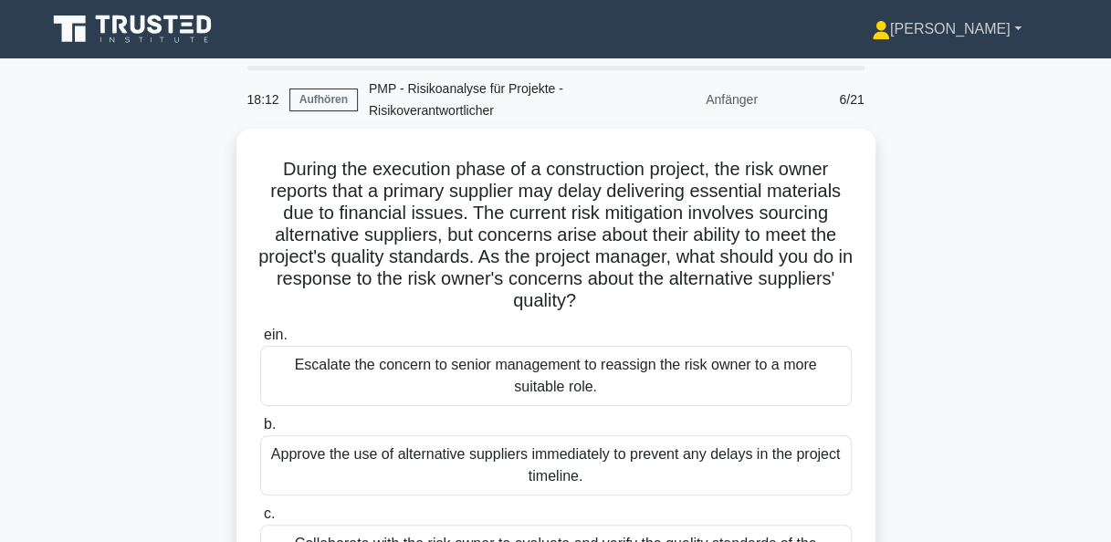
click at [994, 27] on font "[PERSON_NAME]" at bounding box center [950, 29] width 121 height 16
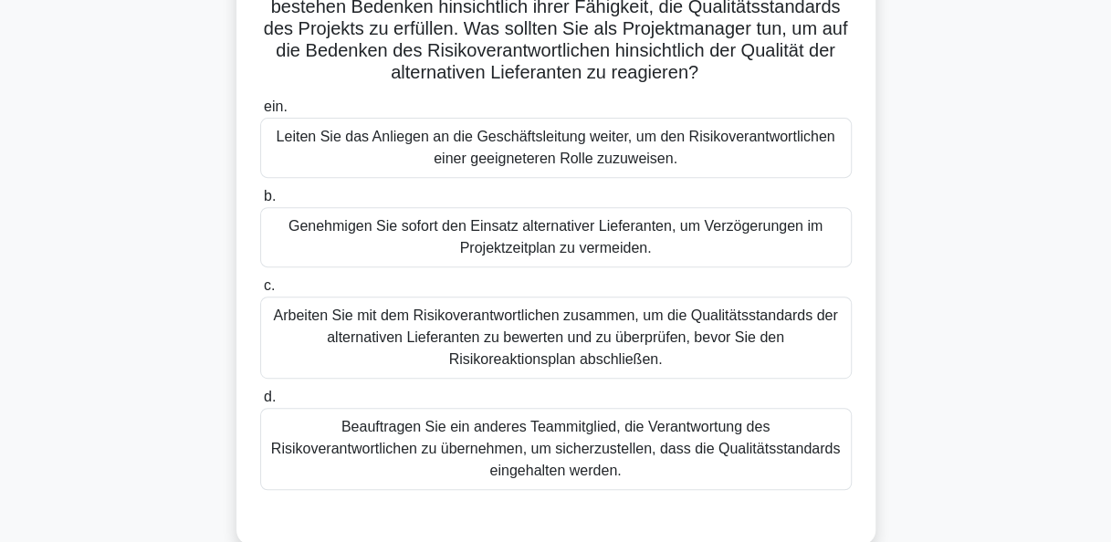
scroll to position [274, 0]
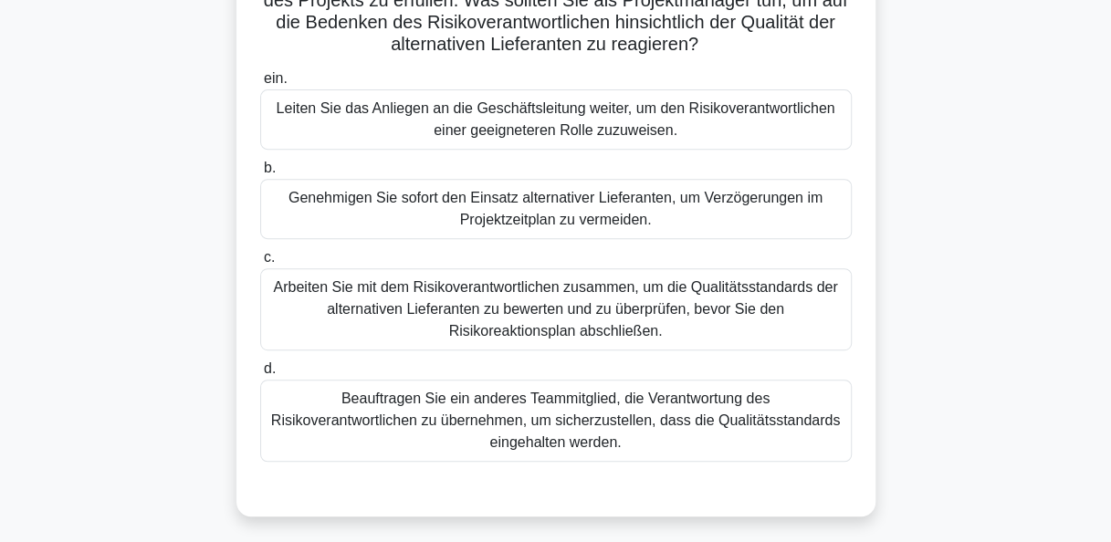
click at [626, 303] on div "Arbeiten Sie mit dem Risikoverantwortlichen zusammen, um die Qualitätsstandards…" at bounding box center [556, 309] width 592 height 82
click at [260, 264] on input "c. Arbeiten Sie mit dem Risikoverantwortlichen zusammen, um die Qualitätsstanda…" at bounding box center [260, 258] width 0 height 12
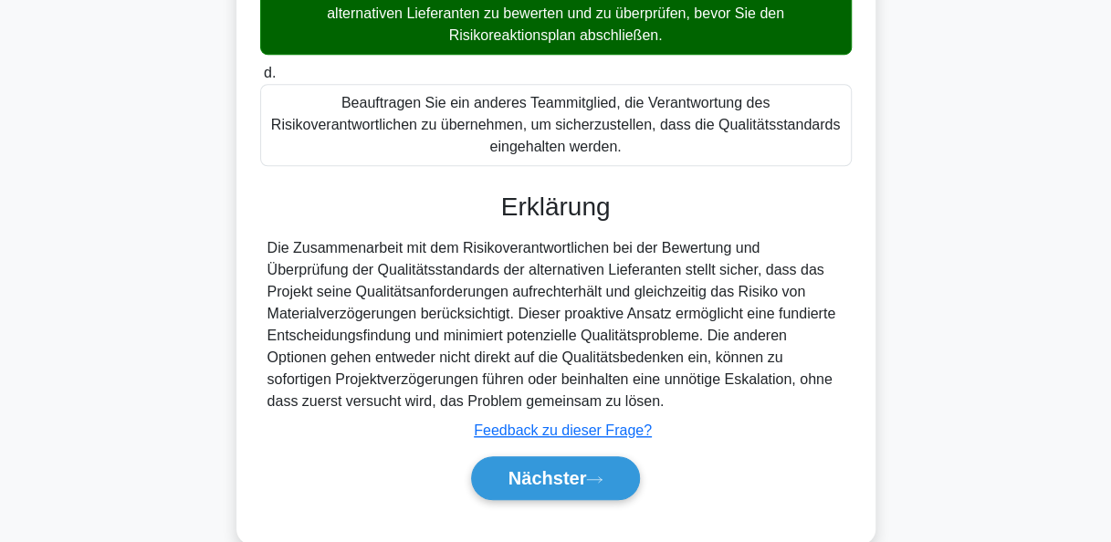
scroll to position [581, 0]
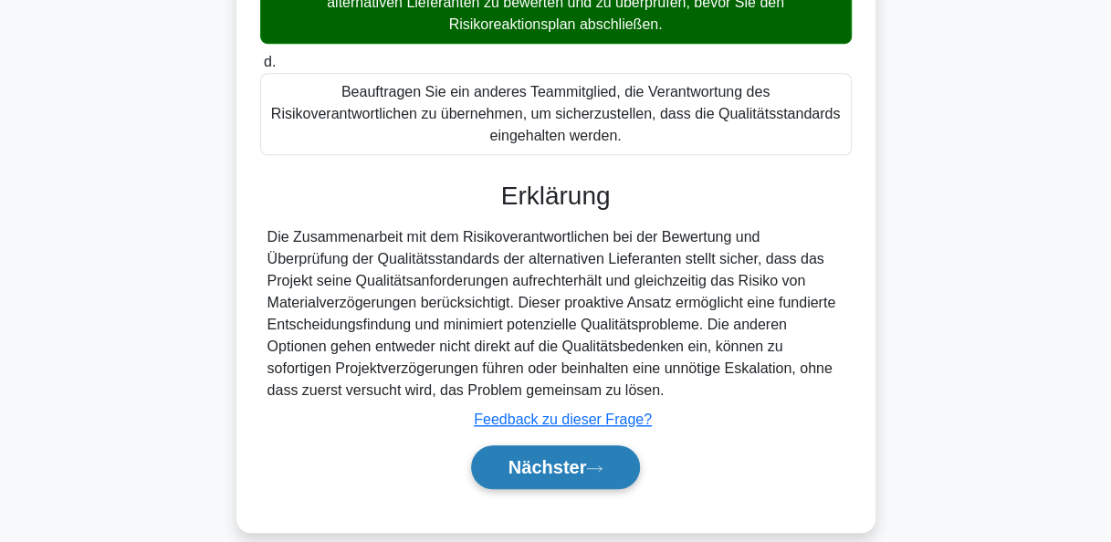
click at [581, 446] on button "Nächster" at bounding box center [556, 468] width 170 height 44
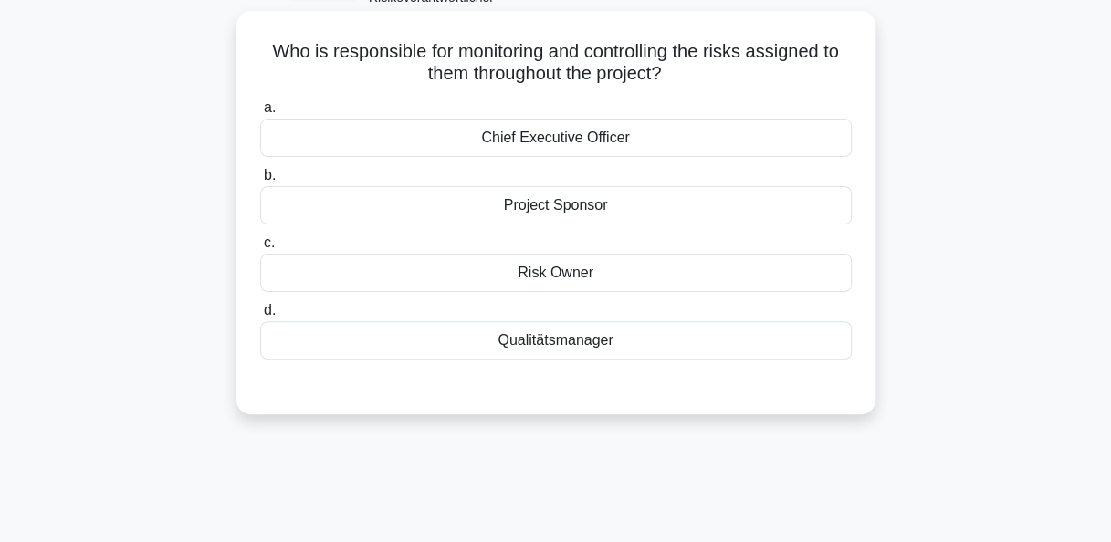
scroll to position [79, 0]
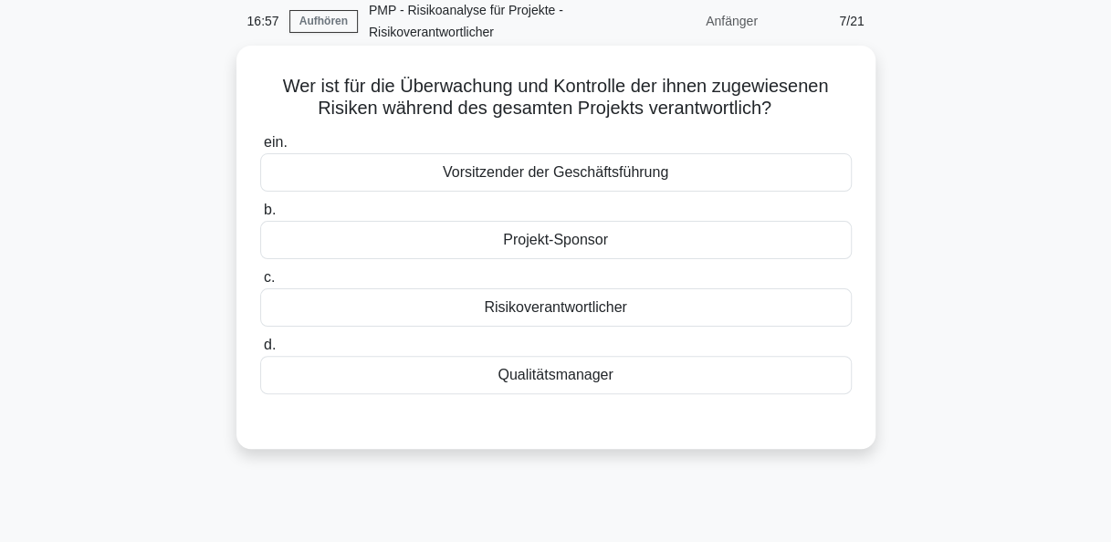
click at [573, 306] on div "Risikoverantwortlicher" at bounding box center [556, 308] width 592 height 38
click at [260, 284] on input "c. Risikoverantwortlicher" at bounding box center [260, 278] width 0 height 12
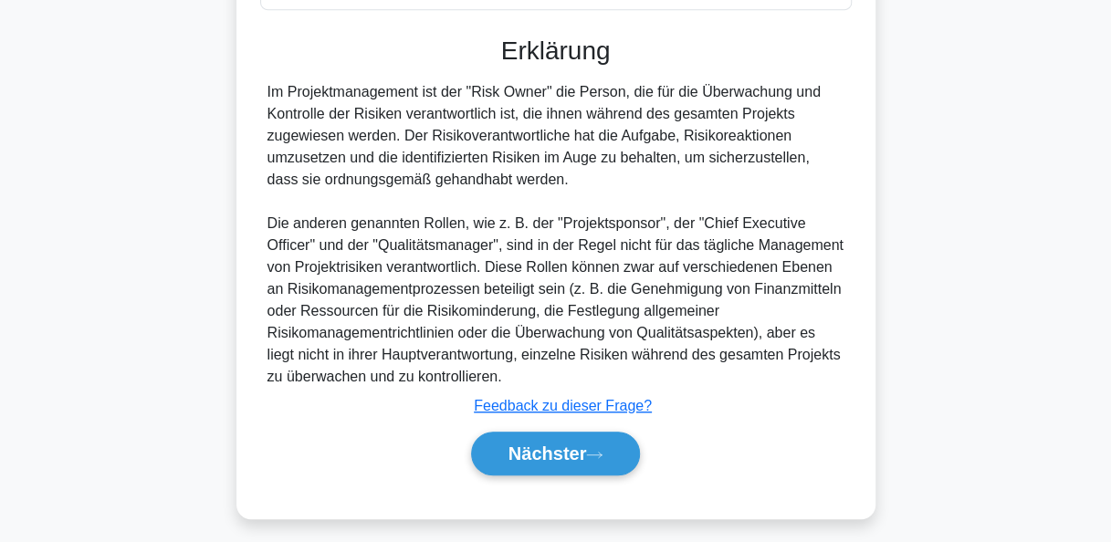
scroll to position [471, 0]
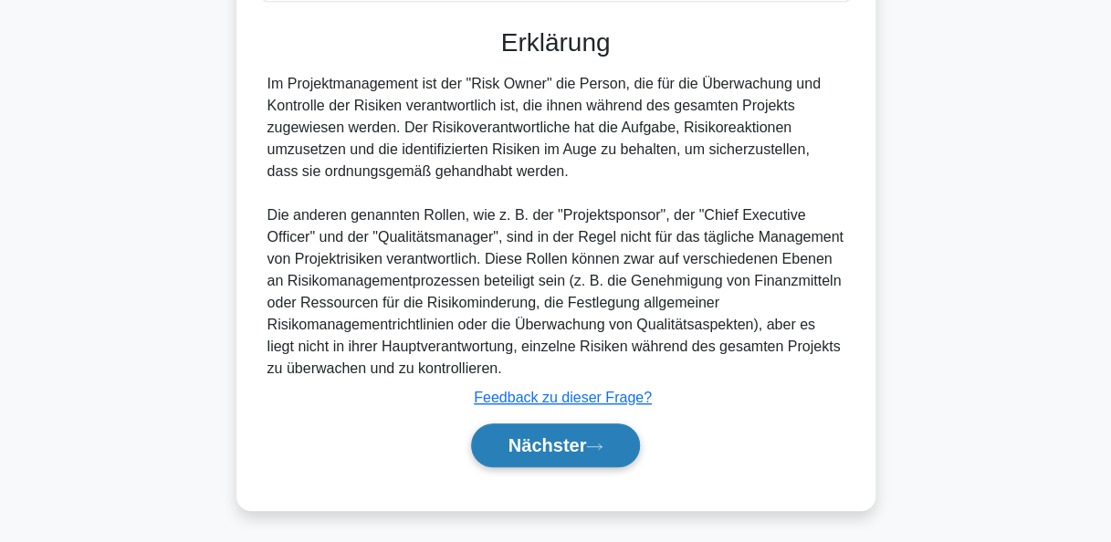
click at [562, 430] on button "Nächster" at bounding box center [556, 446] width 170 height 44
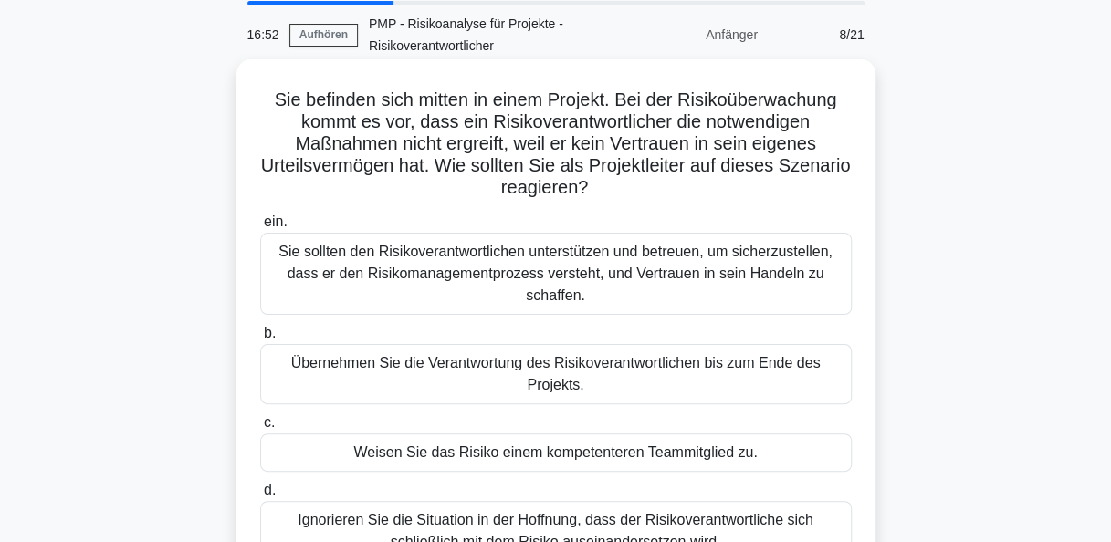
scroll to position [91, 0]
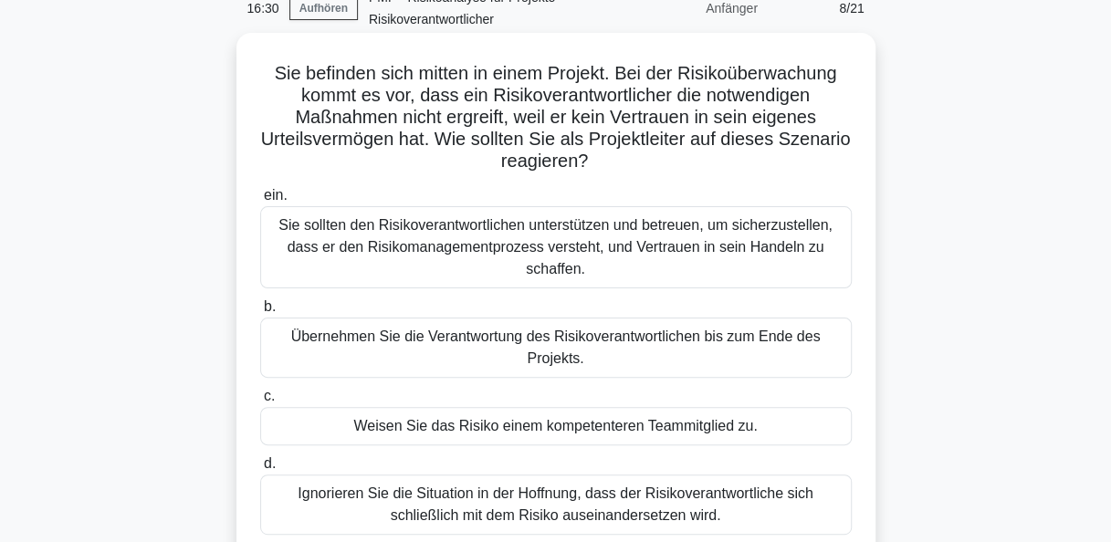
click at [601, 248] on div "Sie sollten den Risikoverantwortlichen unterstützen und betreuen, um sicherzust…" at bounding box center [556, 247] width 592 height 82
click at [260, 202] on input "ein. Sie sollten den Risikoverantwortlichen unterstützen und betreuen, um siche…" at bounding box center [260, 196] width 0 height 12
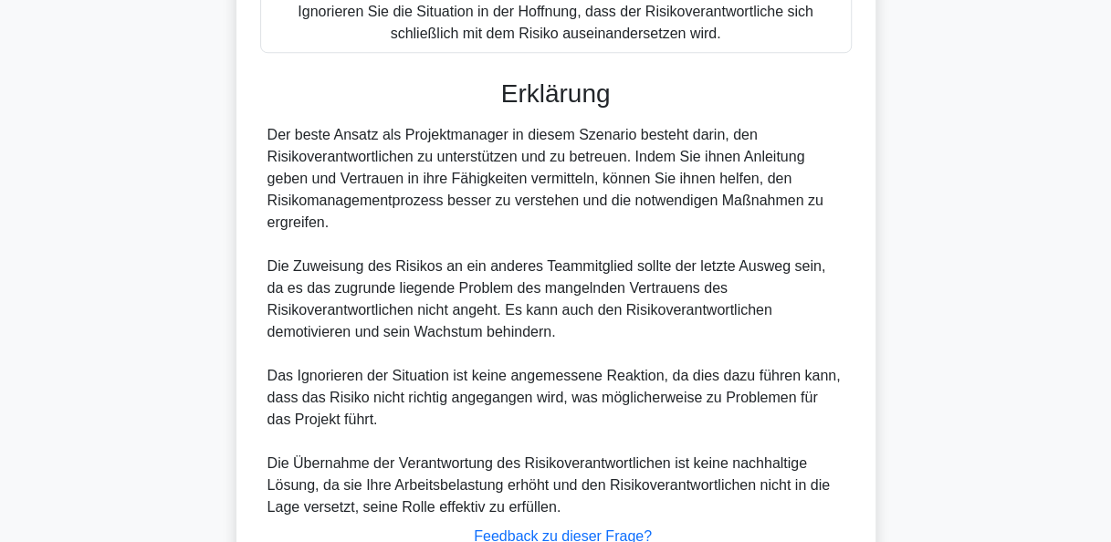
scroll to position [712, 0]
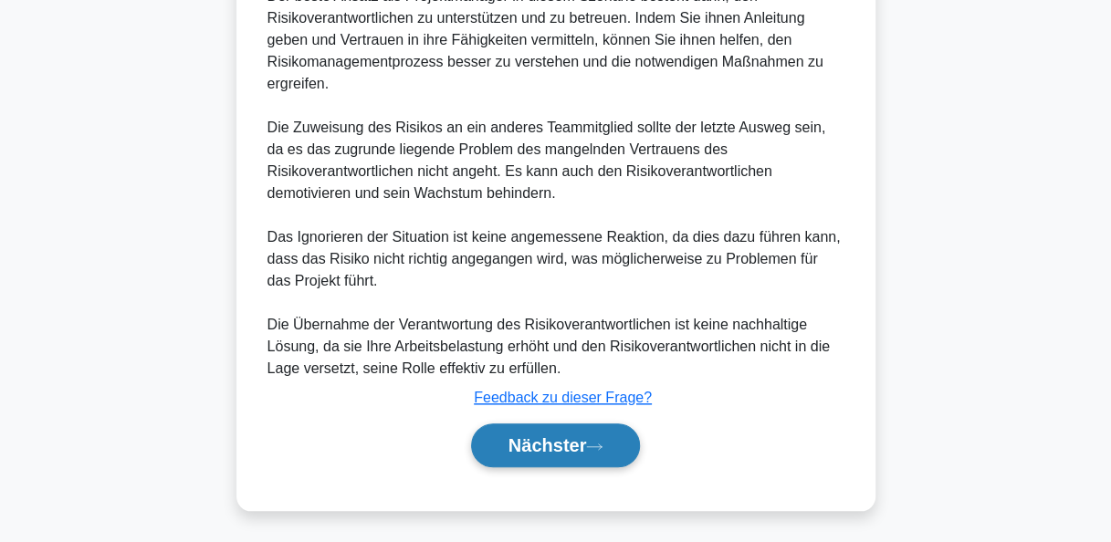
click at [573, 436] on font "Nächster" at bounding box center [548, 446] width 79 height 20
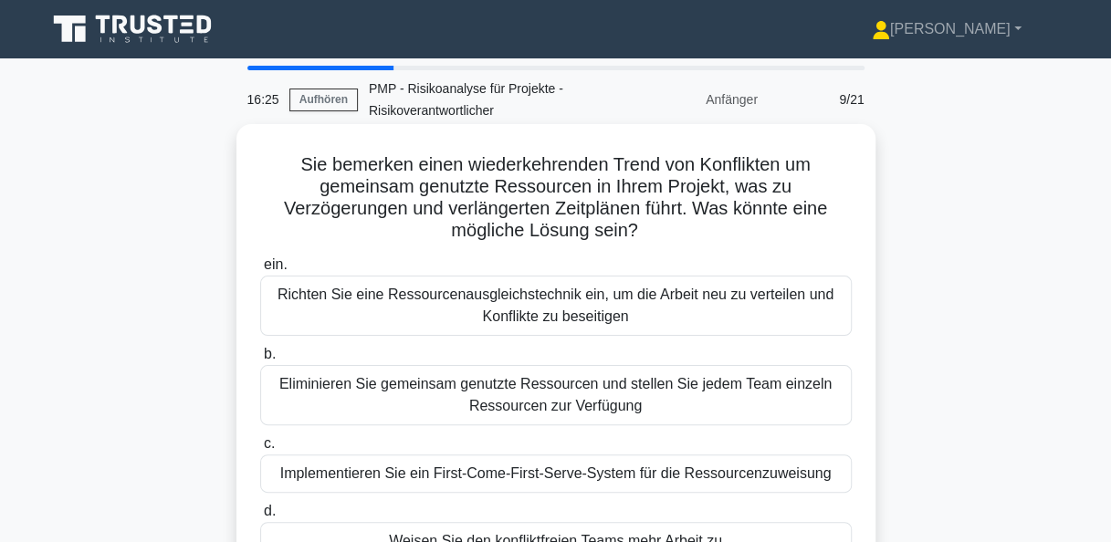
scroll to position [91, 0]
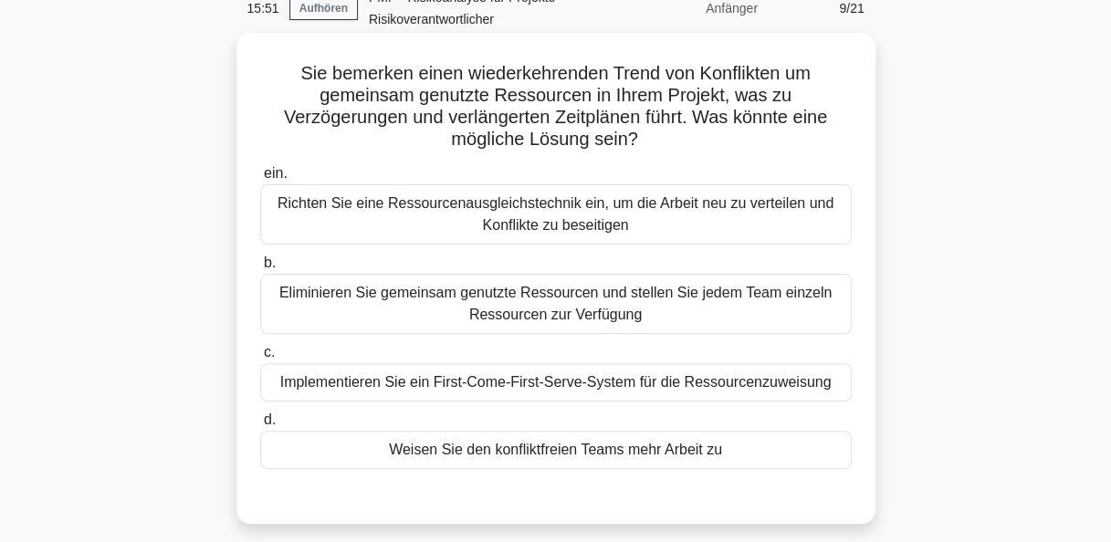
click at [590, 221] on div "Richten Sie eine Ressourcenausgleichstechnik ein, um die Arbeit neu zu verteile…" at bounding box center [556, 214] width 592 height 60
click at [260, 180] on input "ein. Richten Sie eine Ressourcenausgleichstechnik ein, um die Arbeit neu zu ver…" at bounding box center [260, 174] width 0 height 12
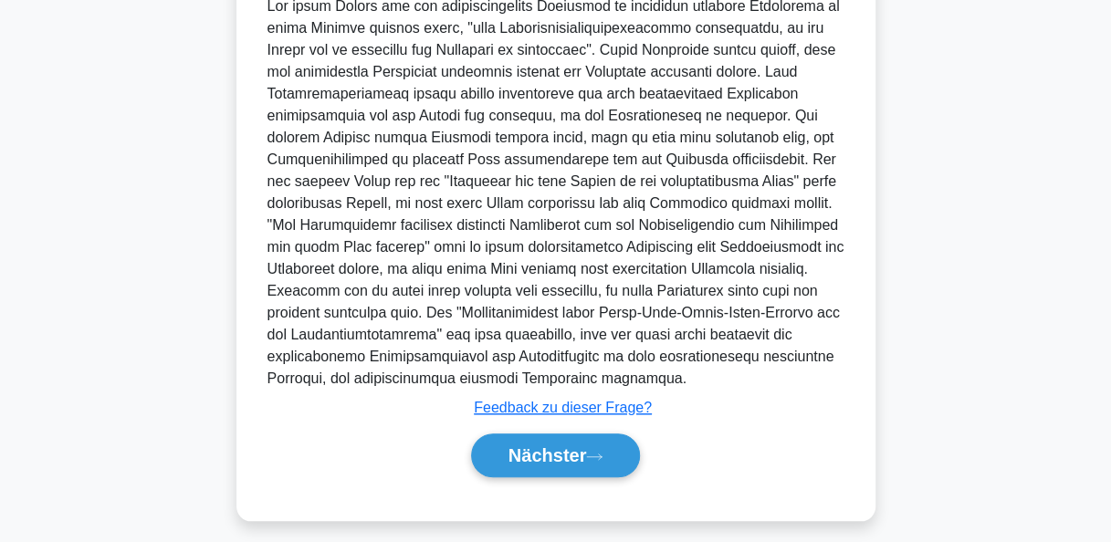
scroll to position [639, 0]
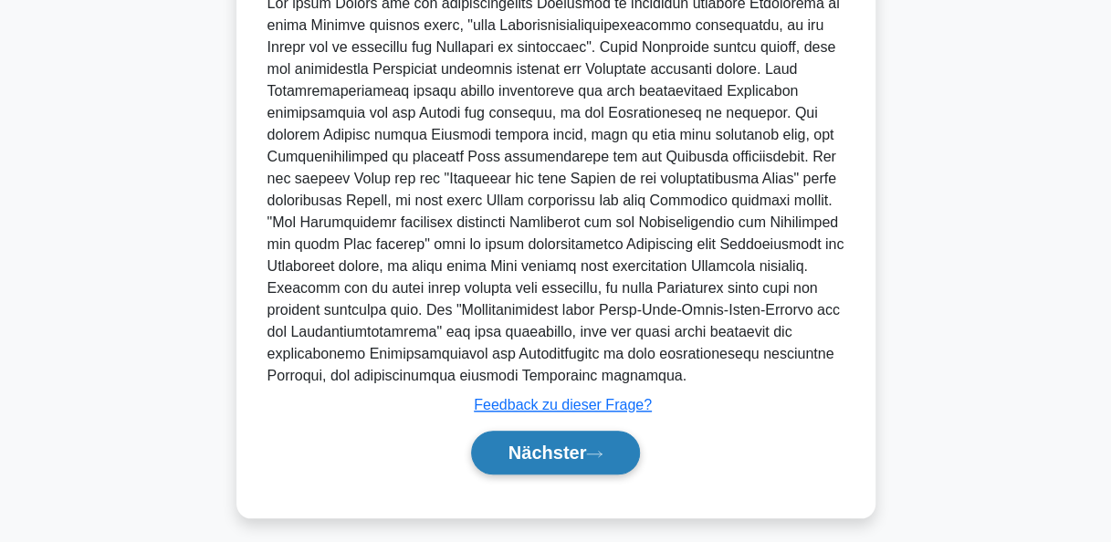
click at [561, 446] on font "Nächster" at bounding box center [548, 453] width 79 height 20
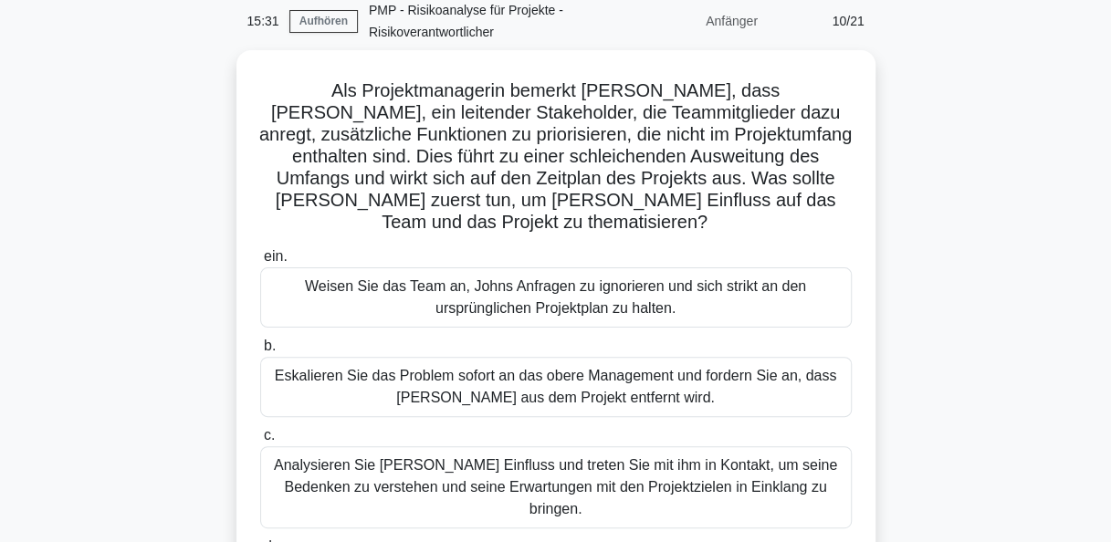
scroll to position [170, 0]
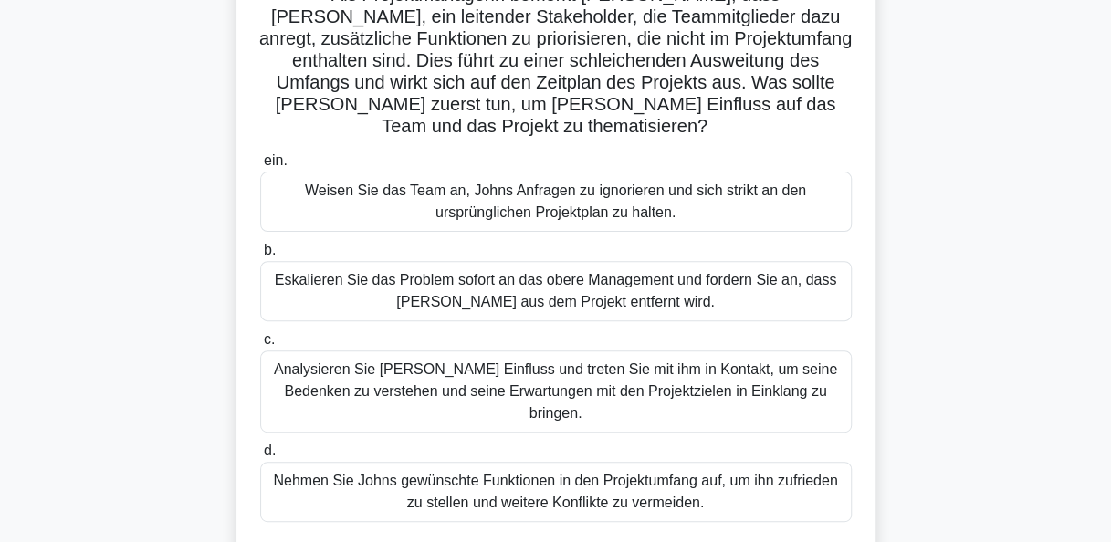
click at [555, 351] on div "Analysieren Sie Johns Einfluss und treten Sie mit ihm in Kontakt, um seine Bede…" at bounding box center [556, 392] width 592 height 82
click at [260, 346] on input "c. Analysieren Sie Johns Einfluss und treten Sie mit ihm in Kontakt, um seine B…" at bounding box center [260, 340] width 0 height 12
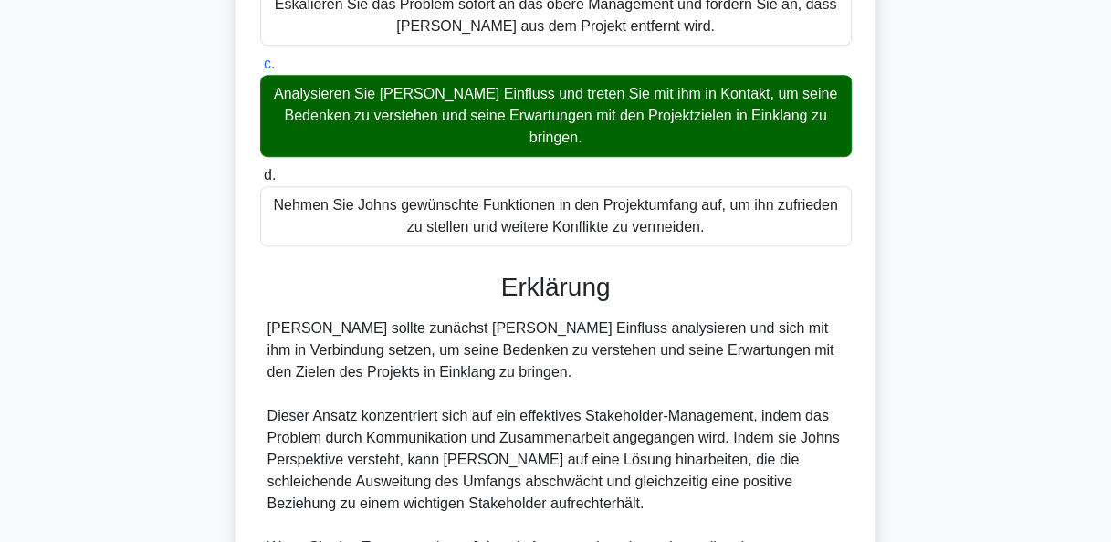
scroll to position [690, 0]
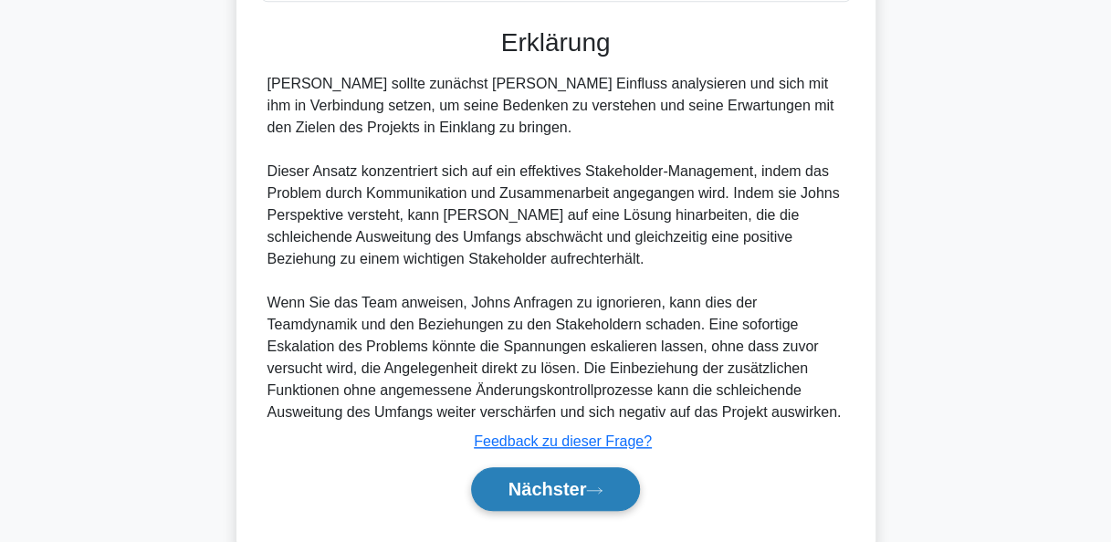
click at [580, 468] on button "Nächster" at bounding box center [556, 490] width 170 height 44
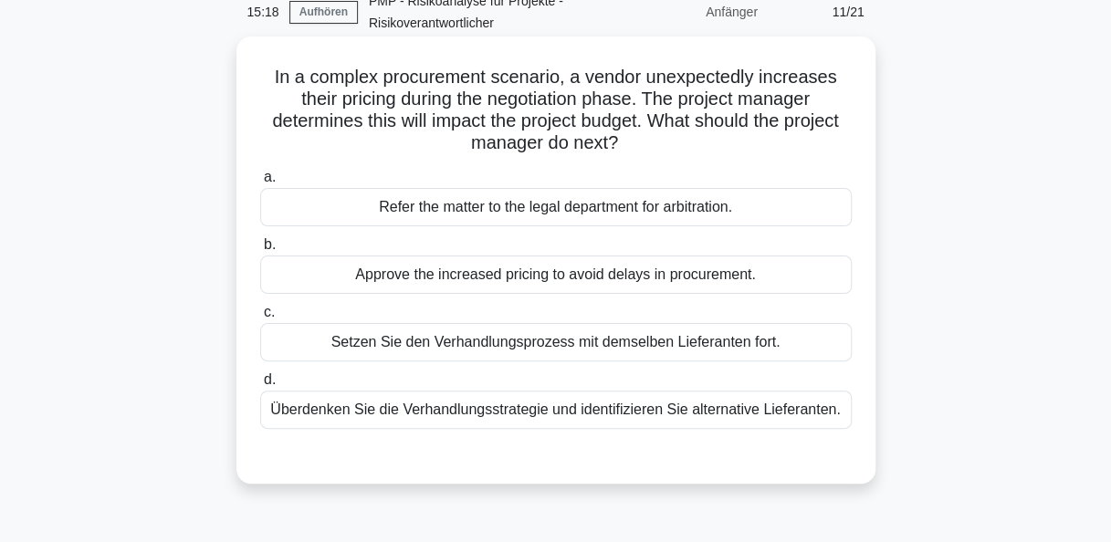
scroll to position [79, 0]
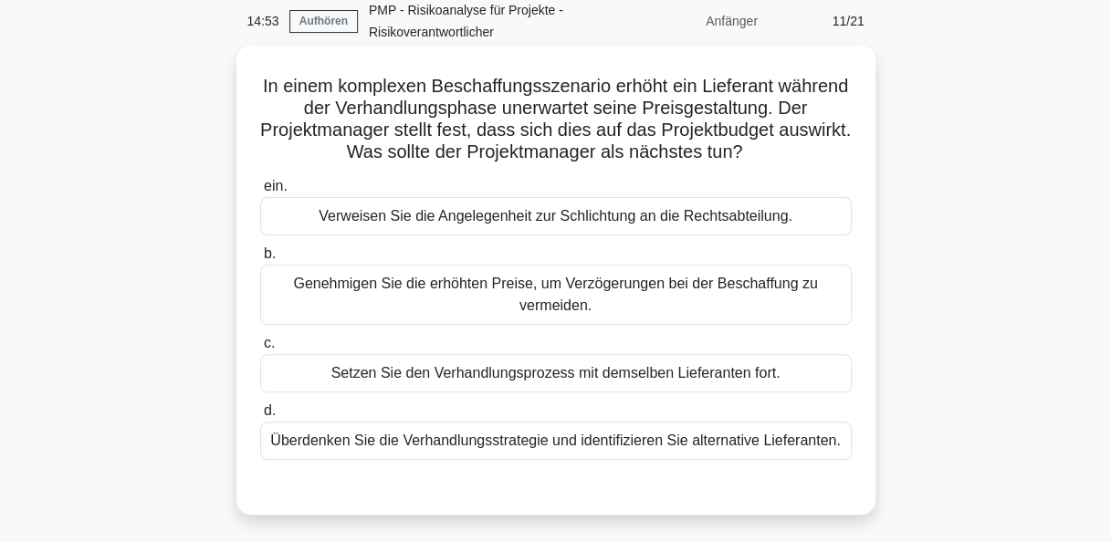
click at [534, 435] on div "Überdenken Sie die Verhandlungsstrategie und identifizieren Sie alternative Lie…" at bounding box center [556, 441] width 592 height 38
click at [260, 417] on input "d. Überdenken Sie die Verhandlungsstrategie und identifizieren Sie alternative …" at bounding box center [260, 411] width 0 height 12
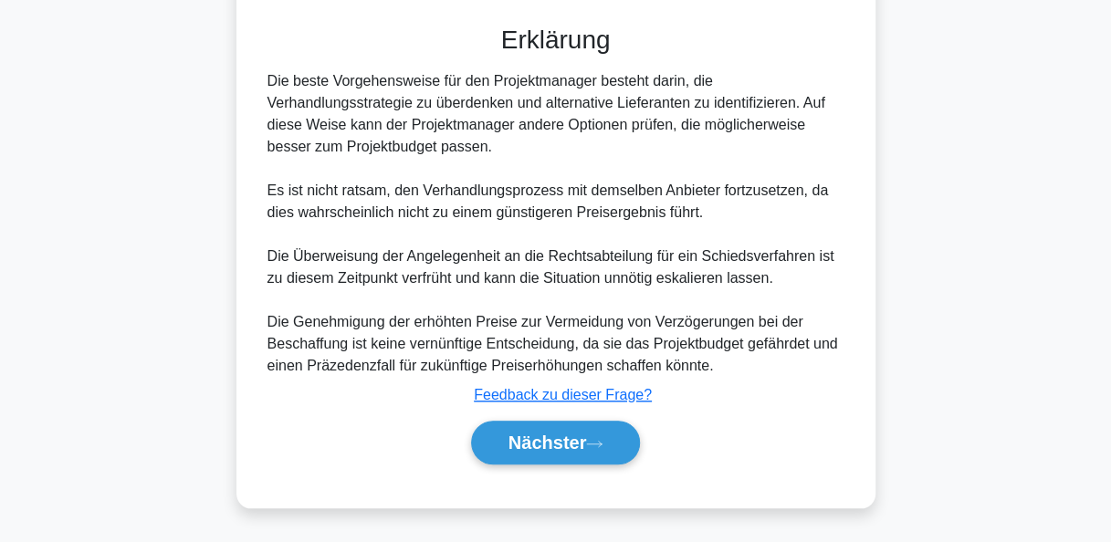
scroll to position [559, 0]
click at [550, 436] on font "Nächster" at bounding box center [548, 443] width 79 height 20
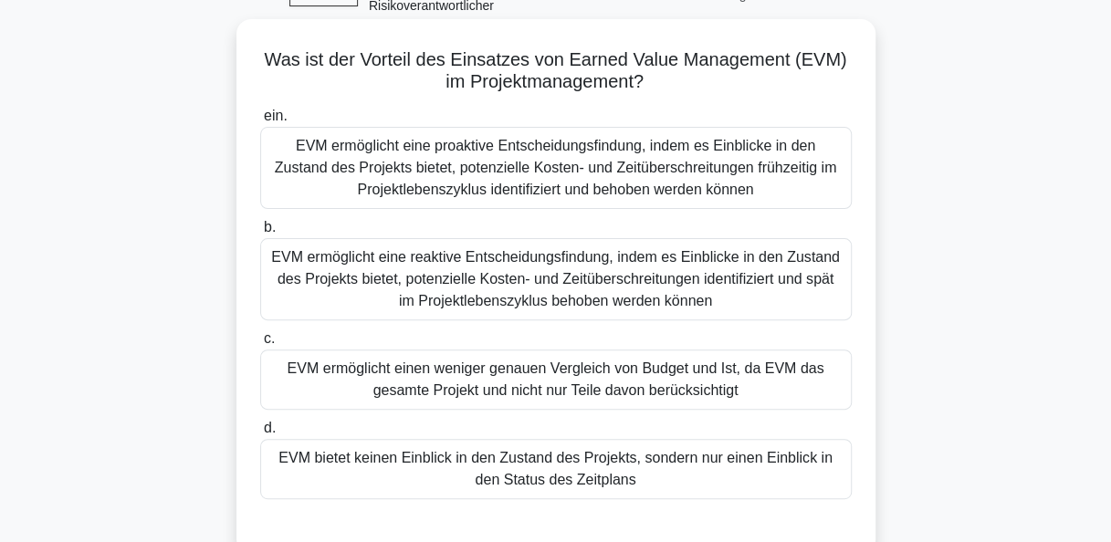
scroll to position [79, 0]
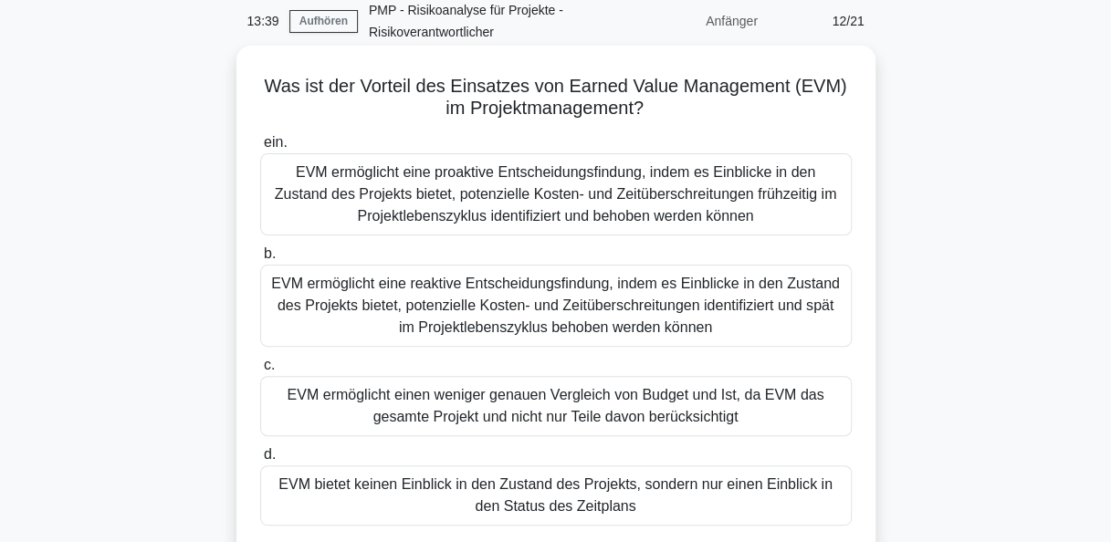
click at [605, 198] on div "EVM ermöglicht eine proaktive Entscheidungsfindung, indem es Einblicke in den Z…" at bounding box center [556, 194] width 592 height 82
click at [260, 149] on input "ein. EVM ermöglicht eine proaktive Entscheidungsfindung, indem es Einblicke in …" at bounding box center [260, 143] width 0 height 12
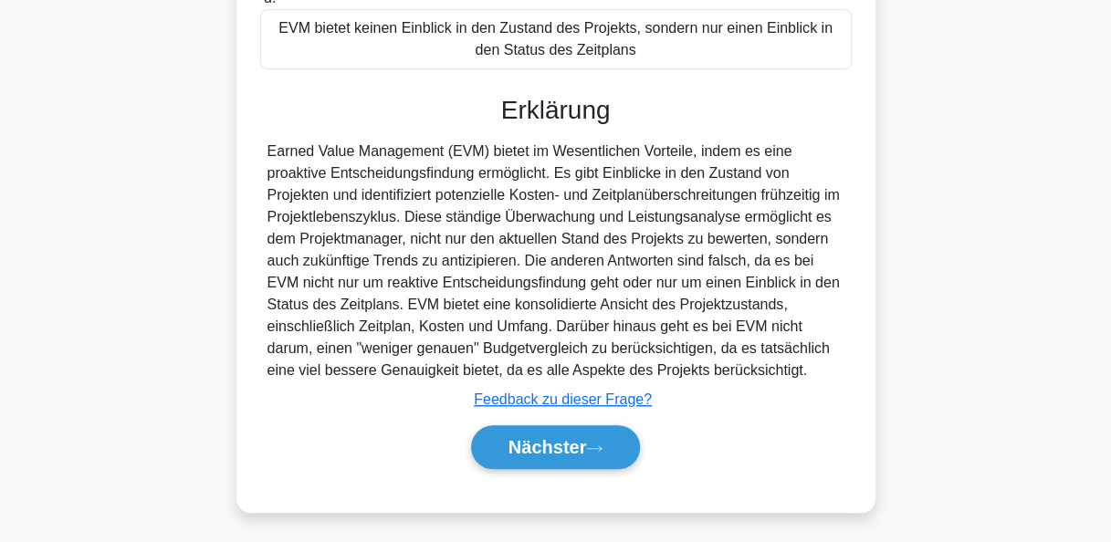
scroll to position [537, 0]
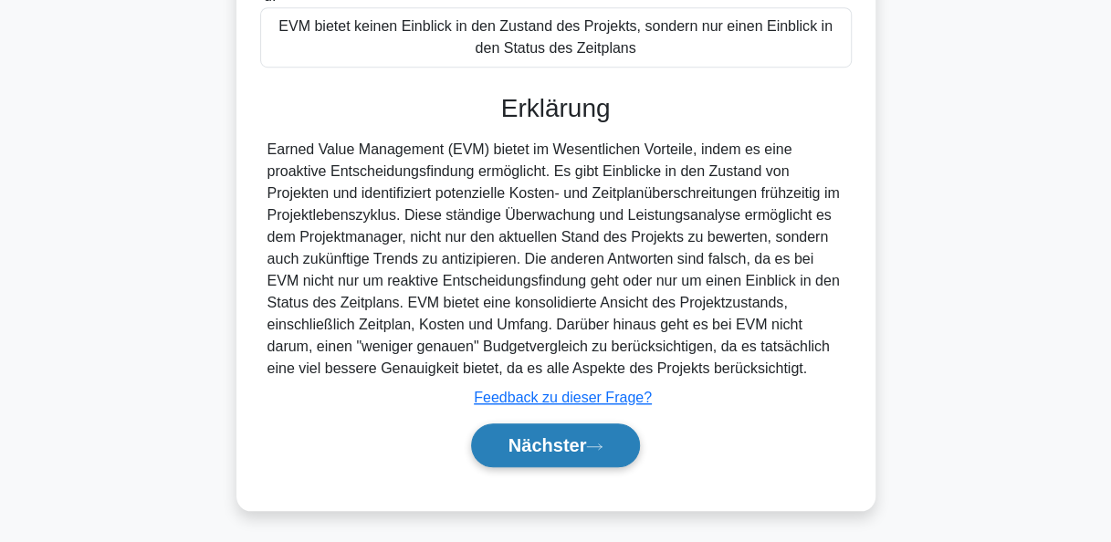
click at [564, 443] on font "Nächster" at bounding box center [548, 446] width 79 height 20
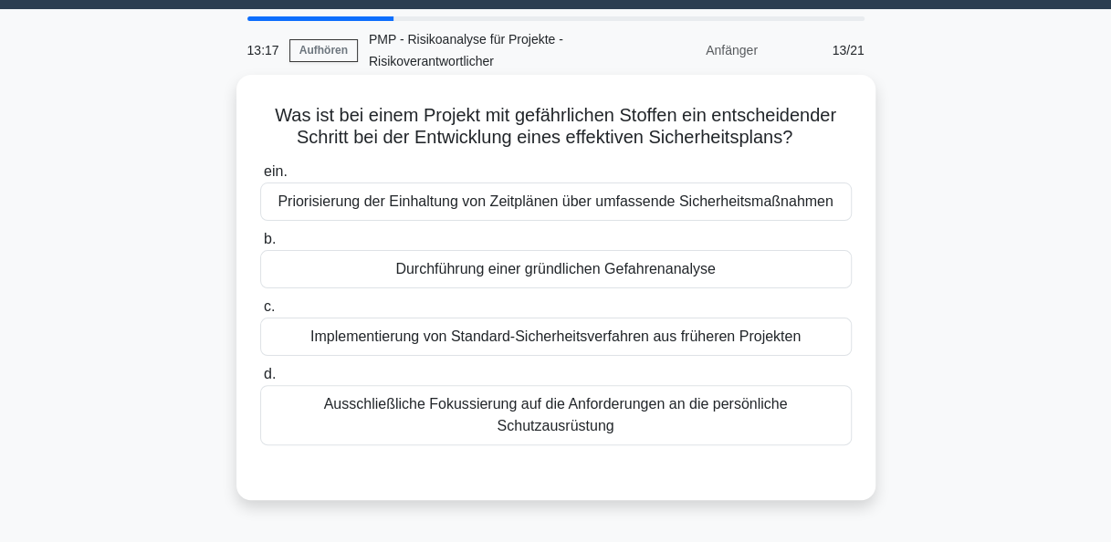
scroll to position [91, 0]
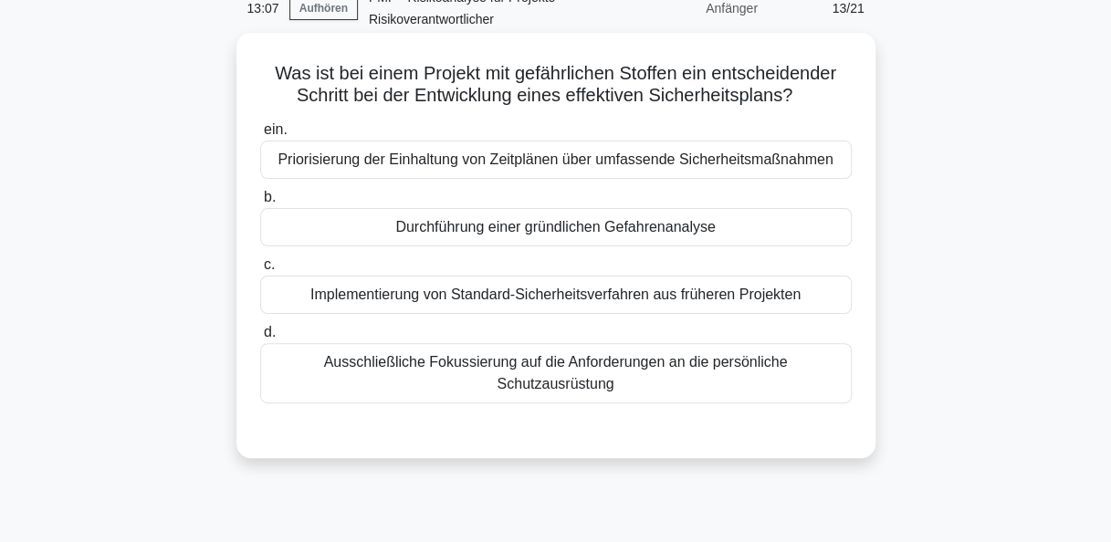
click at [589, 228] on div "Durchführung einer gründlichen Gefahrenanalyse" at bounding box center [556, 227] width 592 height 38
click at [260, 204] on input "b. Durchführung einer gründlichen Gefahrenanalyse" at bounding box center [260, 198] width 0 height 12
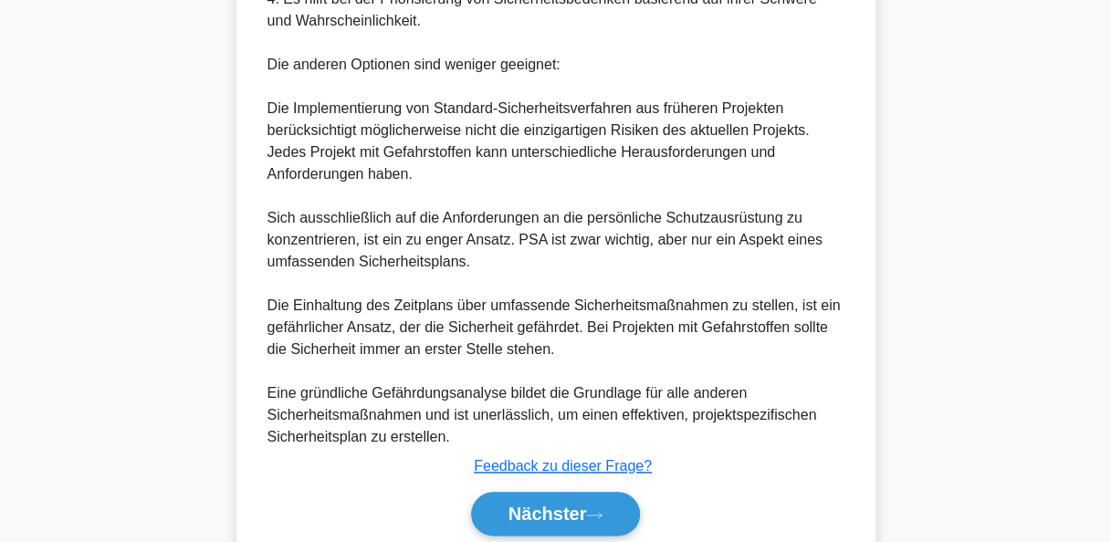
scroll to position [822, 0]
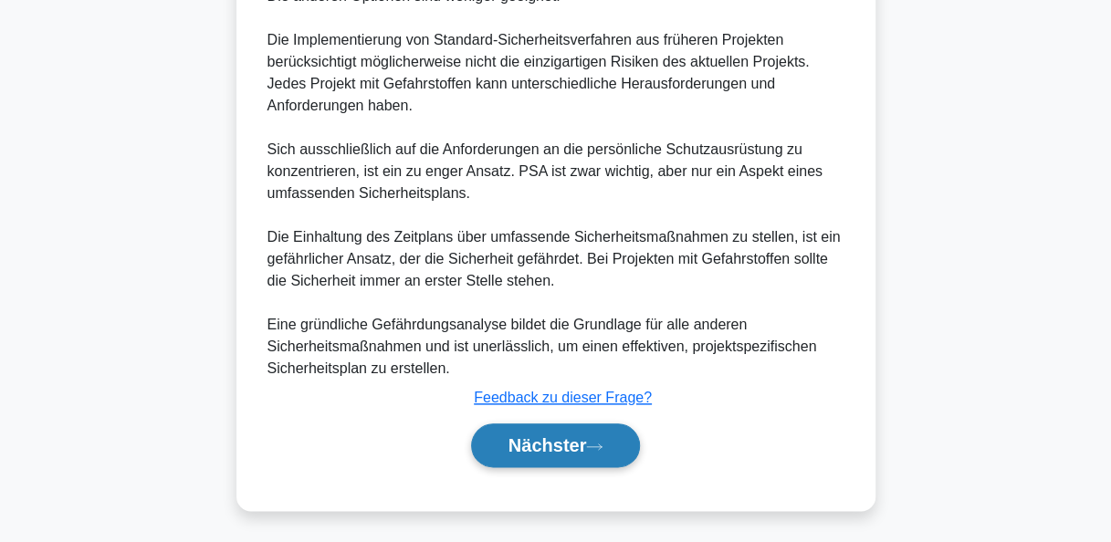
click at [562, 440] on font "Nächster" at bounding box center [548, 446] width 79 height 20
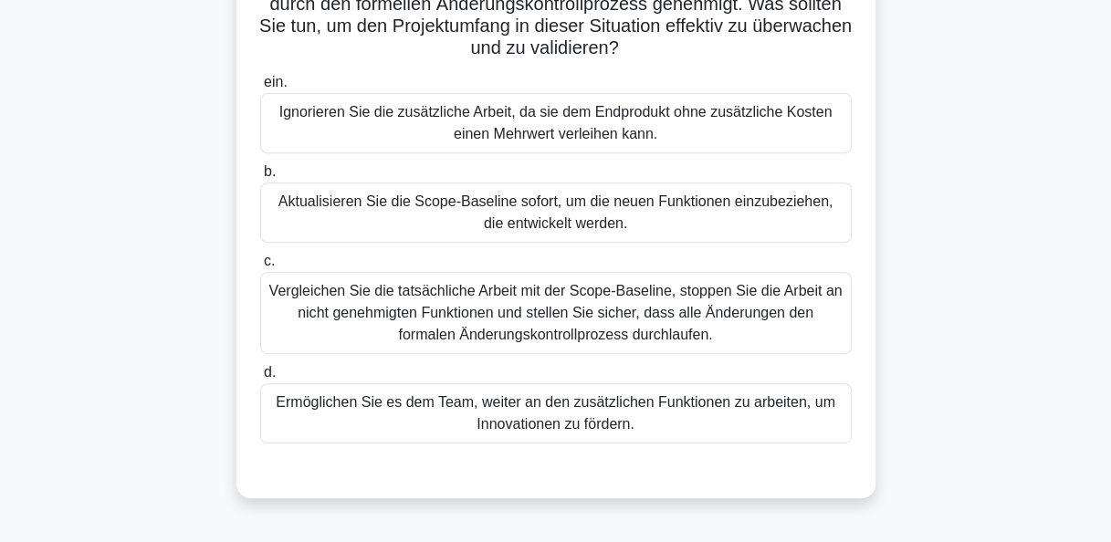
scroll to position [274, 0]
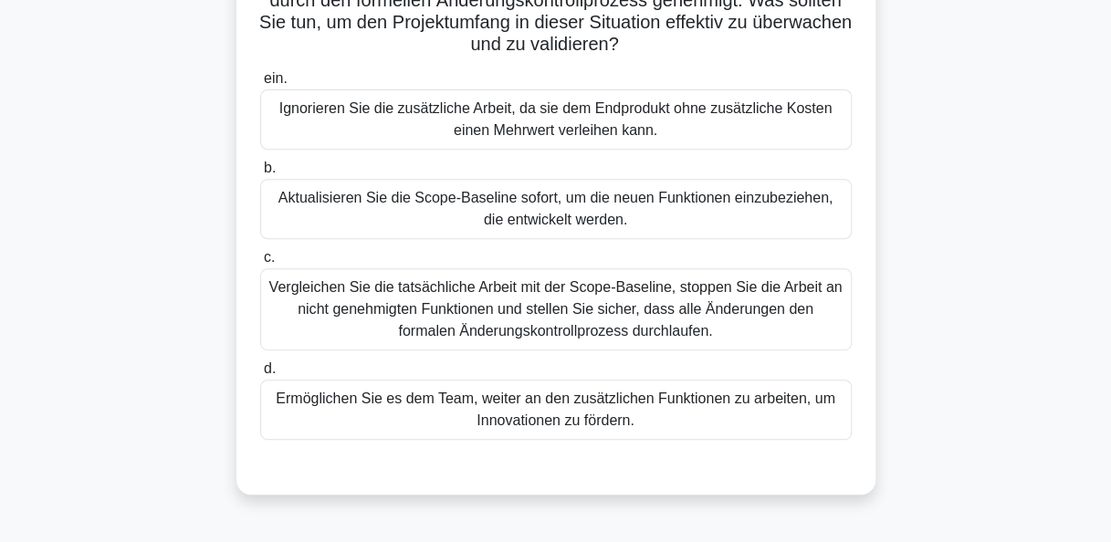
click at [623, 341] on div "Vergleichen Sie die tatsächliche Arbeit mit der Scope-Baseline, stoppen Sie die…" at bounding box center [556, 309] width 592 height 82
click at [260, 264] on input "c. Vergleichen Sie die tatsächliche Arbeit mit der Scope-Baseline, stoppen Sie …" at bounding box center [260, 258] width 0 height 12
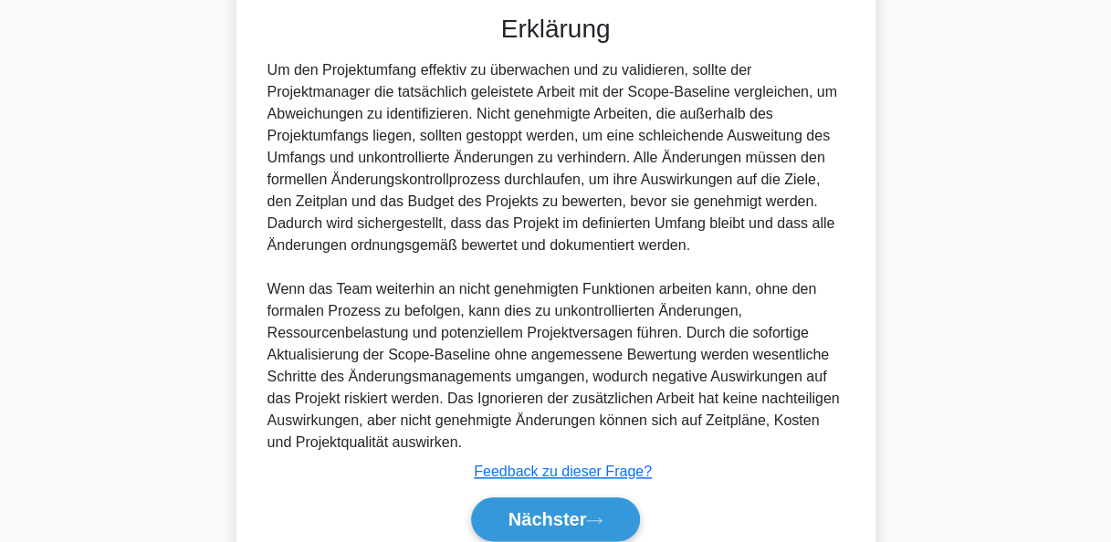
scroll to position [822, 0]
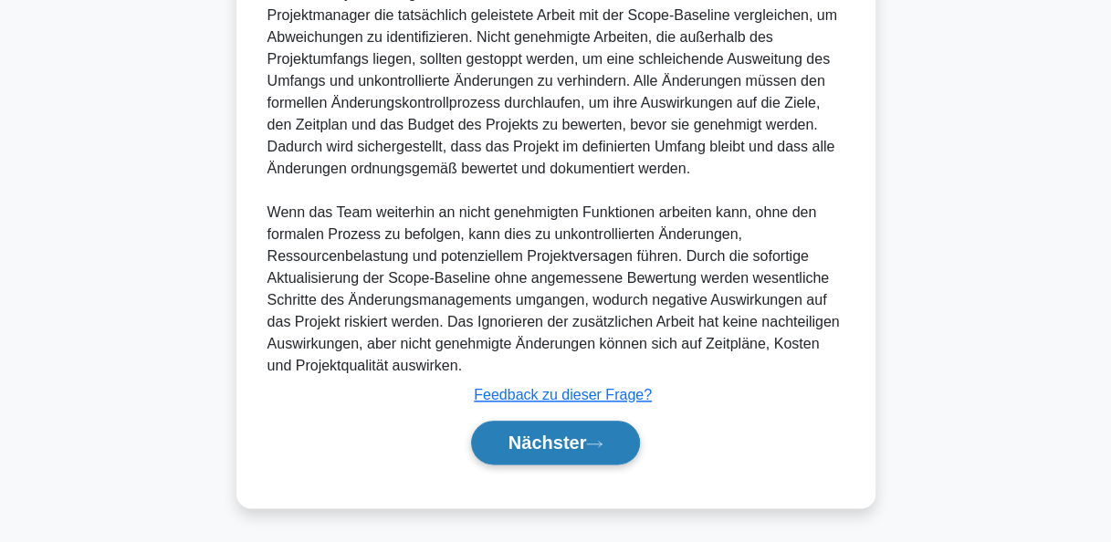
click at [584, 433] on font "Nächster" at bounding box center [548, 443] width 79 height 20
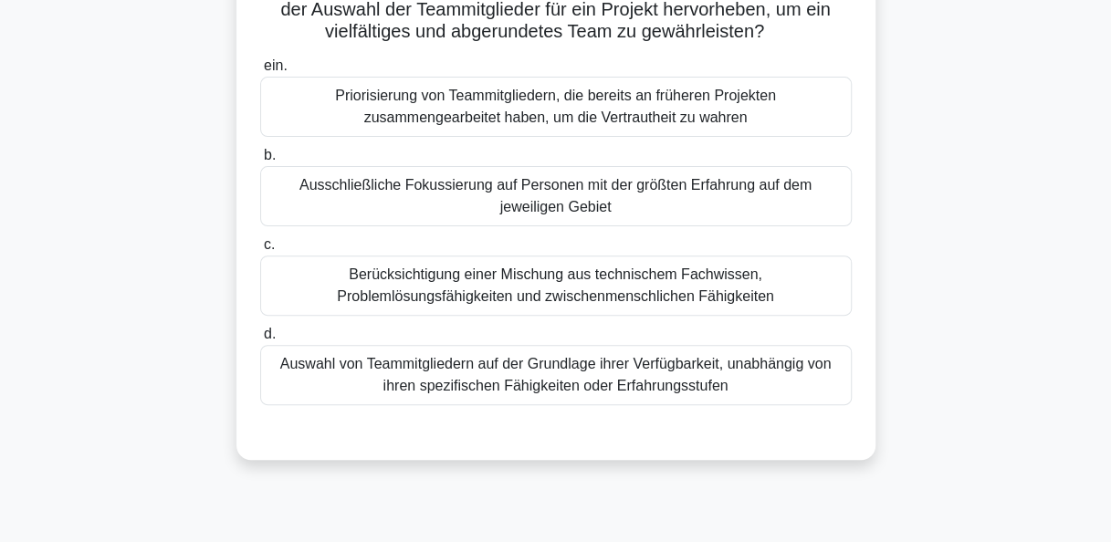
scroll to position [91, 0]
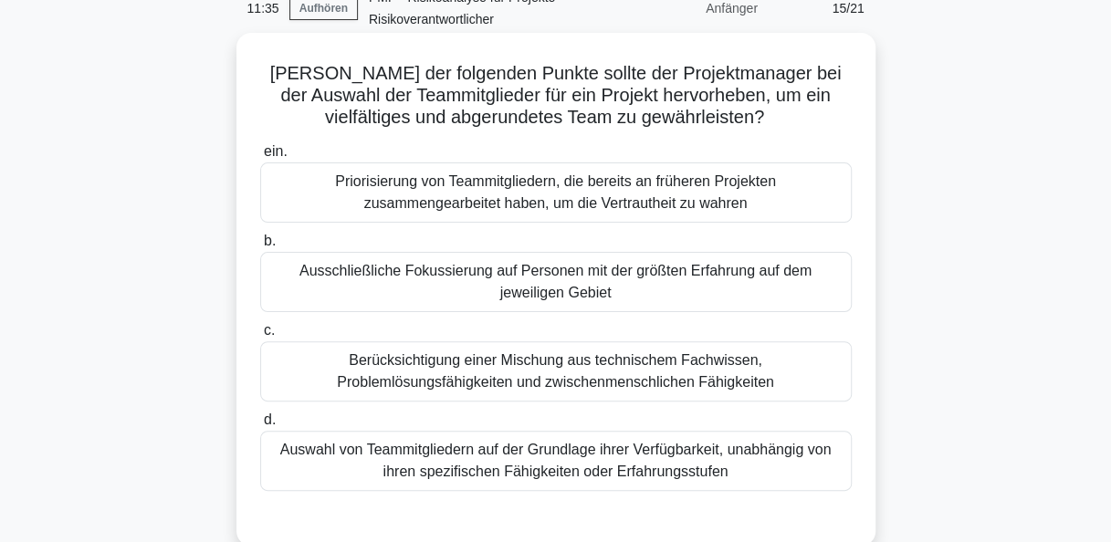
click at [585, 381] on div "Berücksichtigung einer Mischung aus technischem Fachwissen, Problemlösungsfähig…" at bounding box center [556, 371] width 592 height 60
click at [260, 337] on input "c. Berücksichtigung einer Mischung aus technischem Fachwissen, Problemlösungsfä…" at bounding box center [260, 331] width 0 height 12
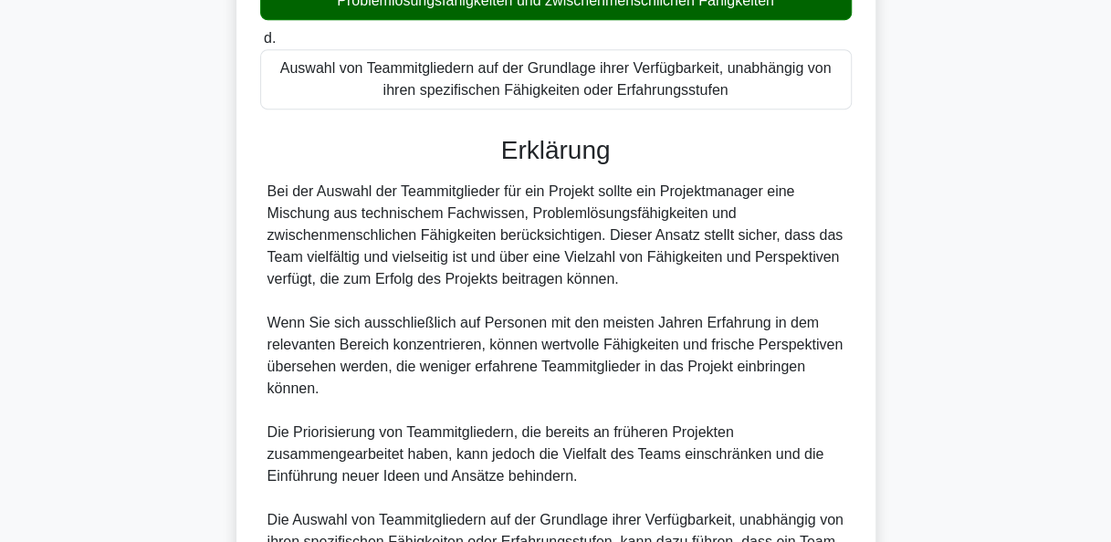
scroll to position [639, 0]
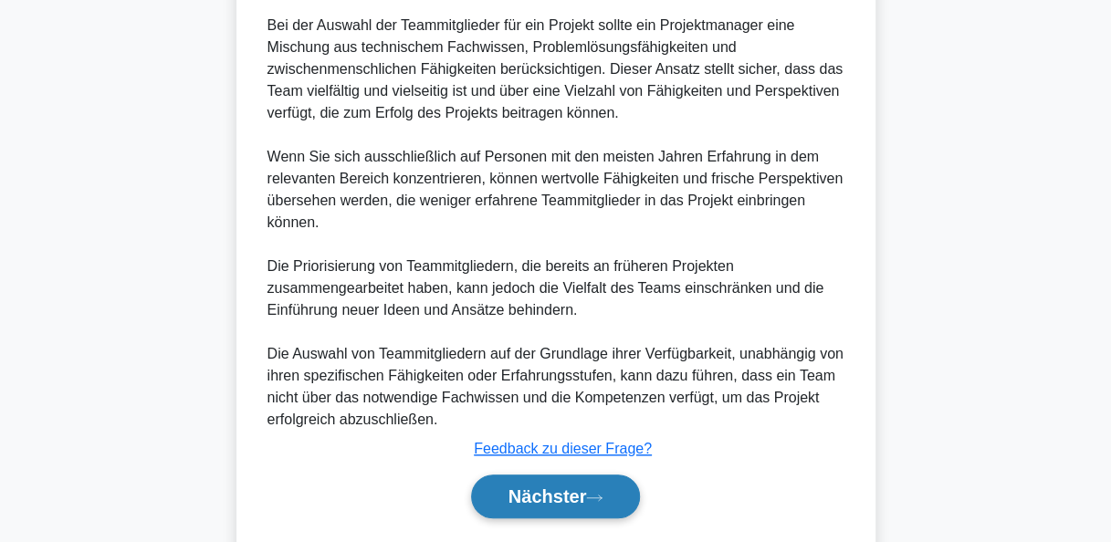
click at [574, 478] on button "Nächster" at bounding box center [556, 497] width 170 height 44
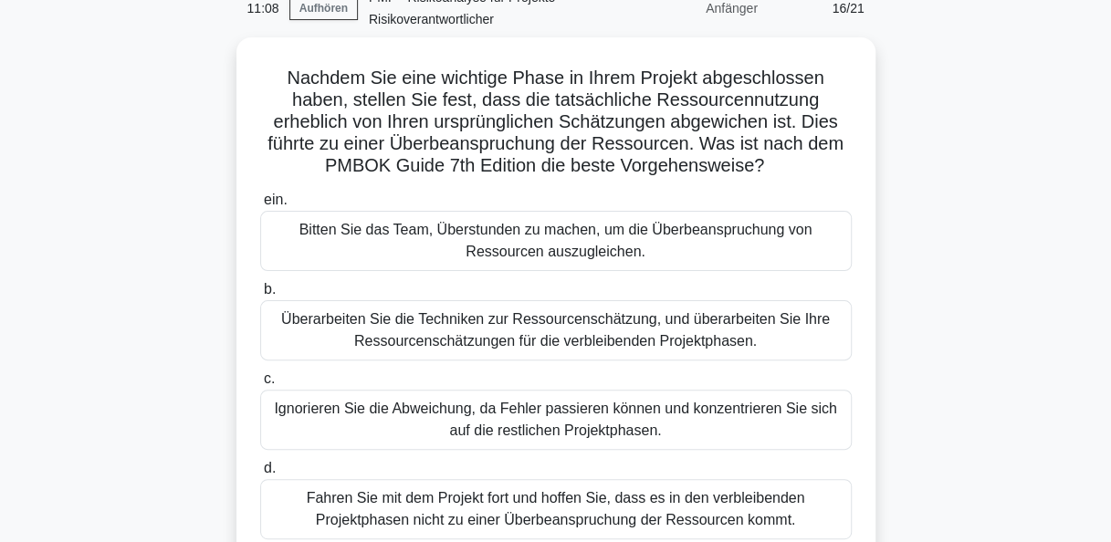
scroll to position [183, 0]
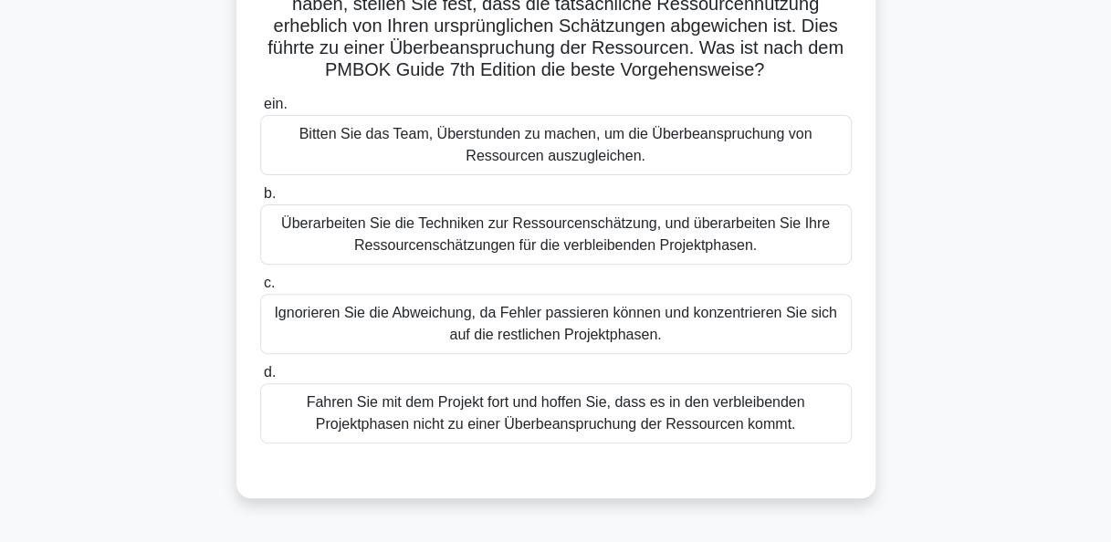
click at [564, 238] on div "Überarbeiten Sie die Techniken zur Ressourcenschätzung, und überarbeiten Sie Ih…" at bounding box center [556, 235] width 592 height 60
click at [260, 200] on input "b. Überarbeiten Sie die Techniken zur Ressourcenschätzung, und überarbeiten Sie…" at bounding box center [260, 194] width 0 height 12
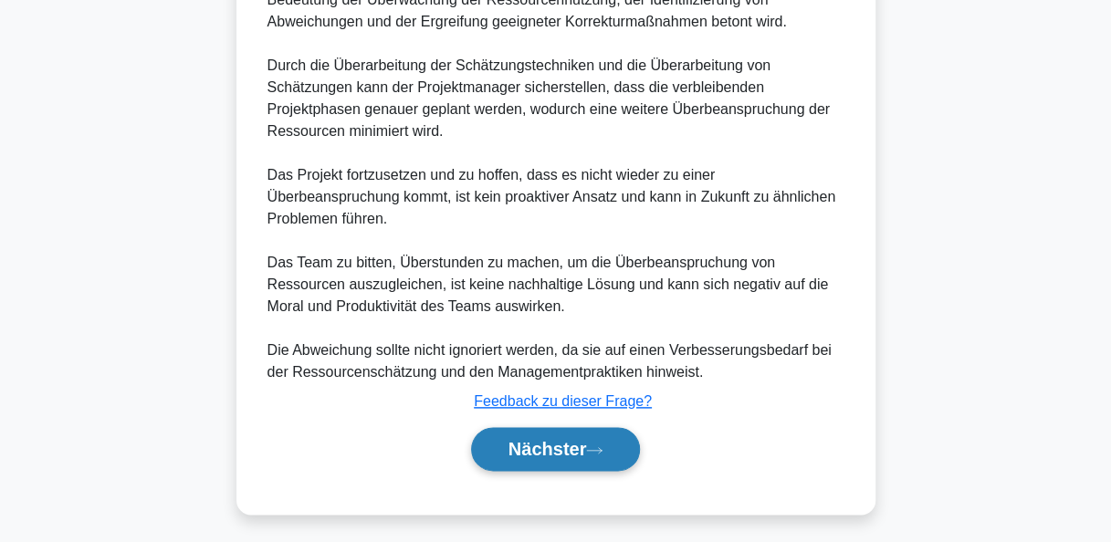
scroll to position [844, 0]
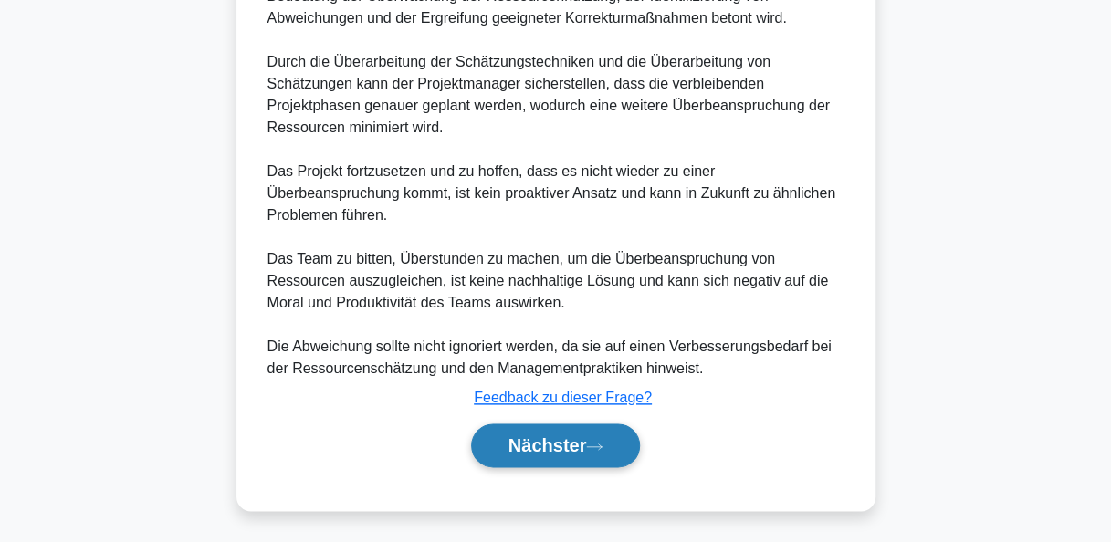
click at [570, 445] on font "Nächster" at bounding box center [548, 446] width 79 height 20
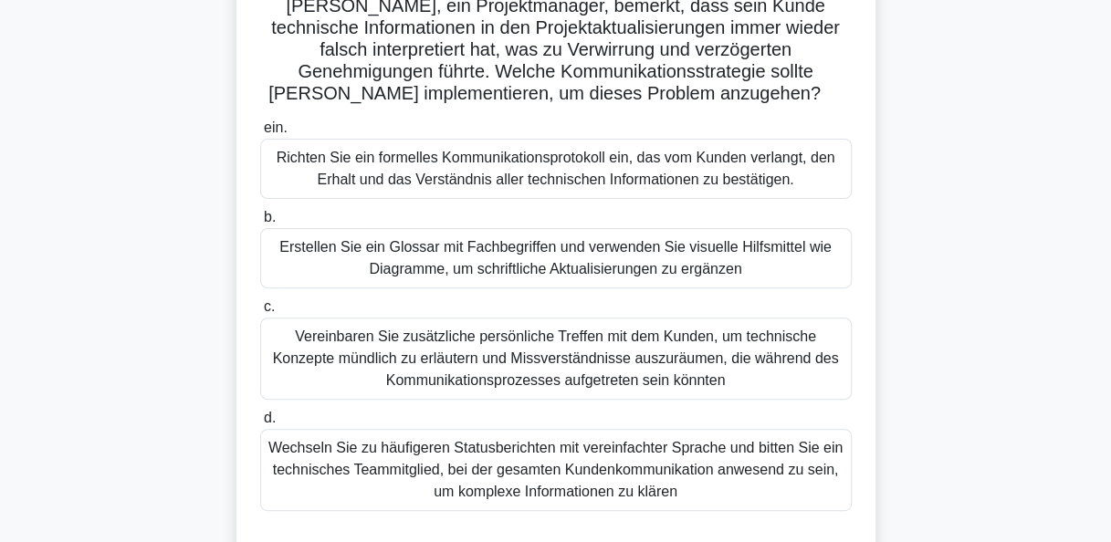
scroll to position [183, 0]
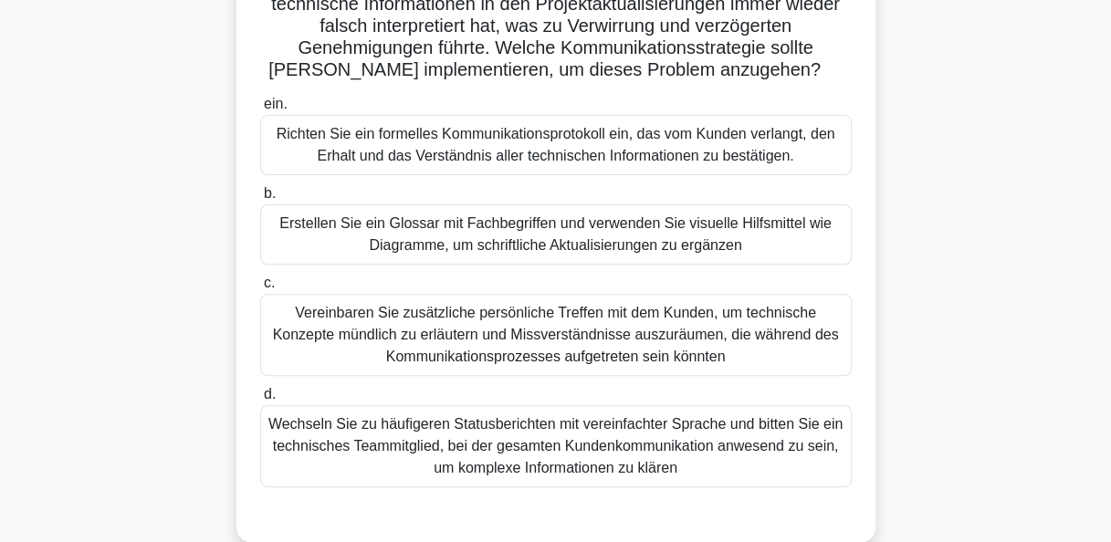
click at [611, 343] on div "Vereinbaren Sie zusätzliche persönliche Treffen mit dem Kunden, um technische K…" at bounding box center [556, 335] width 592 height 82
click at [260, 289] on input "c. Vereinbaren Sie zusätzliche persönliche Treffen mit dem Kunden, um technisch…" at bounding box center [260, 284] width 0 height 12
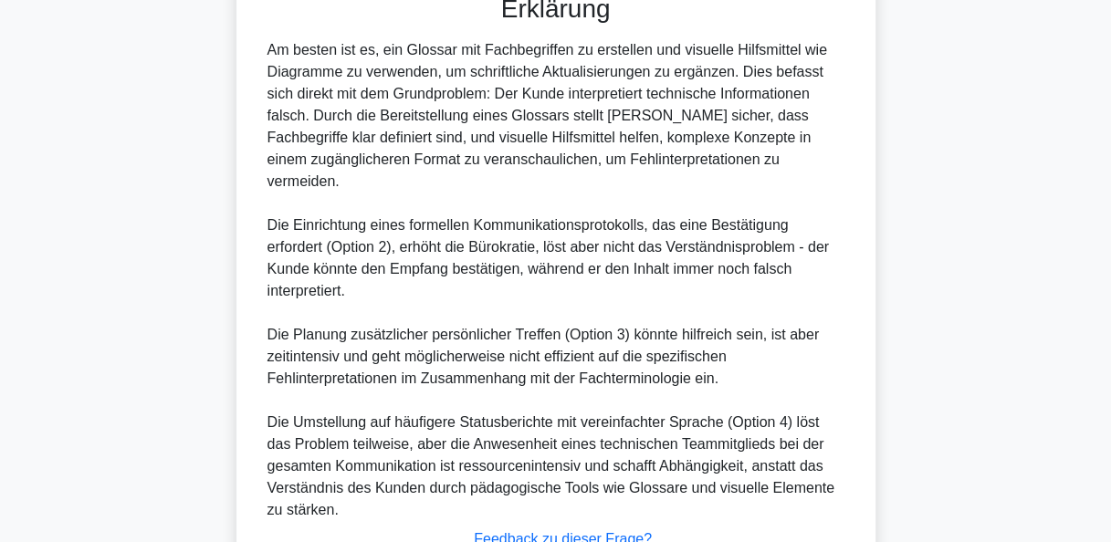
scroll to position [825, 0]
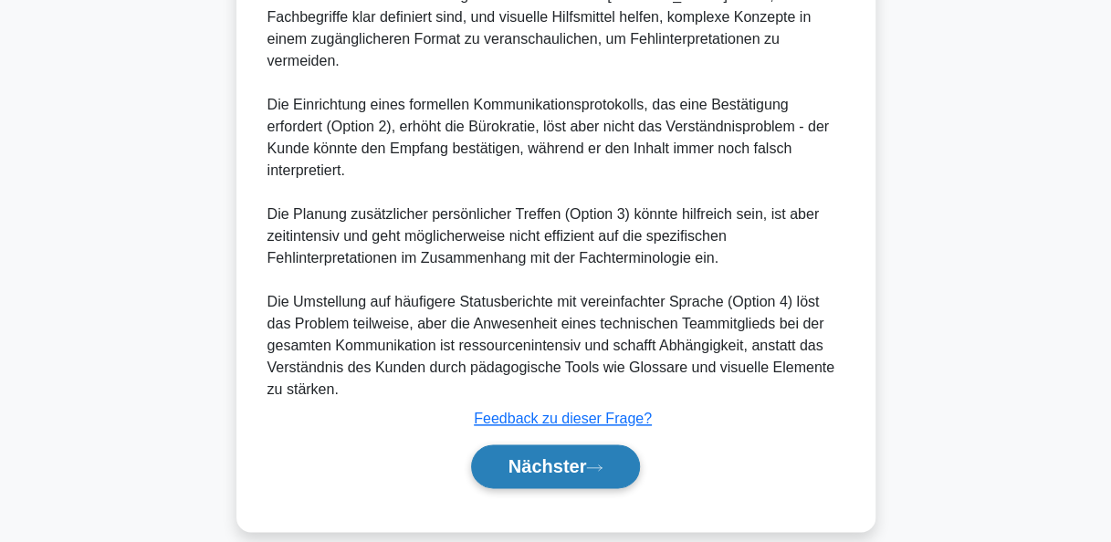
click at [579, 445] on button "Nächster" at bounding box center [556, 467] width 170 height 44
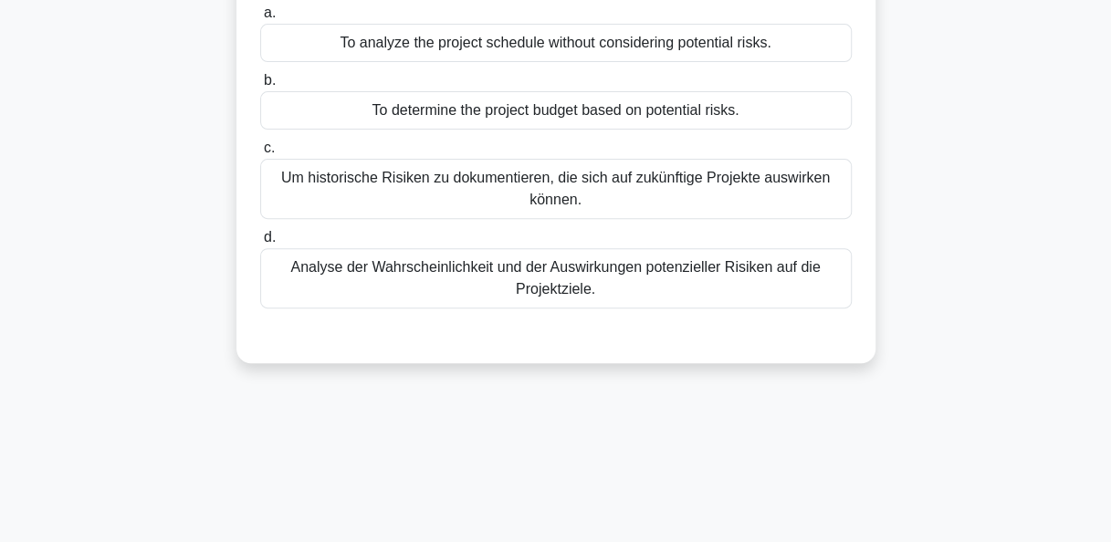
scroll to position [79, 0]
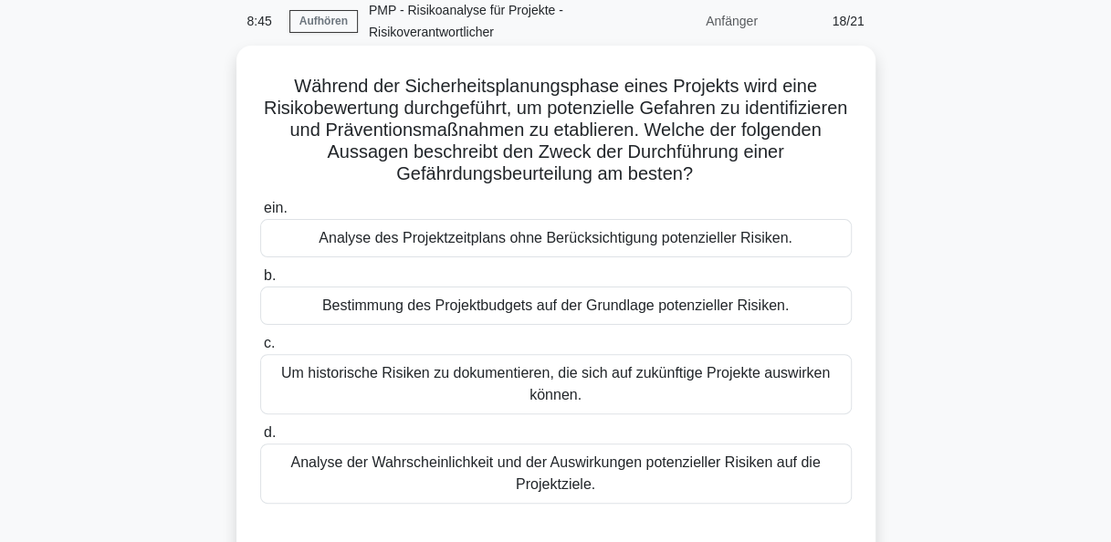
click at [533, 479] on div "Analyse der Wahrscheinlichkeit und der Auswirkungen potenzieller Risiken auf di…" at bounding box center [556, 474] width 592 height 60
click at [260, 439] on input "d. Analyse der Wahrscheinlichkeit und der Auswirkungen potenzieller Risiken auf…" at bounding box center [260, 433] width 0 height 12
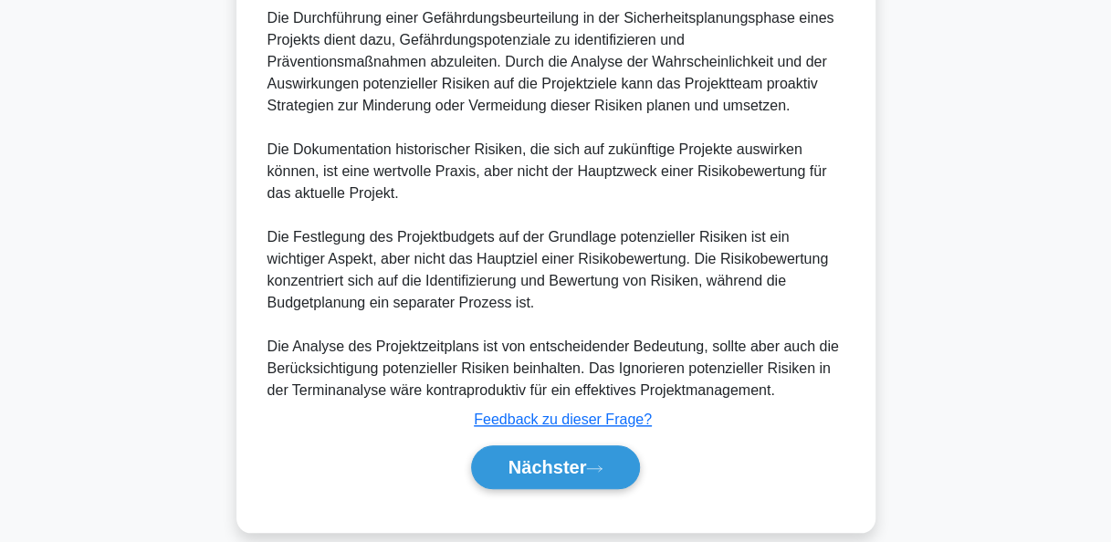
scroll to position [718, 0]
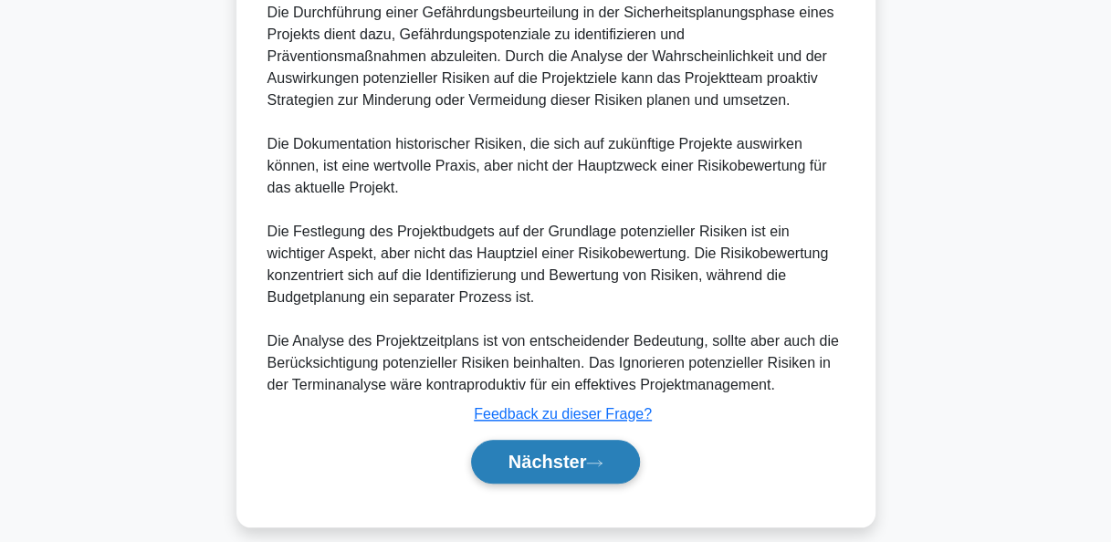
click at [548, 466] on font "Nächster" at bounding box center [548, 462] width 79 height 20
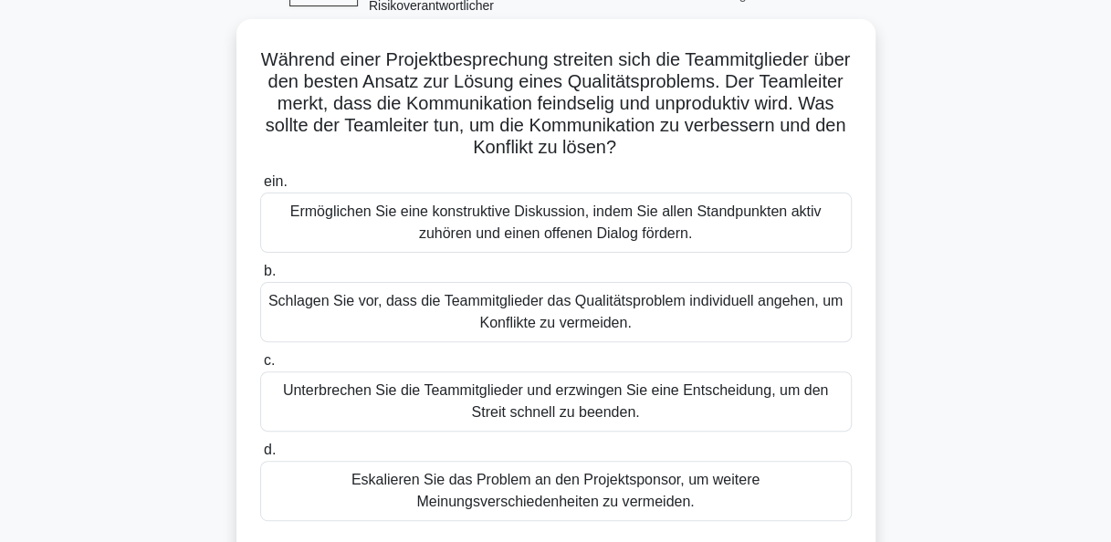
scroll to position [170, 0]
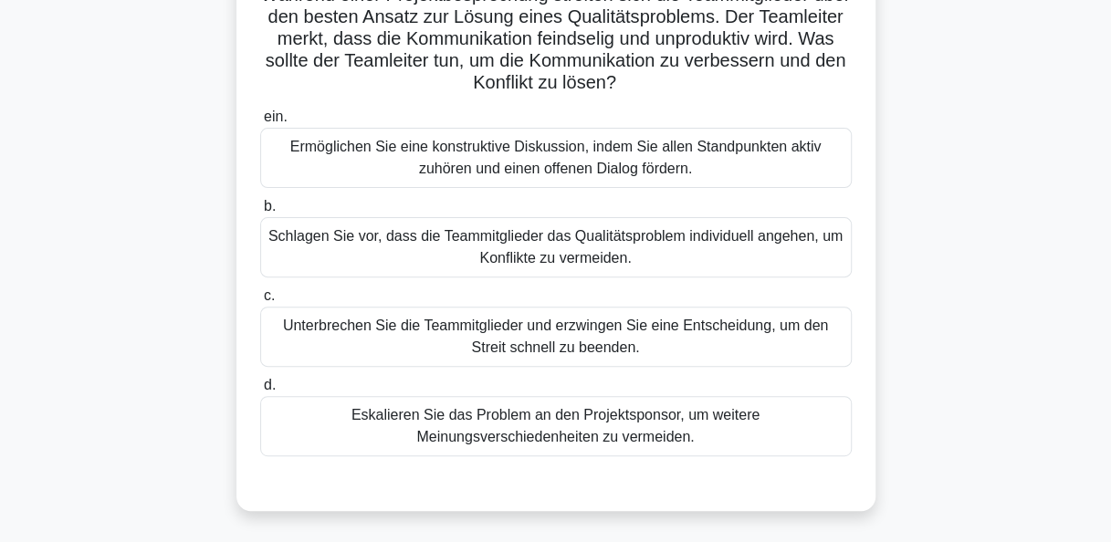
click at [522, 167] on div "Ermöglichen Sie eine konstruktive Diskussion, indem Sie allen Standpunkten akti…" at bounding box center [556, 158] width 592 height 60
click at [260, 123] on input "ein. Ermöglichen Sie eine konstruktive Diskussion, indem Sie allen Standpunkten…" at bounding box center [260, 117] width 0 height 12
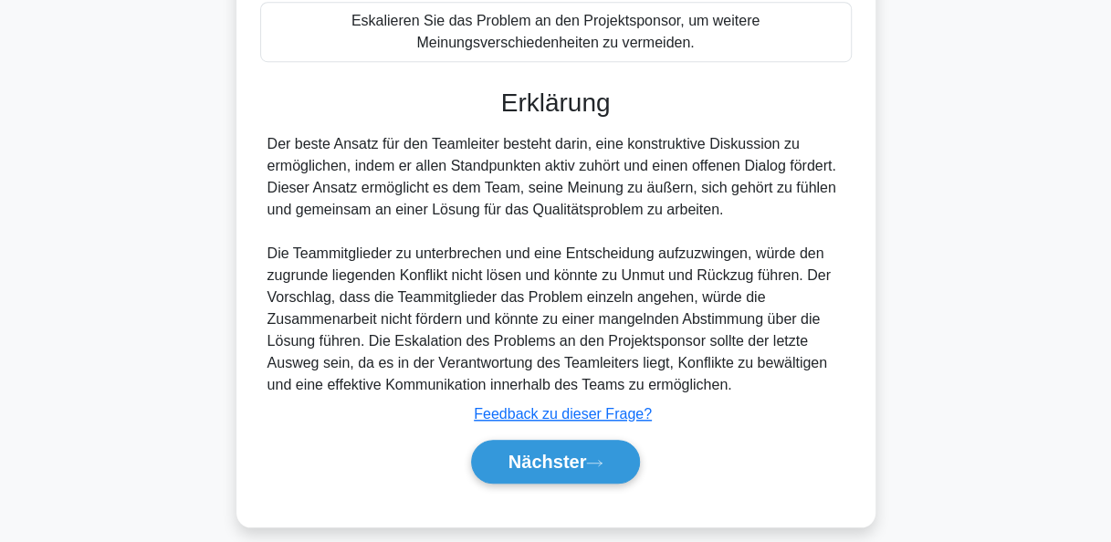
scroll to position [581, 0]
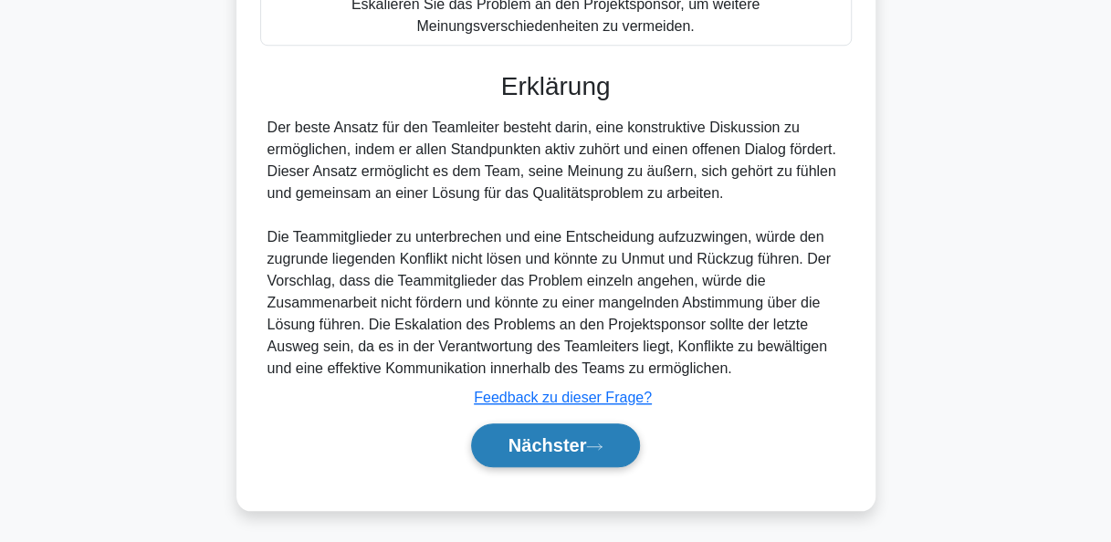
click at [572, 457] on button "Nächster" at bounding box center [556, 446] width 170 height 44
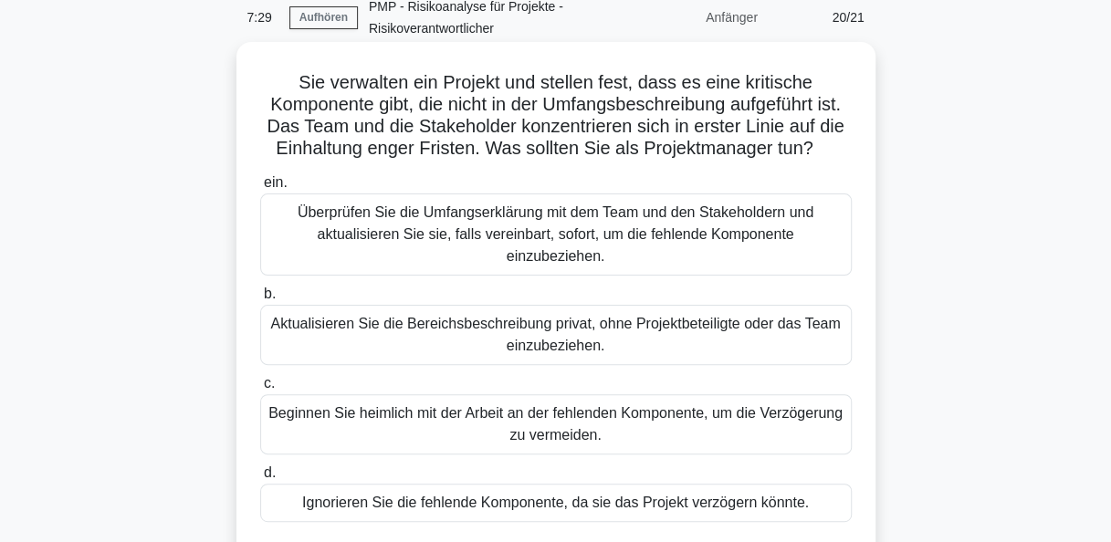
scroll to position [79, 0]
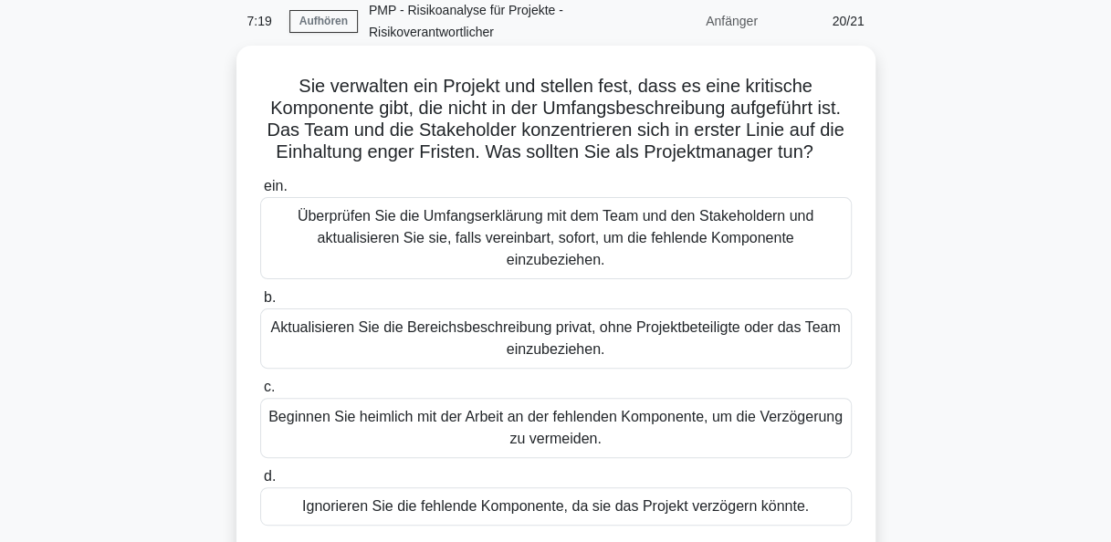
click at [544, 234] on div "Überprüfen Sie die Umfangserklärung mit dem Team und den Stakeholdern und aktua…" at bounding box center [556, 238] width 592 height 82
click at [260, 193] on input "ein. Überprüfen Sie die Umfangserklärung mit dem Team und den Stakeholdern und …" at bounding box center [260, 187] width 0 height 12
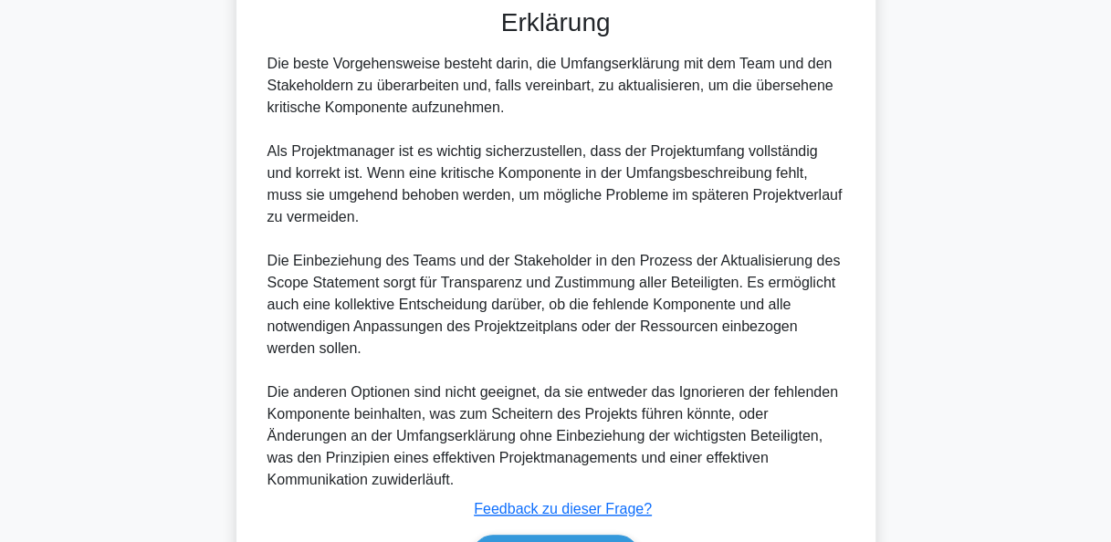
scroll to position [734, 0]
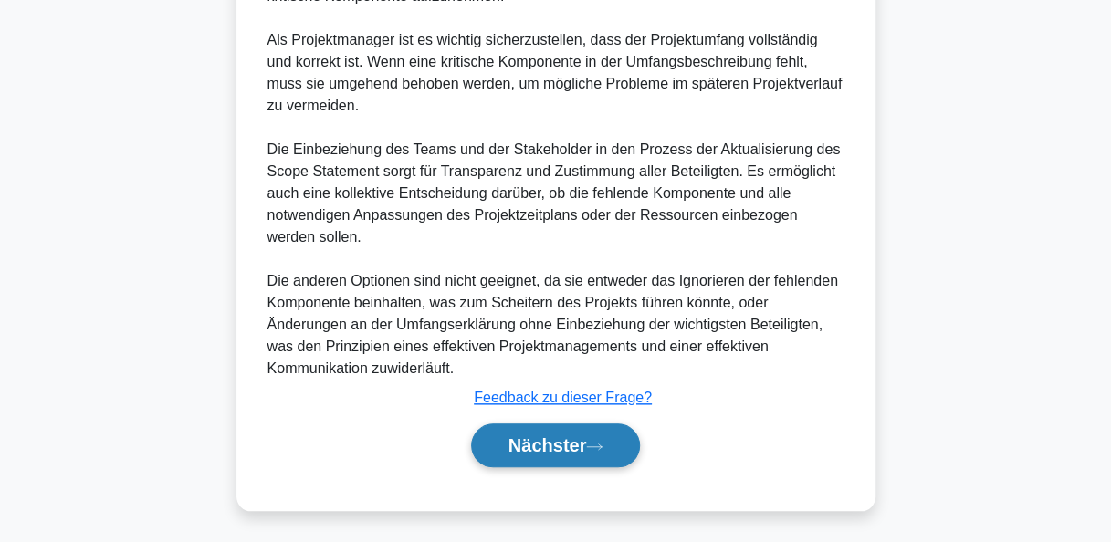
click at [567, 447] on font "Nächster" at bounding box center [548, 446] width 79 height 20
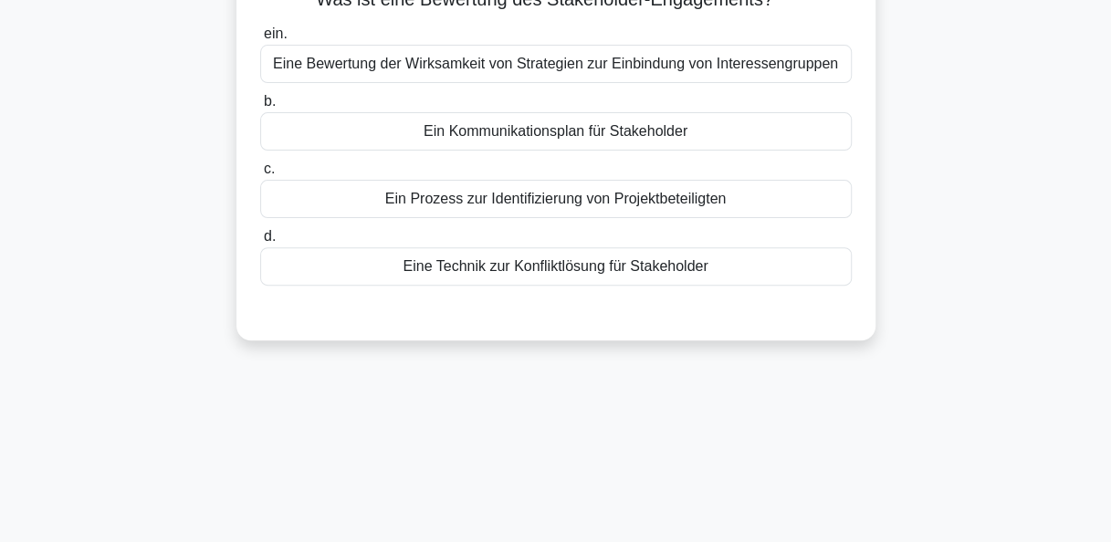
scroll to position [0, 0]
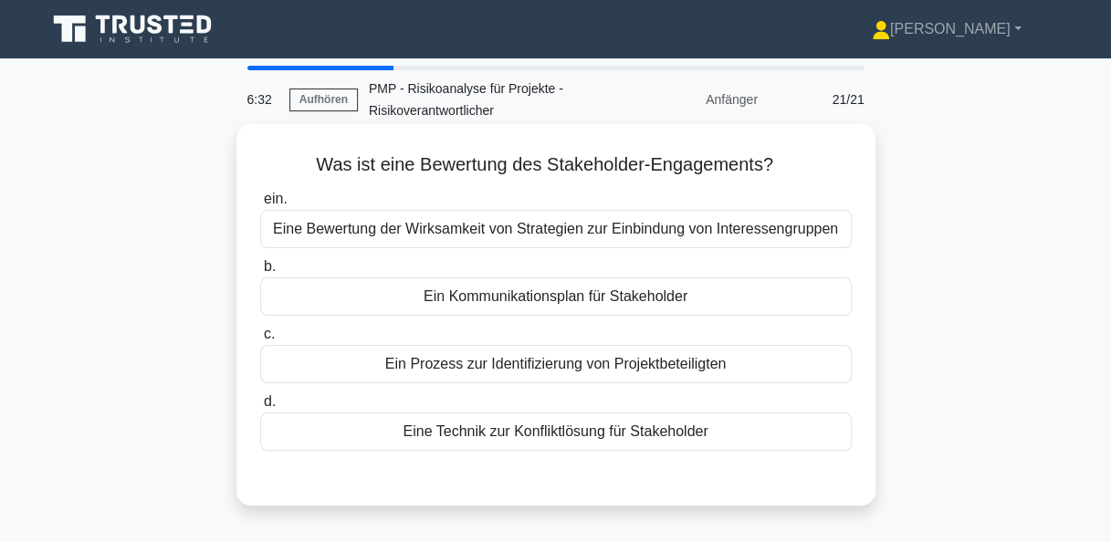
click at [550, 228] on div "Eine Bewertung der Wirksamkeit von Strategien zur Einbindung von Interessengrup…" at bounding box center [556, 229] width 592 height 38
click at [260, 205] on input "ein. Eine Bewertung der Wirksamkeit von Strategien zur Einbindung von Interesse…" at bounding box center [260, 200] width 0 height 12
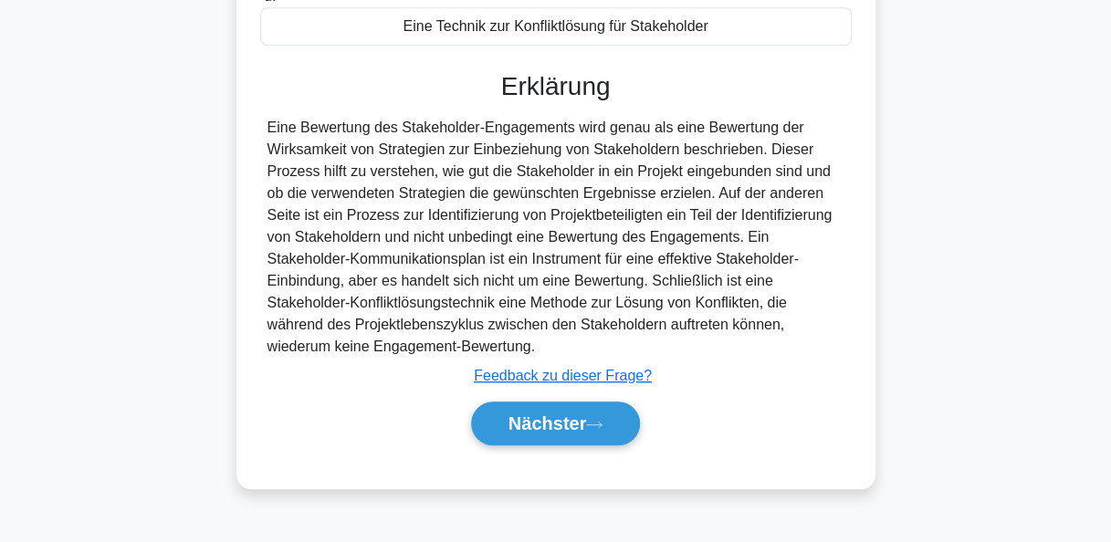
scroll to position [444, 0]
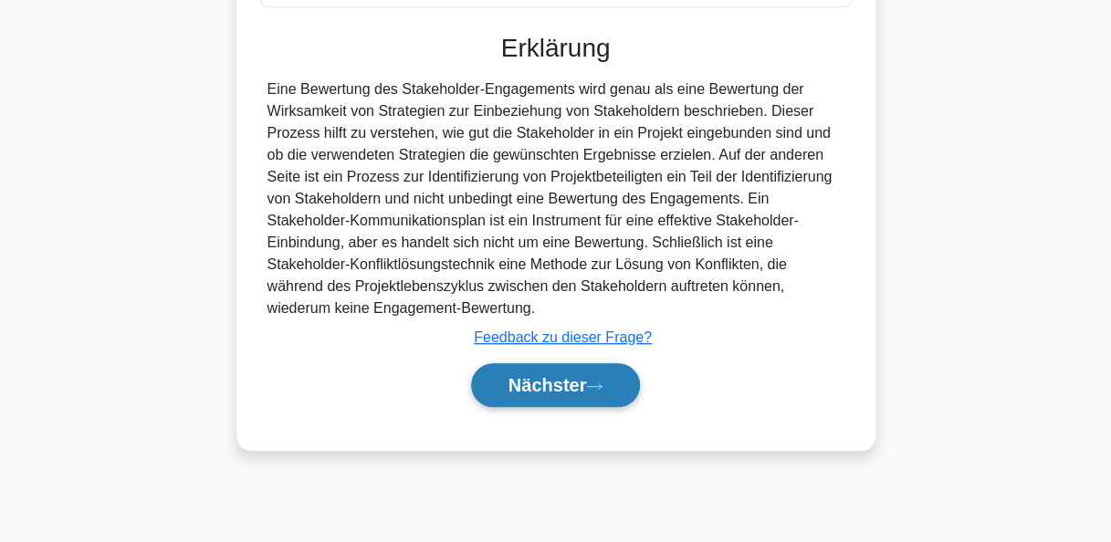
click at [573, 395] on font "Nächster" at bounding box center [548, 385] width 79 height 20
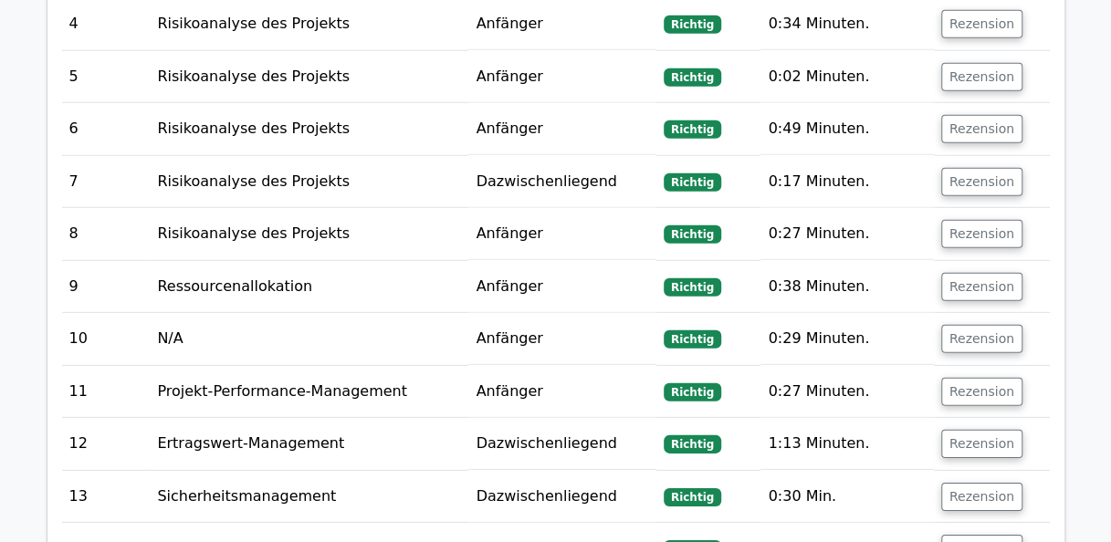
scroll to position [2648, 0]
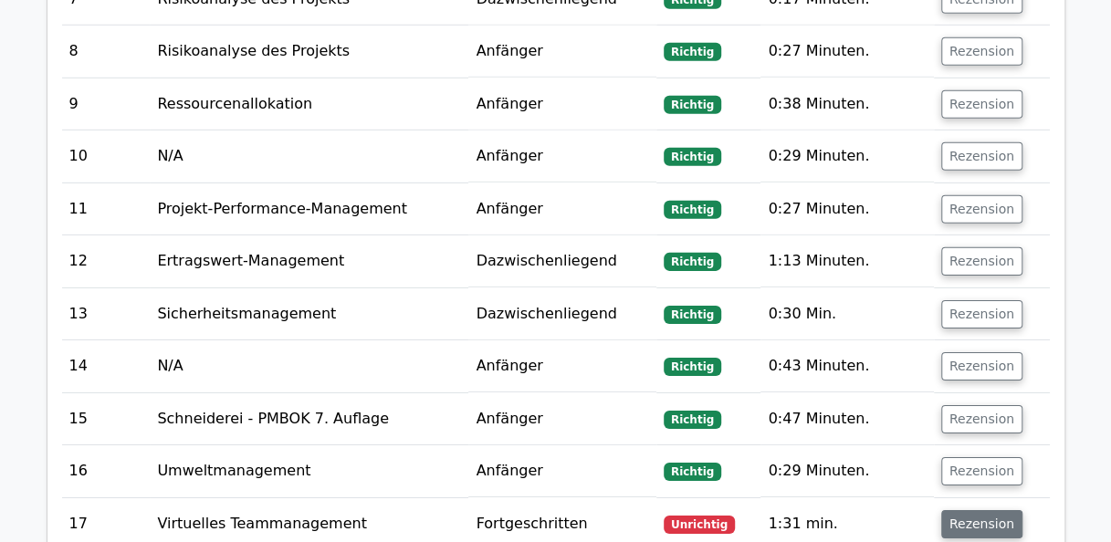
click at [975, 510] on button "Rezension" at bounding box center [981, 524] width 81 height 28
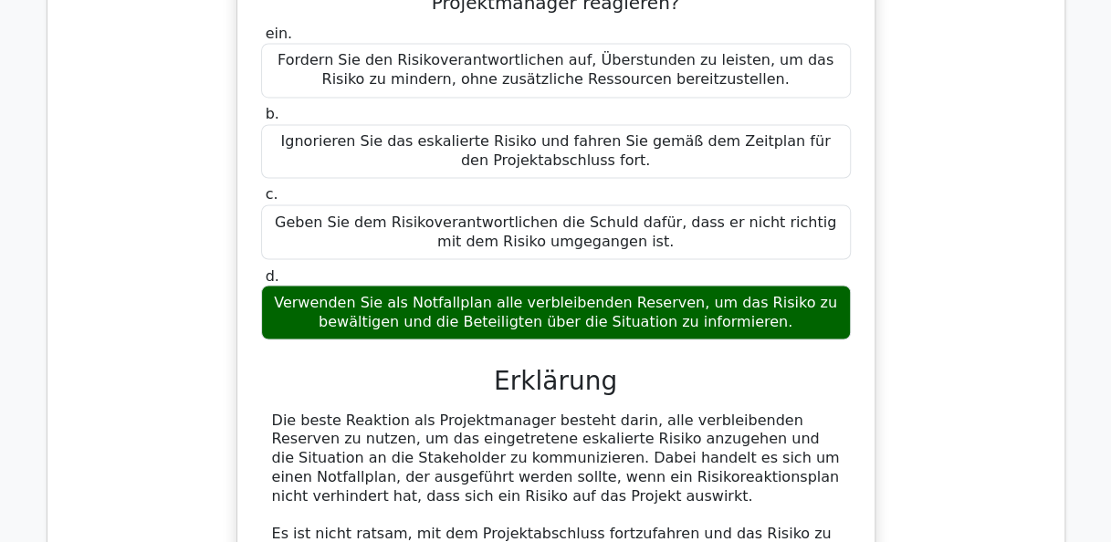
scroll to position [1187, 0]
